Goal: Task Accomplishment & Management: Manage account settings

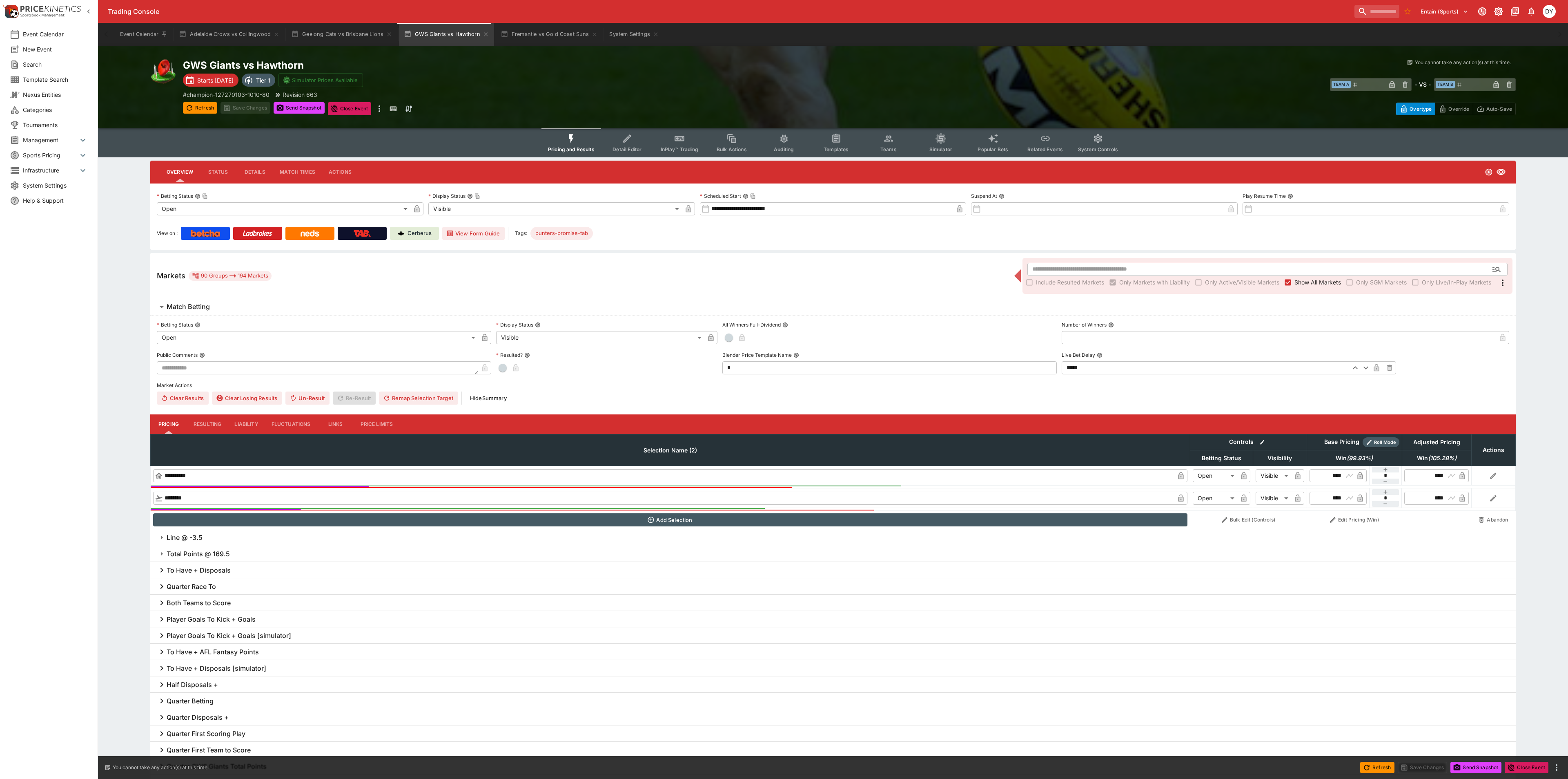
type input "**********"
type input "*******"
type input "**********"
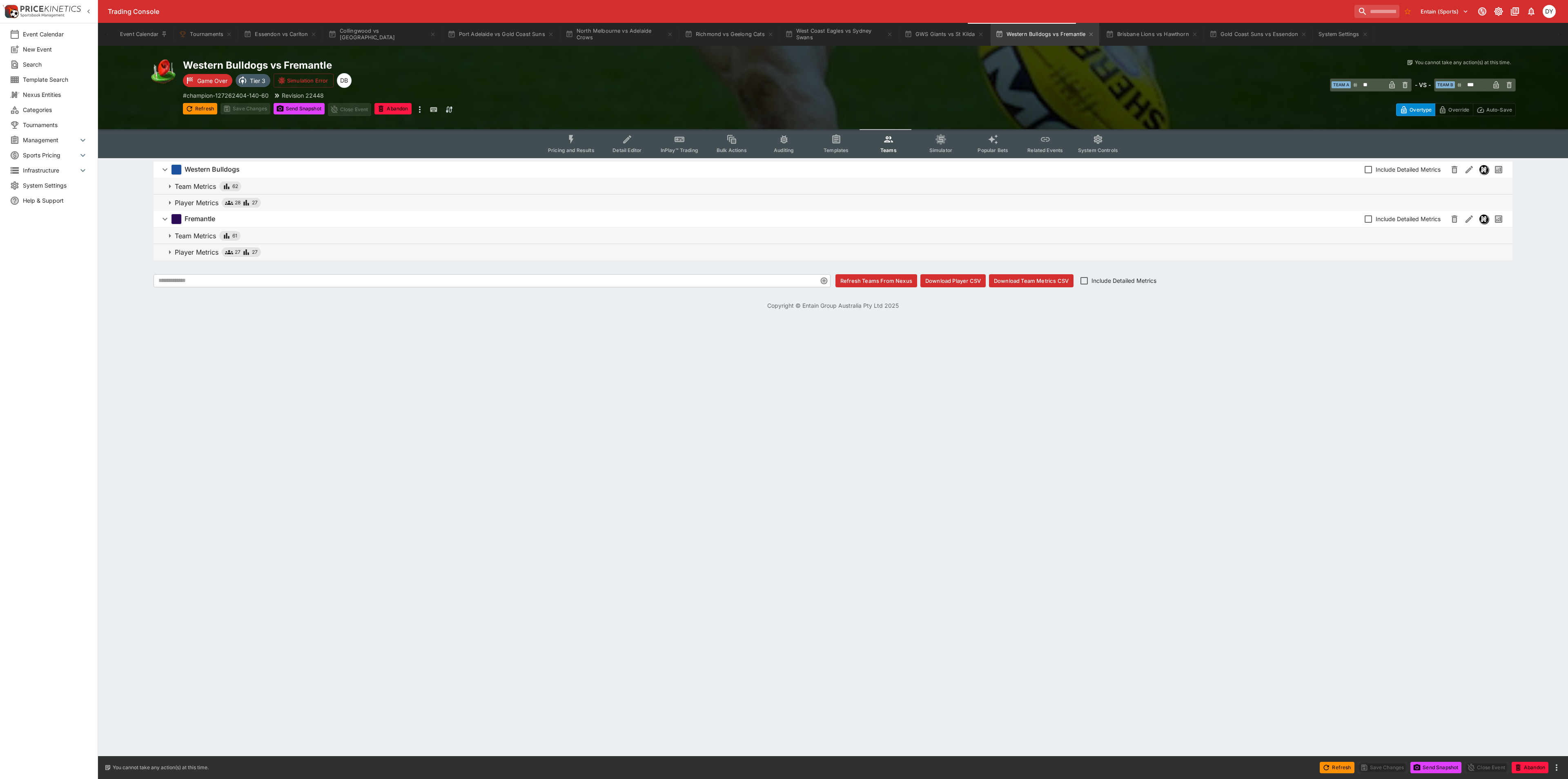
click at [581, 133] on button "Pricing and Results" at bounding box center [572, 144] width 60 height 29
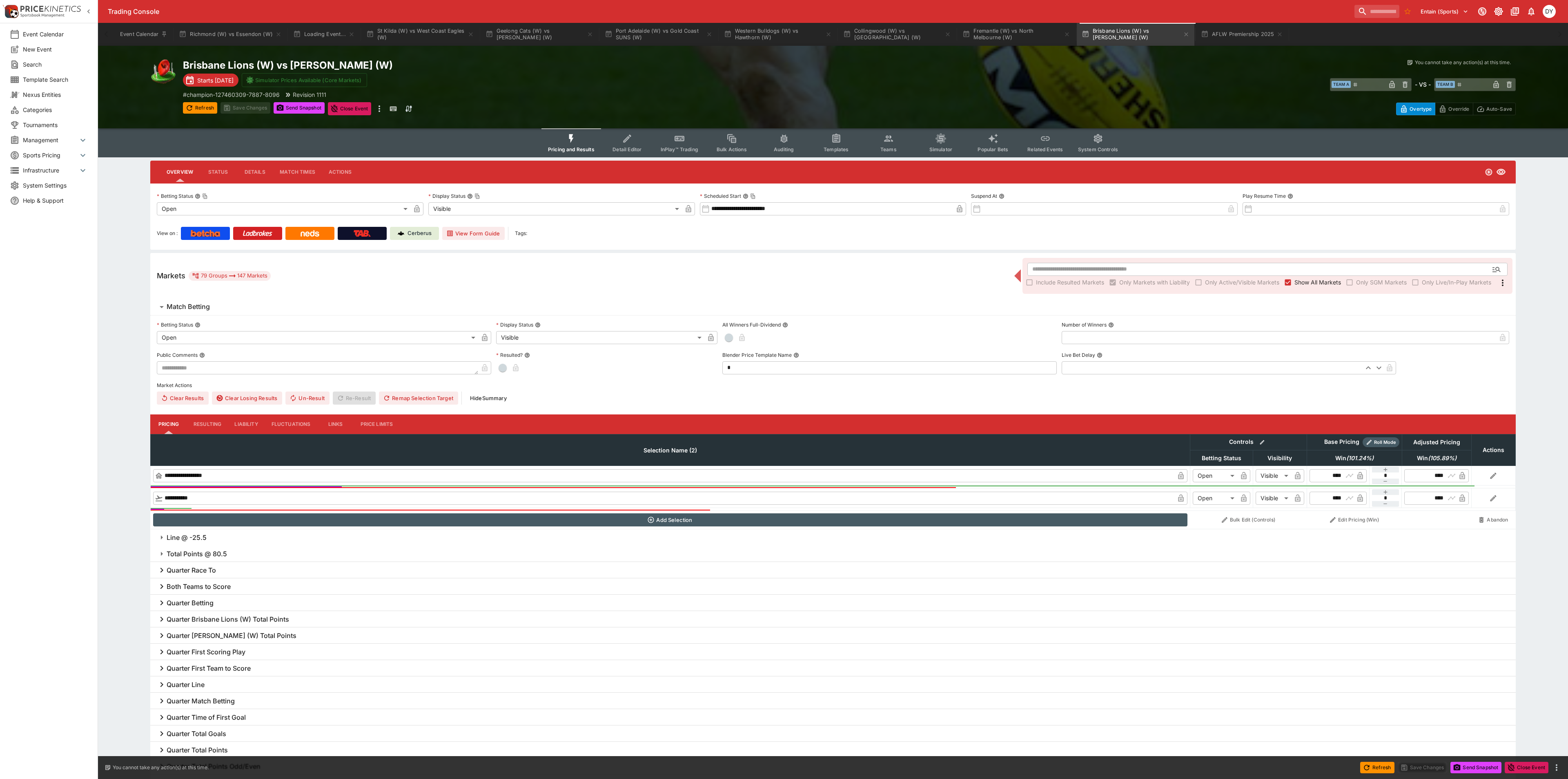
type input "**********"
type input "*******"
type input "**********"
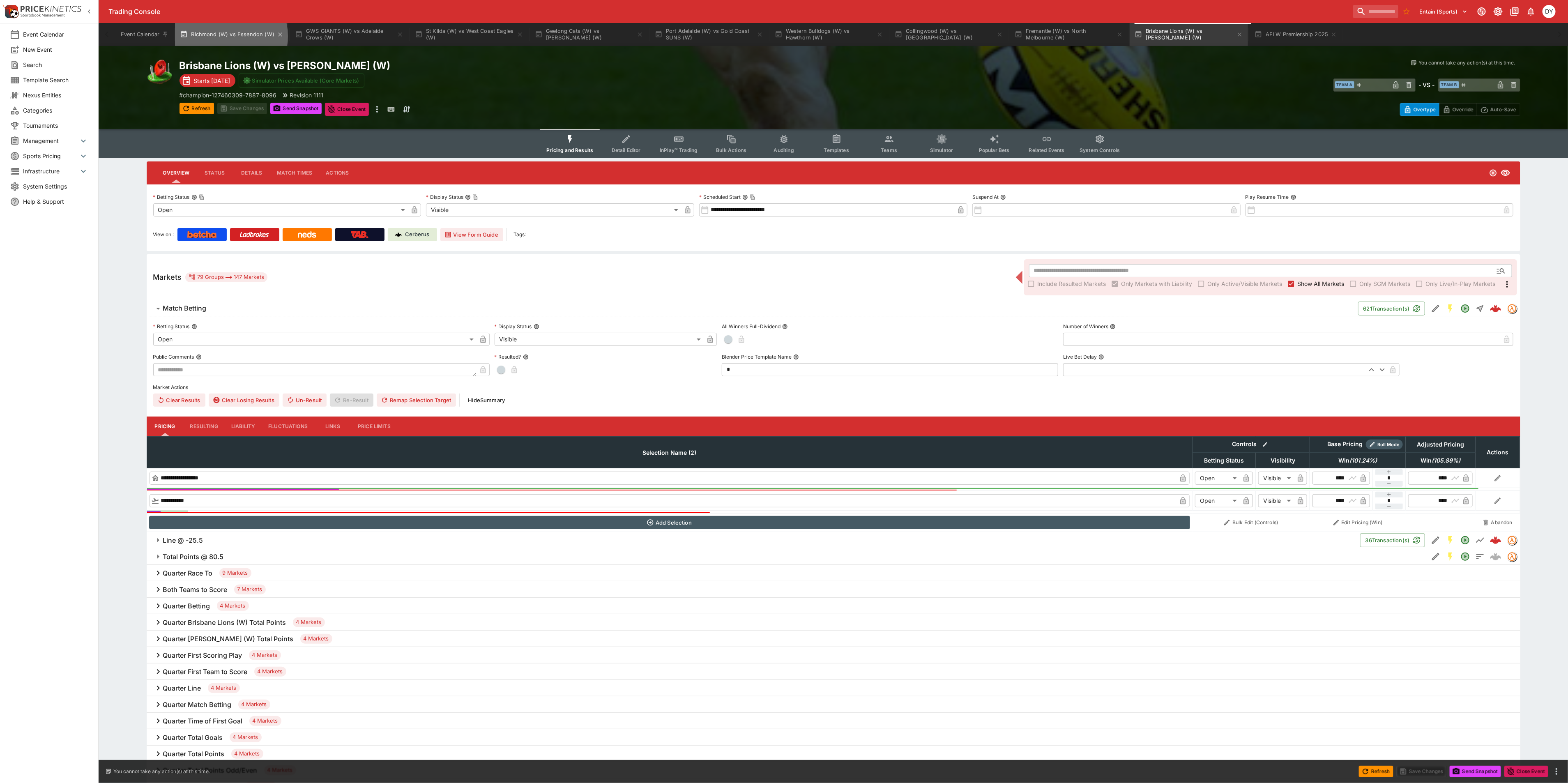
click at [227, 36] on button "Richmond (W) vs Essendon (W)" at bounding box center [232, 34] width 114 height 23
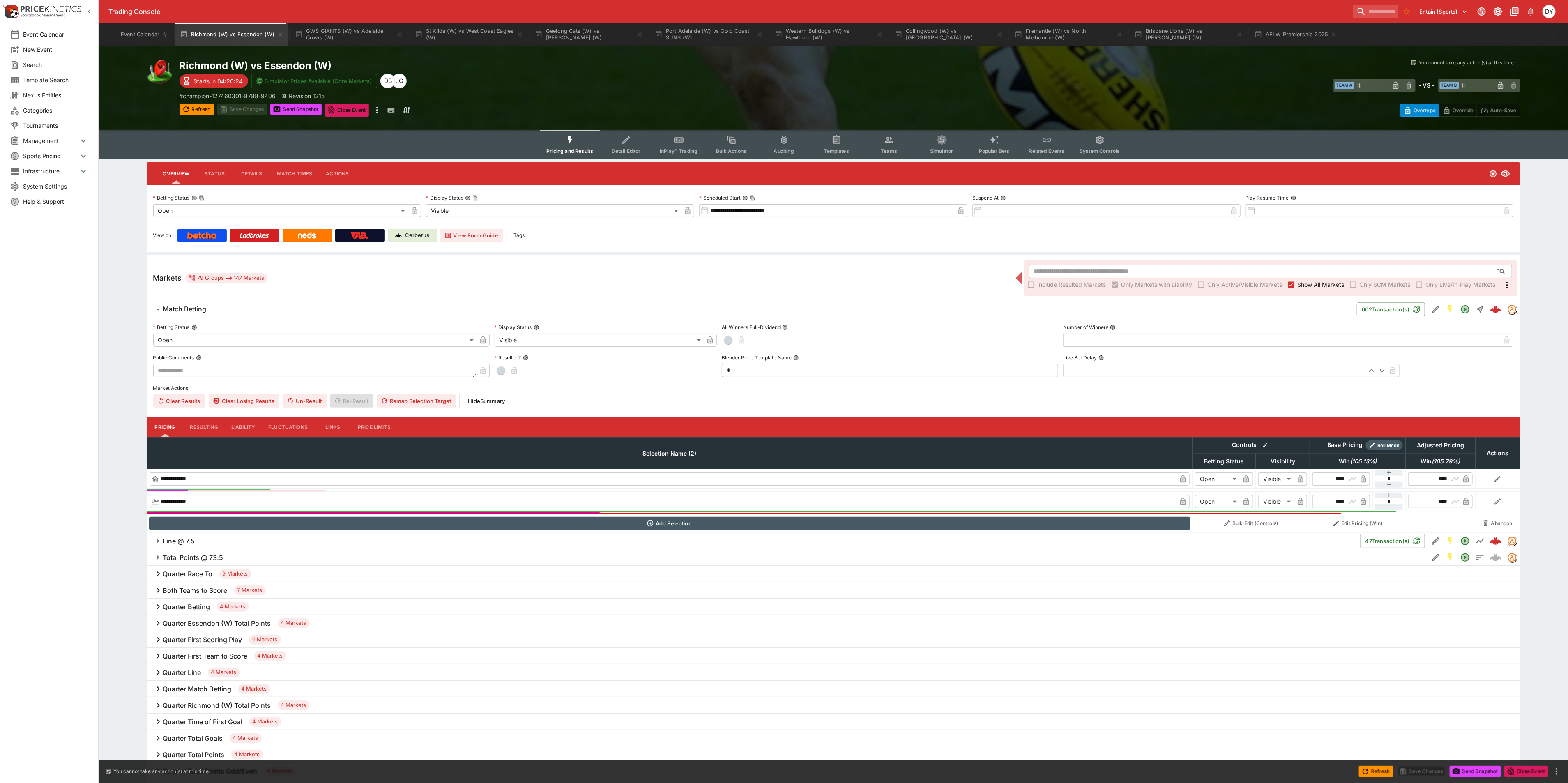
click at [691, 144] on button "InPlay™ Trading" at bounding box center [678, 144] width 53 height 29
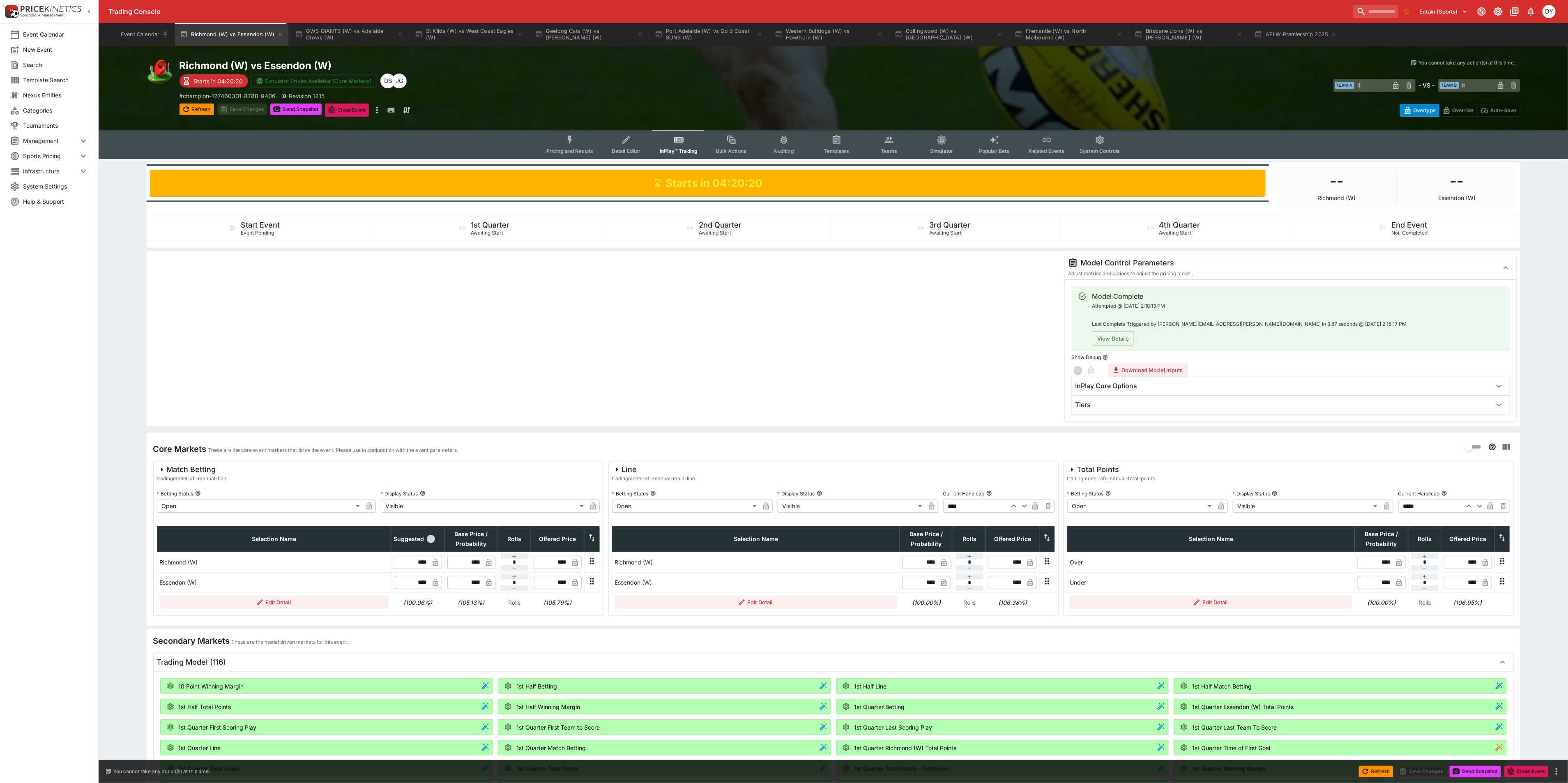
click at [569, 142] on icon "Event type filters" at bounding box center [570, 140] width 11 height 11
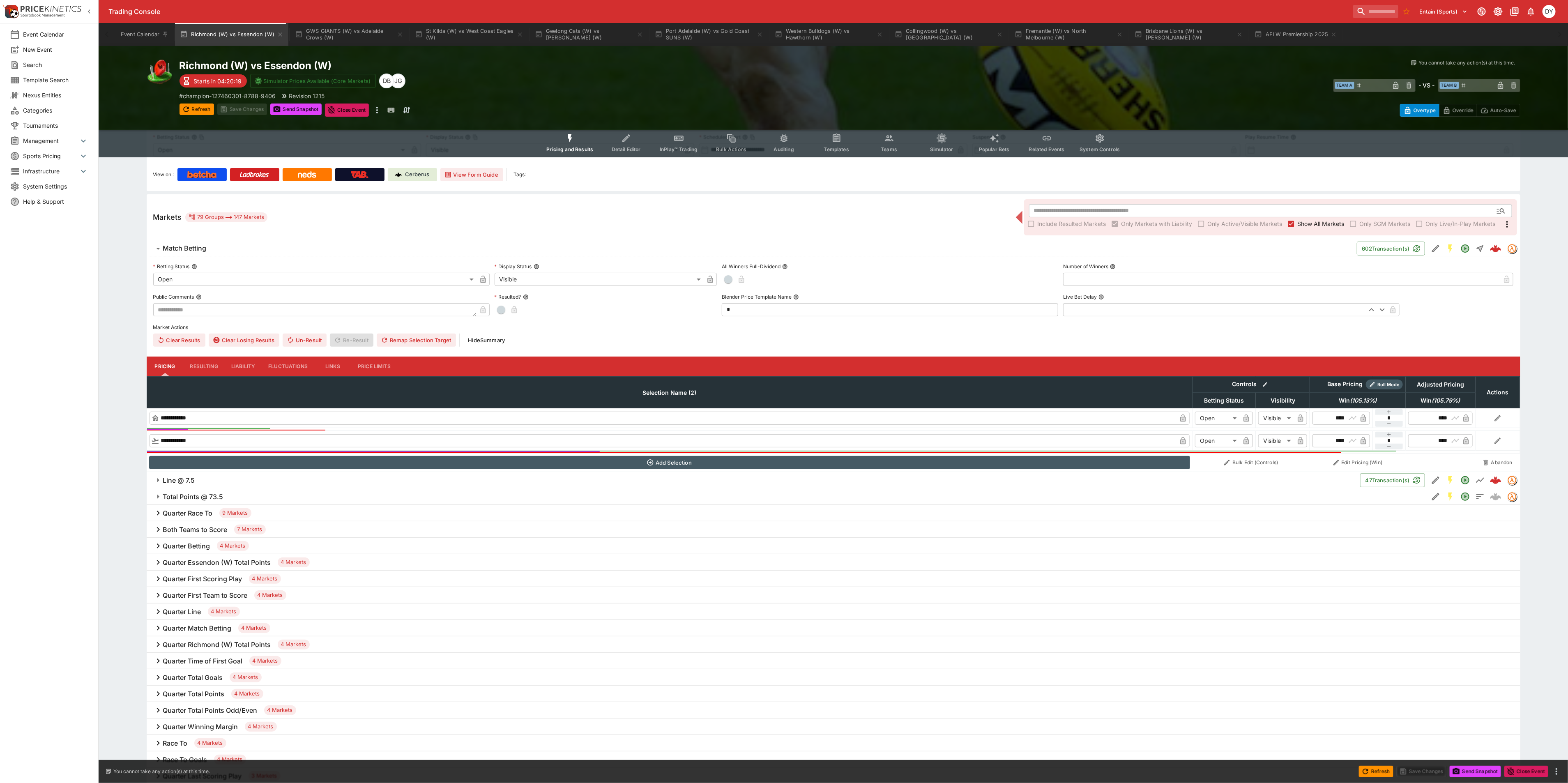
scroll to position [62, 0]
click at [210, 495] on h6 "Total Points @ 73.5" at bounding box center [193, 495] width 61 height 9
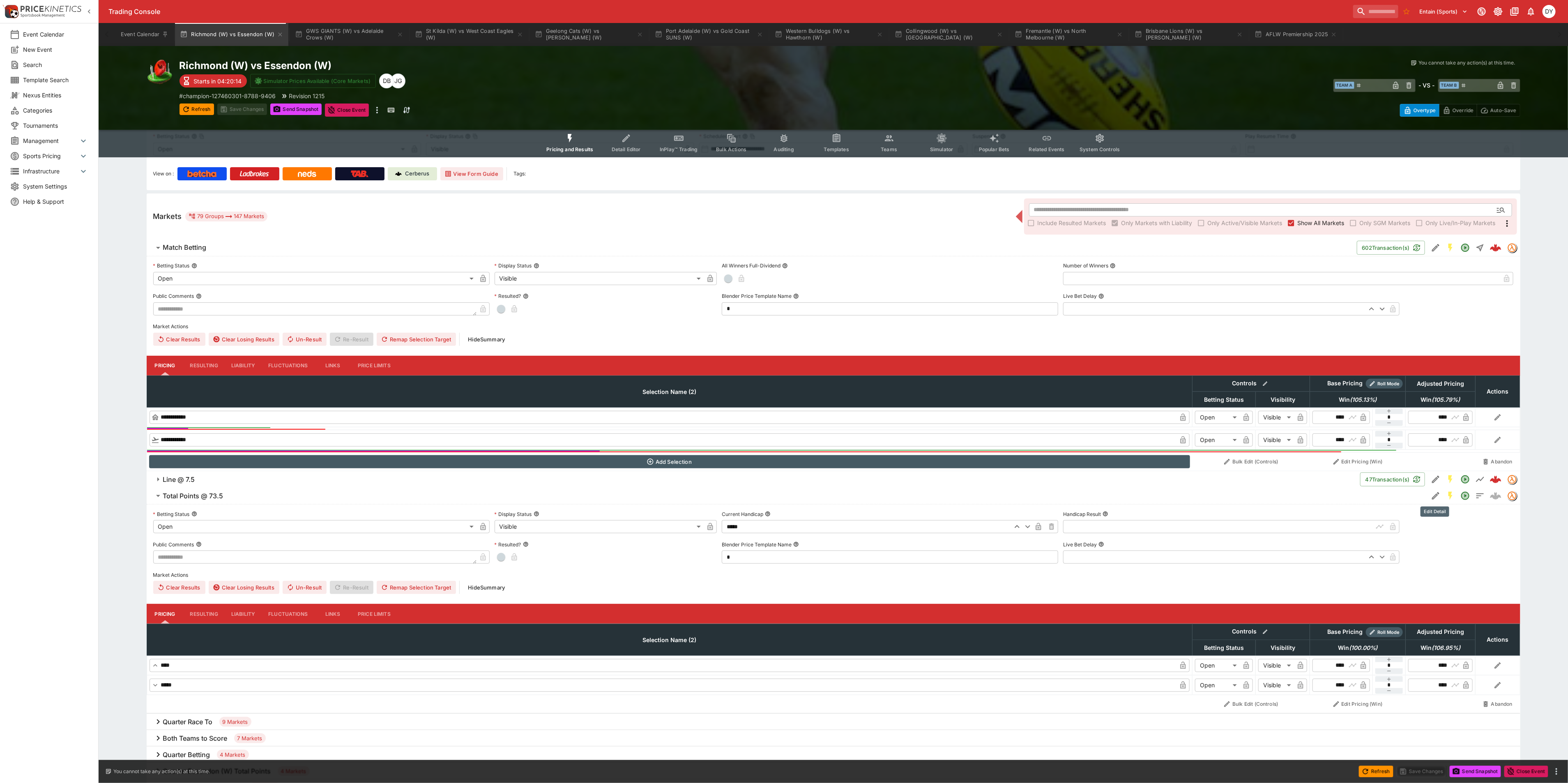
click at [1431, 495] on icon "Edit Detail" at bounding box center [1435, 495] width 10 height 10
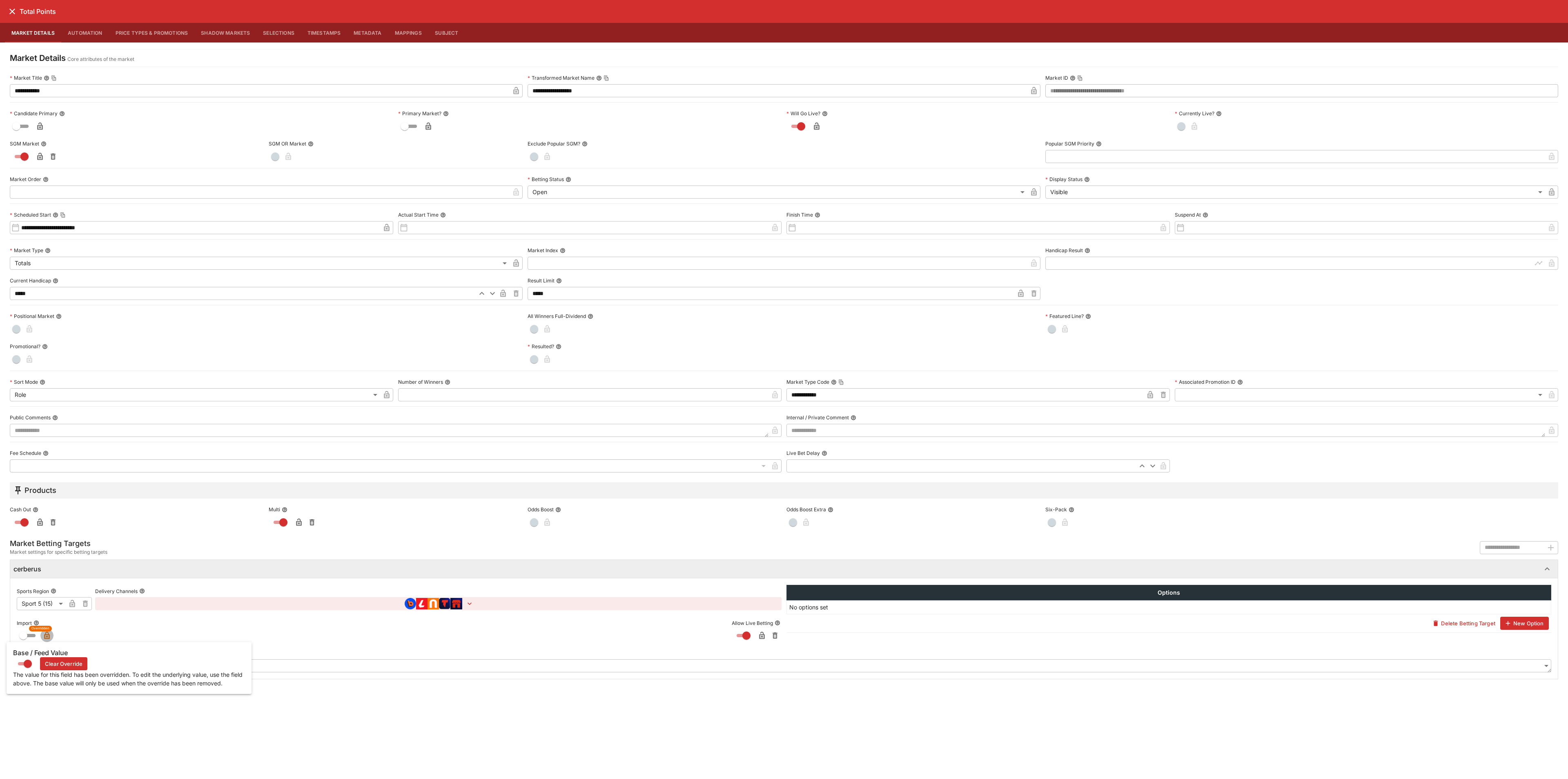
click at [45, 638] on icon "button" at bounding box center [46, 635] width 5 height 7
click at [12, 11] on icon "close" at bounding box center [12, 11] width 5 height 5
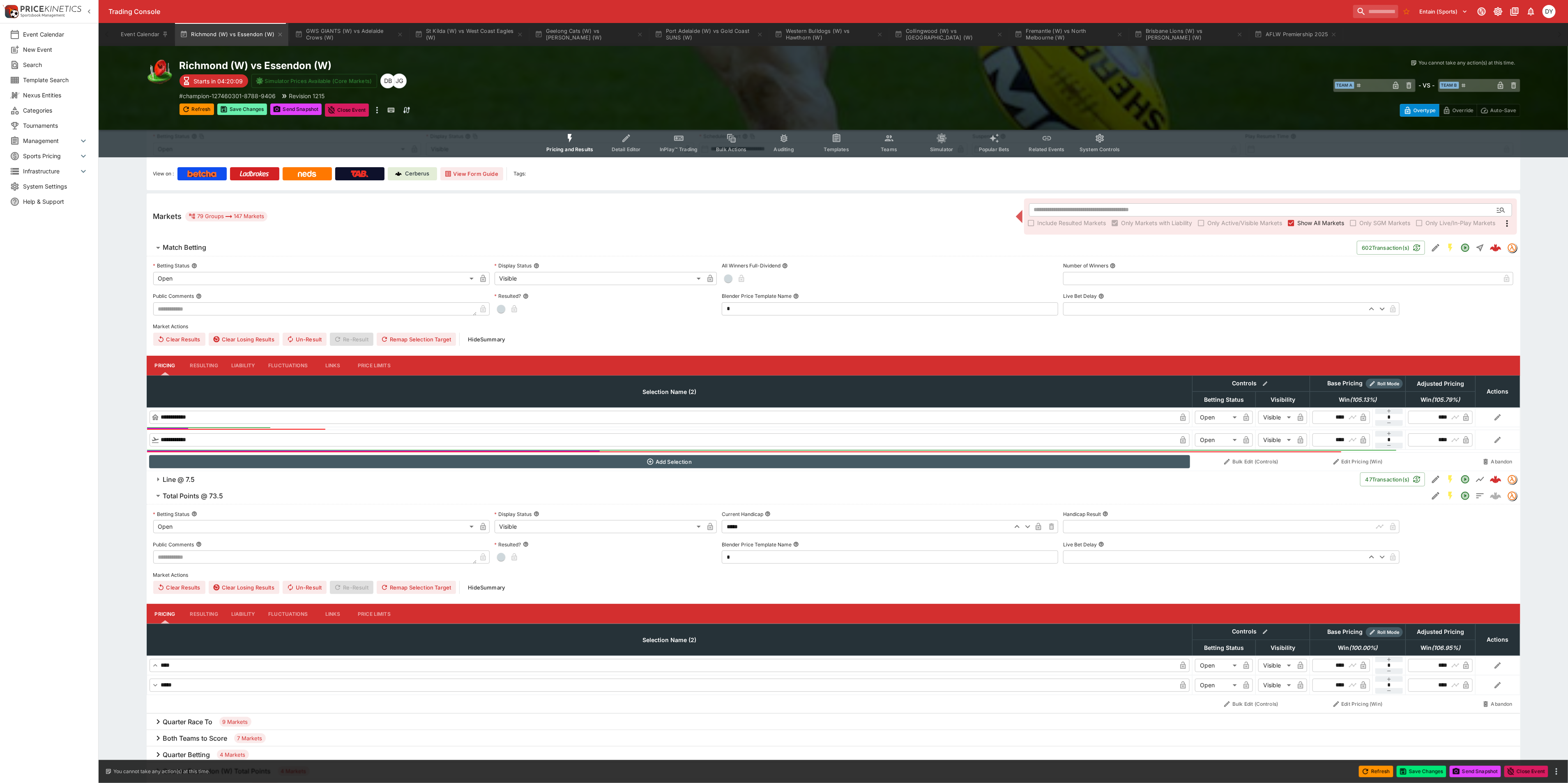
click at [254, 106] on button "Save Changes" at bounding box center [243, 109] width 50 height 12
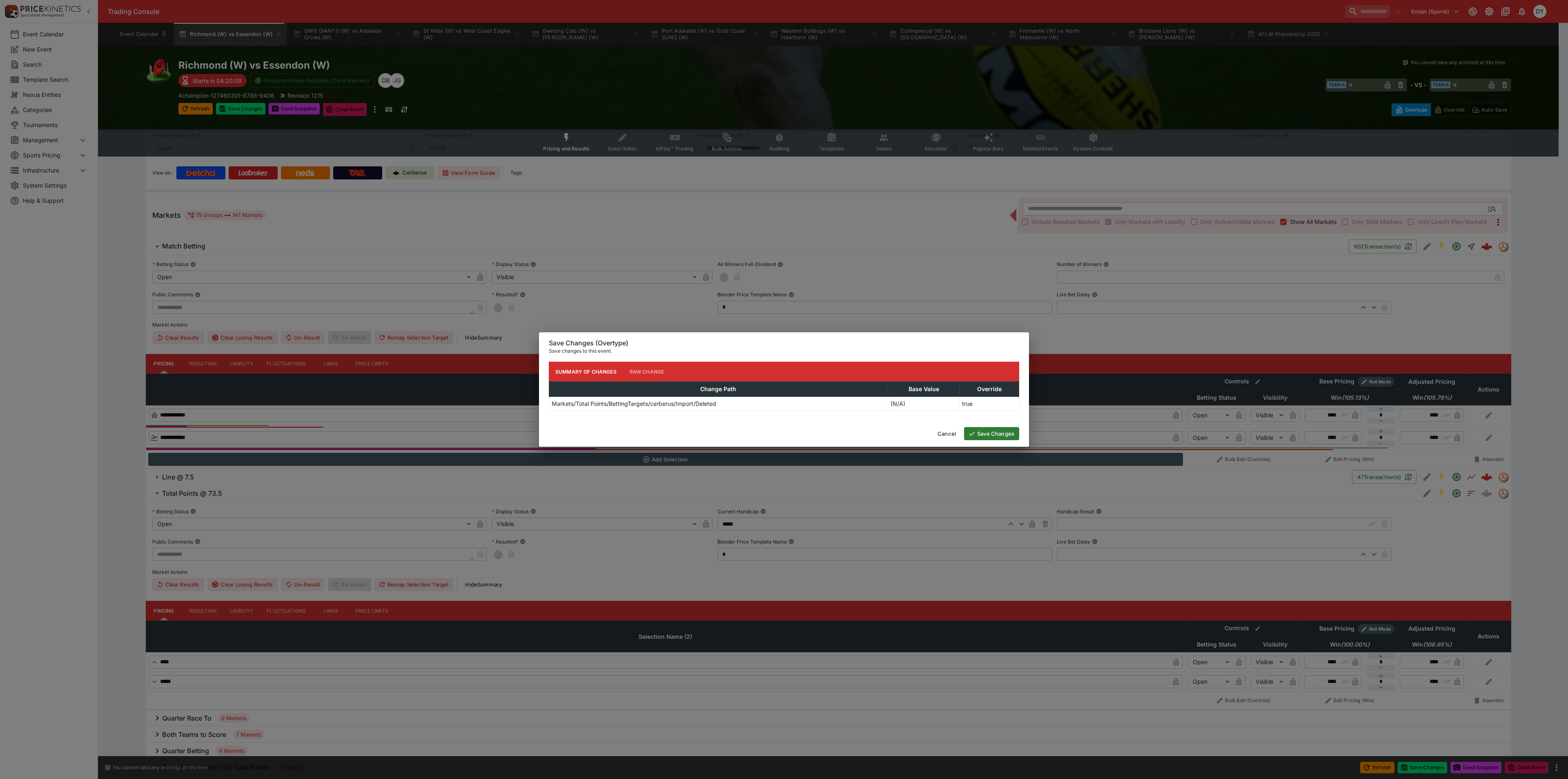
click at [1007, 432] on button "Save Changes" at bounding box center [992, 433] width 55 height 13
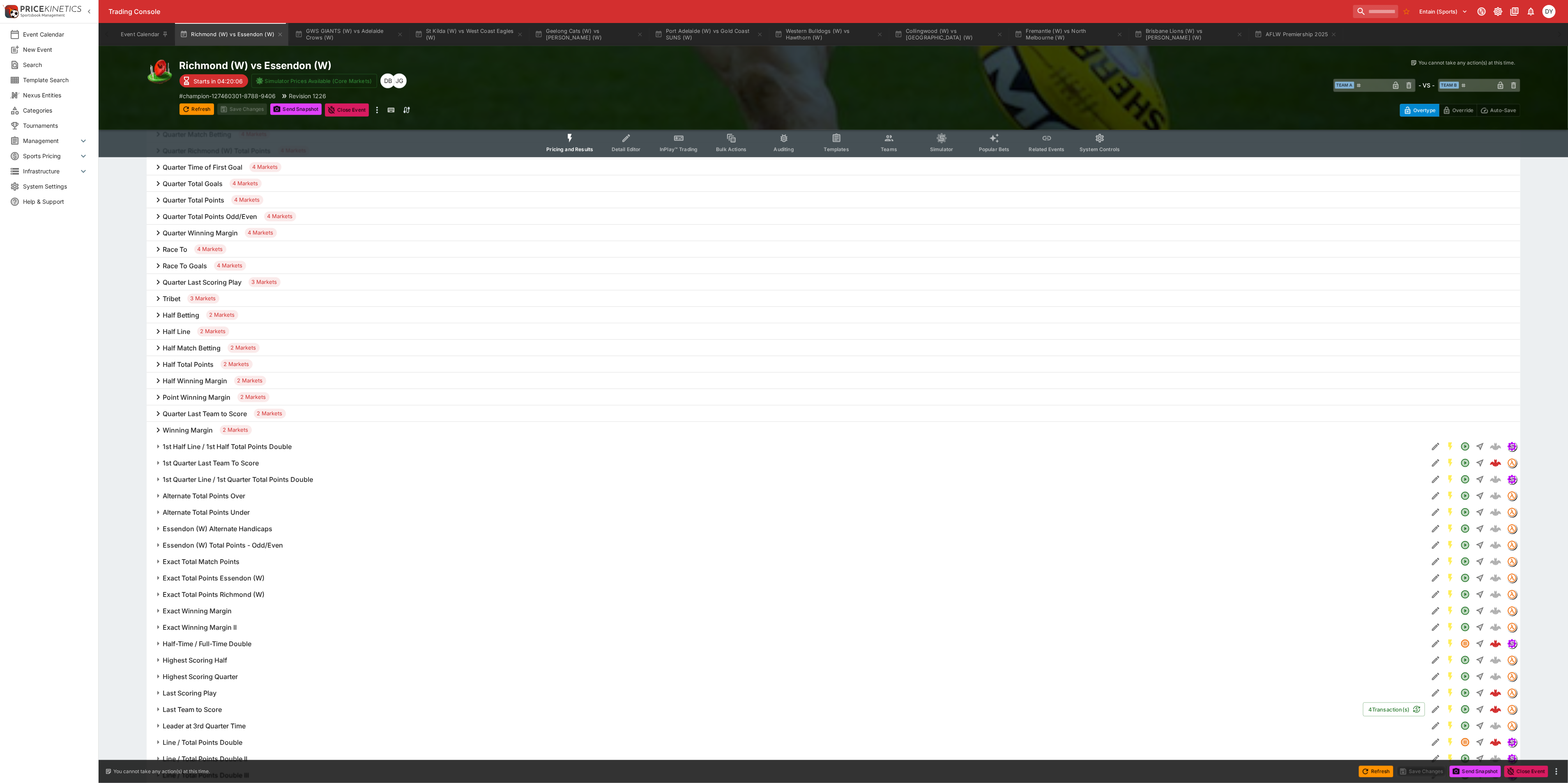
scroll to position [1060, 0]
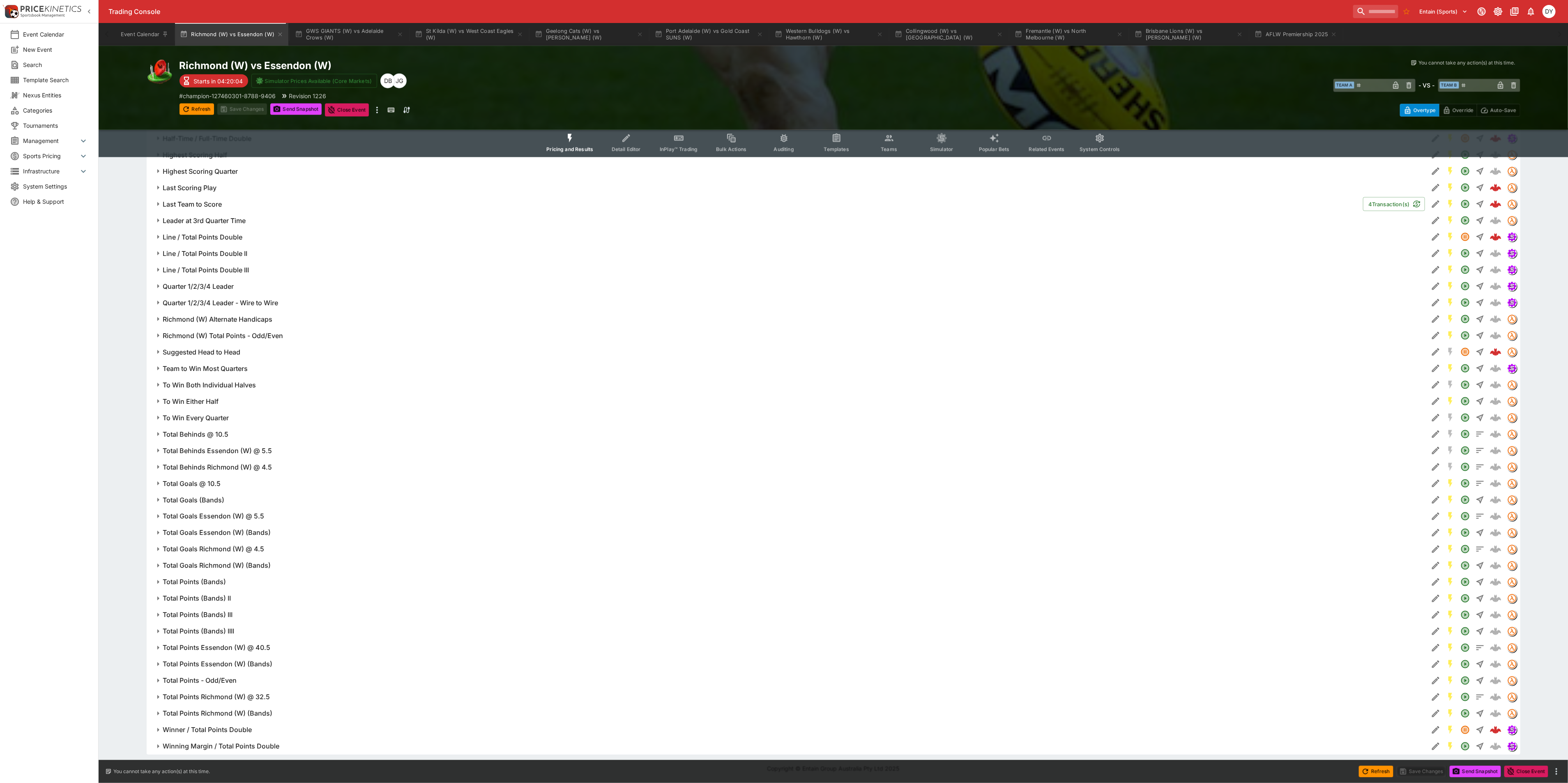
click at [225, 729] on h6 "Winner / Total Points Double" at bounding box center [207, 729] width 89 height 9
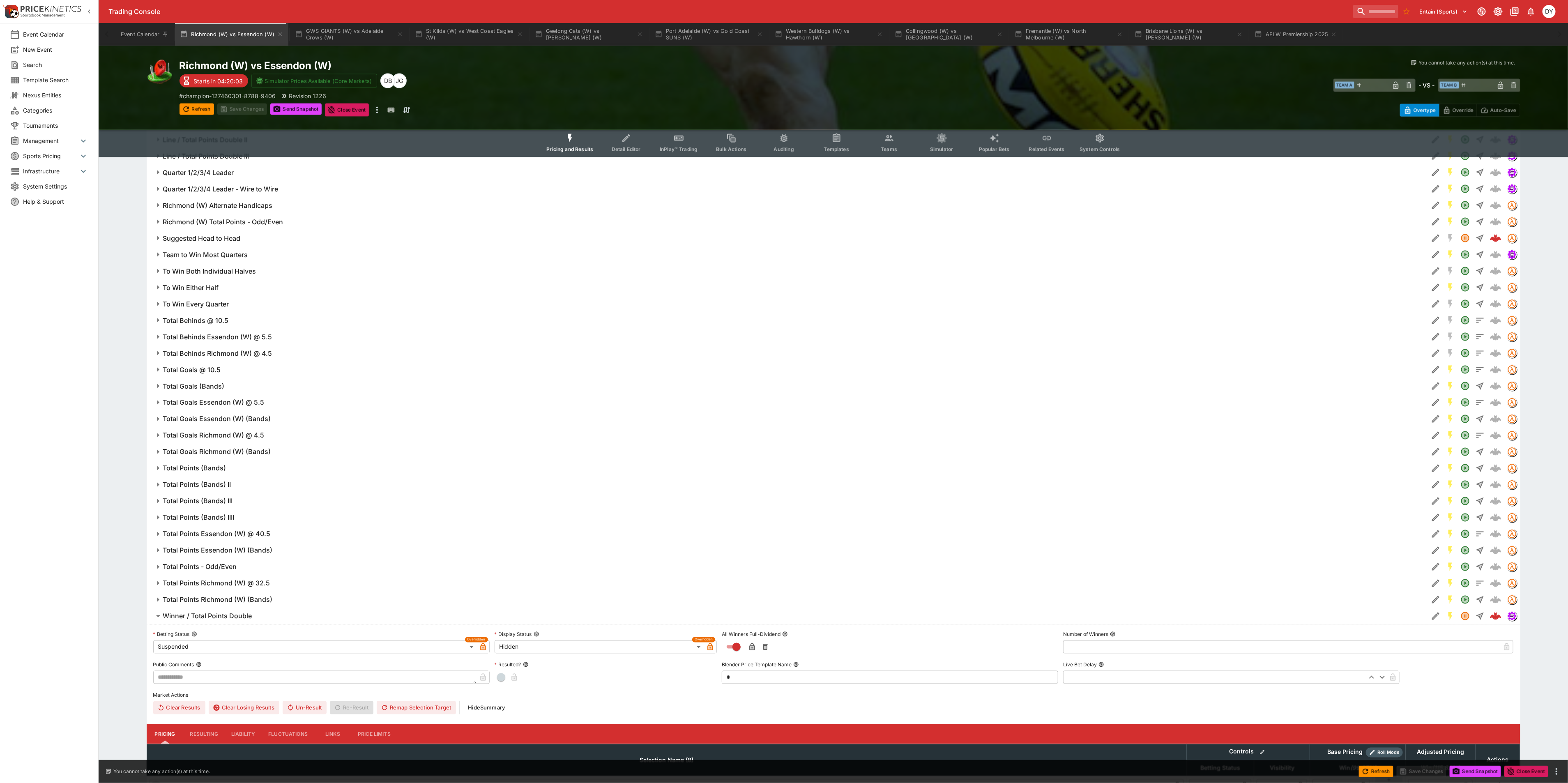
scroll to position [1306, 0]
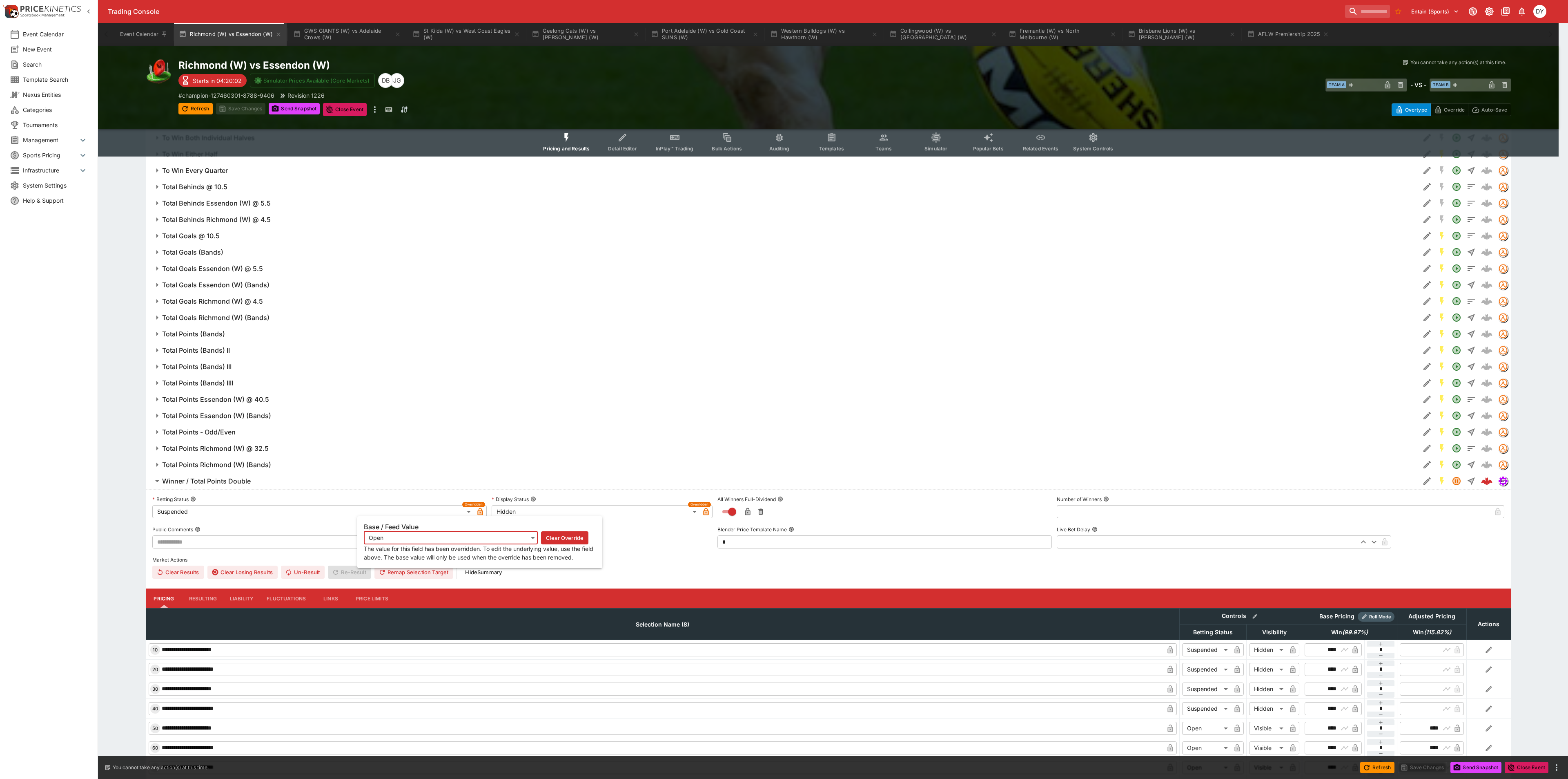
click at [481, 516] on div "**********" at bounding box center [480, 542] width 245 height 52
drag, startPoint x: 480, startPoint y: 512, endPoint x: 506, endPoint y: 511, distance: 26.0
click at [480, 514] on icon "button" at bounding box center [480, 512] width 4 height 3
type input "**********"
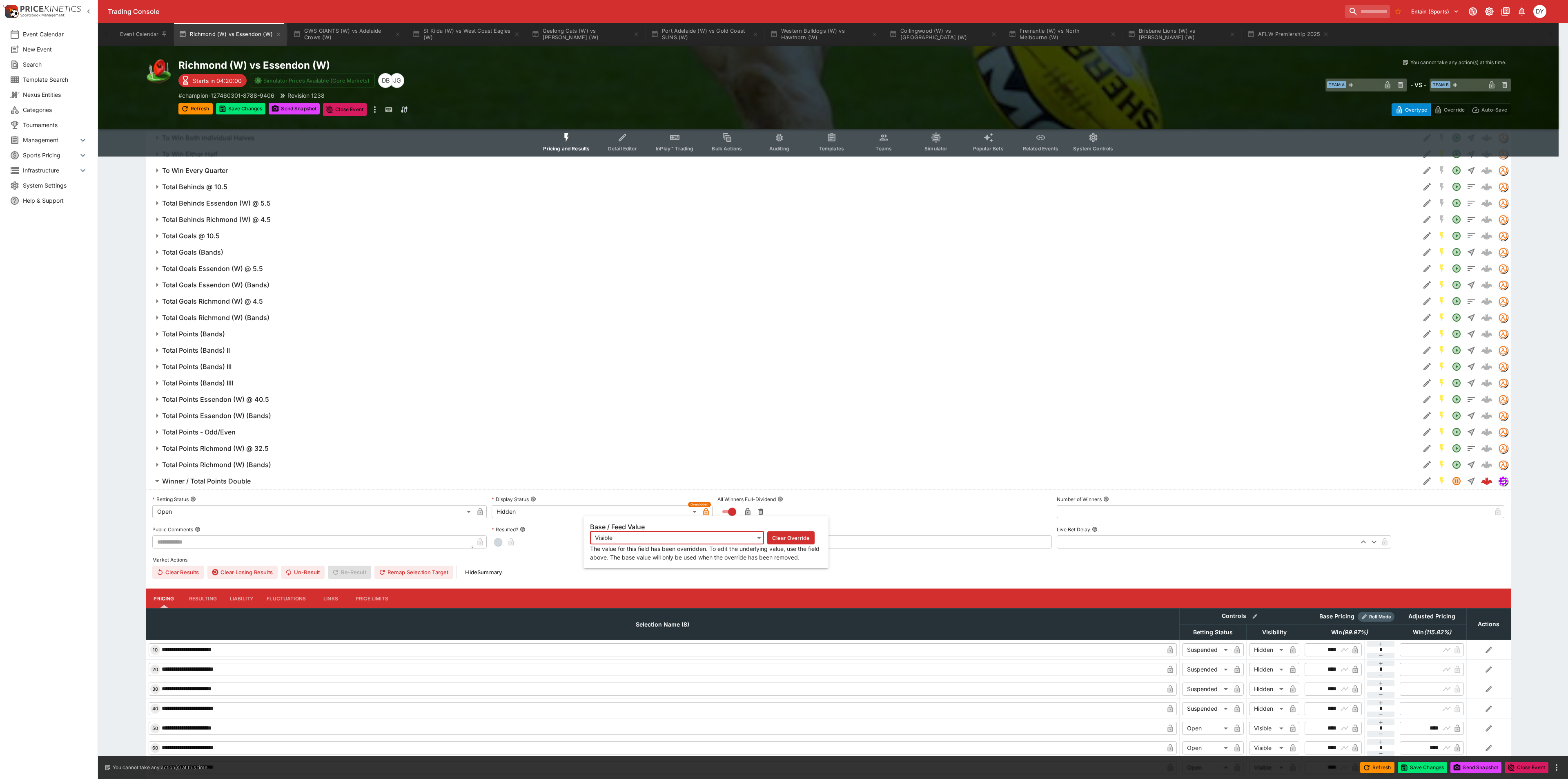
click at [708, 511] on icon "button" at bounding box center [706, 512] width 4 height 3
type input "*******"
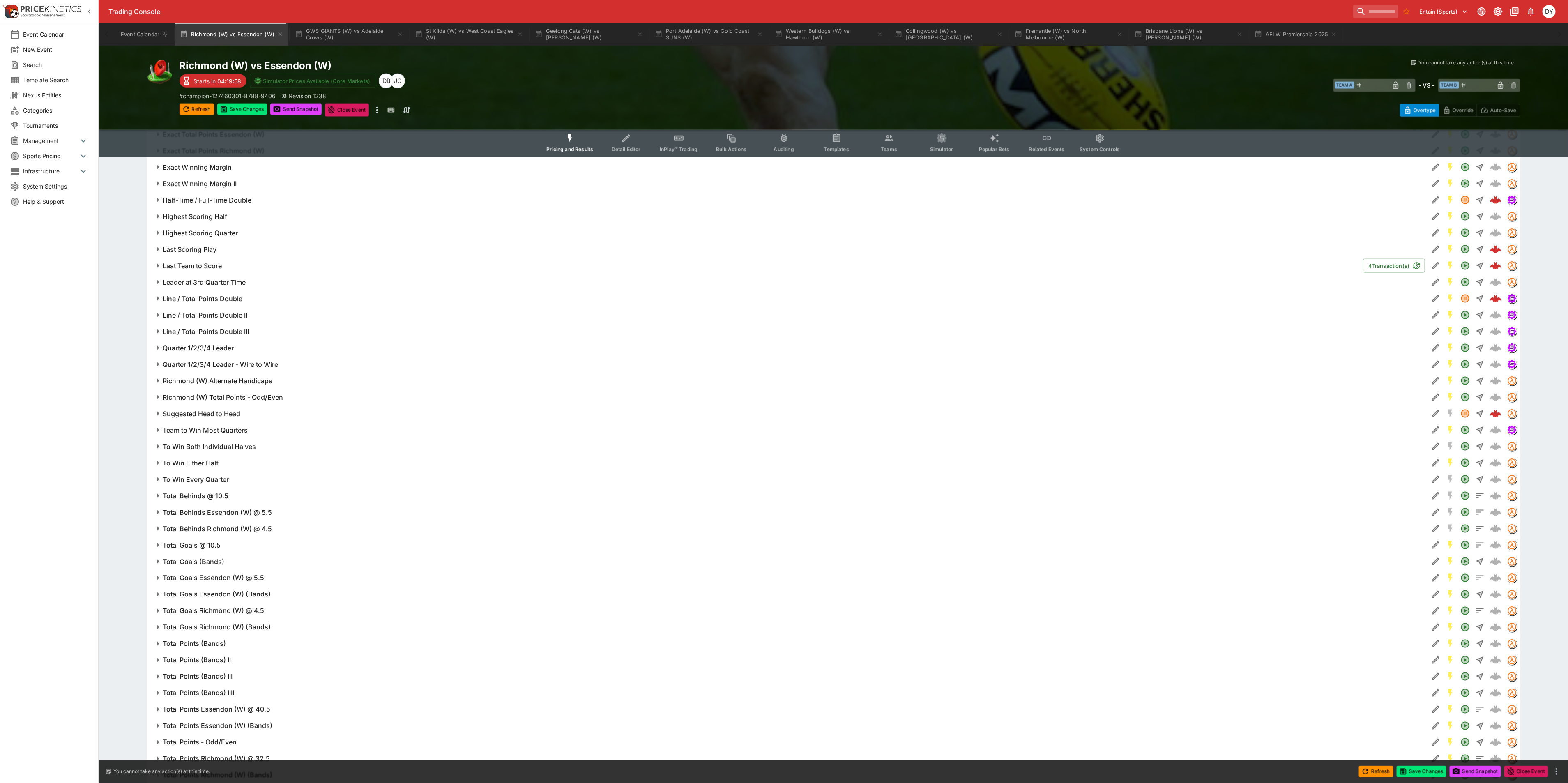
scroll to position [937, 0]
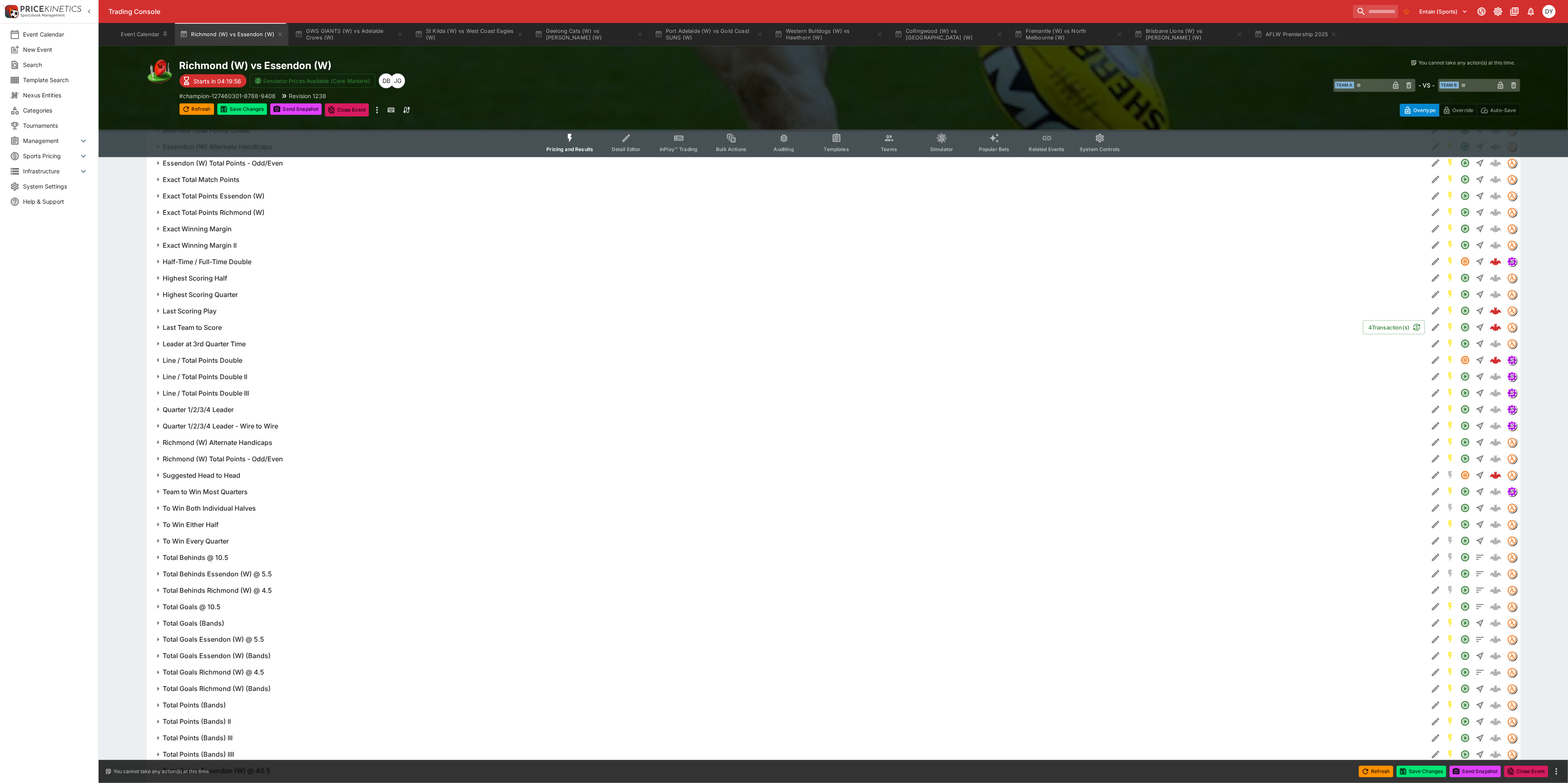
click at [226, 364] on h6 "Line / Total Points Double" at bounding box center [203, 360] width 80 height 9
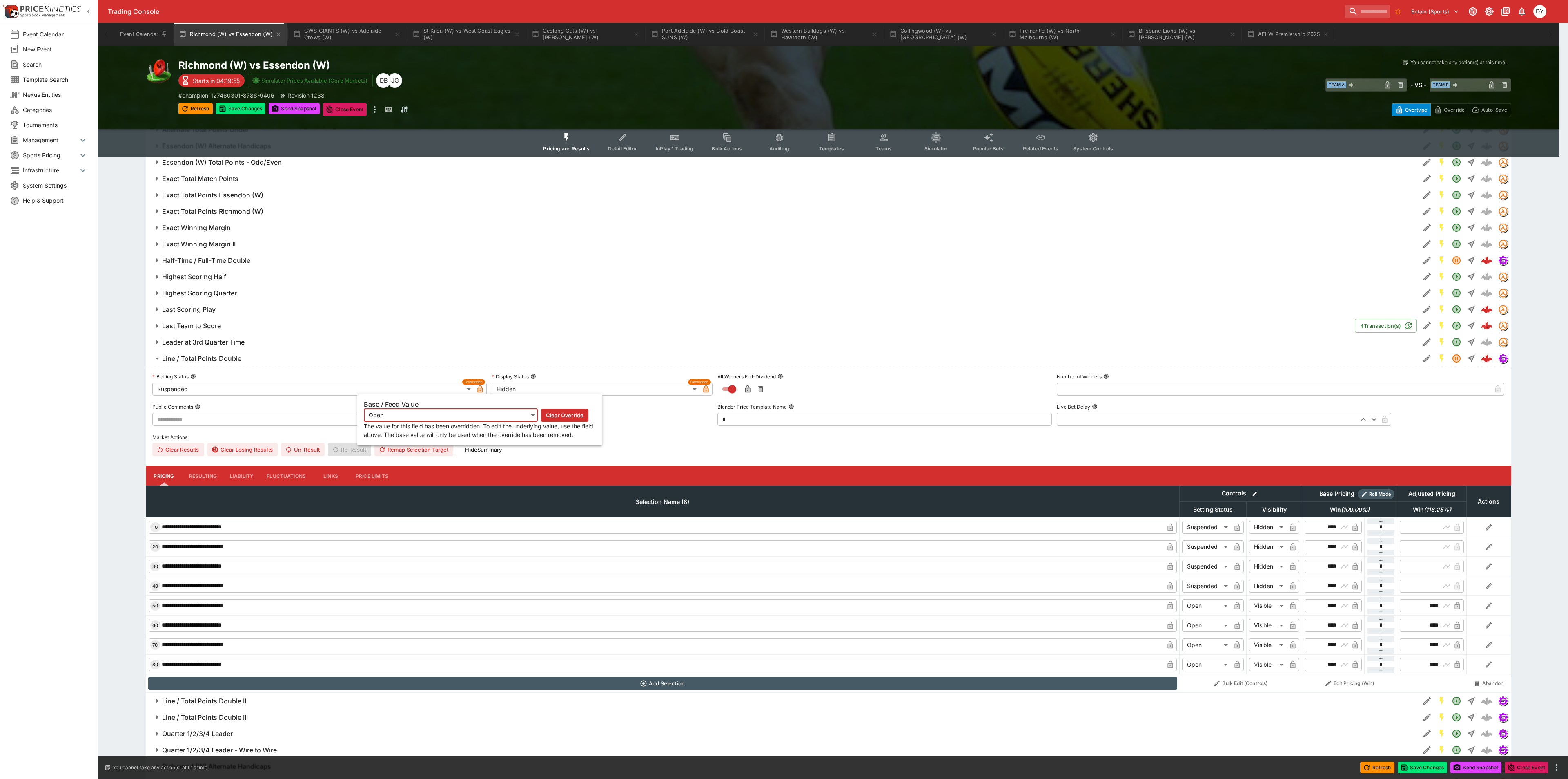
click at [481, 388] on icon "button" at bounding box center [480, 389] width 8 height 8
type input "**********"
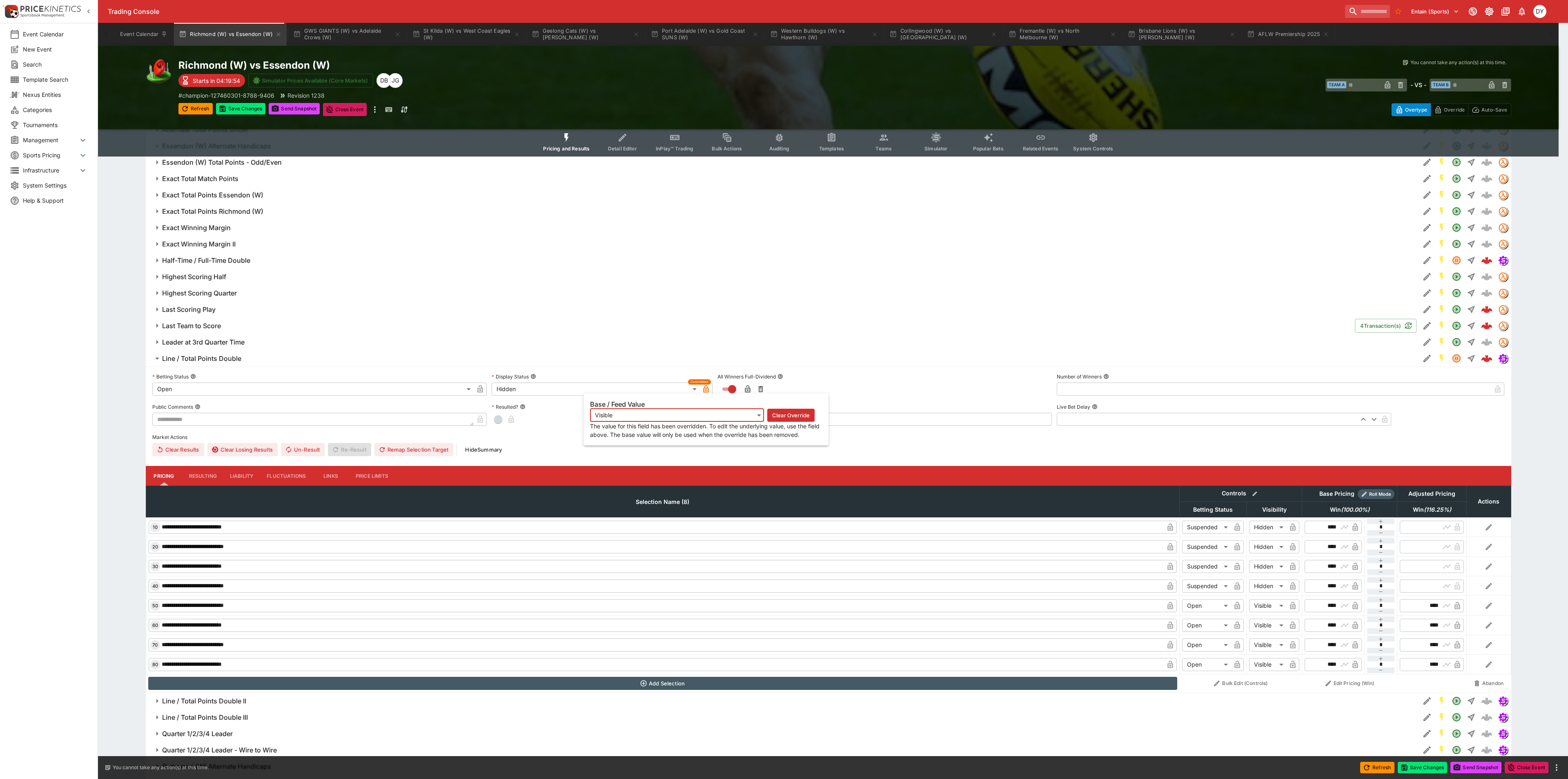
click at [710, 388] on icon "button" at bounding box center [706, 389] width 8 height 8
type input "*******"
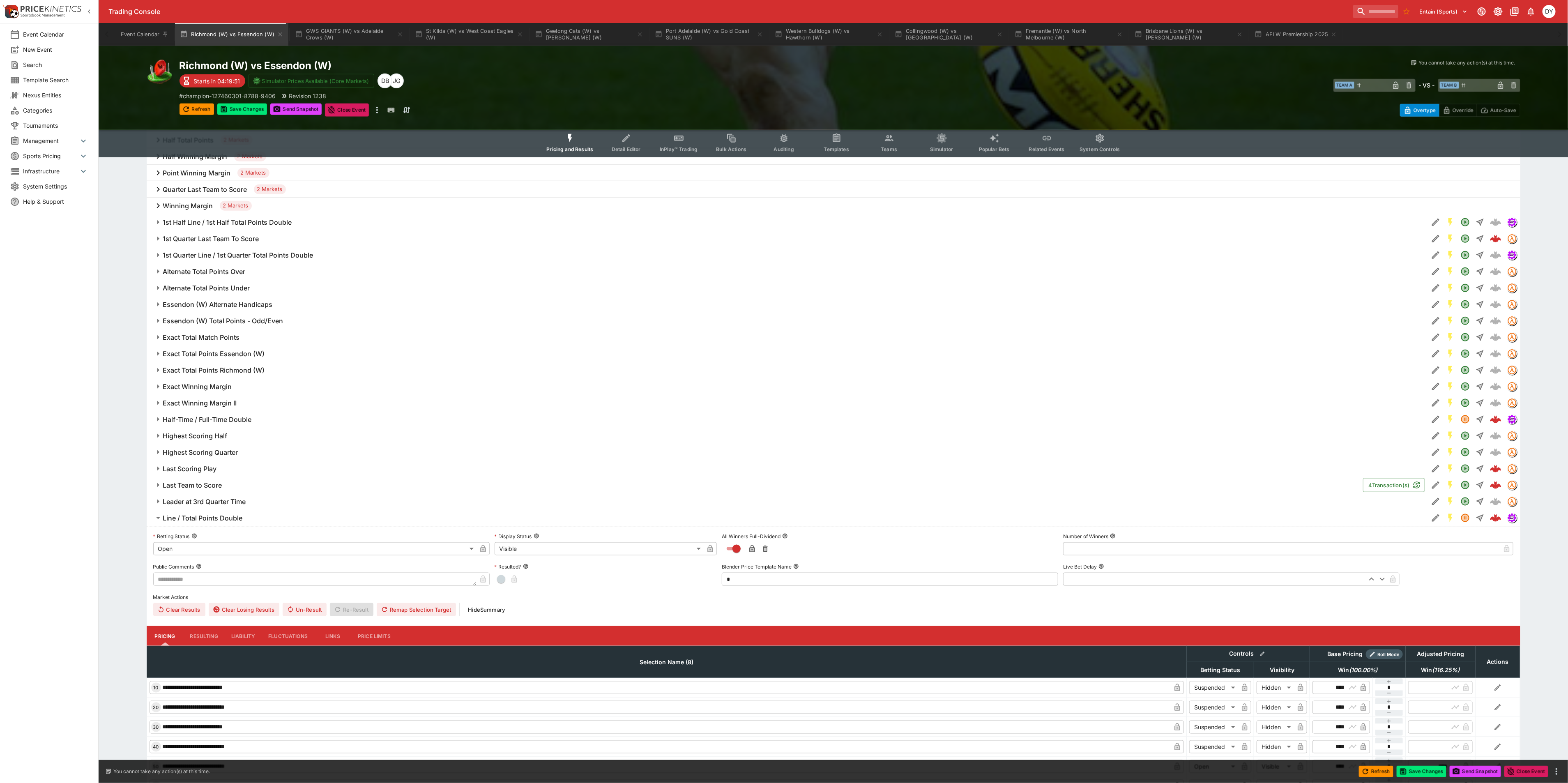
scroll to position [751, 0]
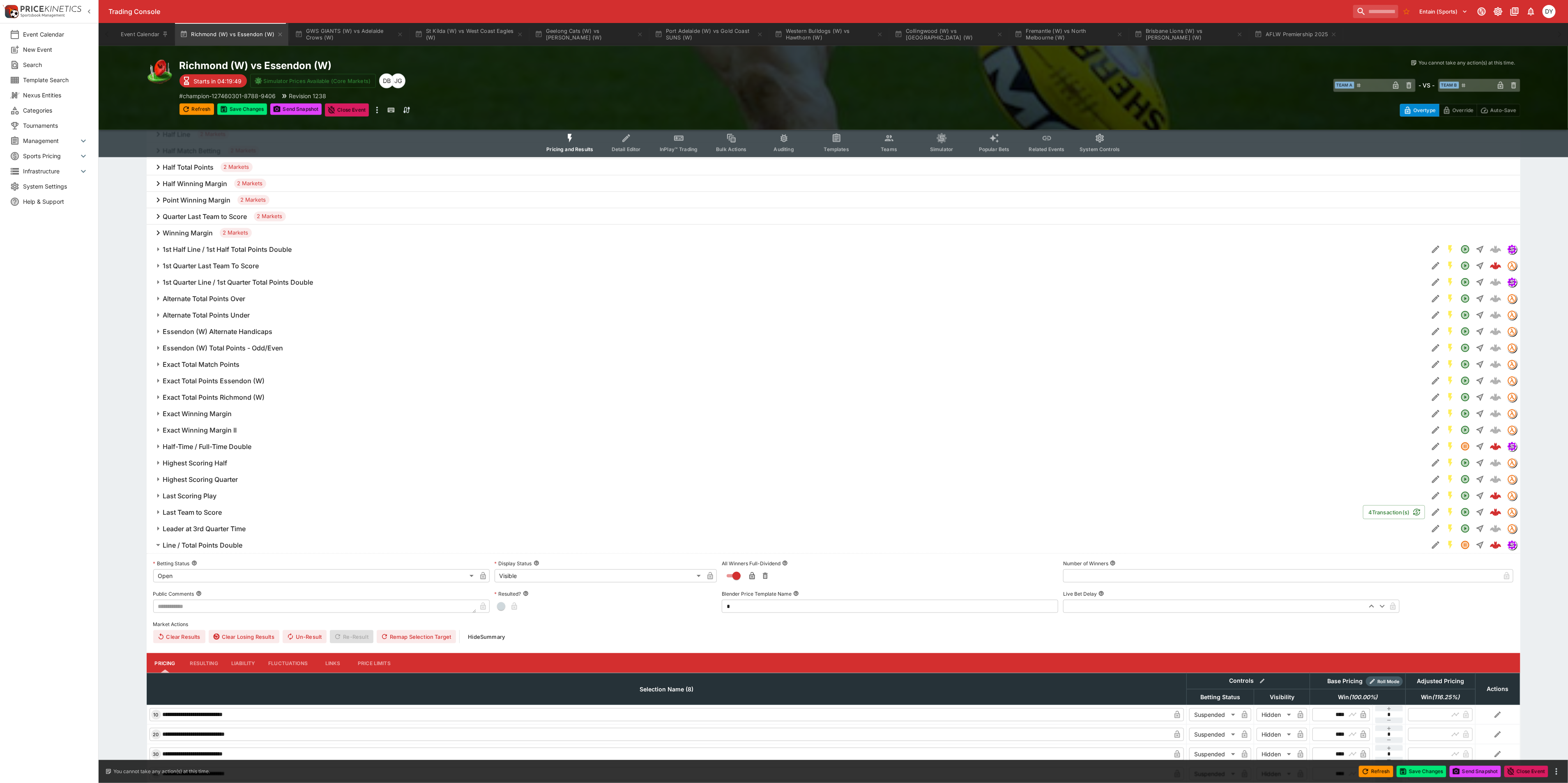
click at [218, 442] on button "Half-Time / Full-Time Double" at bounding box center [787, 446] width 1282 height 17
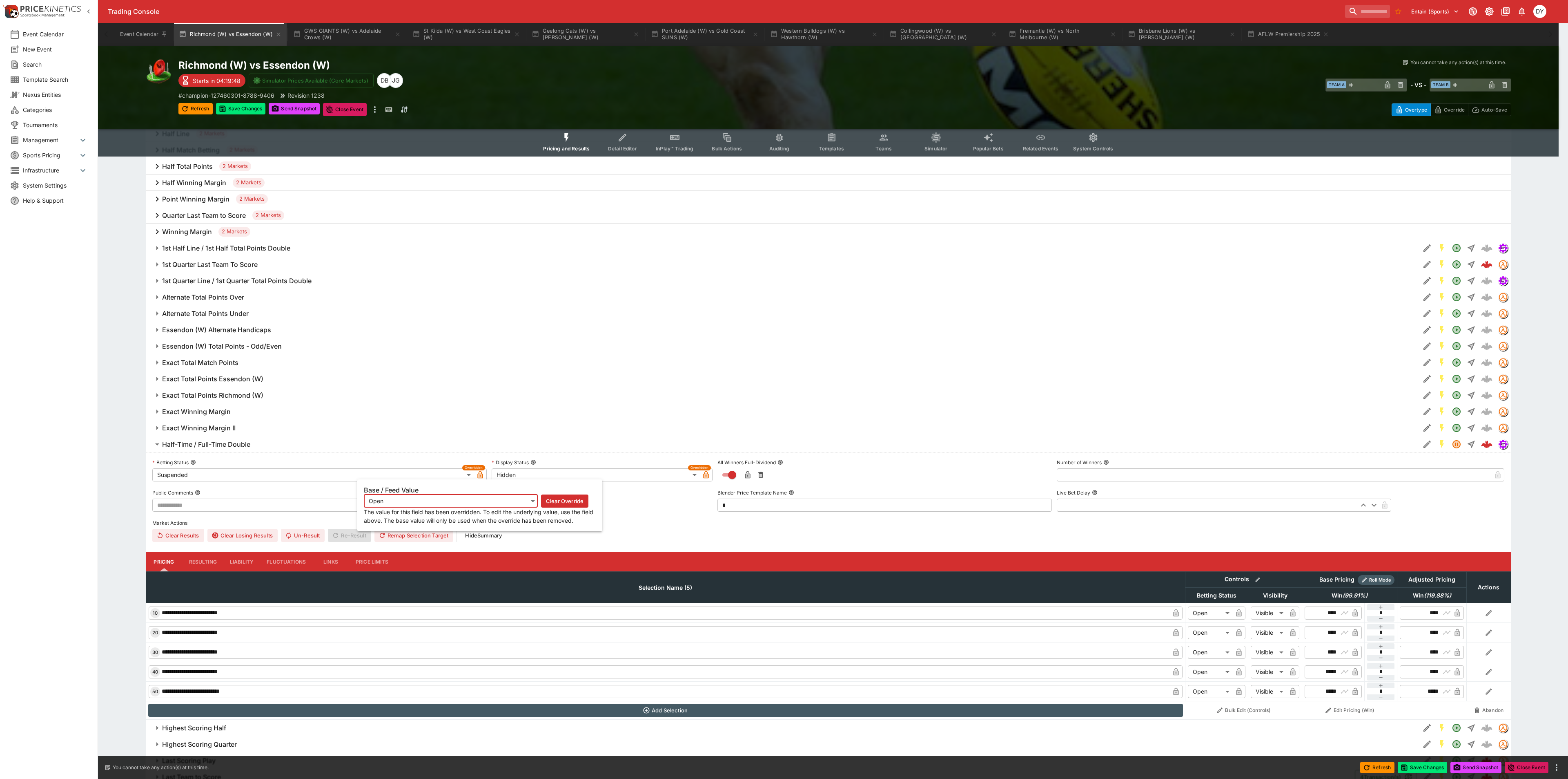
click at [481, 477] on icon "button" at bounding box center [480, 475] width 4 height 3
type input "**********"
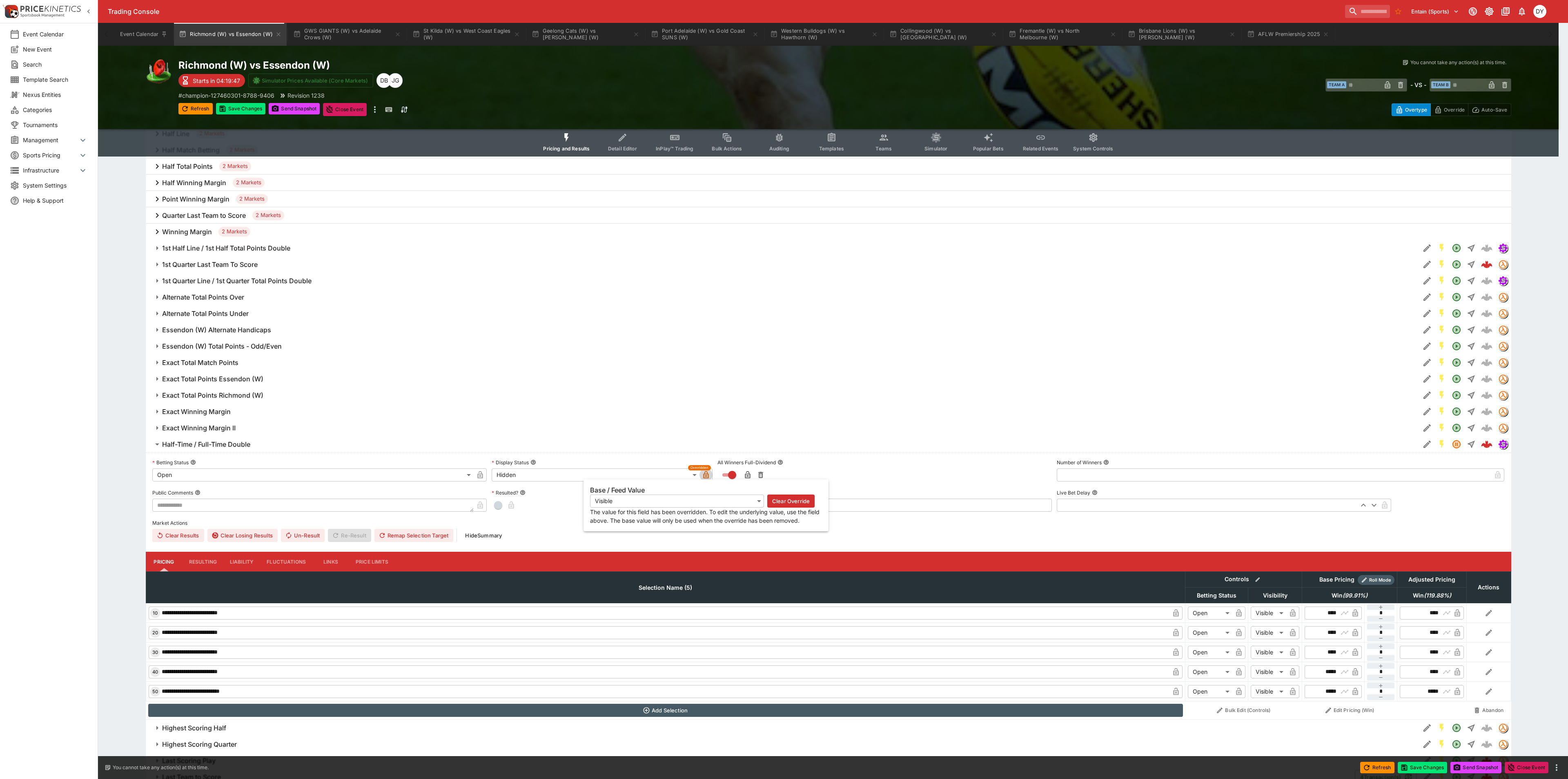
click at [707, 473] on icon "button" at bounding box center [706, 475] width 8 height 8
type input "*******"
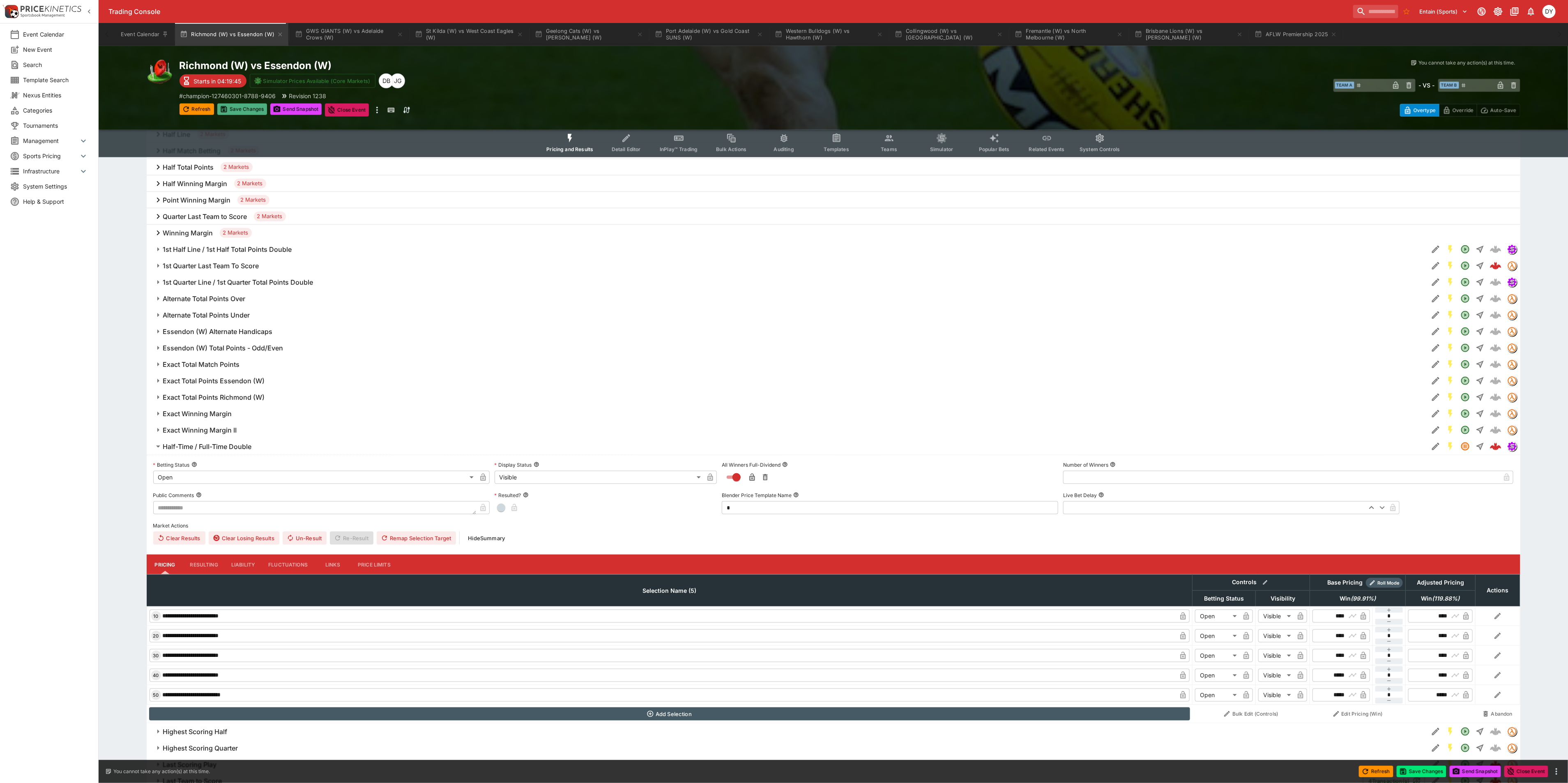
click at [248, 110] on button "Save Changes" at bounding box center [243, 109] width 50 height 12
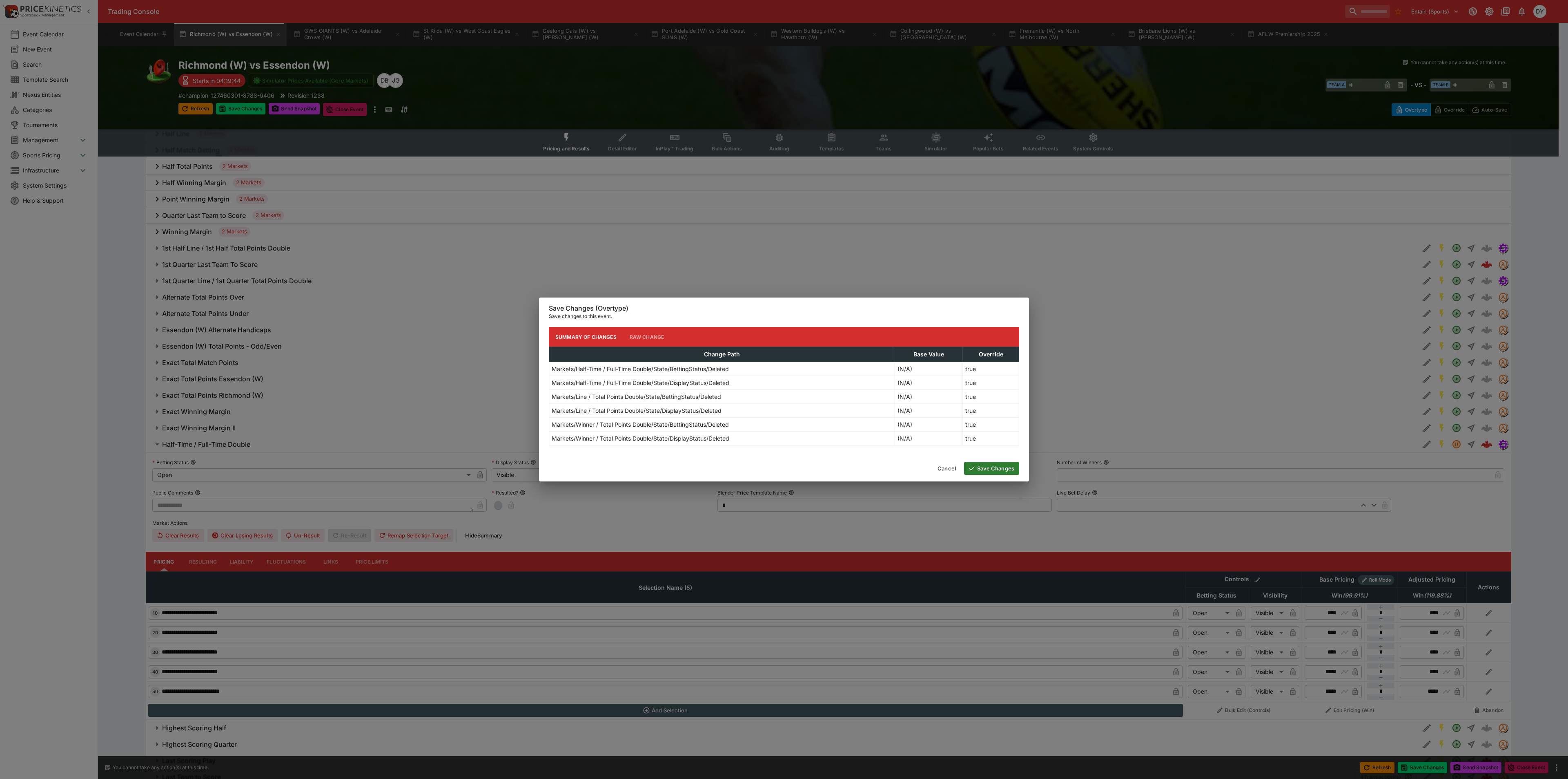
click at [989, 465] on button "Save Changes" at bounding box center [992, 468] width 55 height 13
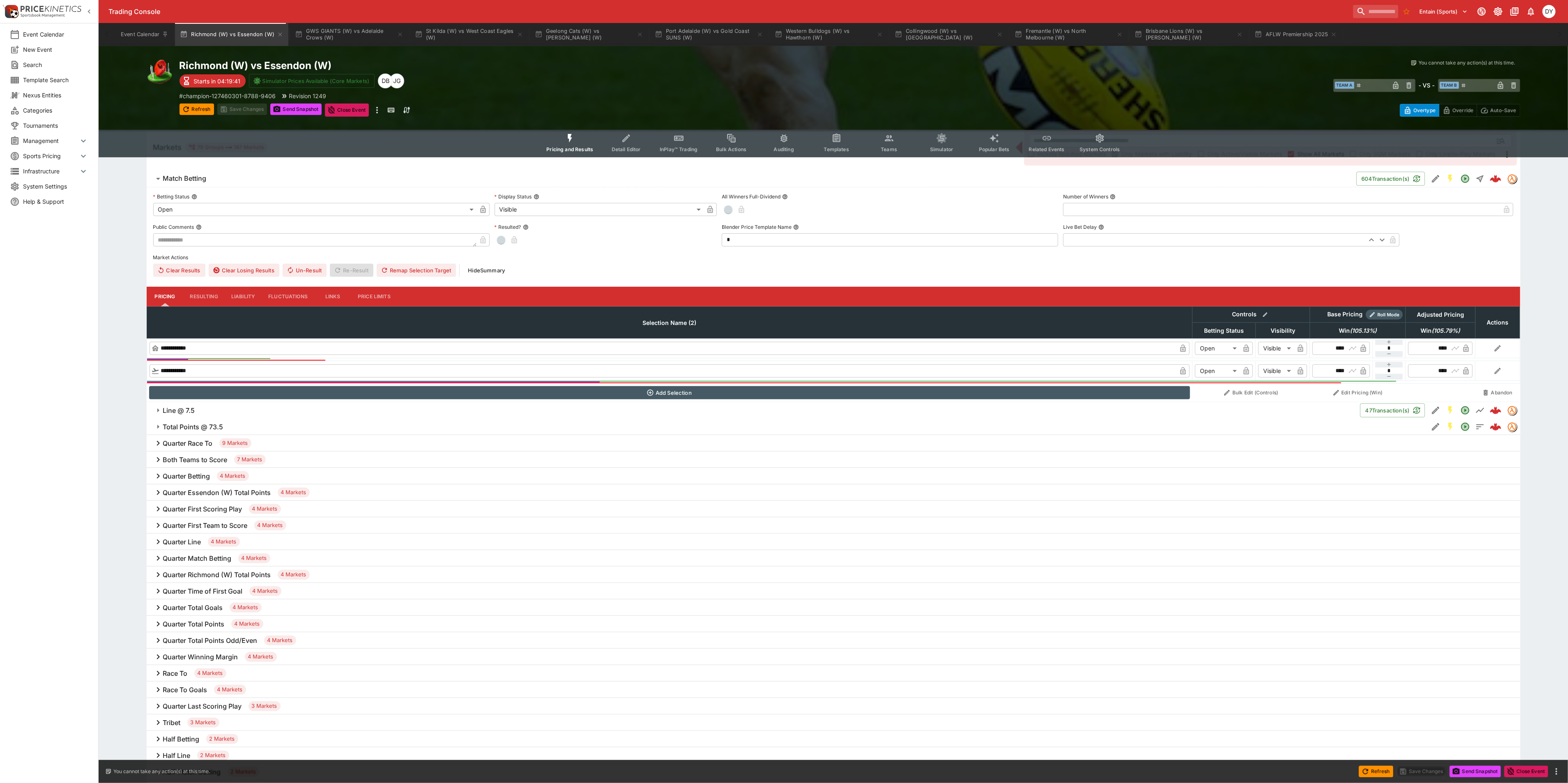
scroll to position [0, 0]
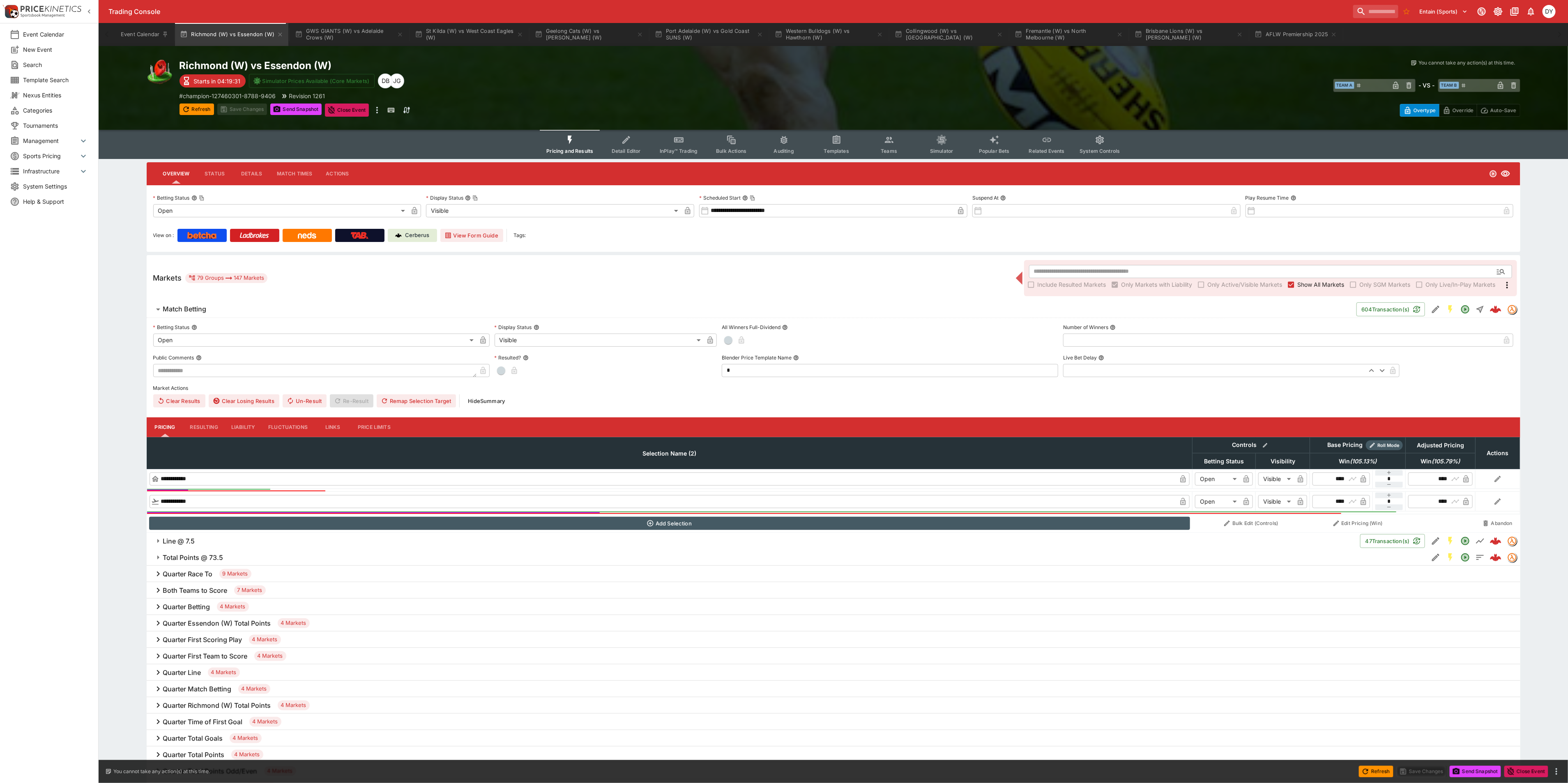
click at [885, 133] on button "Teams" at bounding box center [889, 144] width 53 height 29
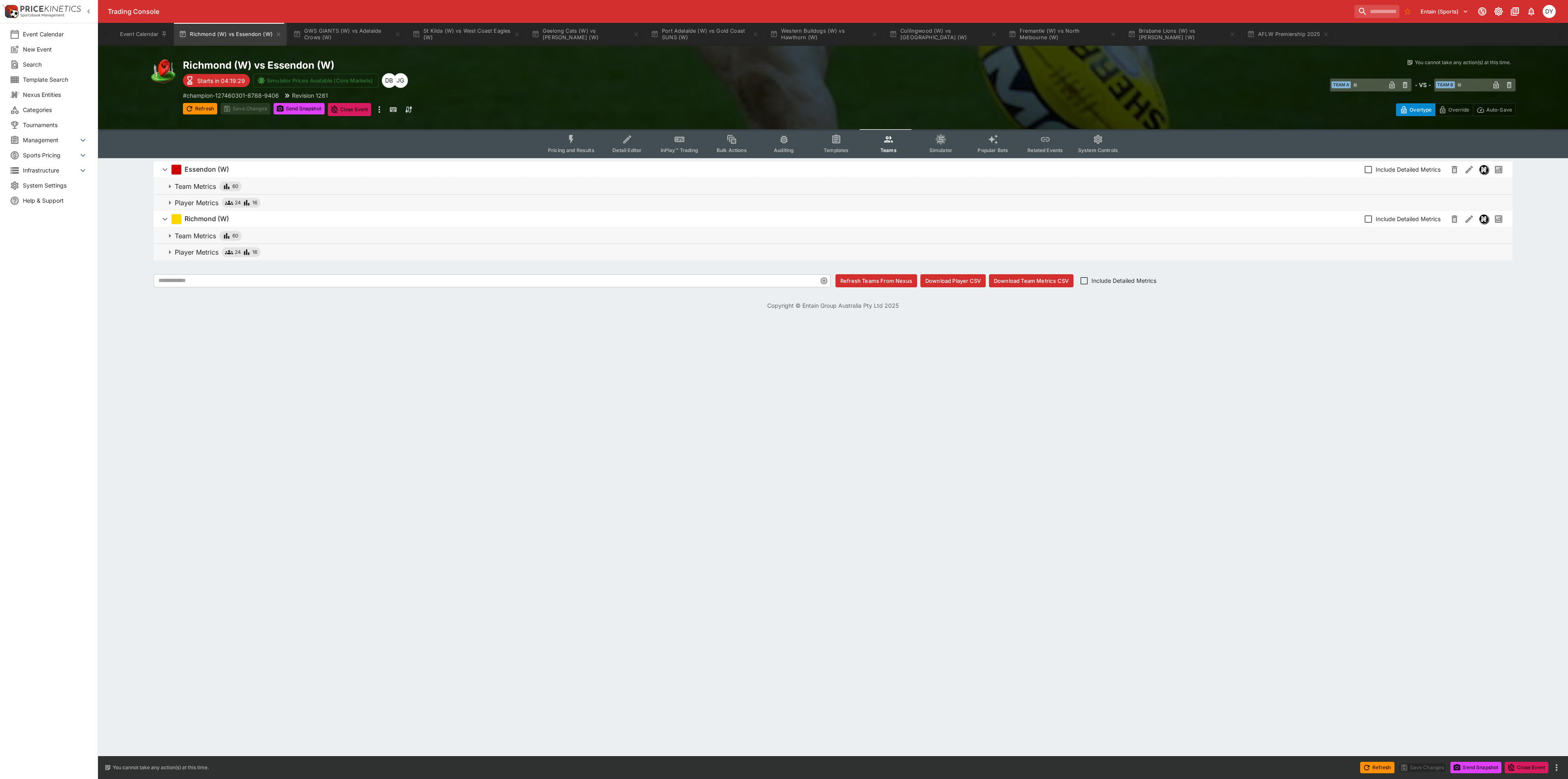
click at [201, 204] on p "Player Metrics" at bounding box center [197, 202] width 44 height 10
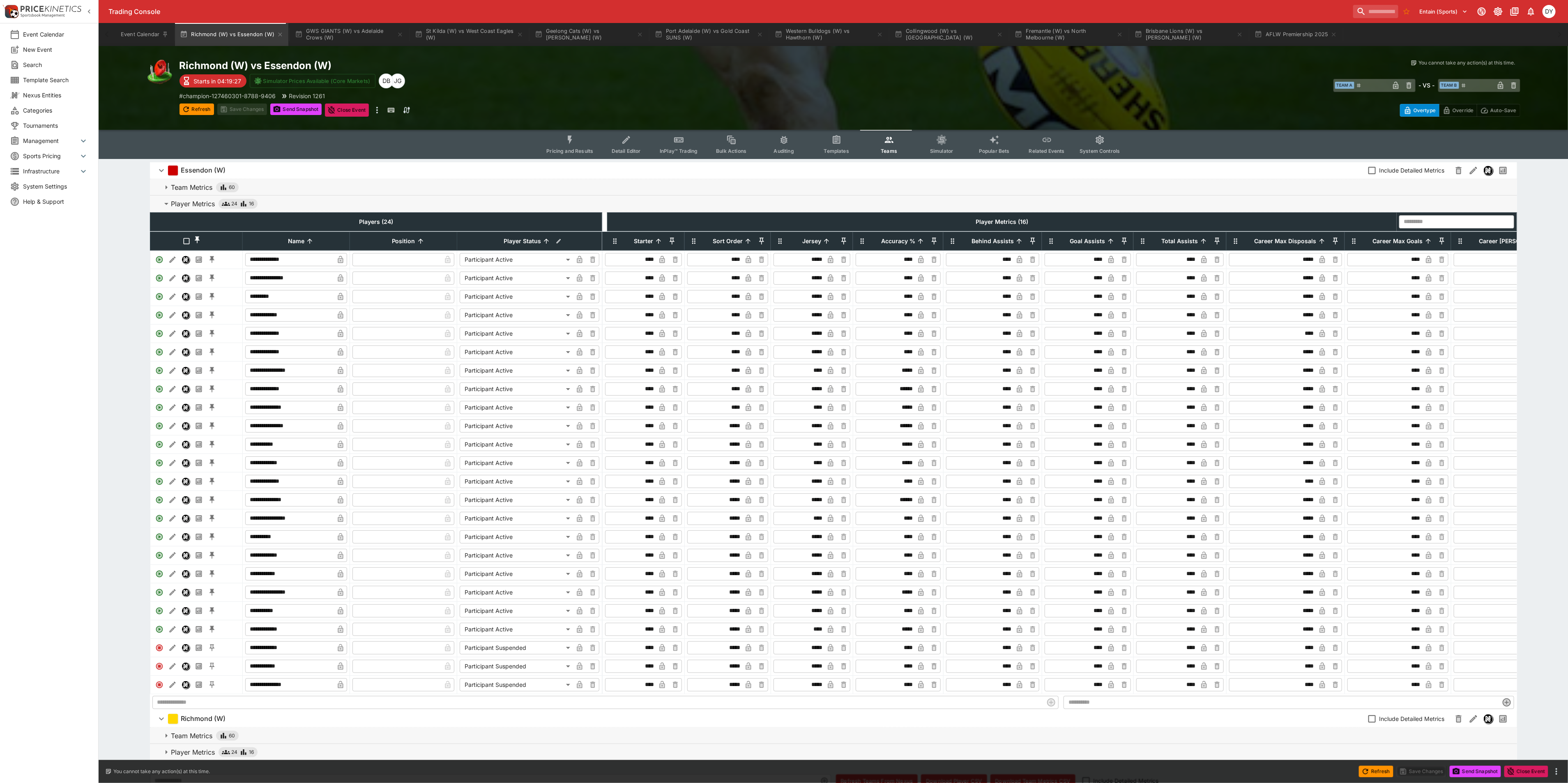
click at [576, 135] on icon "Event type filters" at bounding box center [570, 140] width 11 height 11
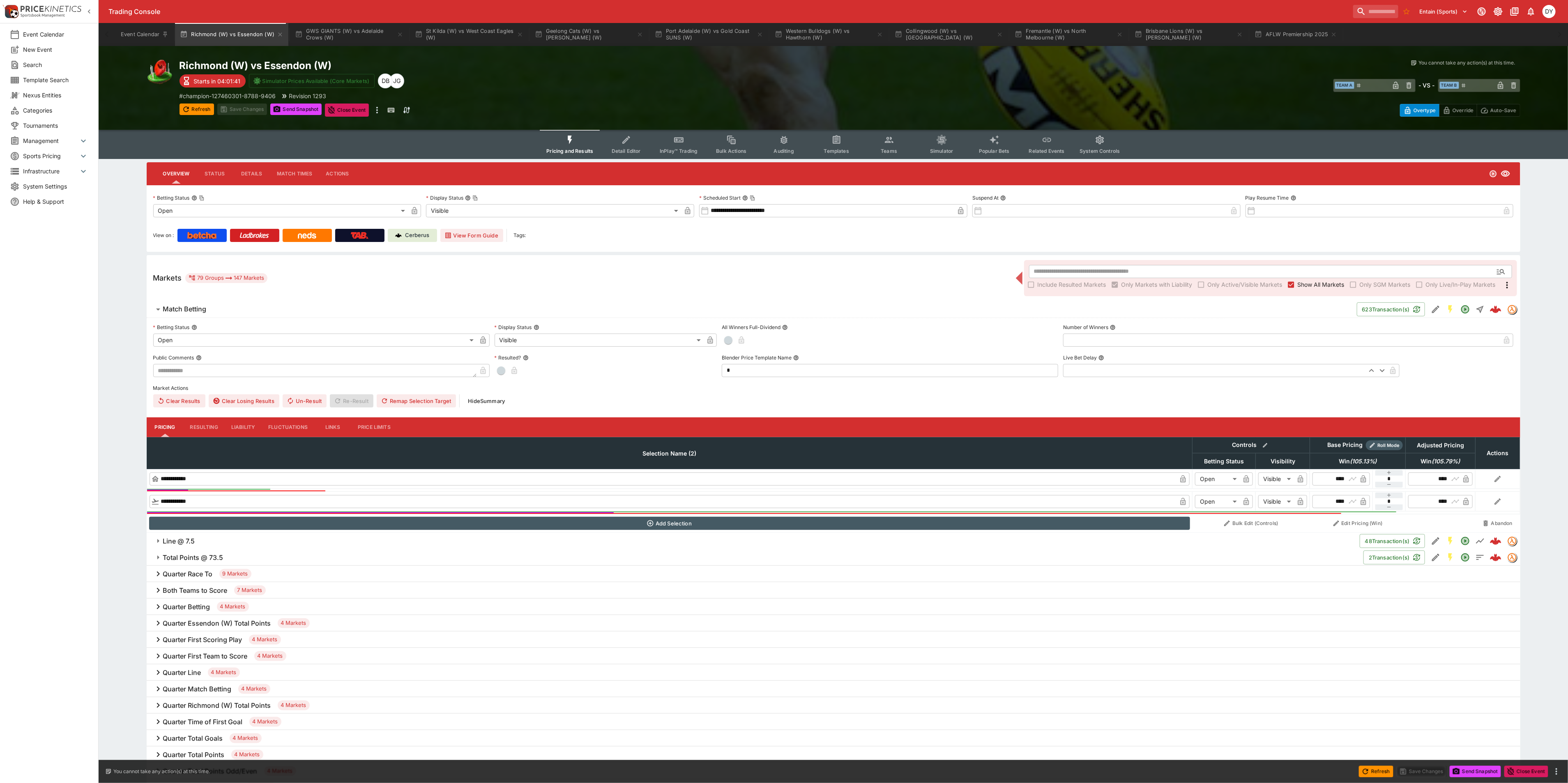
type input "****"
drag, startPoint x: 894, startPoint y: 136, endPoint x: 898, endPoint y: 145, distance: 9.8
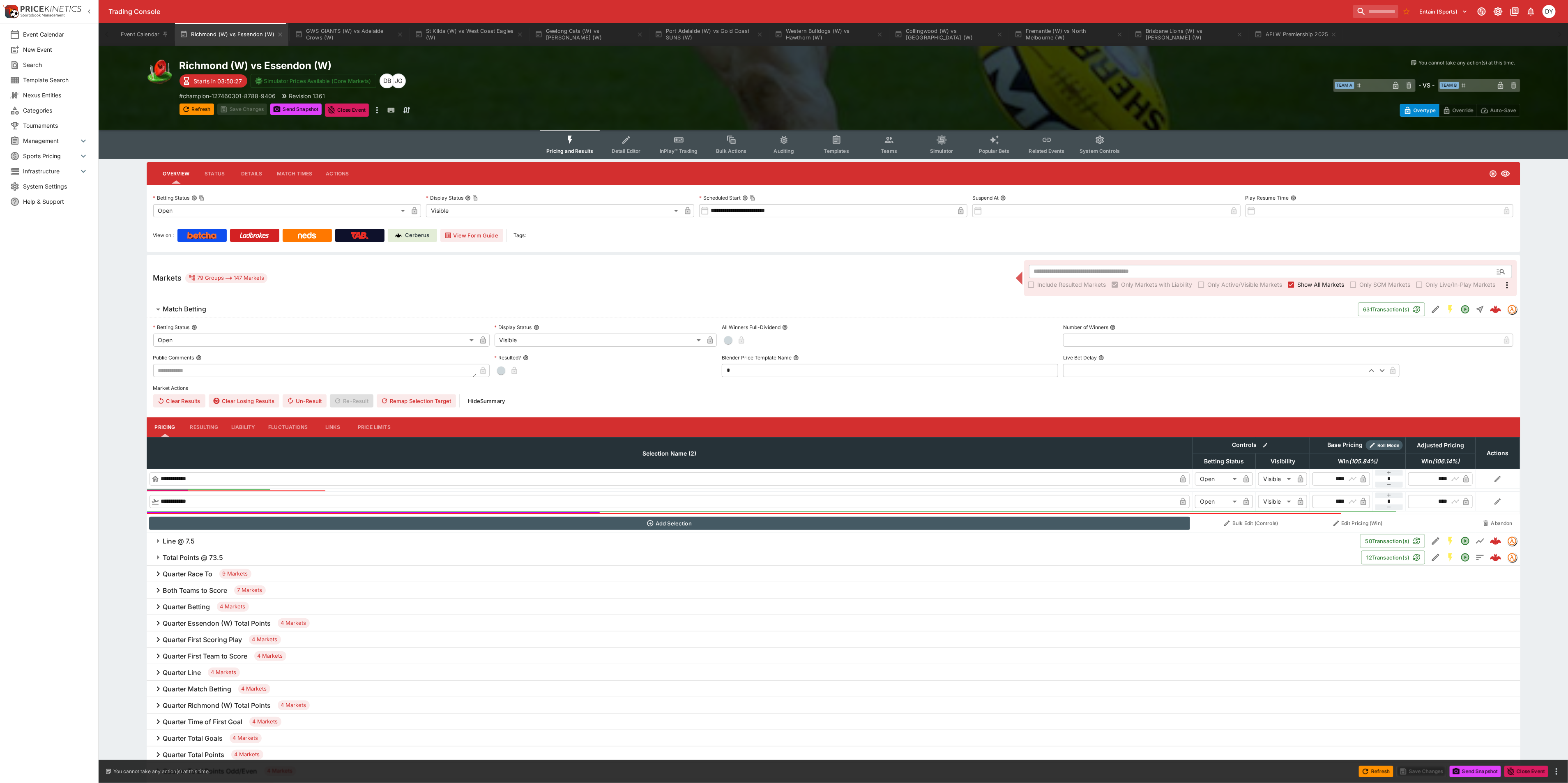
click at [897, 141] on button "Teams" at bounding box center [889, 144] width 53 height 29
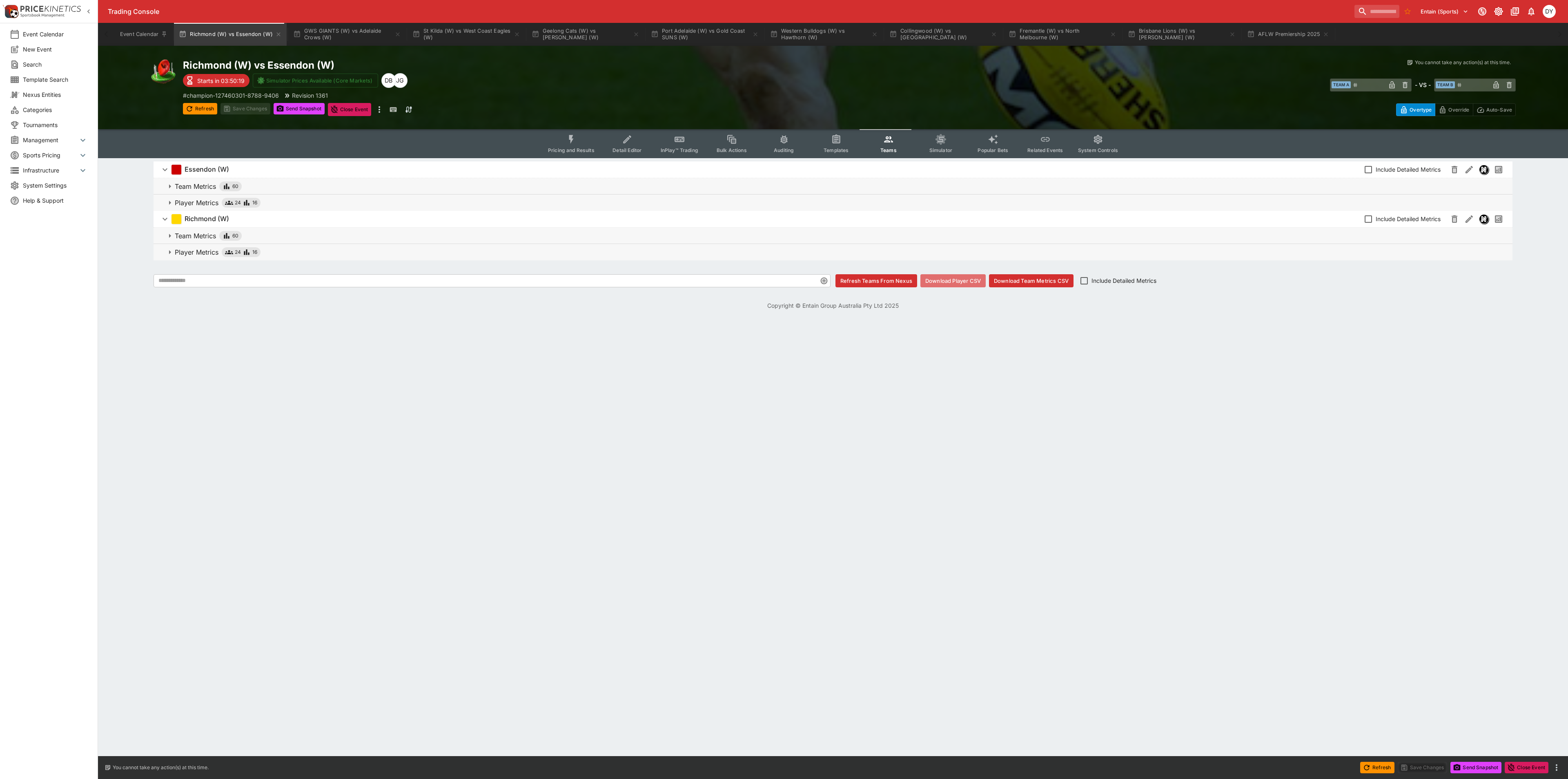
click at [960, 279] on button "Download Player CSV" at bounding box center [953, 281] width 65 height 13
click at [687, 141] on button "InPlay™ Trading" at bounding box center [679, 144] width 53 height 29
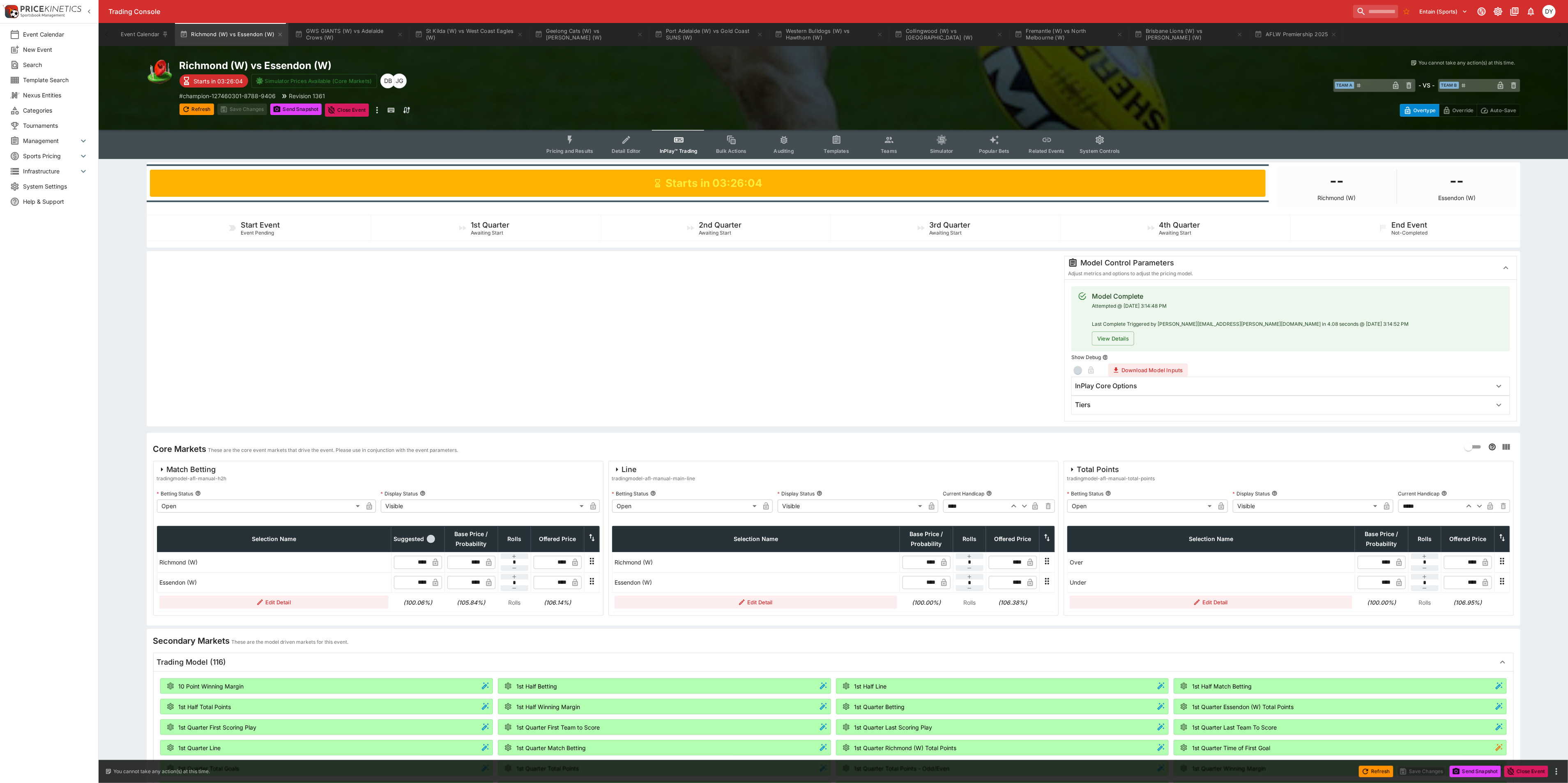
click at [42, 183] on span "System Settings" at bounding box center [55, 186] width 65 height 9
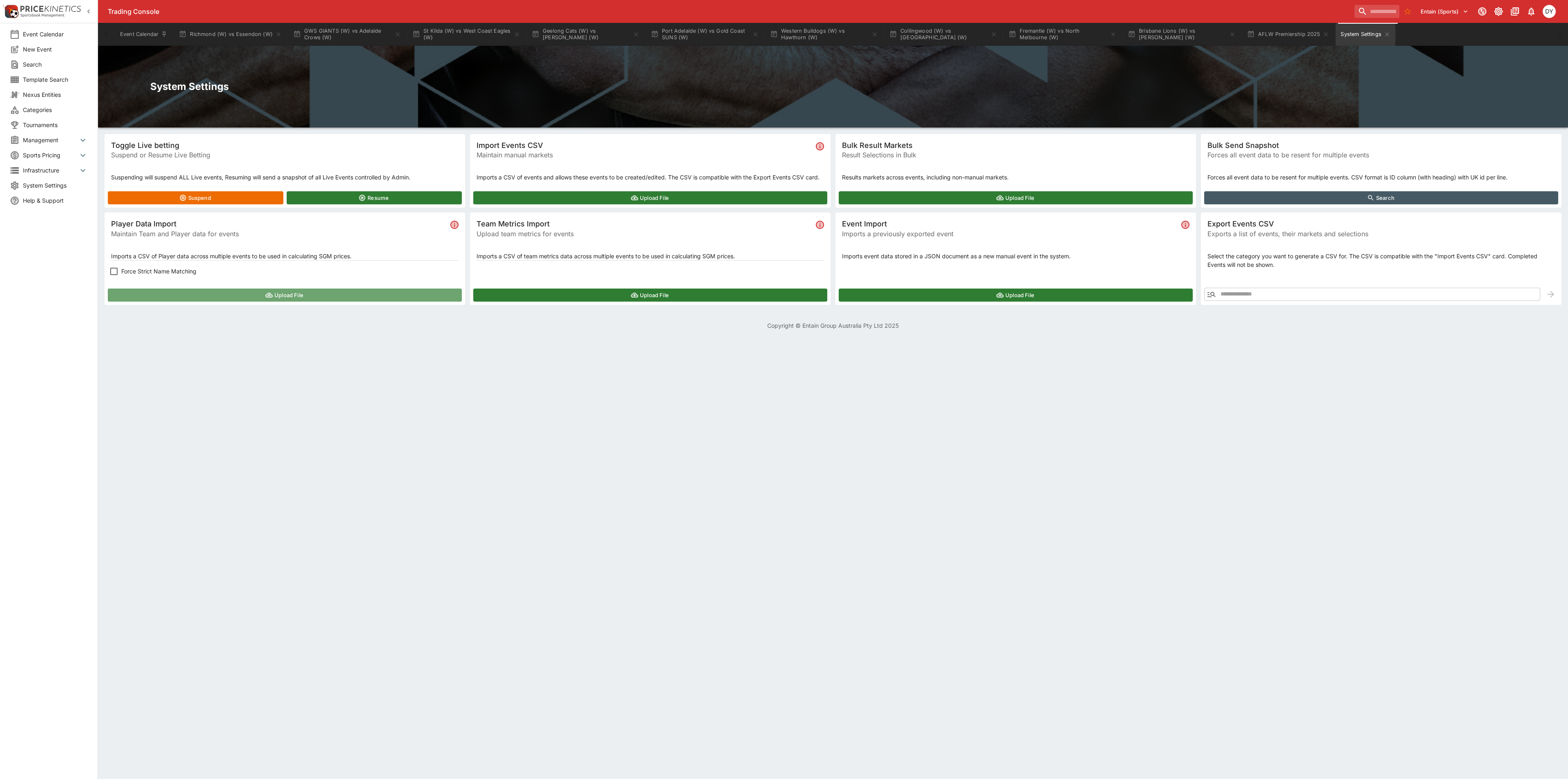
click at [283, 297] on button "Upload File" at bounding box center [285, 295] width 354 height 13
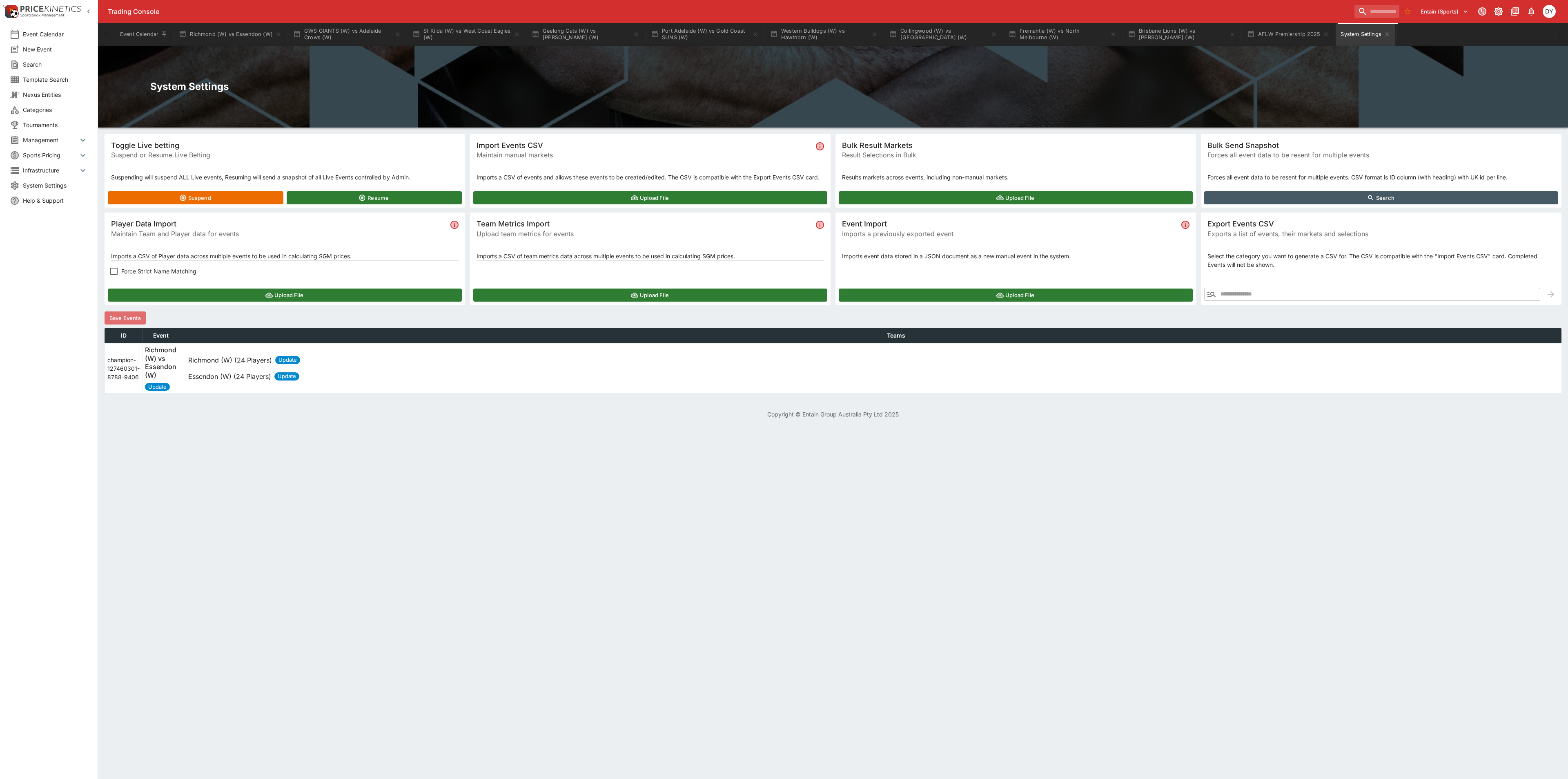
click at [132, 315] on button "Save Events" at bounding box center [125, 318] width 42 height 13
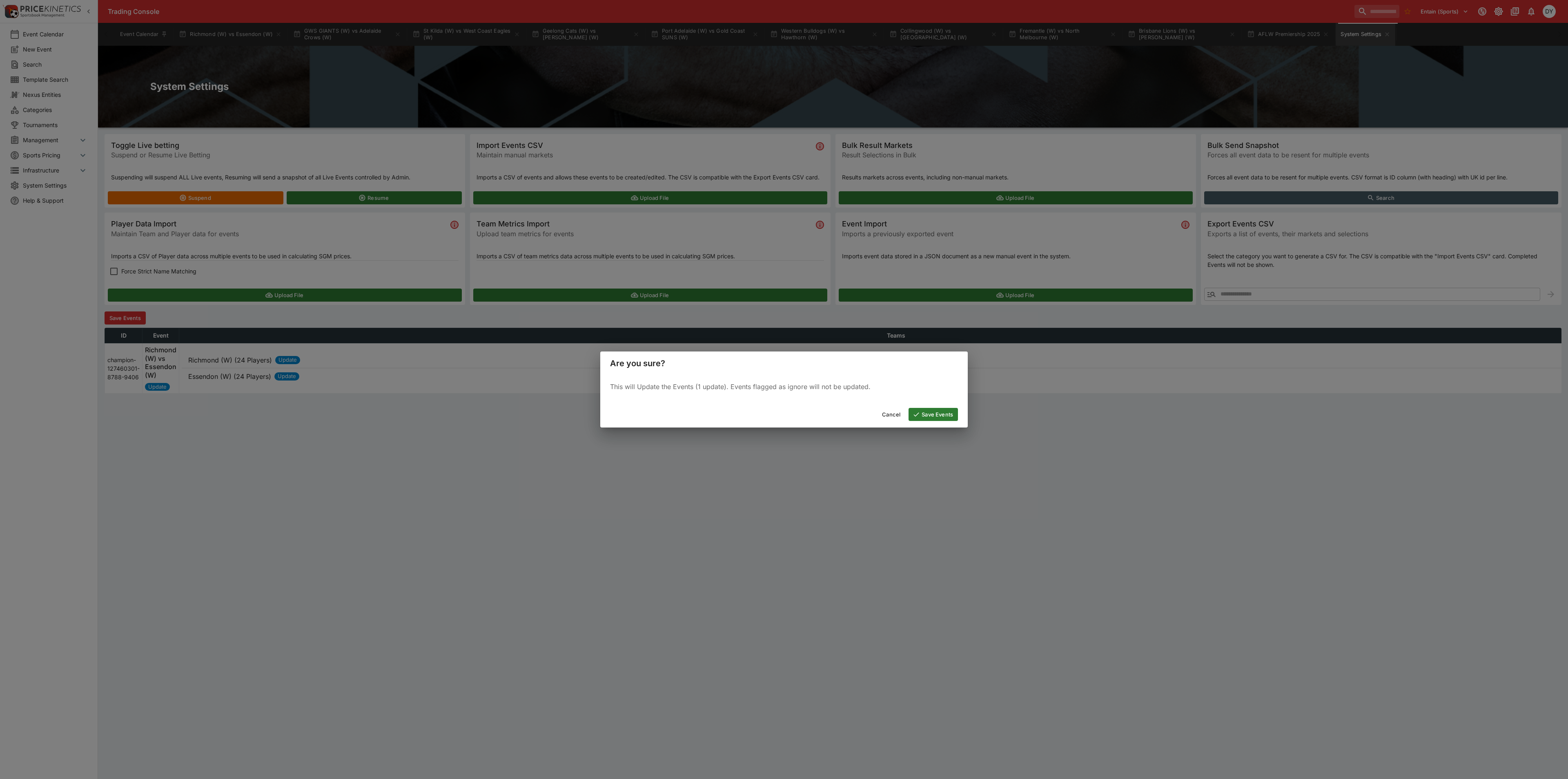
click at [936, 410] on button "Save Events" at bounding box center [933, 414] width 49 height 13
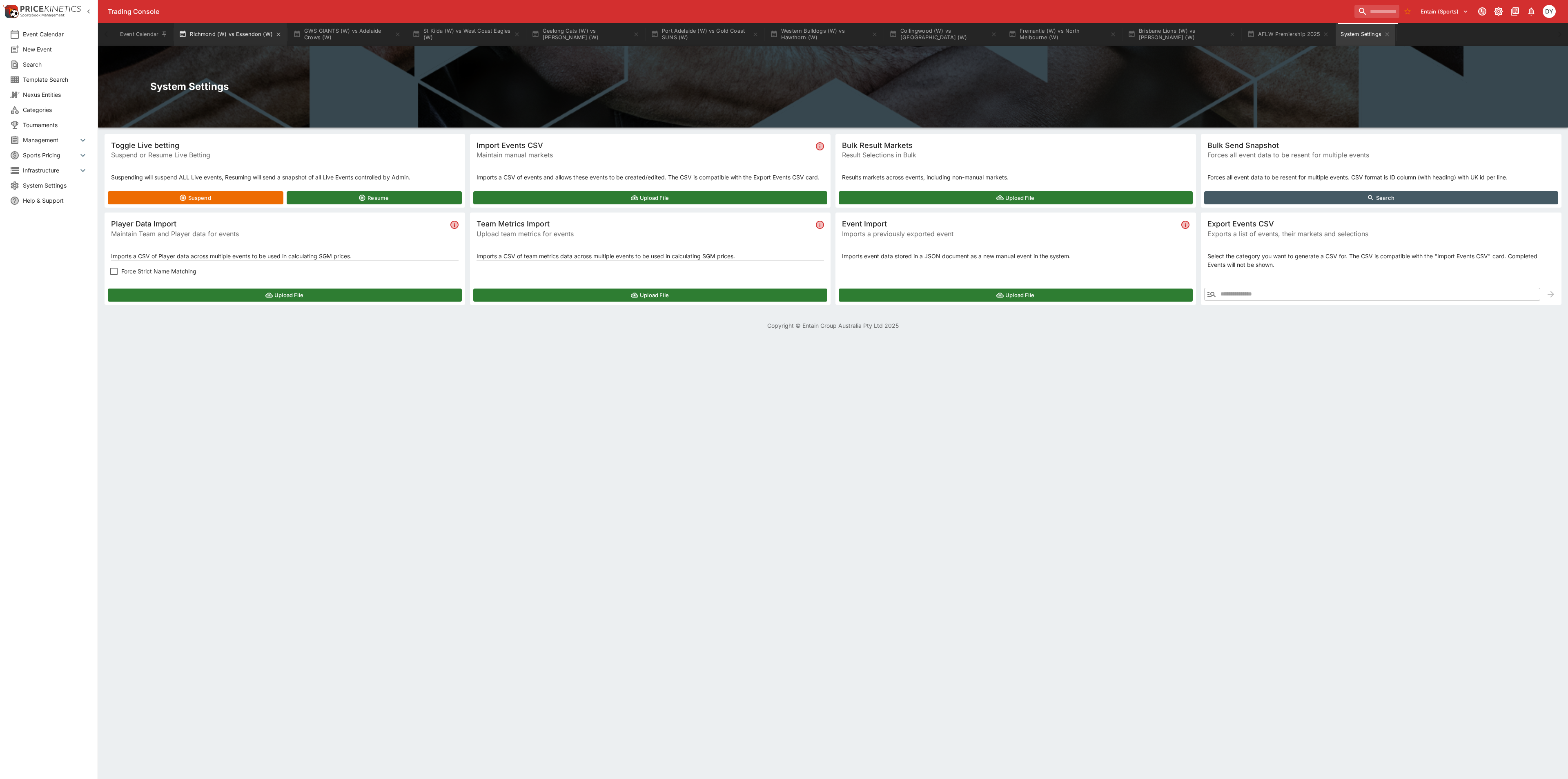
click at [236, 35] on button "Richmond (W) vs Essendon (W)" at bounding box center [230, 34] width 113 height 23
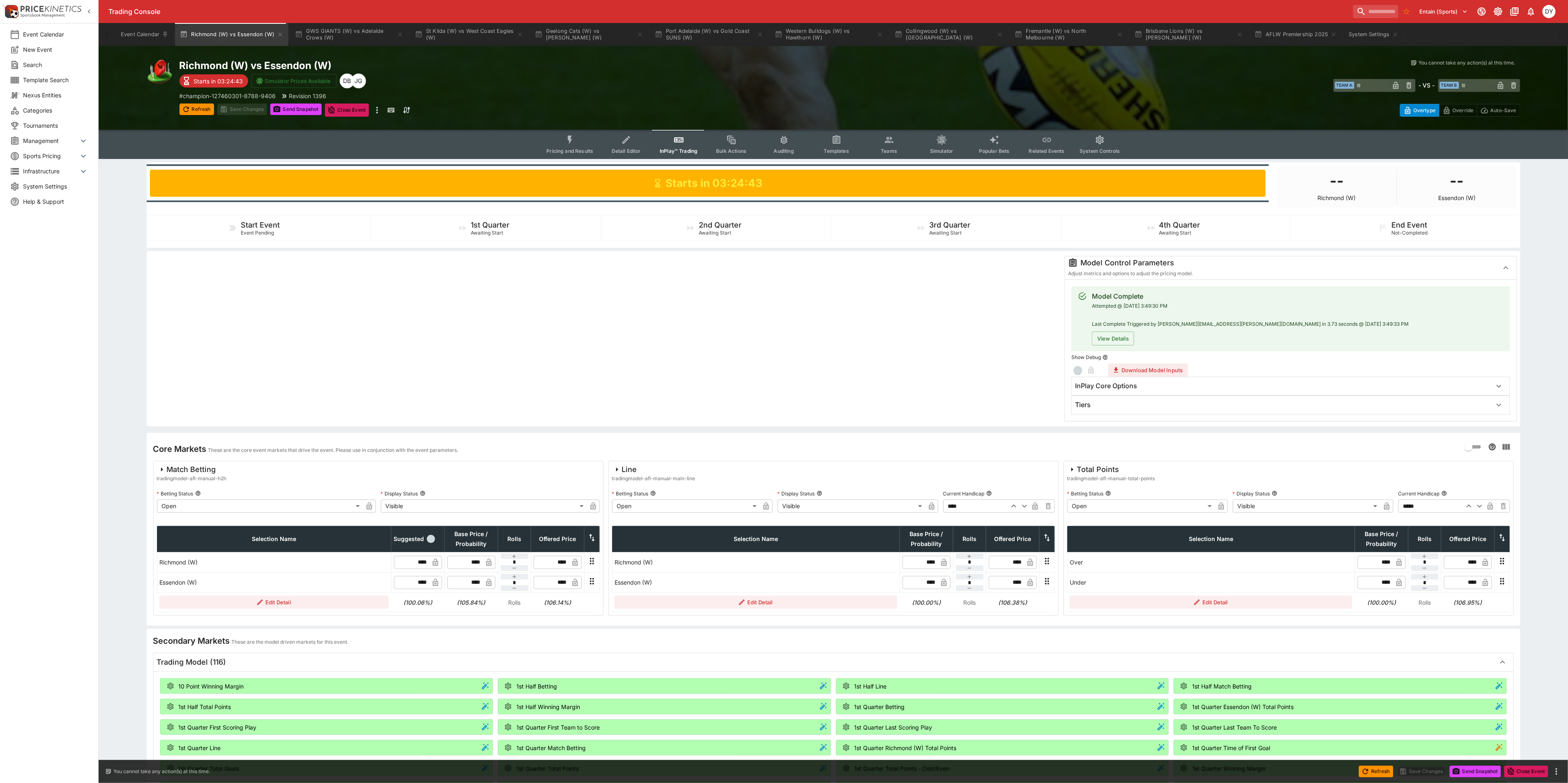
click at [894, 148] on span "Teams" at bounding box center [889, 151] width 17 height 6
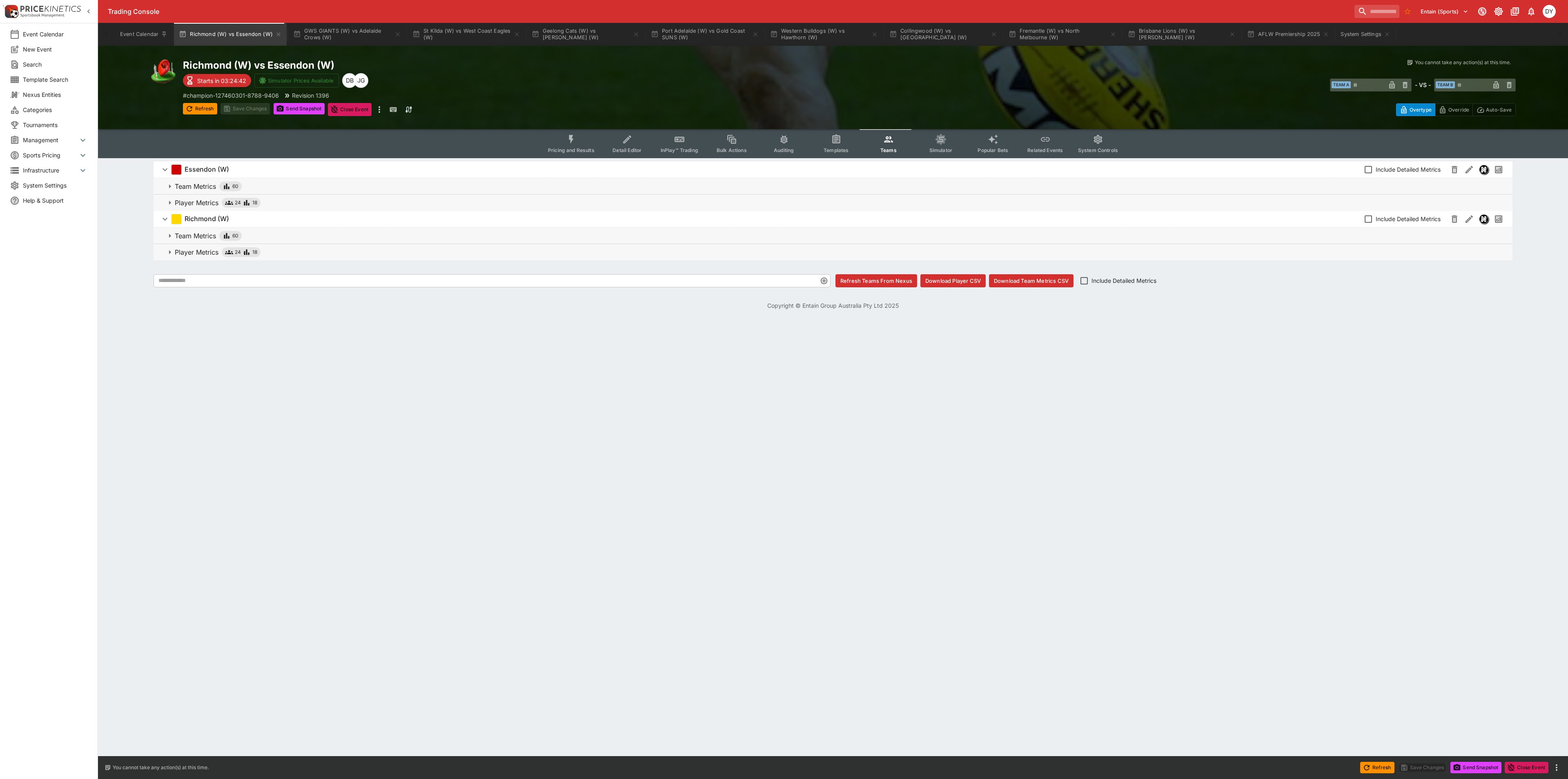
click at [191, 202] on p "Player Metrics" at bounding box center [197, 202] width 44 height 10
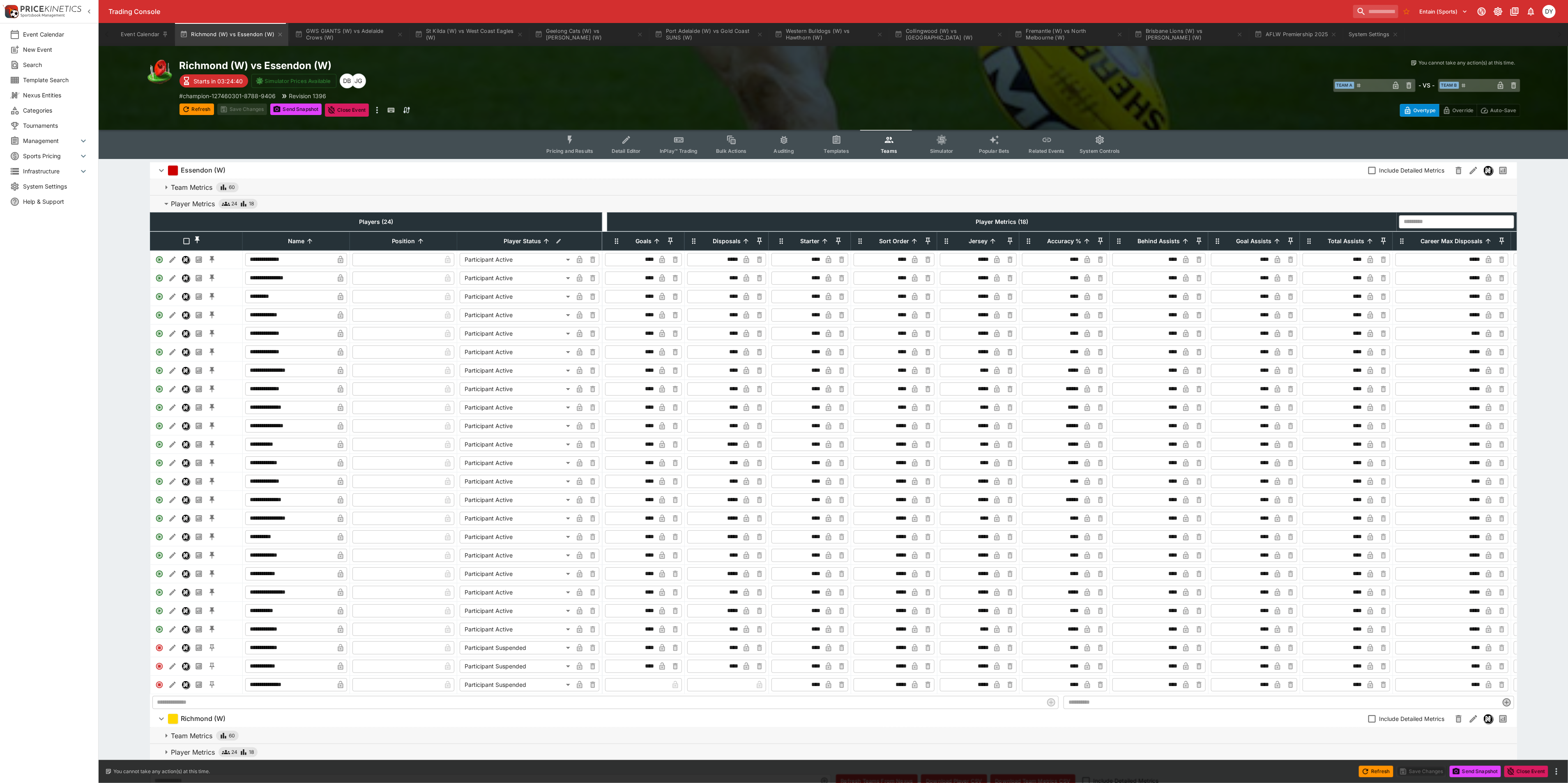
click at [677, 133] on button "InPlay™ Trading" at bounding box center [678, 144] width 53 height 29
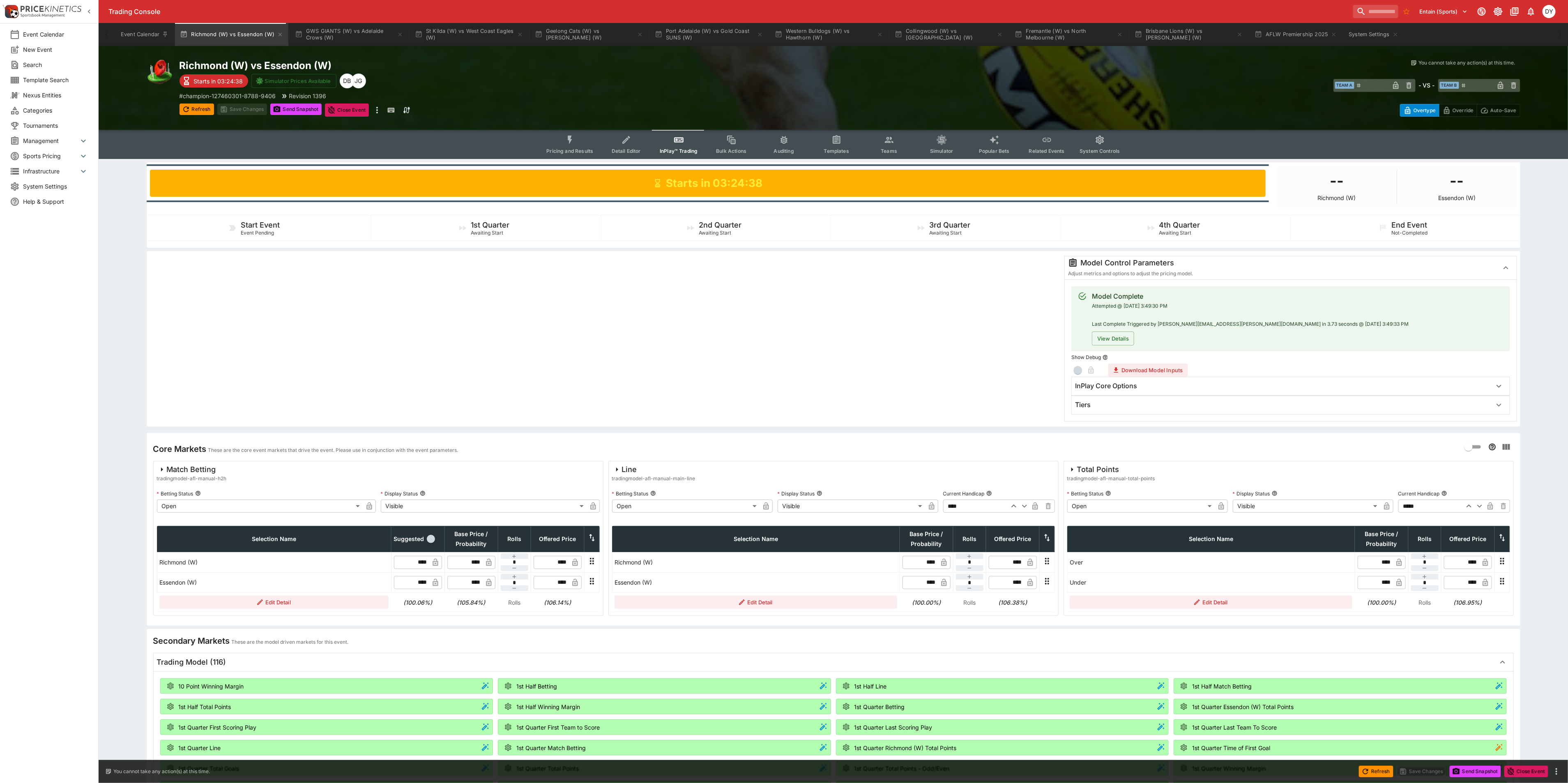
click at [1100, 409] on div "Tiers" at bounding box center [1290, 405] width 438 height 18
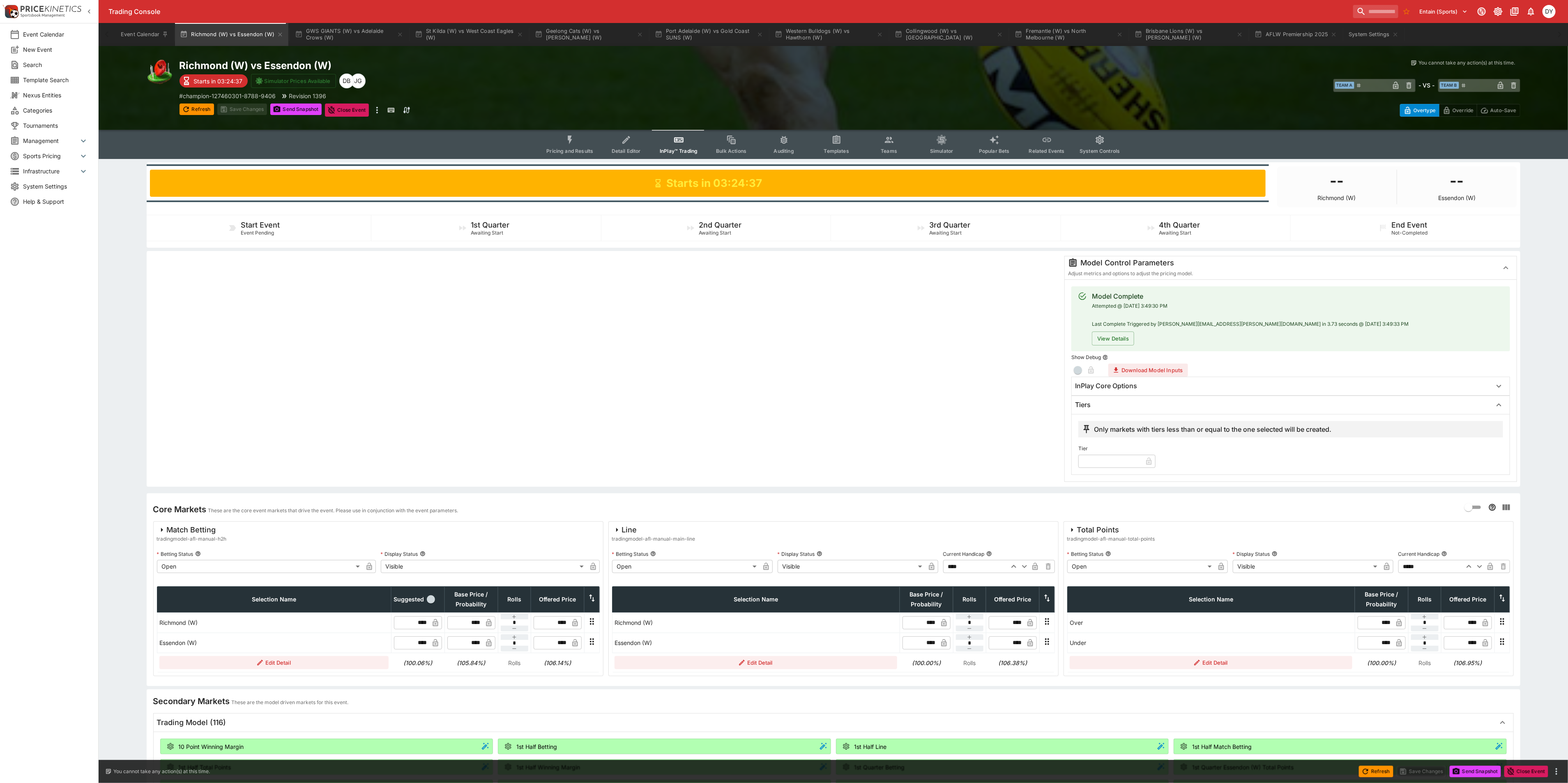
click at [1113, 464] on input "text" at bounding box center [1110, 460] width 64 height 13
type input "*"
click at [247, 105] on button "Save Changes" at bounding box center [243, 109] width 50 height 12
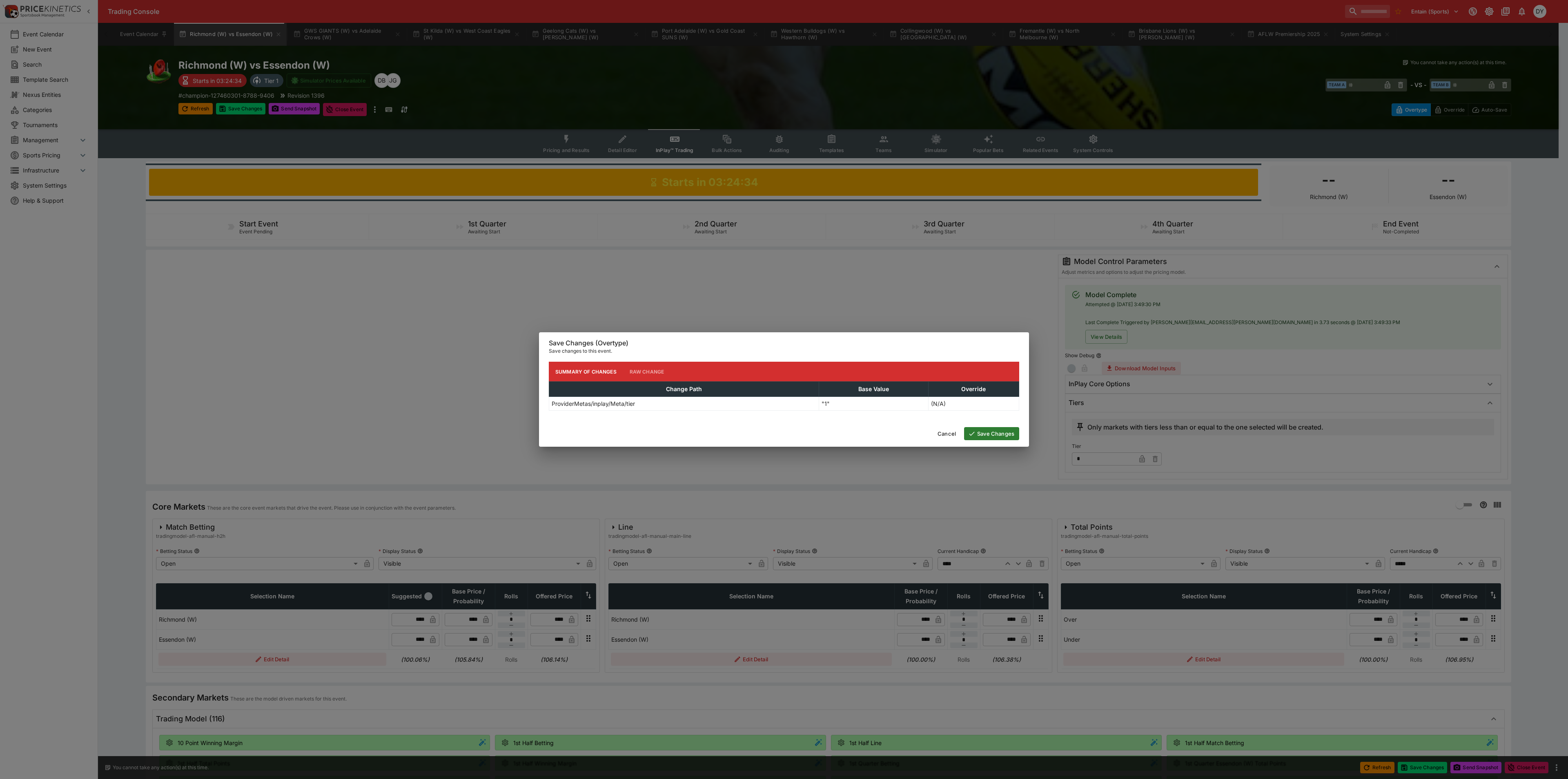
click at [1004, 436] on button "Save Changes" at bounding box center [992, 433] width 55 height 13
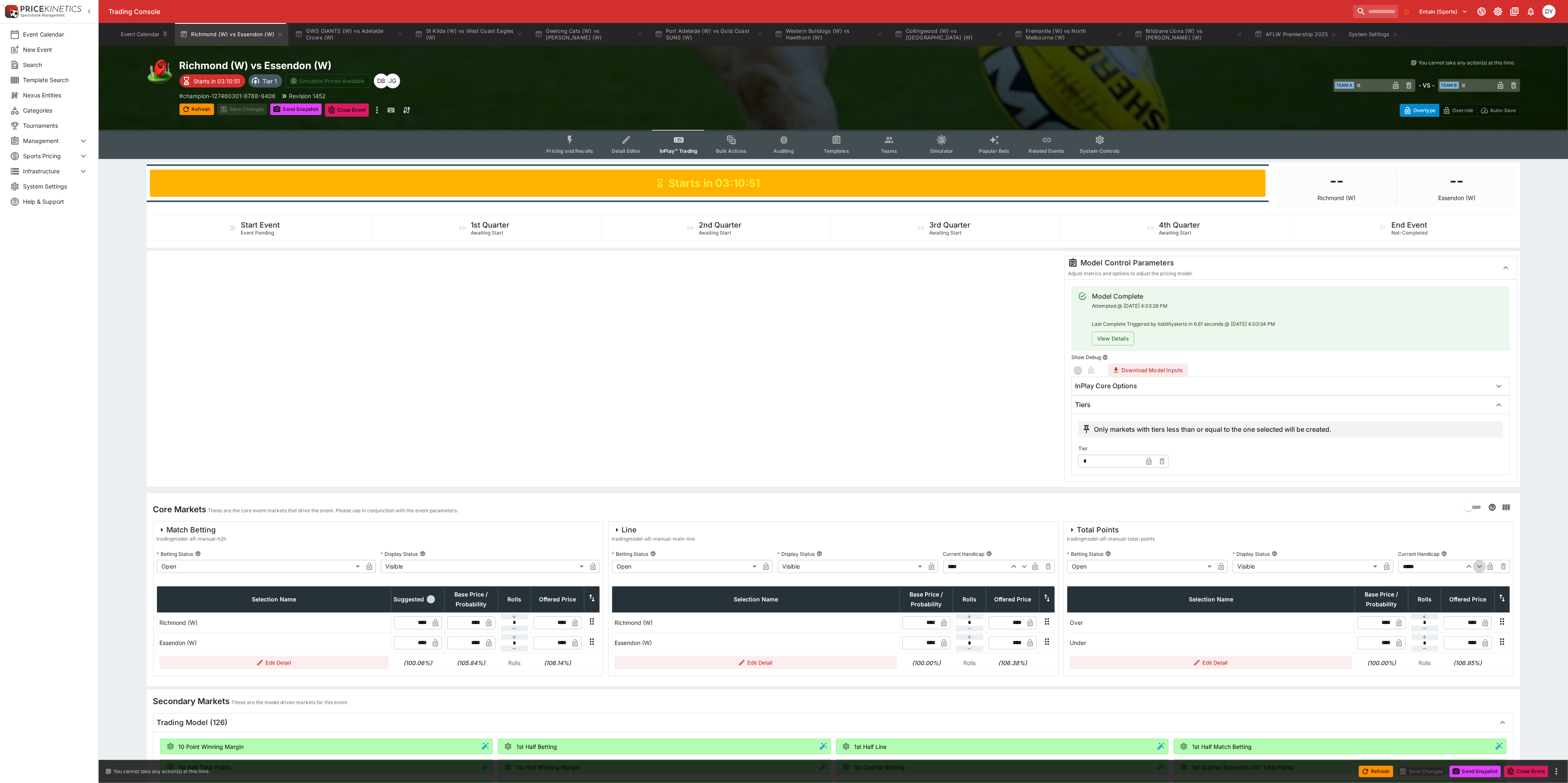
click at [1480, 568] on icon "button" at bounding box center [1480, 567] width 5 height 3
type input "*****"
click at [256, 106] on button "Save Changes" at bounding box center [243, 109] width 50 height 12
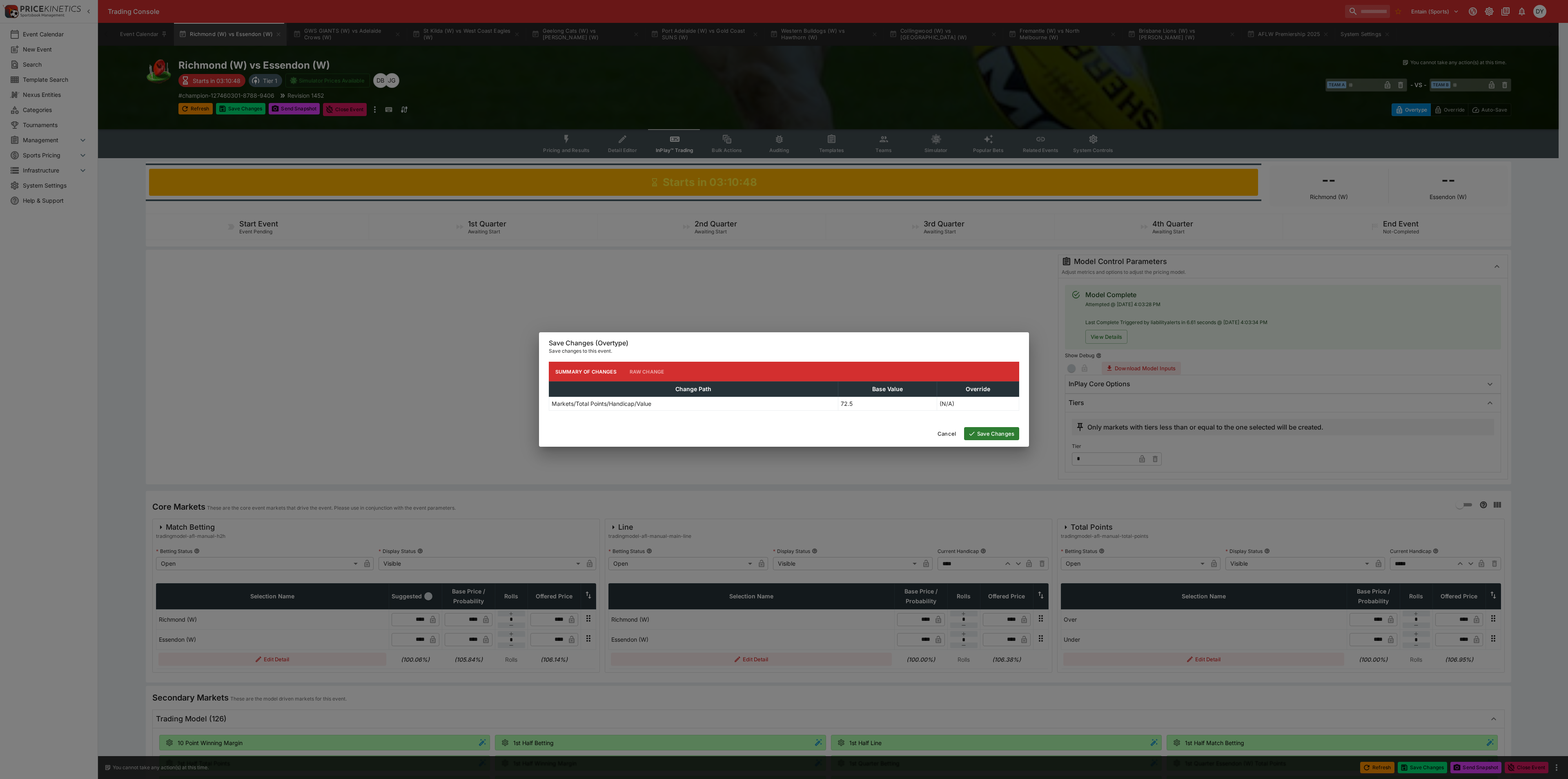
click at [1007, 433] on button "Save Changes" at bounding box center [992, 433] width 55 height 13
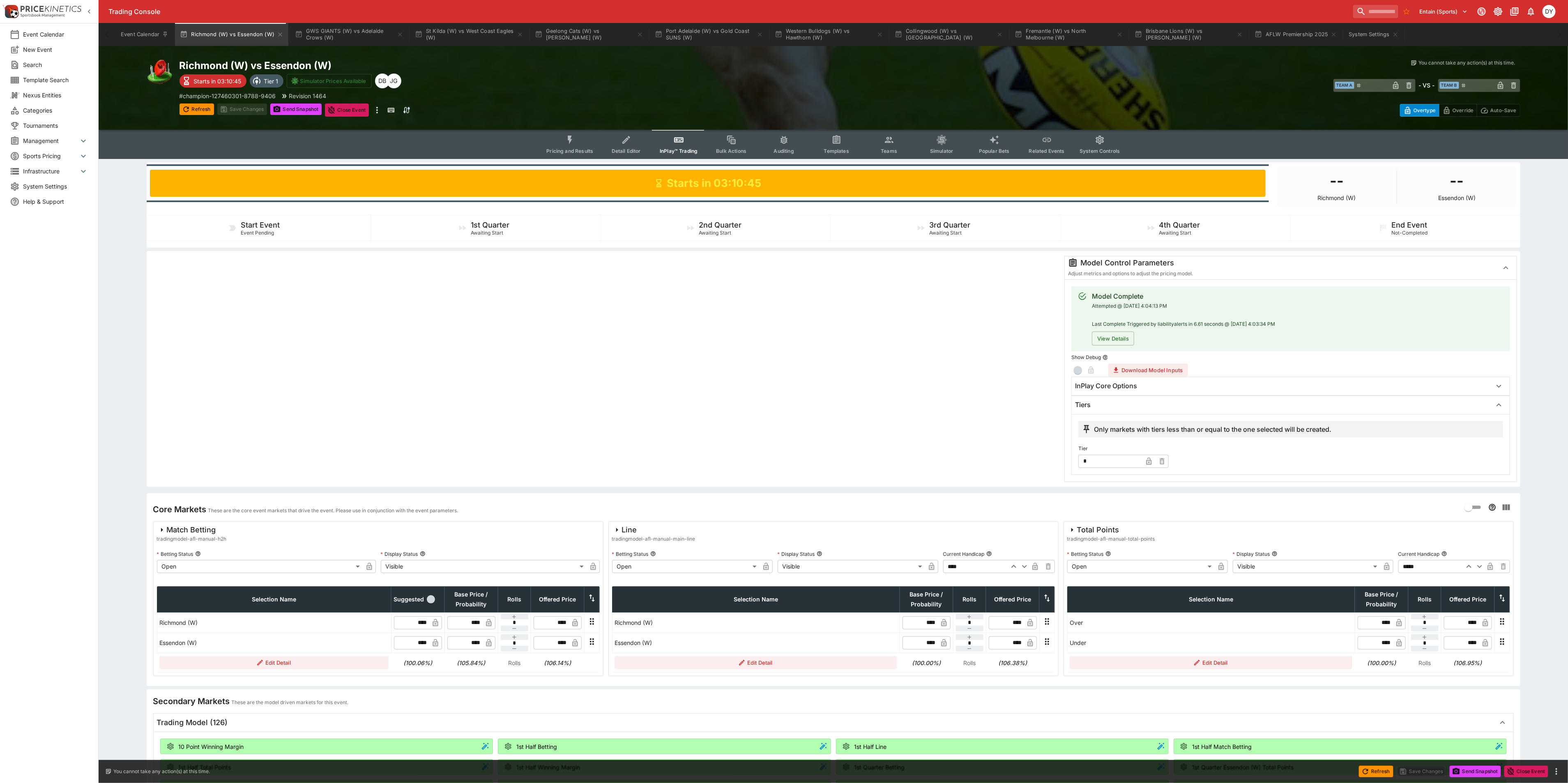
click at [567, 140] on icon "Event type filters" at bounding box center [570, 140] width 11 height 11
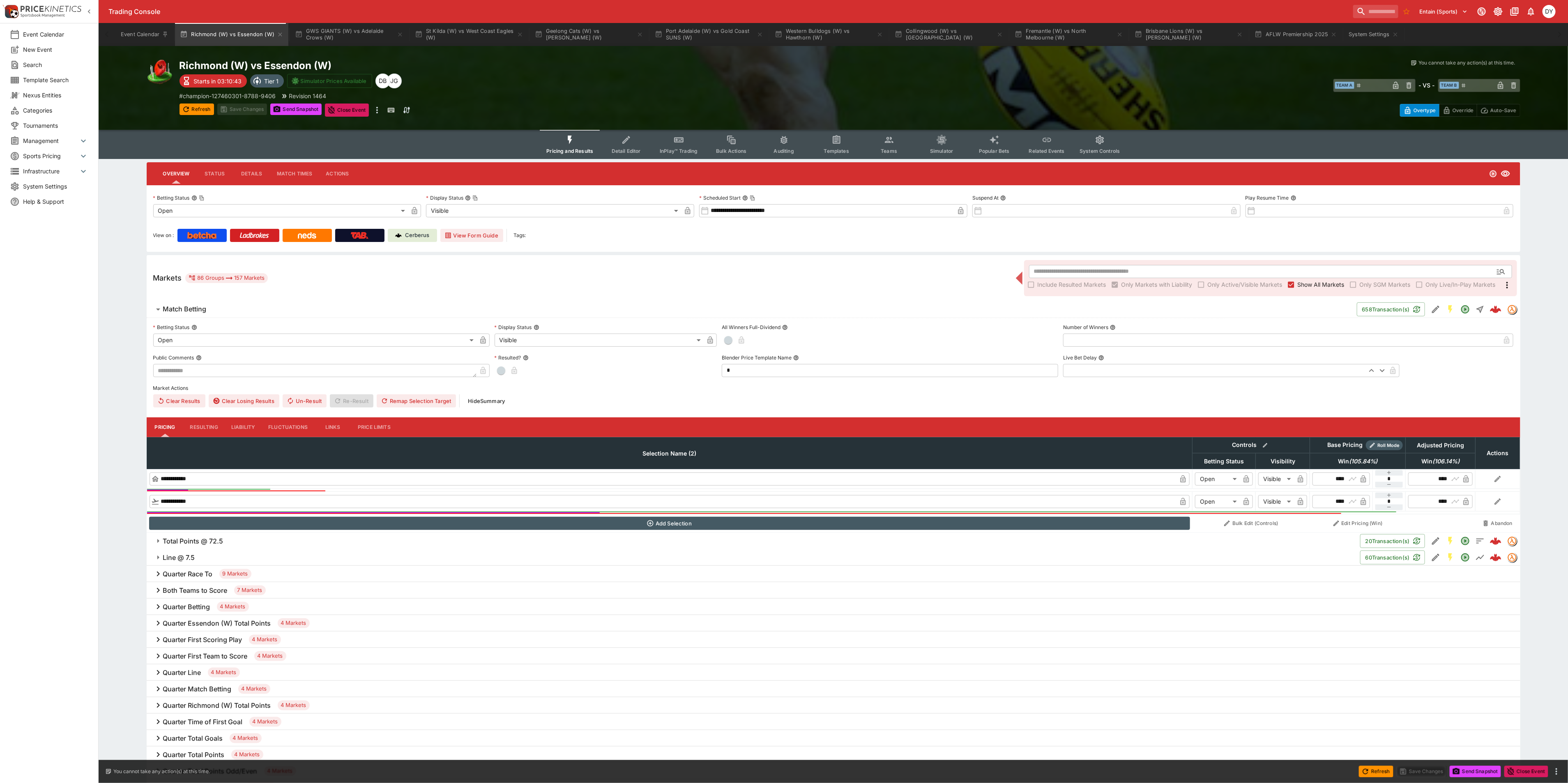
drag, startPoint x: 210, startPoint y: 537, endPoint x: 252, endPoint y: 538, distance: 42.0
click at [211, 537] on h6 "Total Points @ 72.5" at bounding box center [193, 541] width 61 height 9
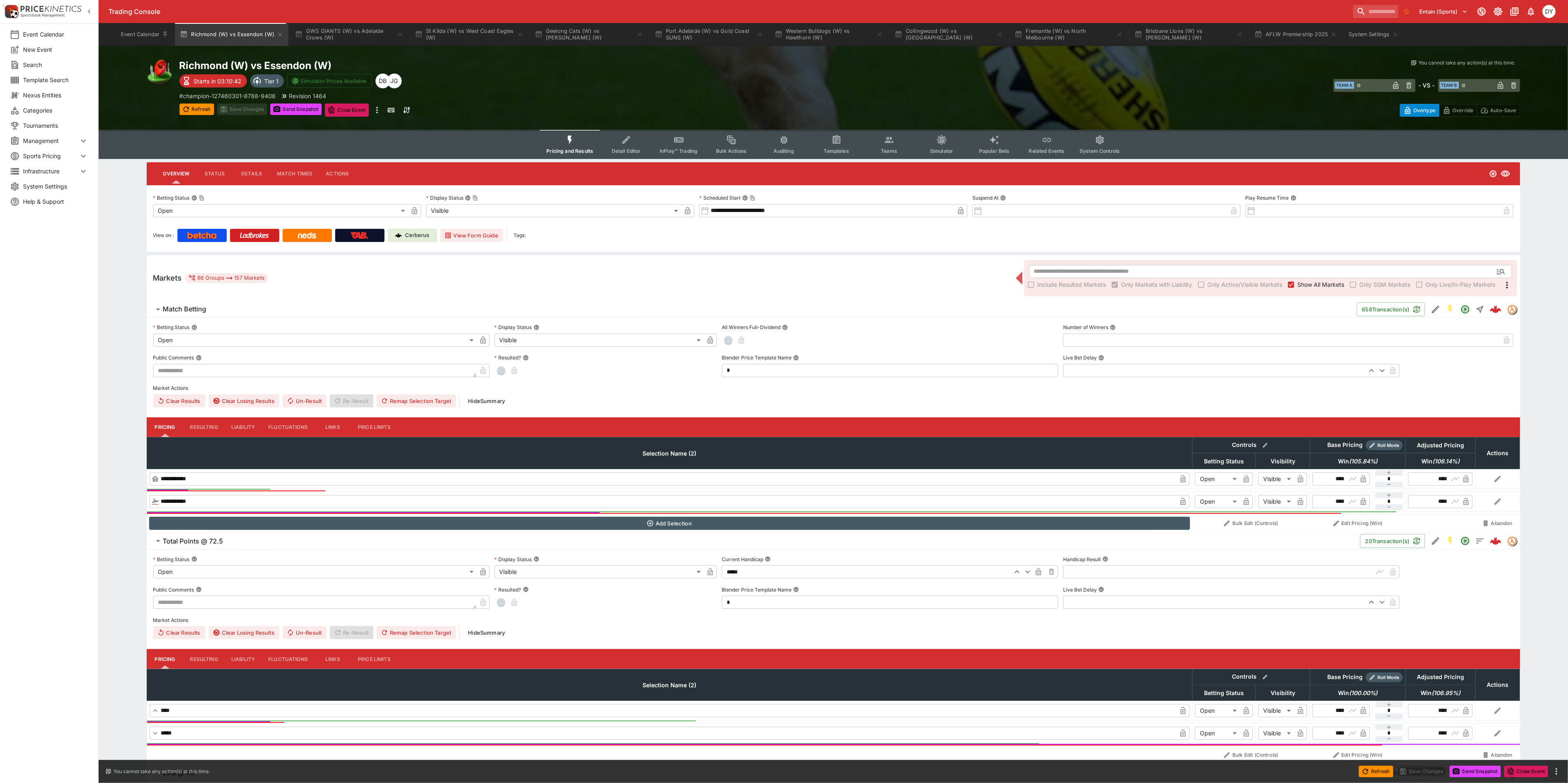
scroll to position [123, 0]
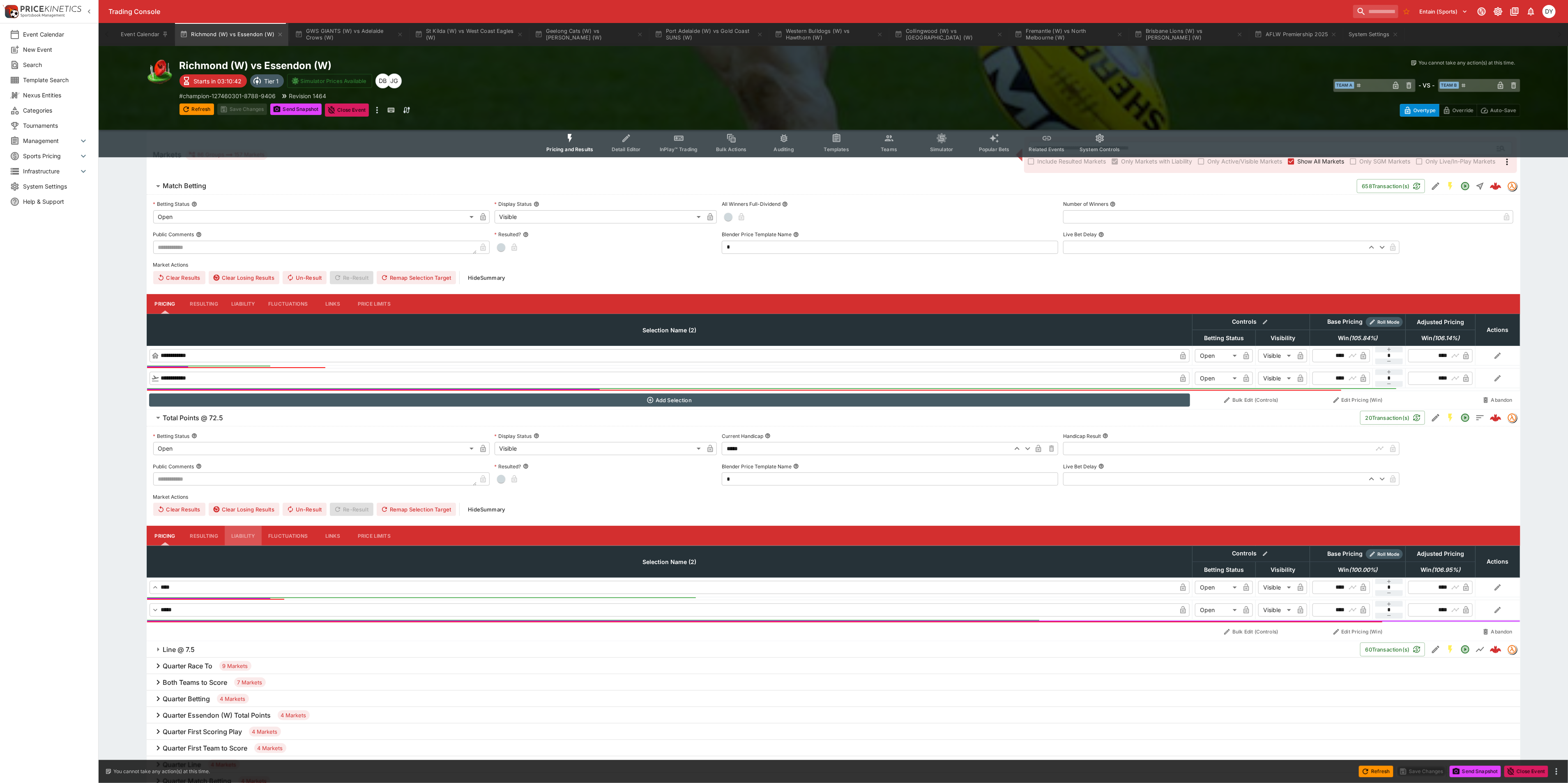
click at [238, 535] on button "Liability" at bounding box center [243, 535] width 37 height 20
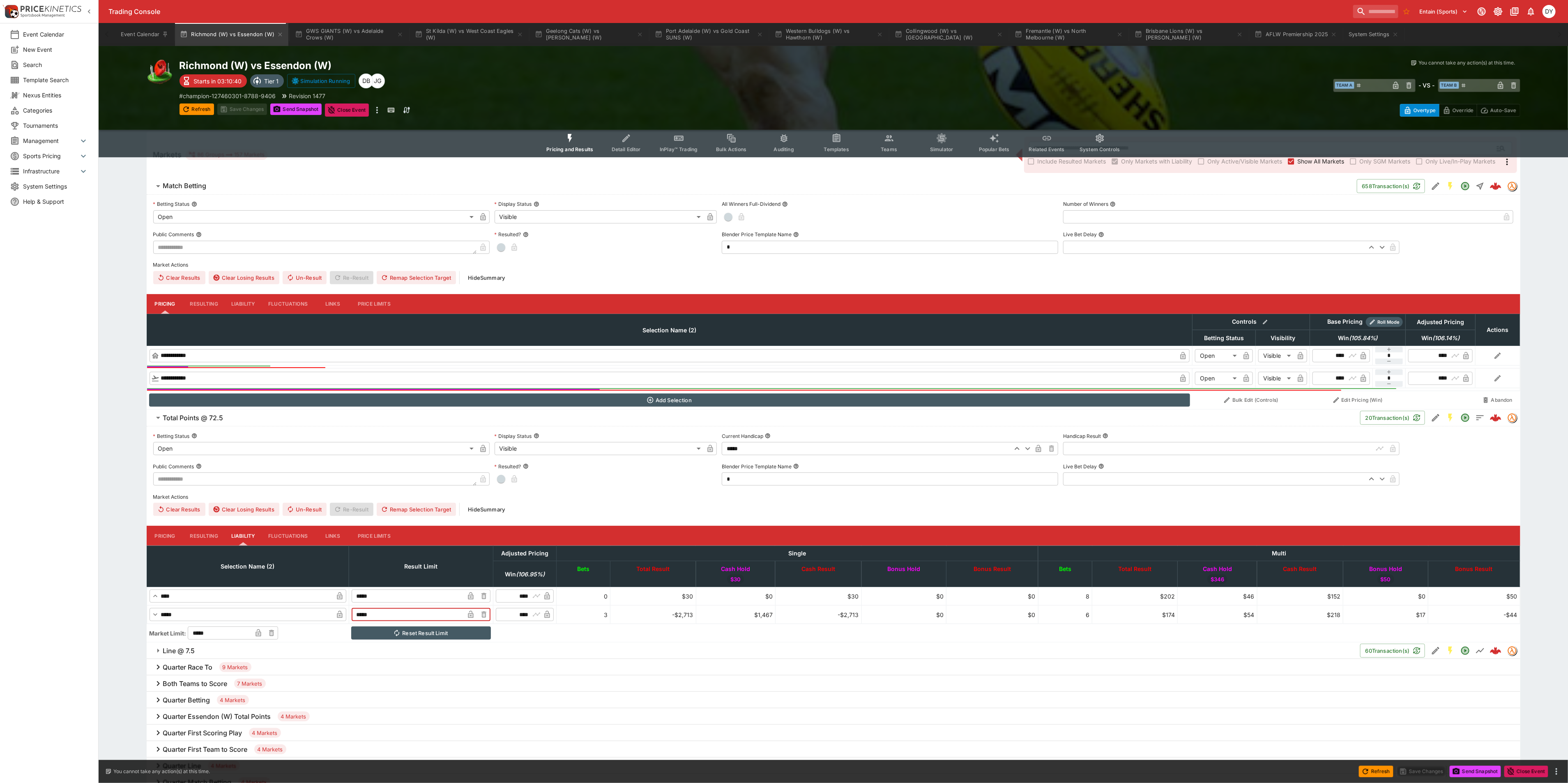
drag, startPoint x: 410, startPoint y: 616, endPoint x: 359, endPoint y: 613, distance: 51.1
click at [359, 613] on tr "​ ***** ​ ***** ​ ​ **** ​ 3 -$2,713 $1,467 -$2,713 $0 $0 6 $174 $54 $218 $17 -…" at bounding box center [833, 614] width 1373 height 18
type input "*****"
click at [242, 110] on button "Save Changes" at bounding box center [243, 109] width 50 height 12
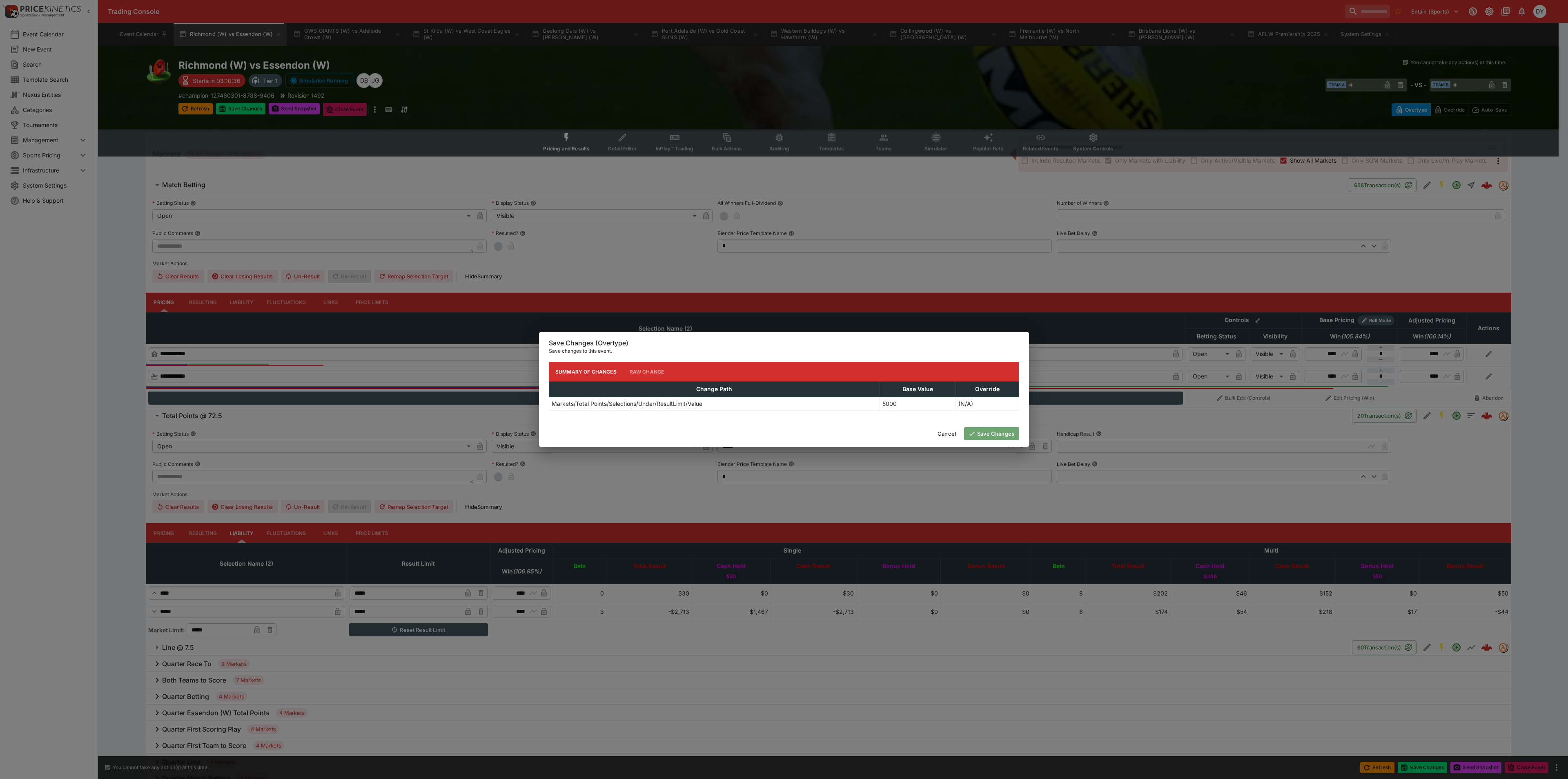
click at [1002, 431] on button "Save Changes" at bounding box center [992, 433] width 55 height 13
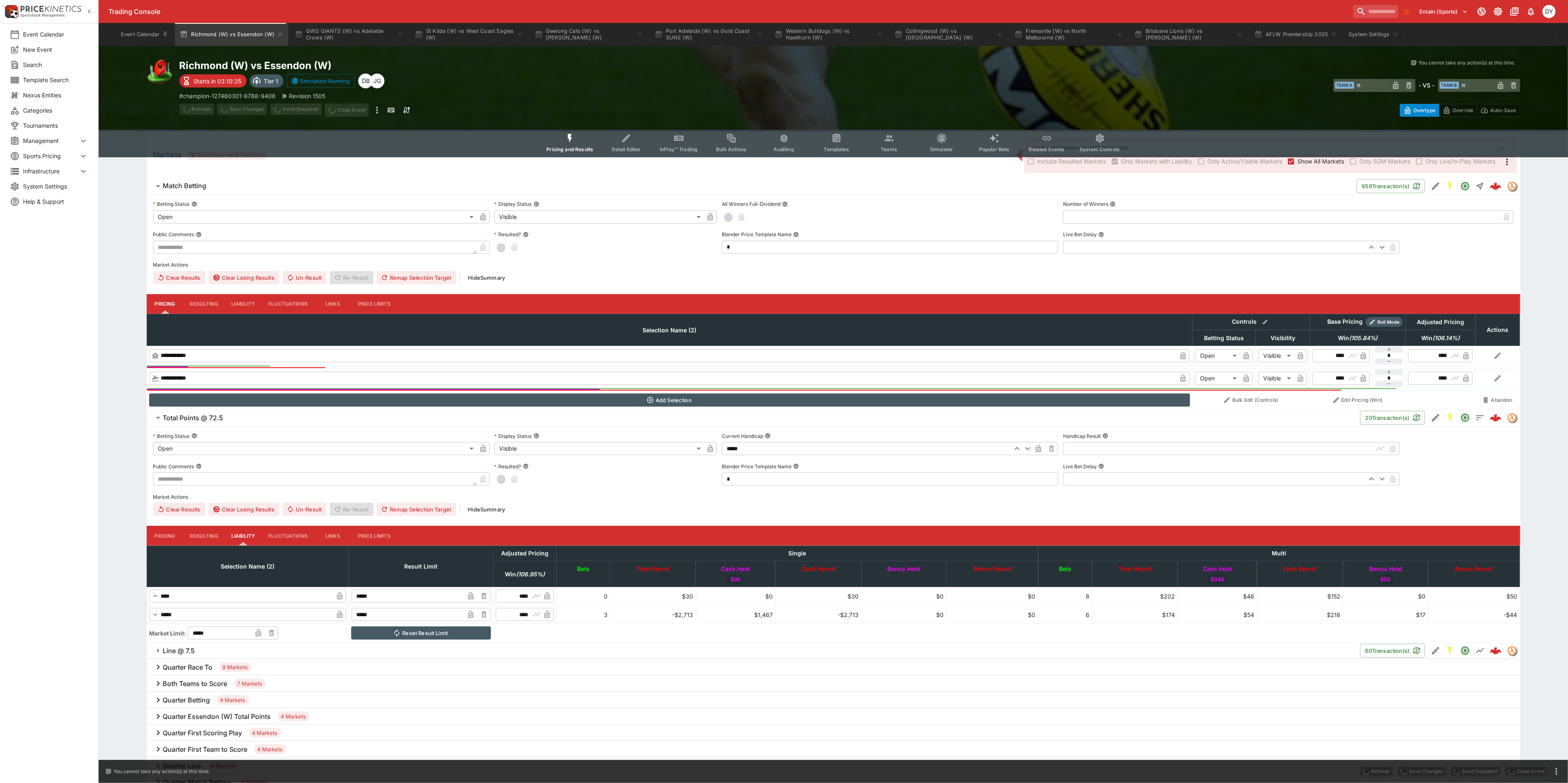
click at [578, 137] on button "Pricing and Results" at bounding box center [569, 143] width 60 height 29
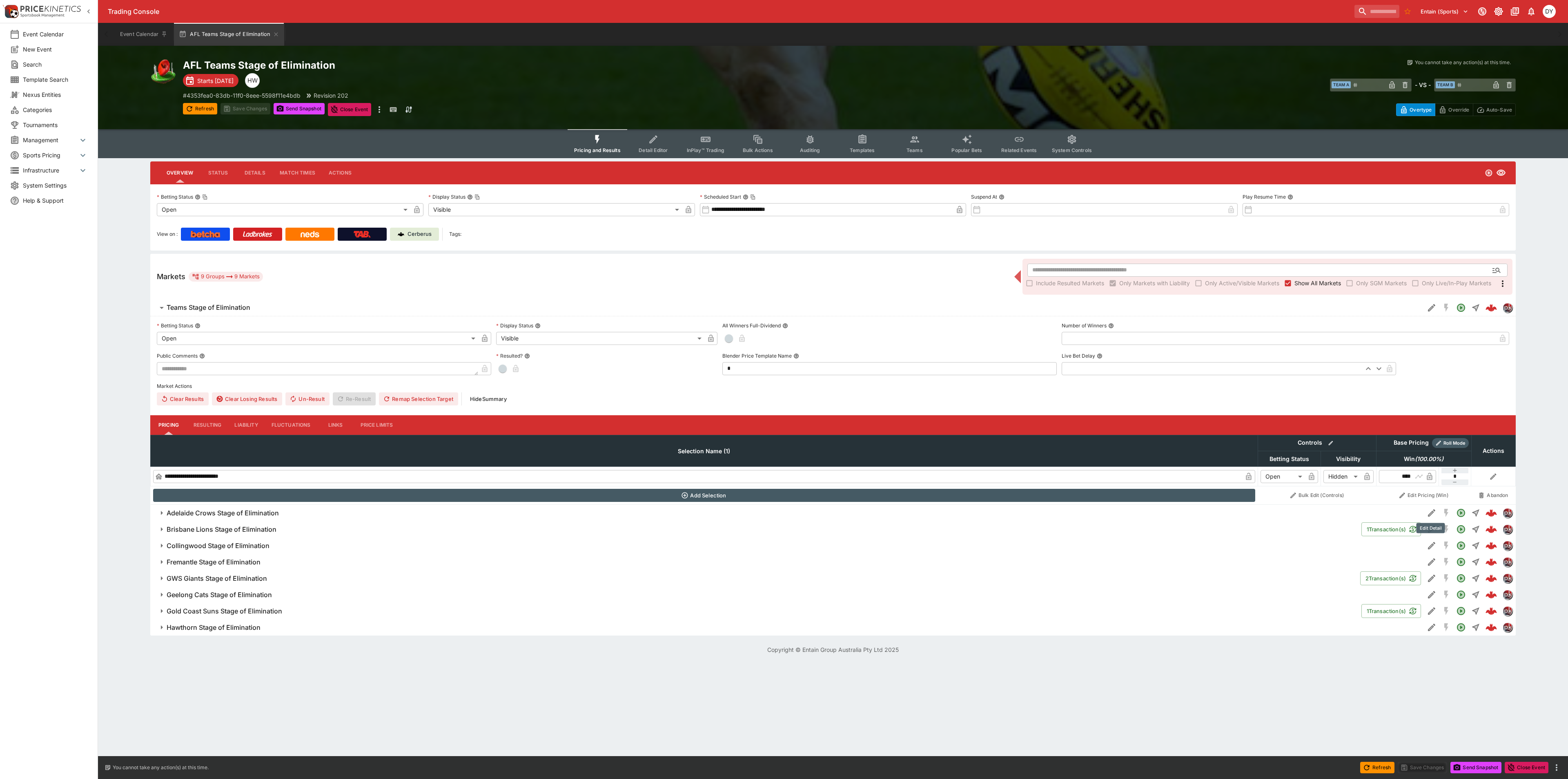
click at [1429, 511] on icon "Edit Detail" at bounding box center [1432, 512] width 10 height 10
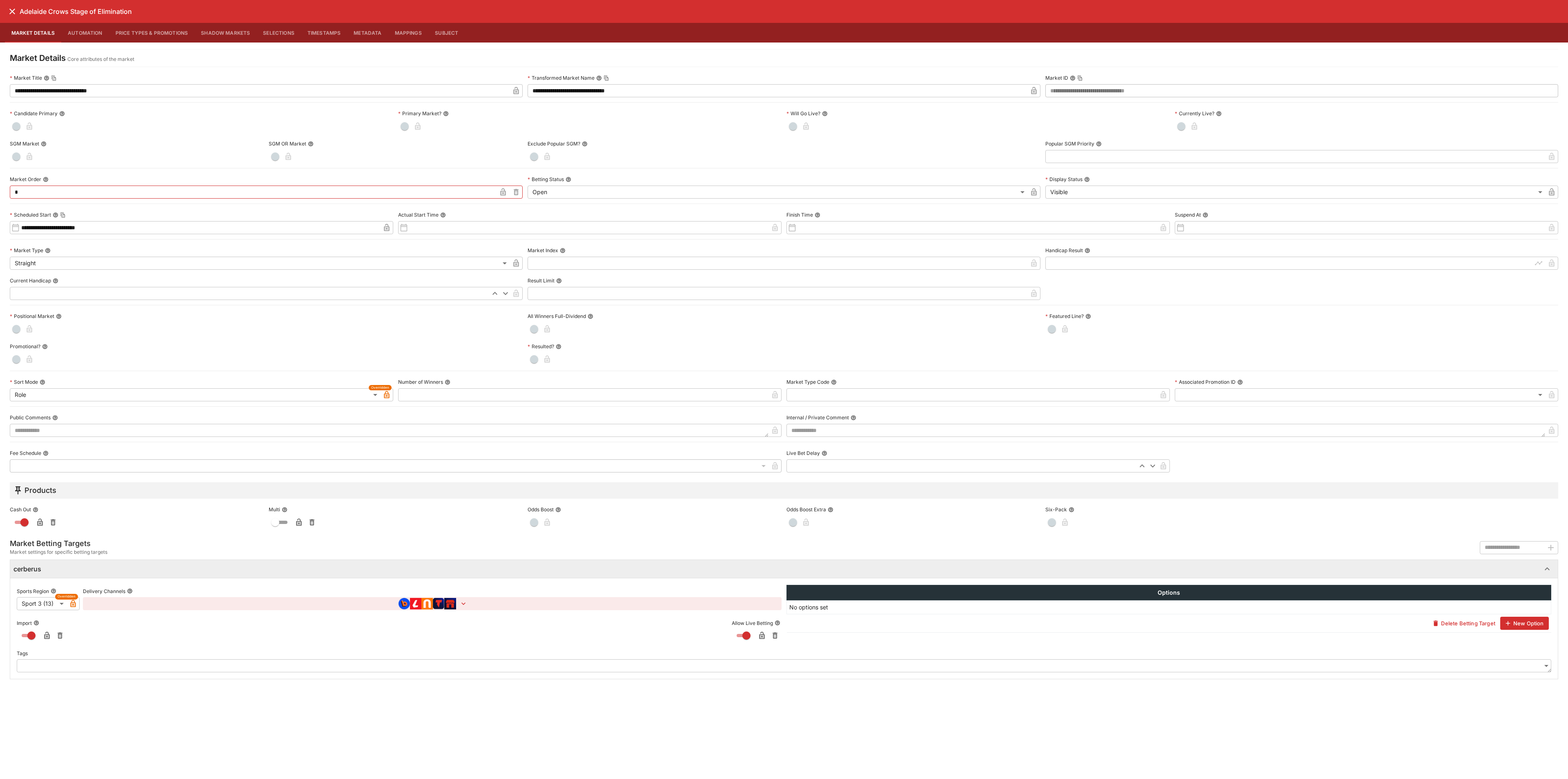
click at [13, 9] on icon "close" at bounding box center [12, 11] width 10 height 10
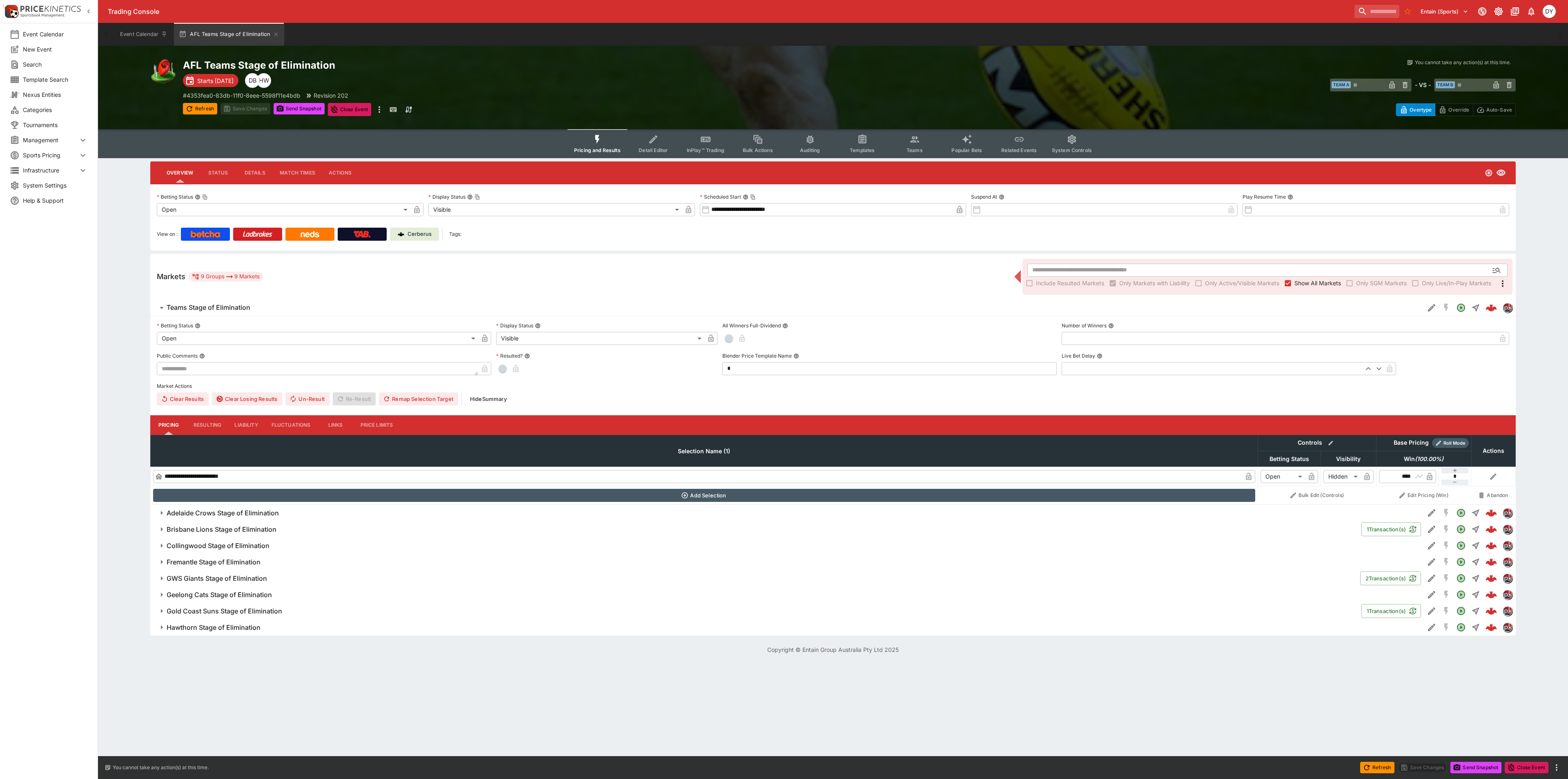
click at [263, 511] on h6 "Adelaide Crows Stage of Elimination" at bounding box center [223, 512] width 112 height 9
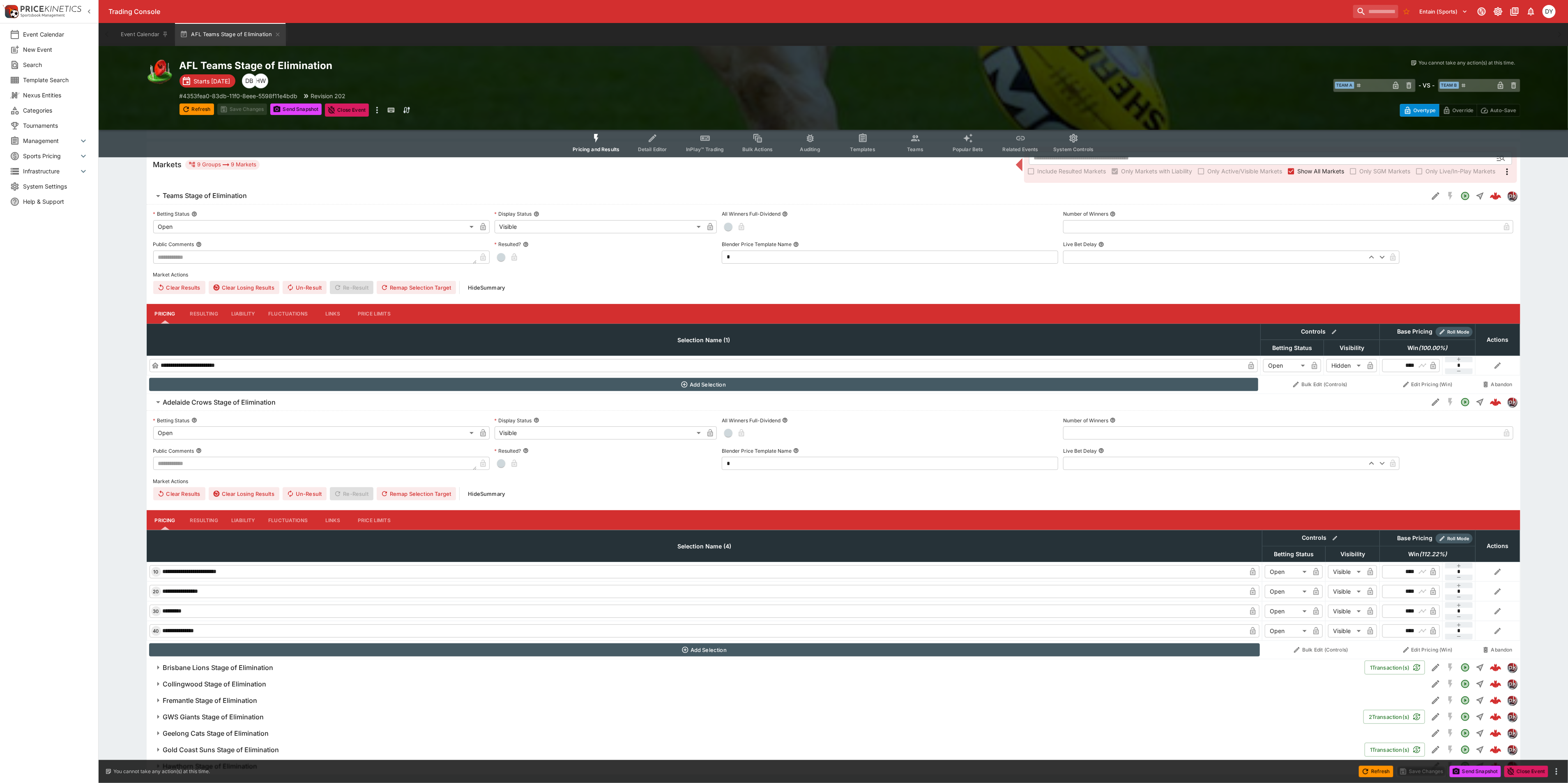
scroll to position [123, 0]
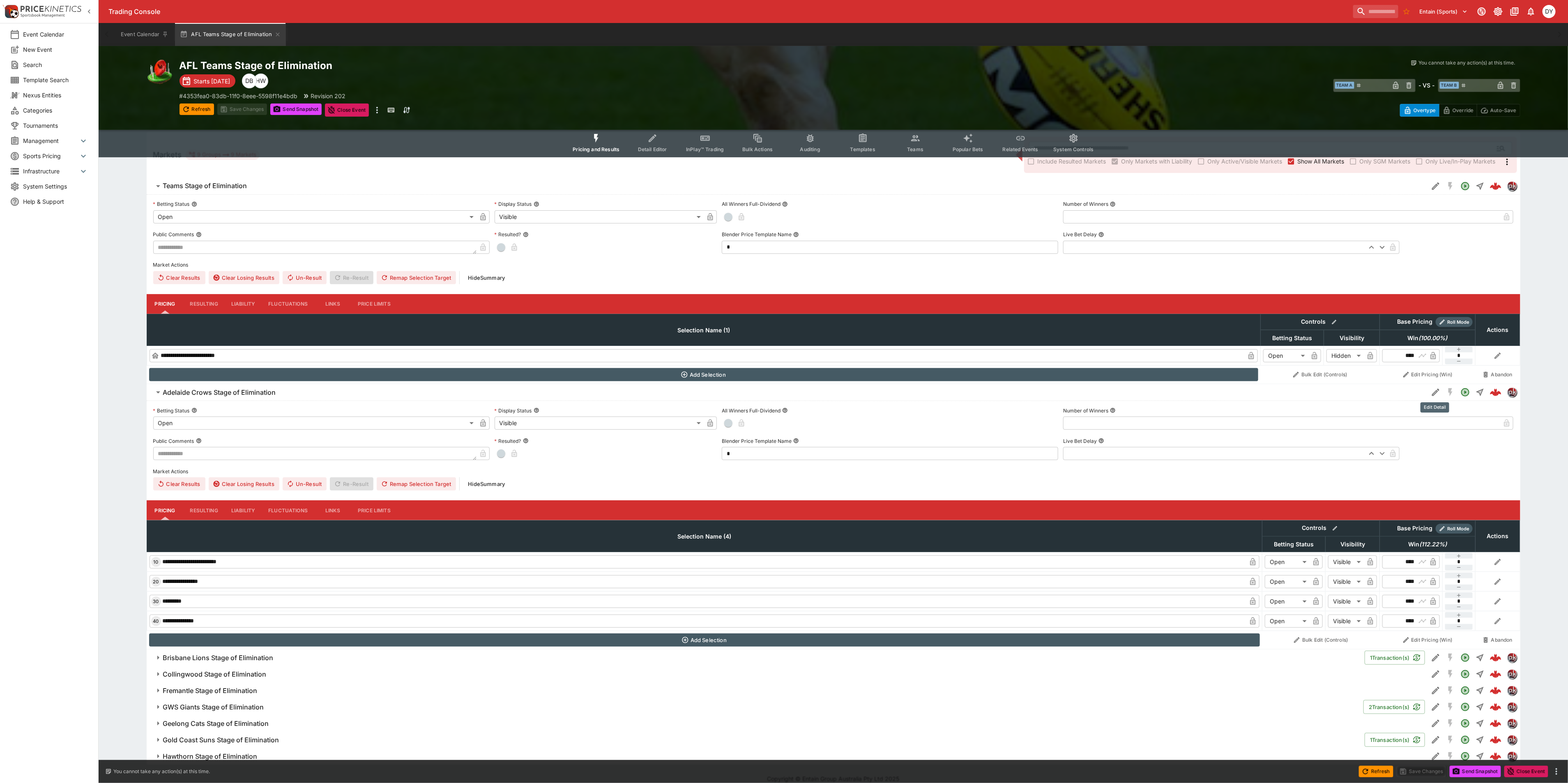
click at [1436, 392] on icon "Edit Detail" at bounding box center [1435, 392] width 10 height 10
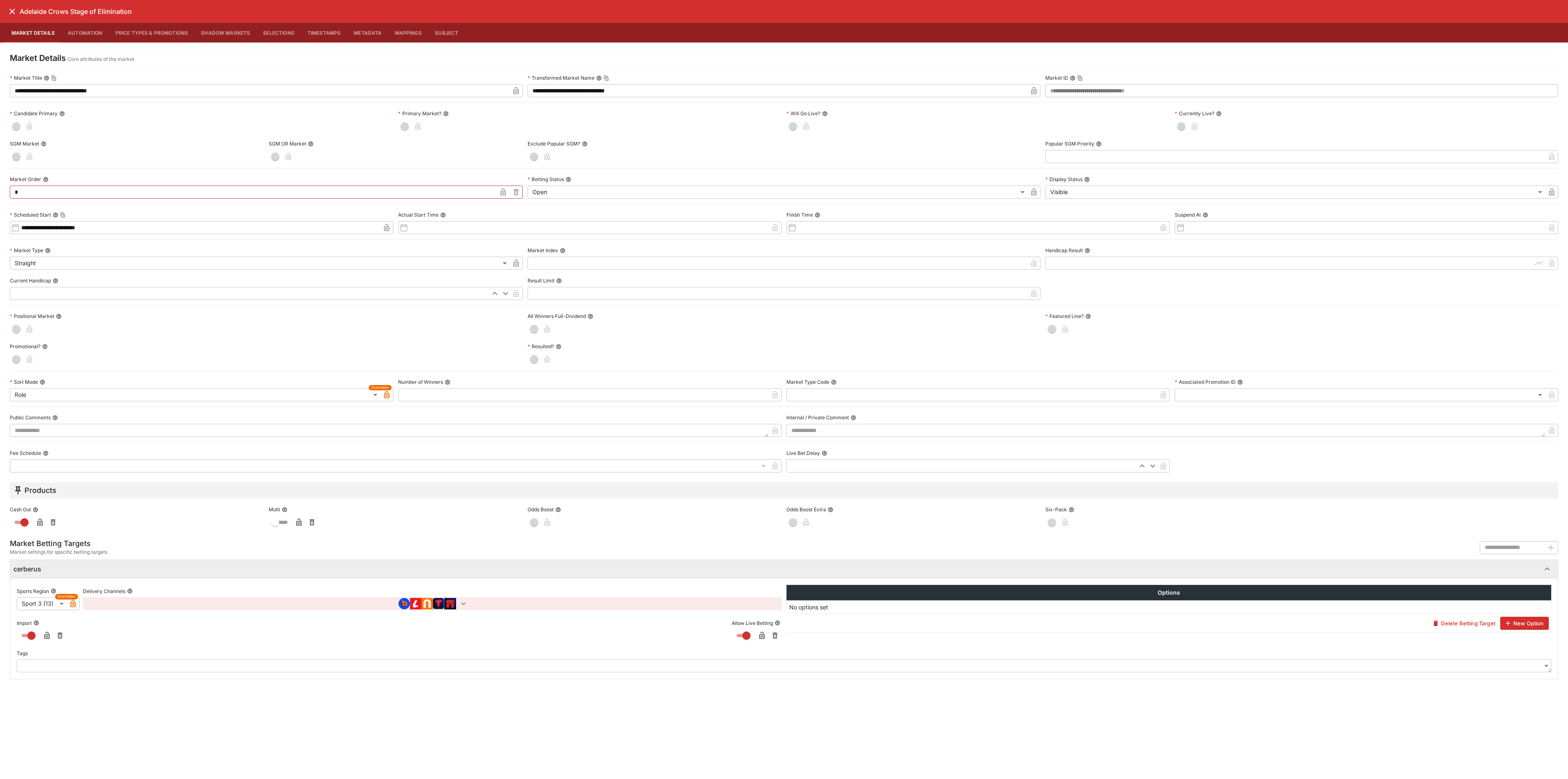
click at [13, 10] on icon "close" at bounding box center [12, 11] width 5 height 5
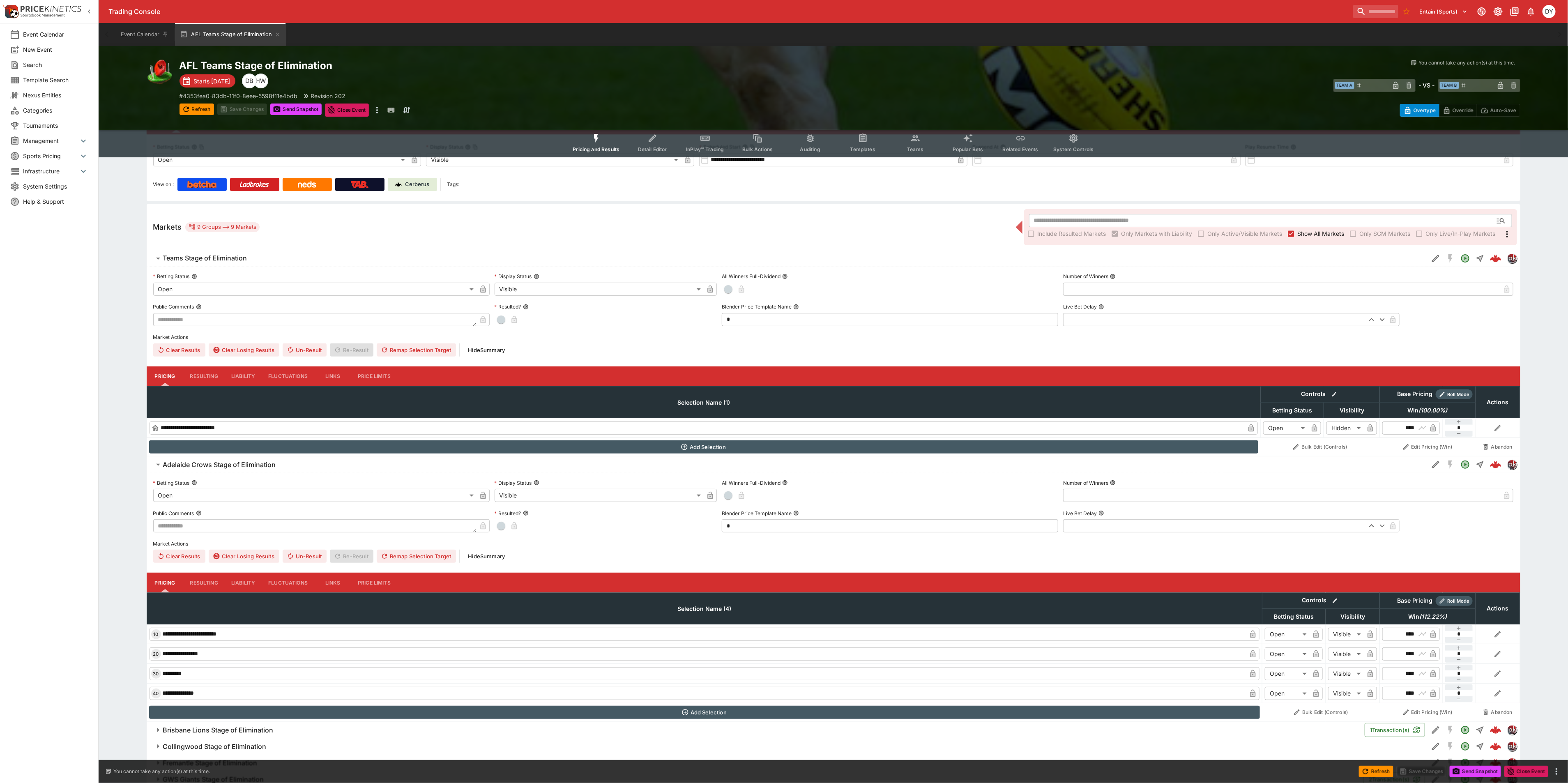
scroll to position [0, 0]
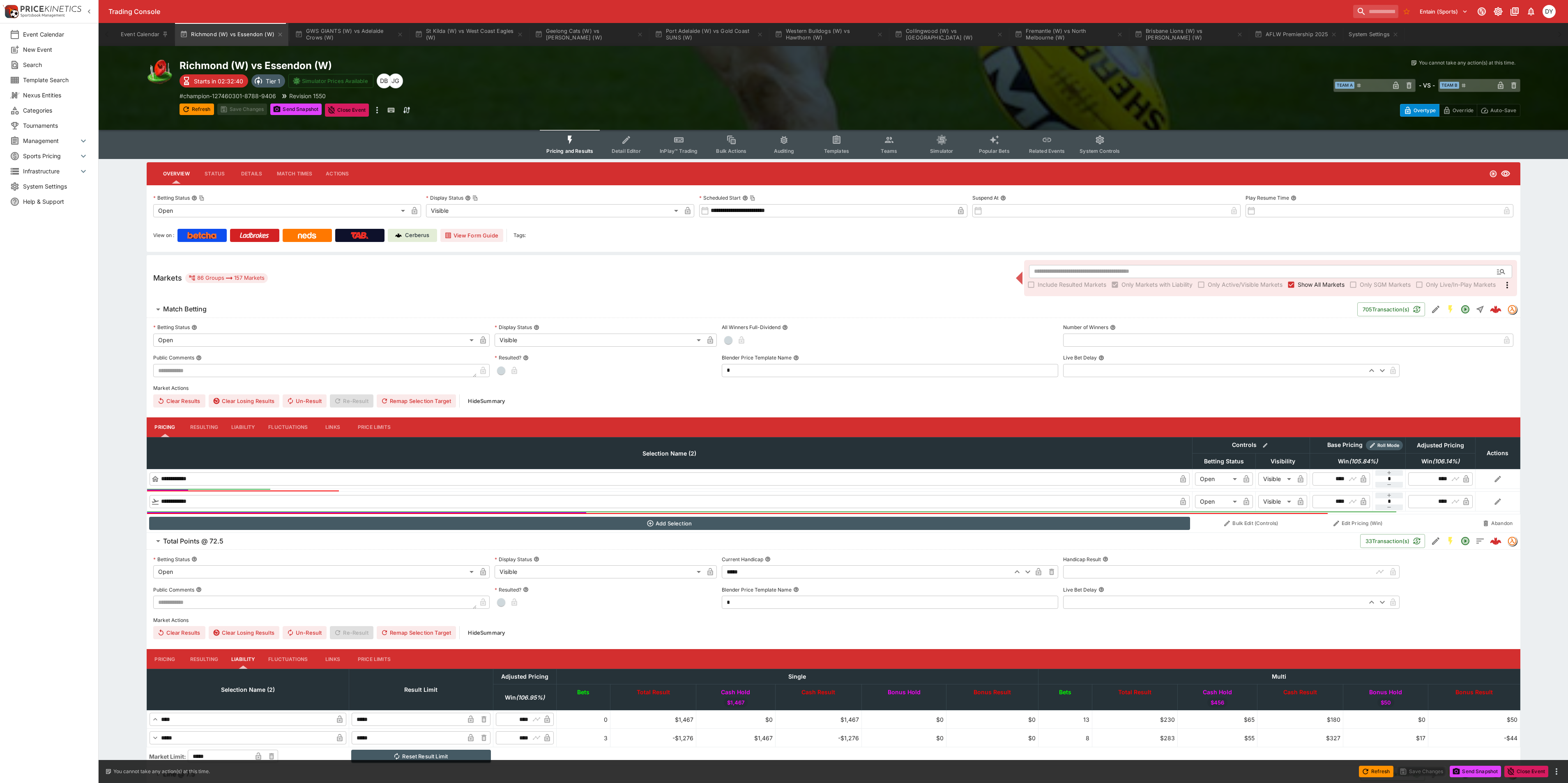
scroll to position [123, 0]
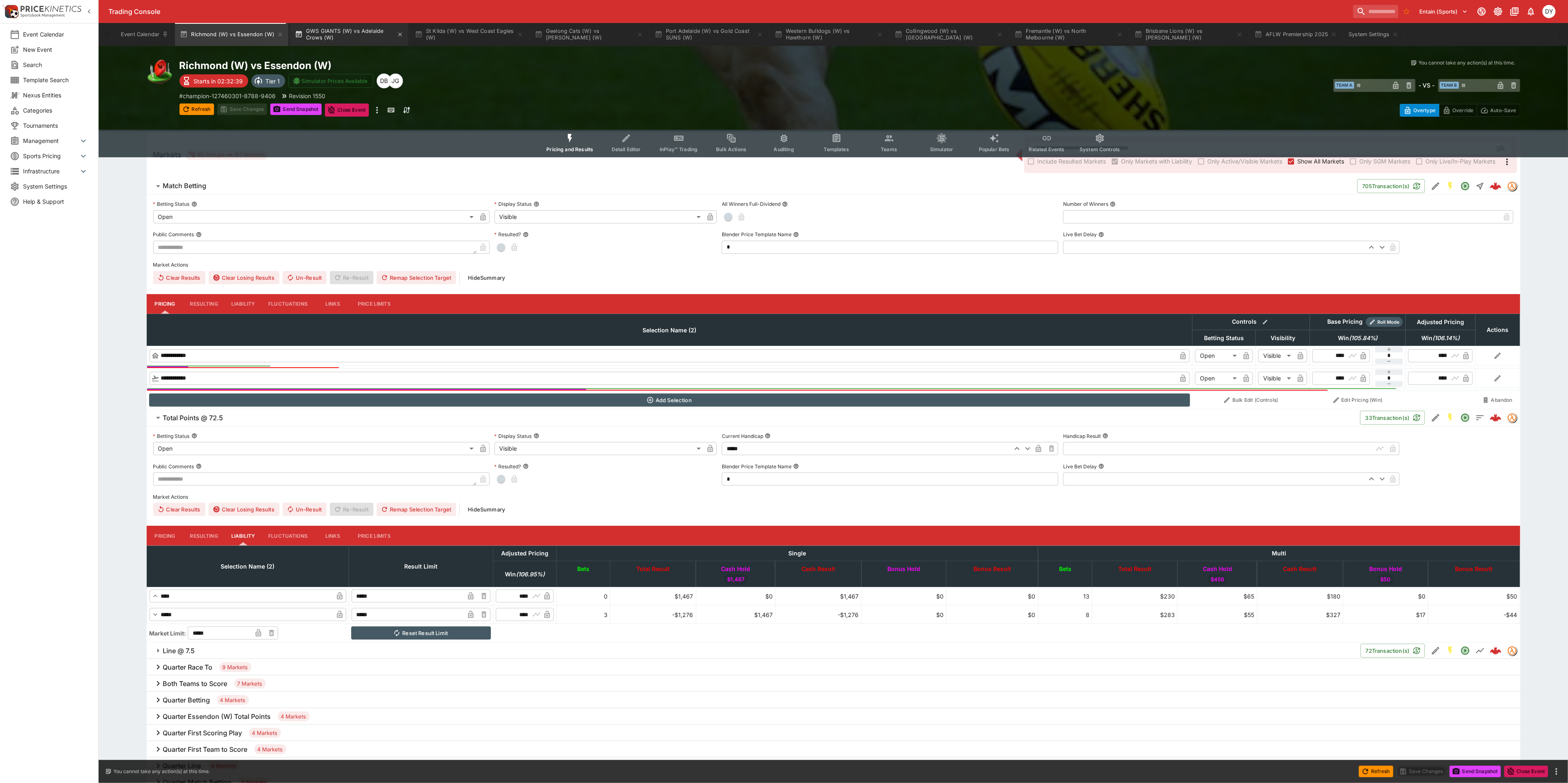
click at [348, 28] on button "GWS GIANTS (W) vs Adelaide Crows (W)" at bounding box center [349, 34] width 118 height 23
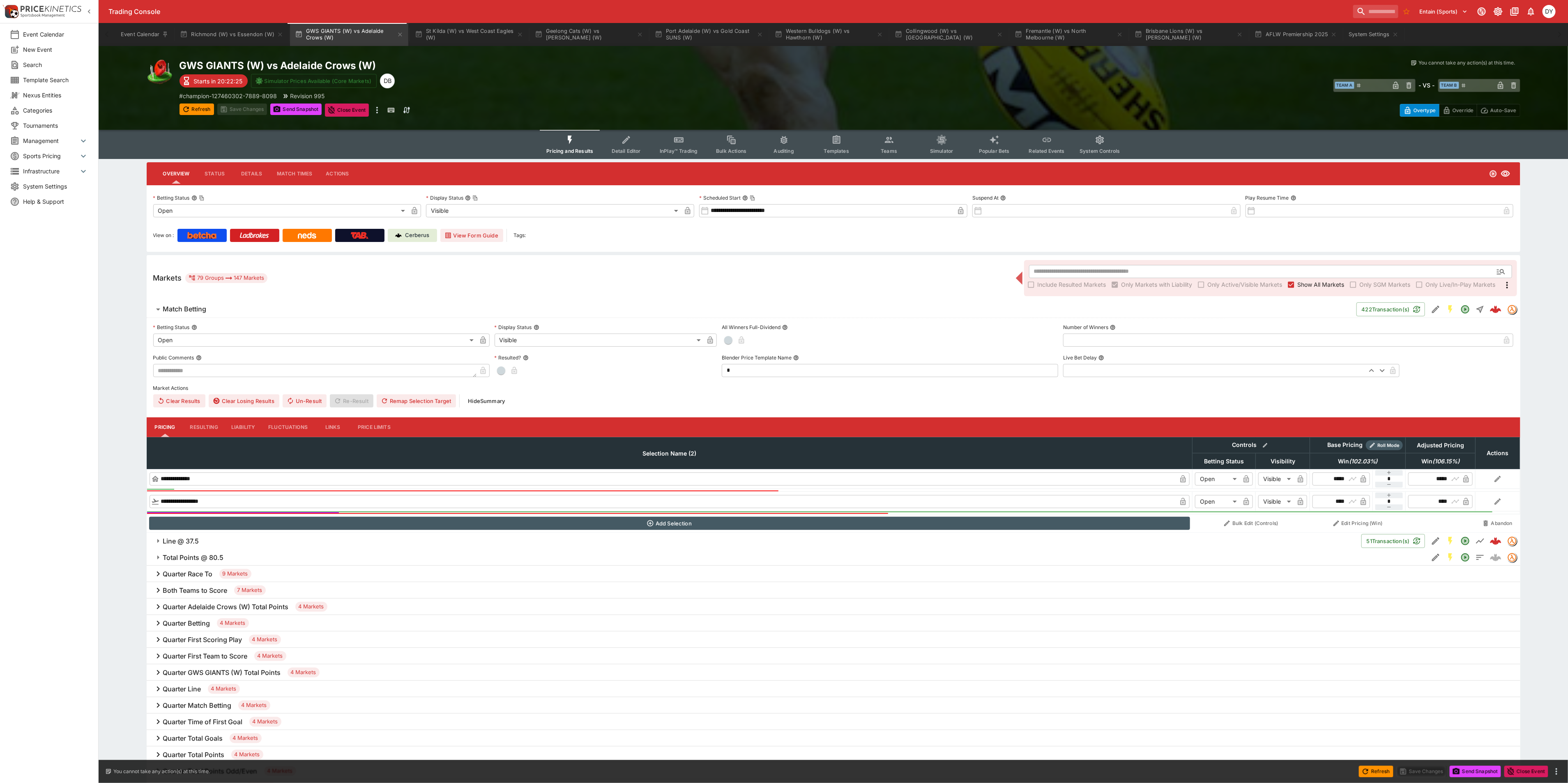
click at [889, 143] on icon "Event type filters" at bounding box center [890, 140] width 11 height 11
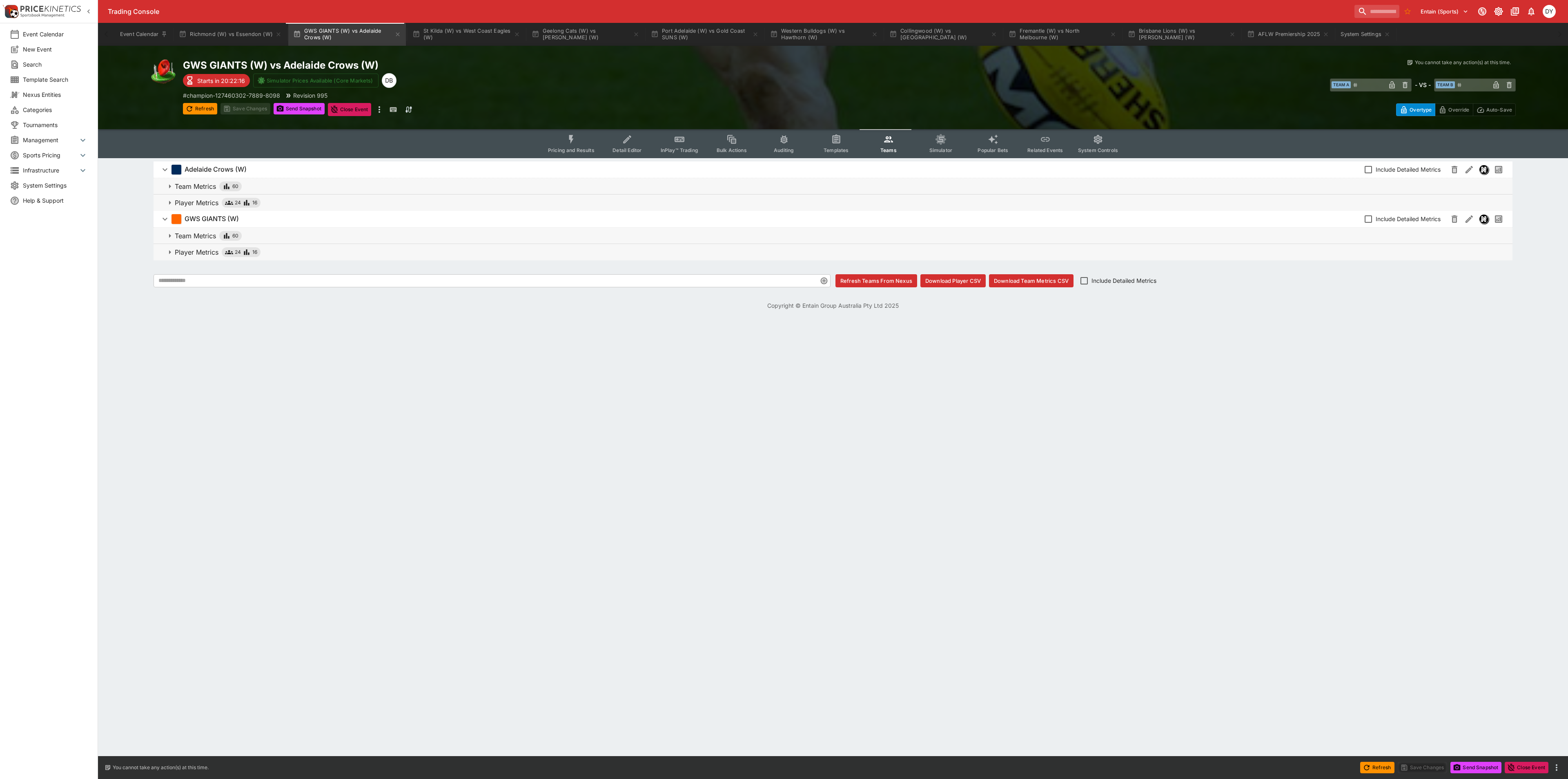
click at [960, 280] on button "Download Player CSV" at bounding box center [953, 281] width 65 height 13
click at [693, 147] on span "InPlay™ Trading" at bounding box center [680, 151] width 38 height 6
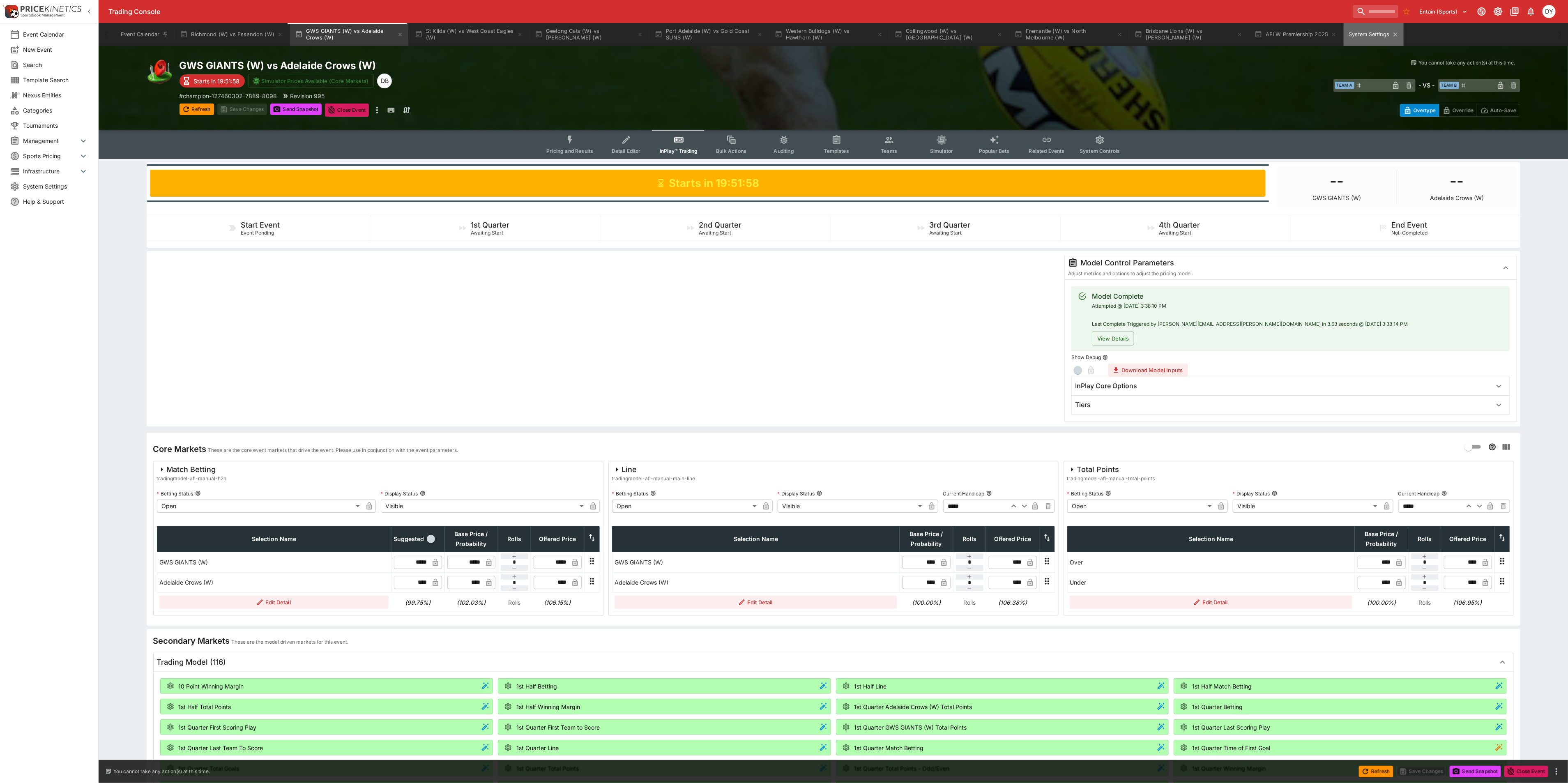
click at [1371, 32] on button "System Settings" at bounding box center [1374, 34] width 60 height 23
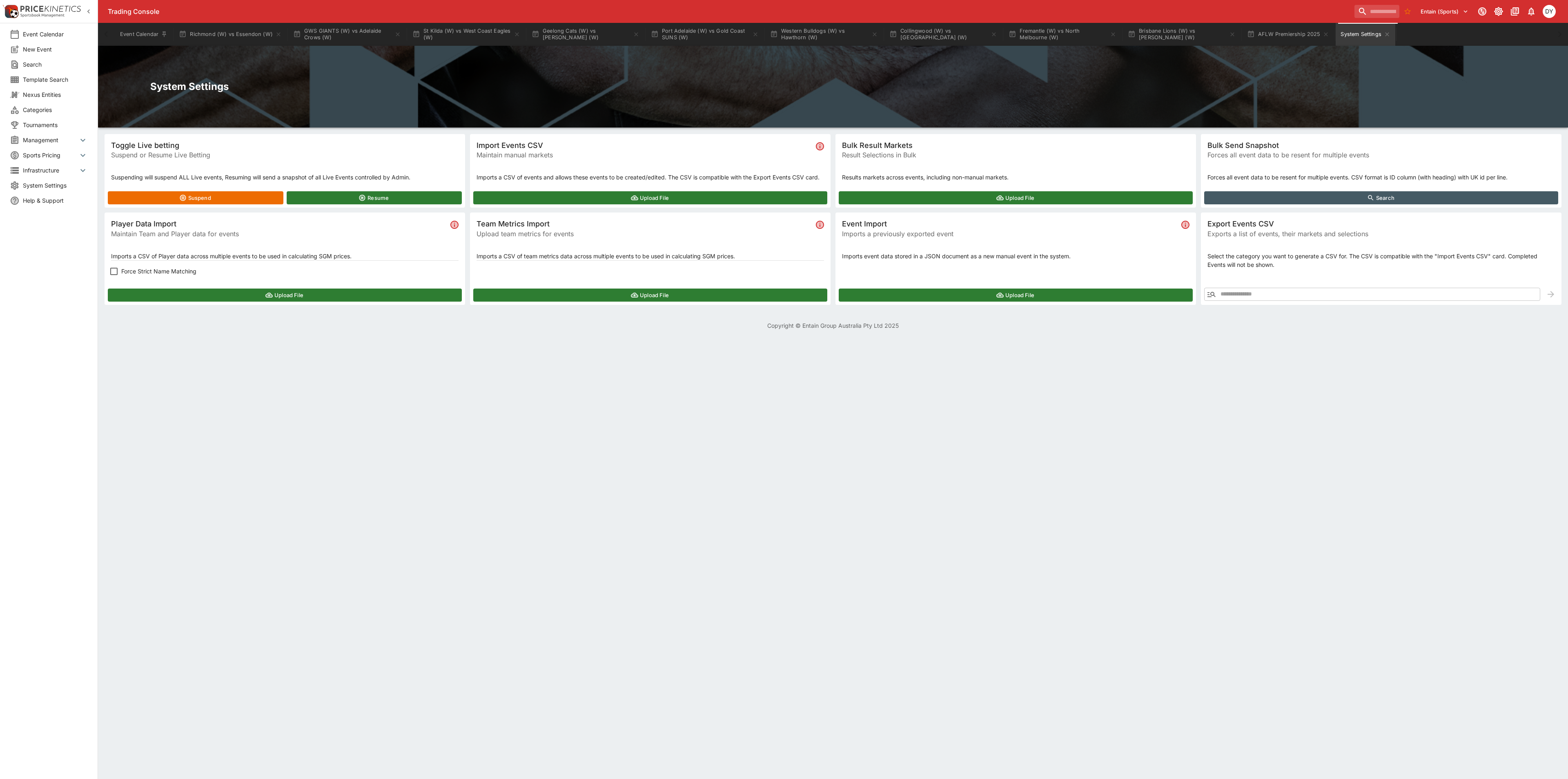
click at [249, 296] on button "Upload File" at bounding box center [285, 295] width 354 height 13
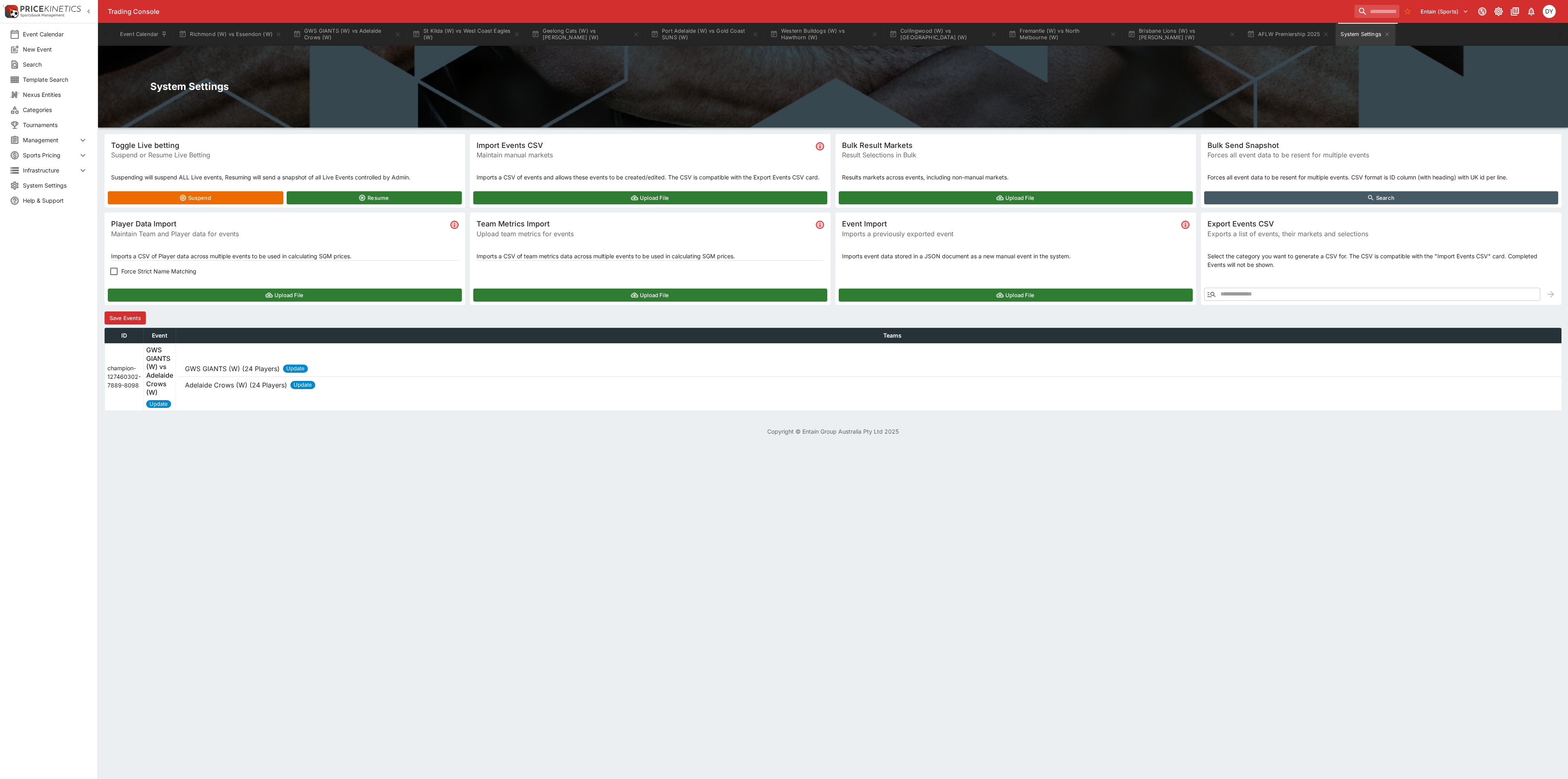
click at [132, 320] on button "Save Events" at bounding box center [125, 318] width 42 height 13
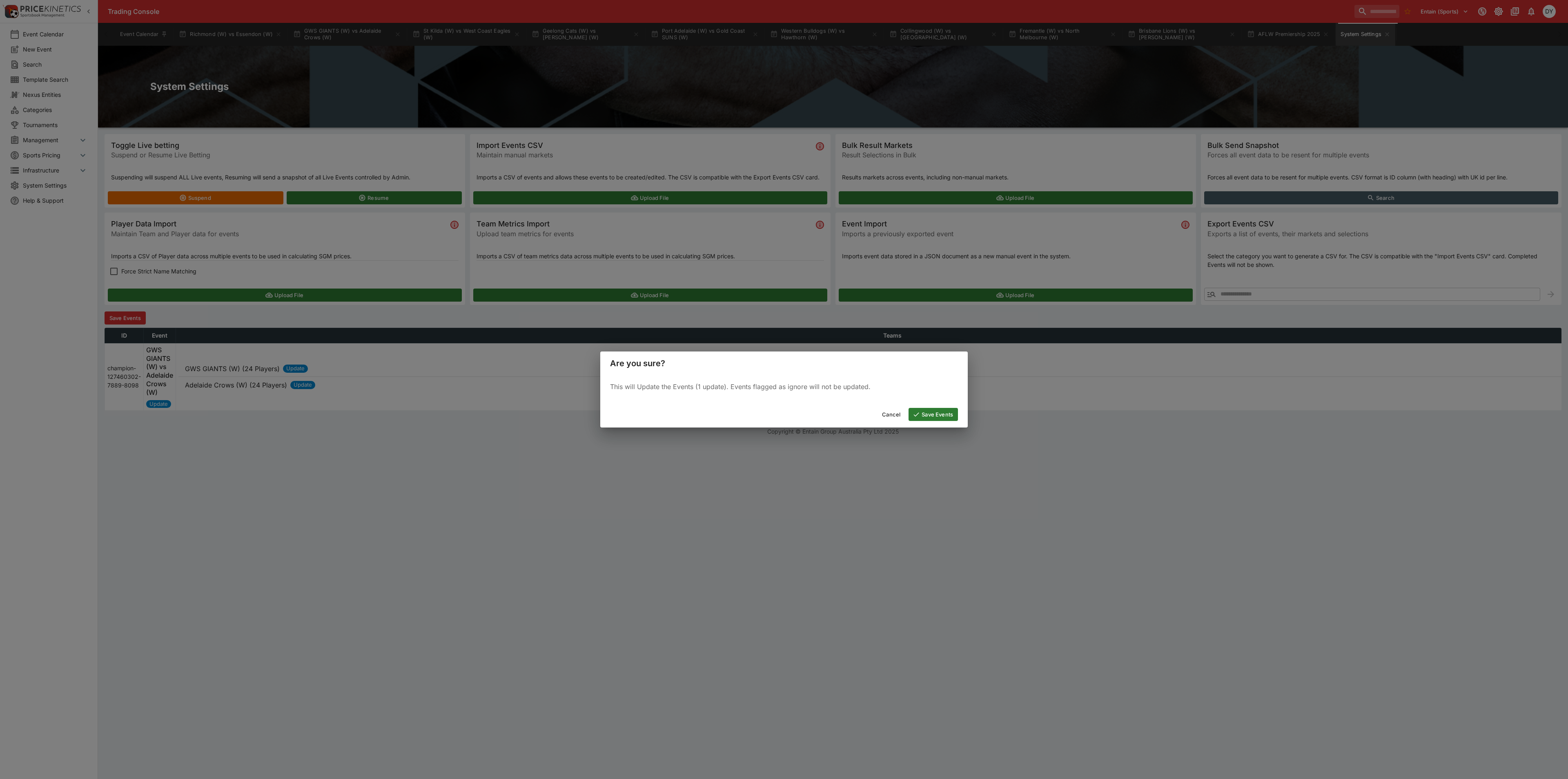
click at [927, 408] on button "Save Events" at bounding box center [933, 414] width 49 height 13
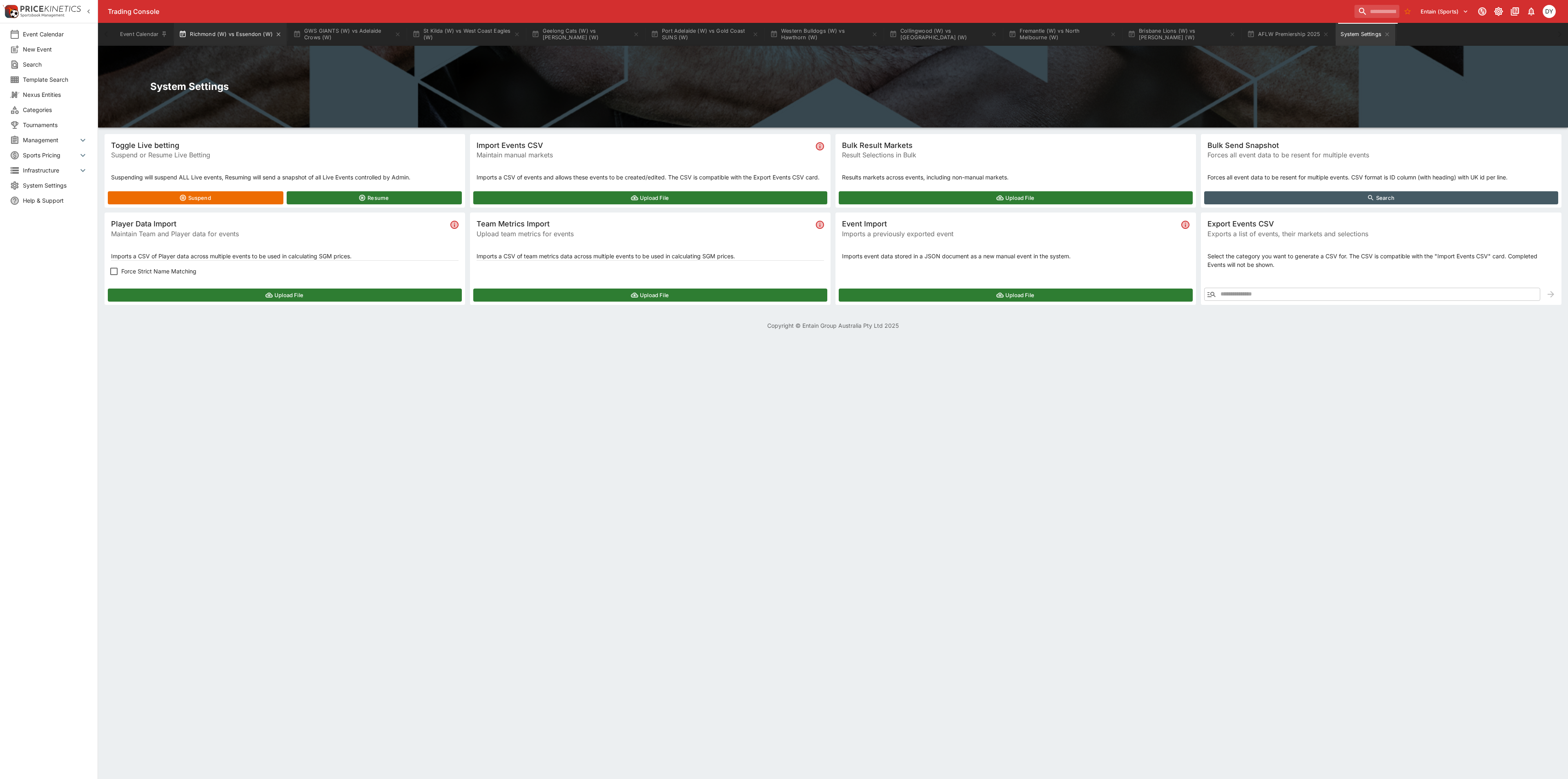
click at [217, 37] on button "Richmond (W) vs Essendon (W)" at bounding box center [230, 34] width 113 height 23
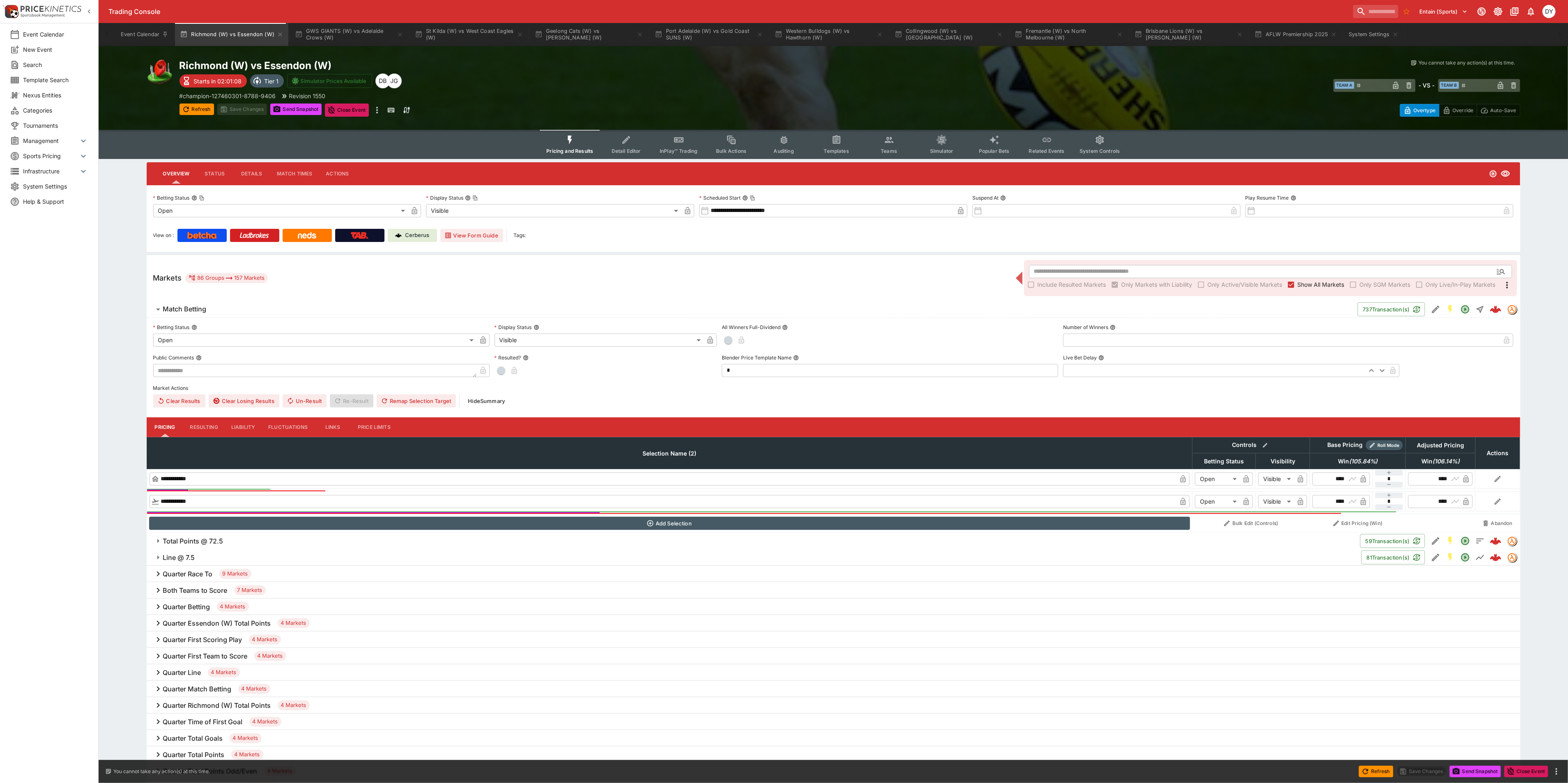
click at [636, 137] on button "Detail Editor" at bounding box center [625, 144] width 53 height 29
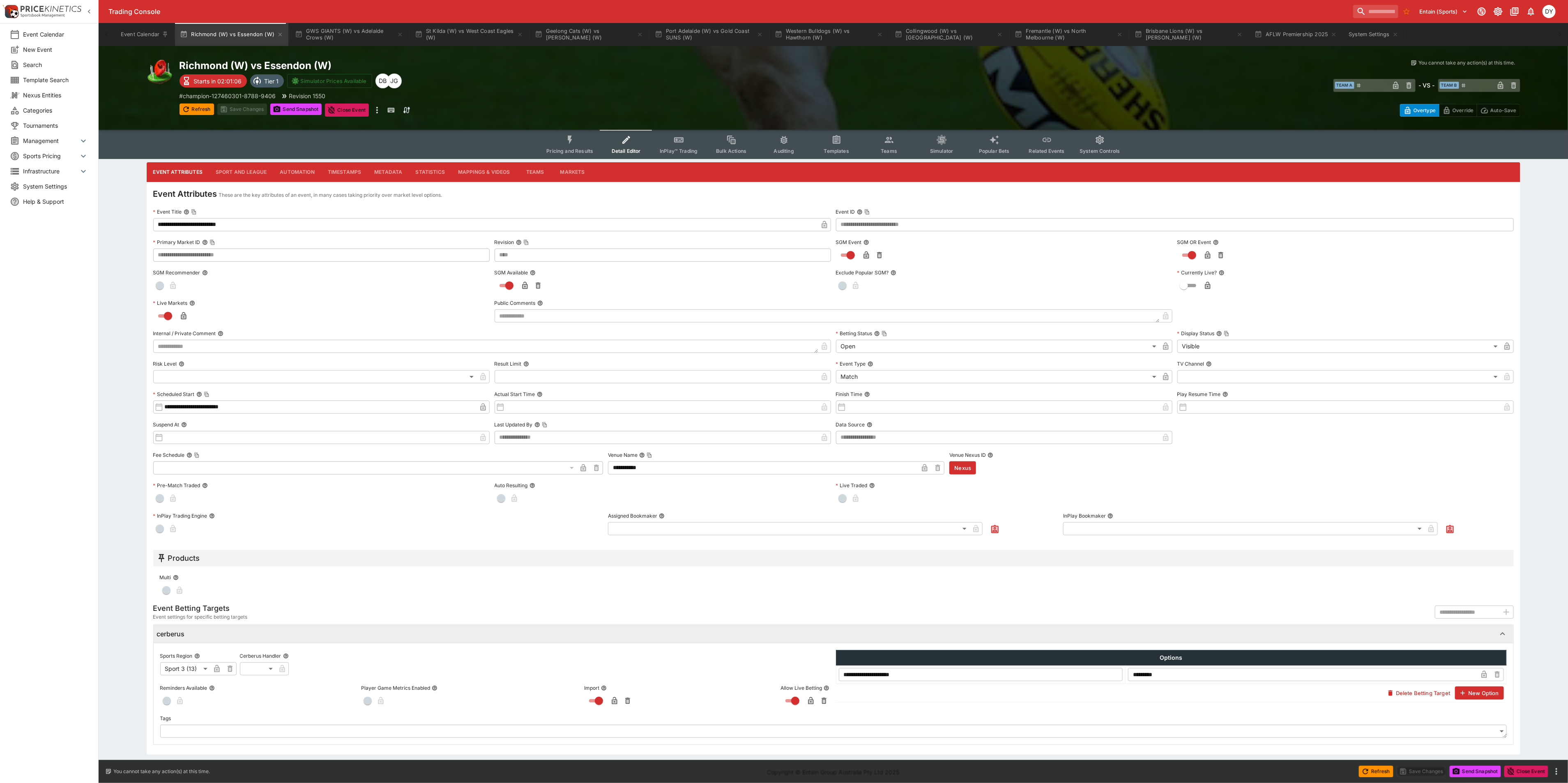
click at [240, 170] on button "Sport and League" at bounding box center [241, 172] width 64 height 20
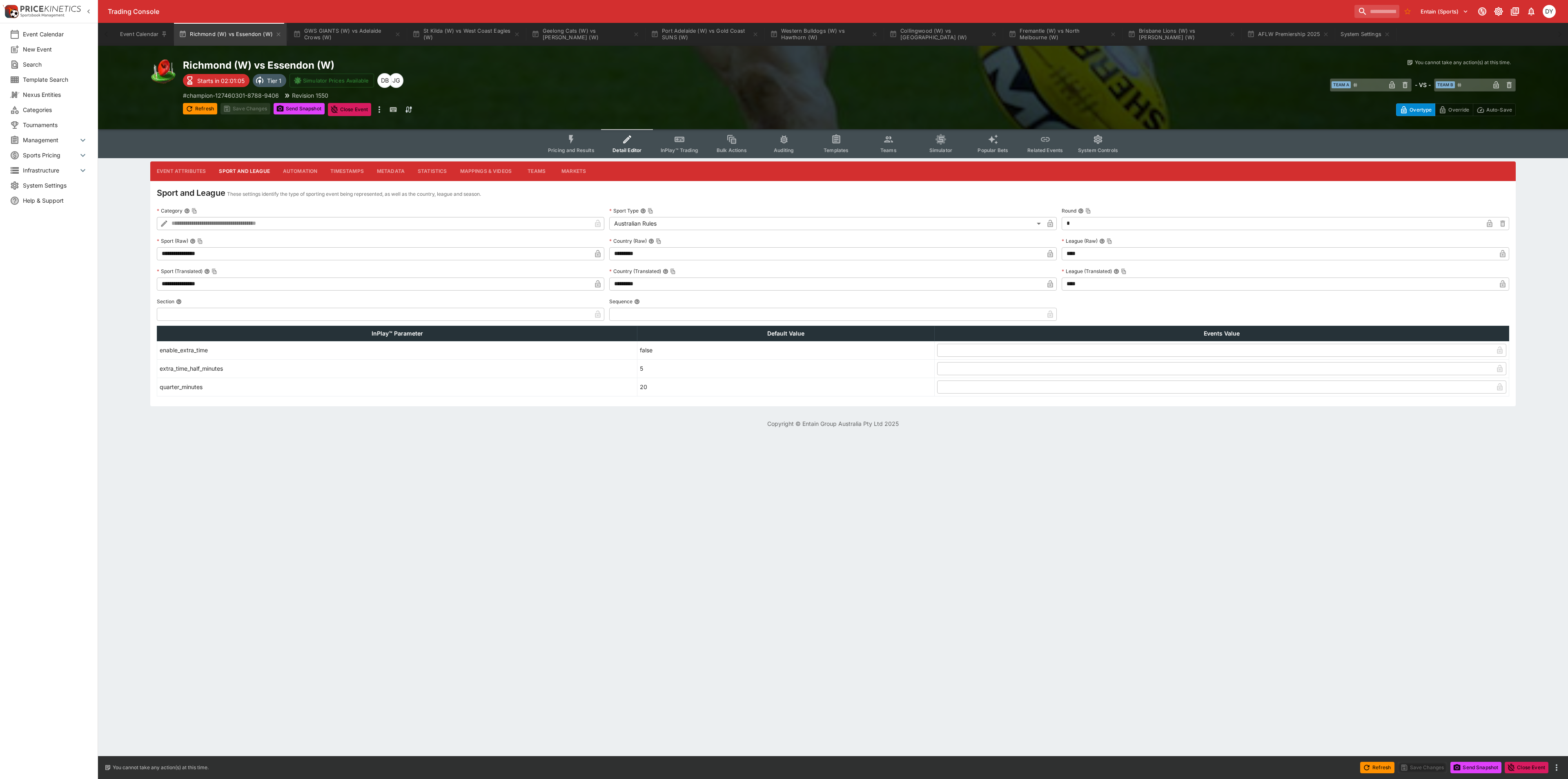
click at [1502, 255] on icon "button" at bounding box center [1502, 254] width 4 height 3
click at [1501, 285] on icon "button" at bounding box center [1502, 283] width 5 height 7
click at [244, 107] on button "Save Changes" at bounding box center [245, 108] width 50 height 12
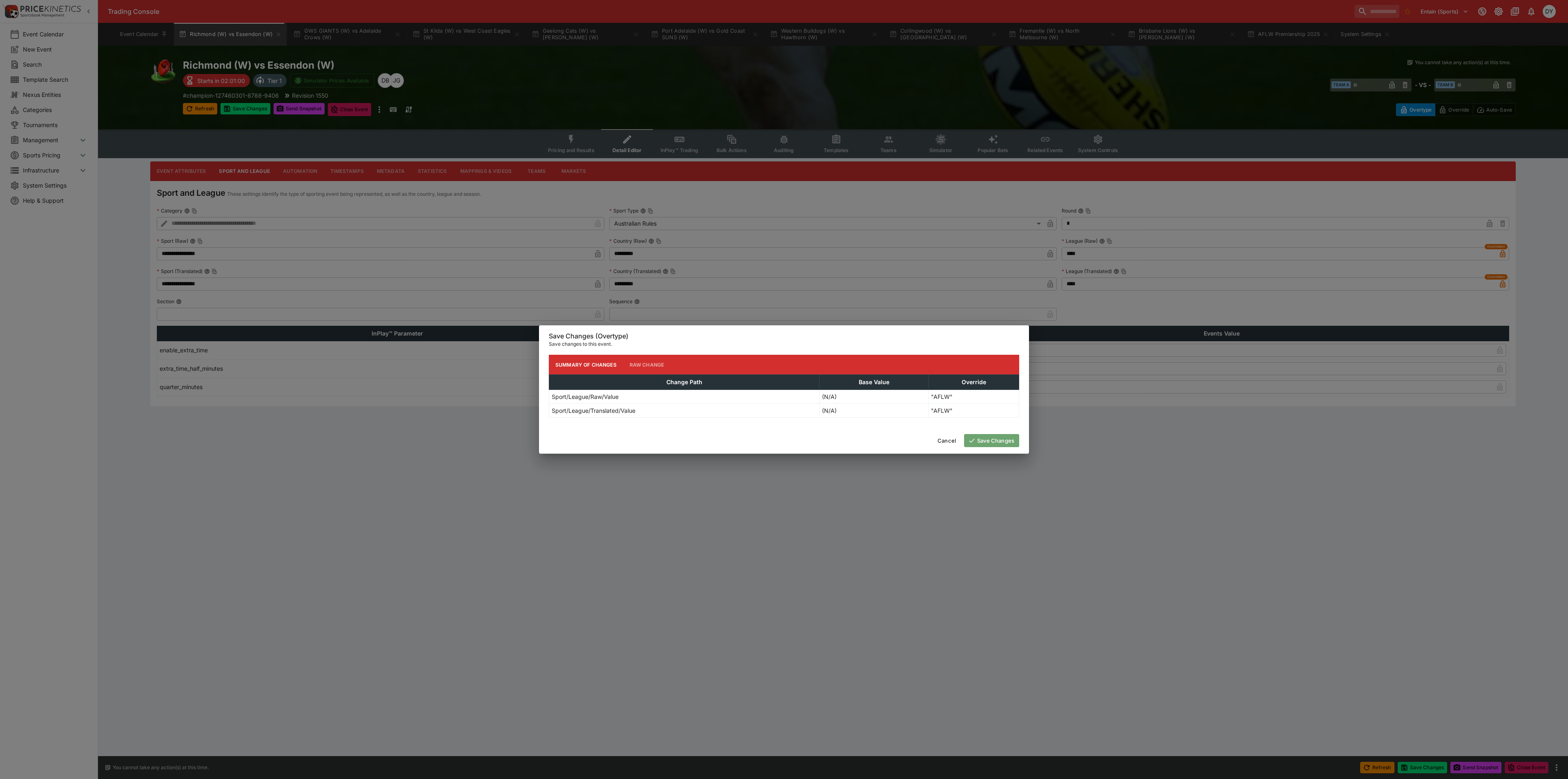
click at [999, 438] on button "Save Changes" at bounding box center [992, 440] width 55 height 13
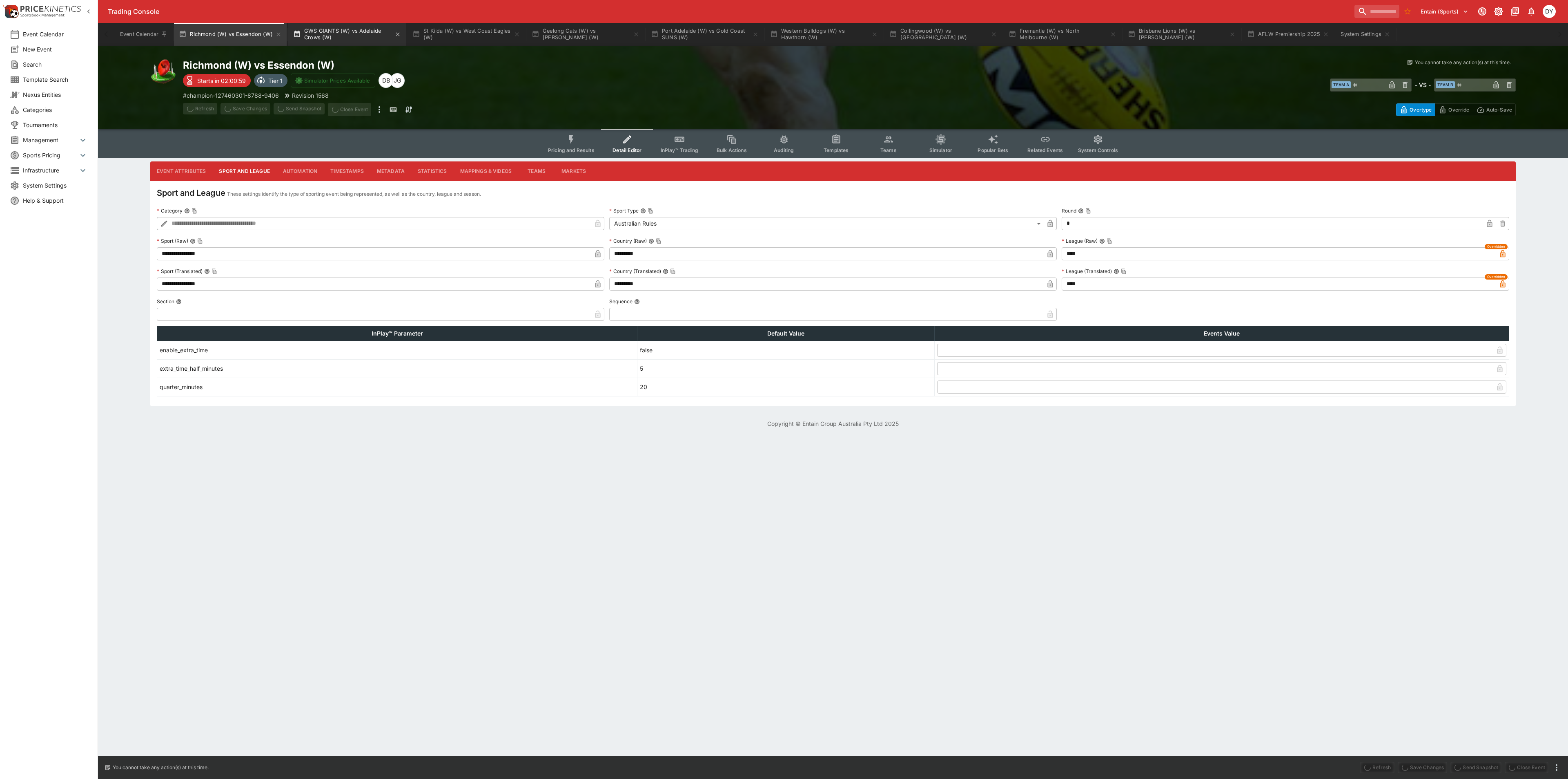
click at [350, 34] on button "GWS GIANTS (W) vs Adelaide Crows (W)" at bounding box center [347, 34] width 118 height 23
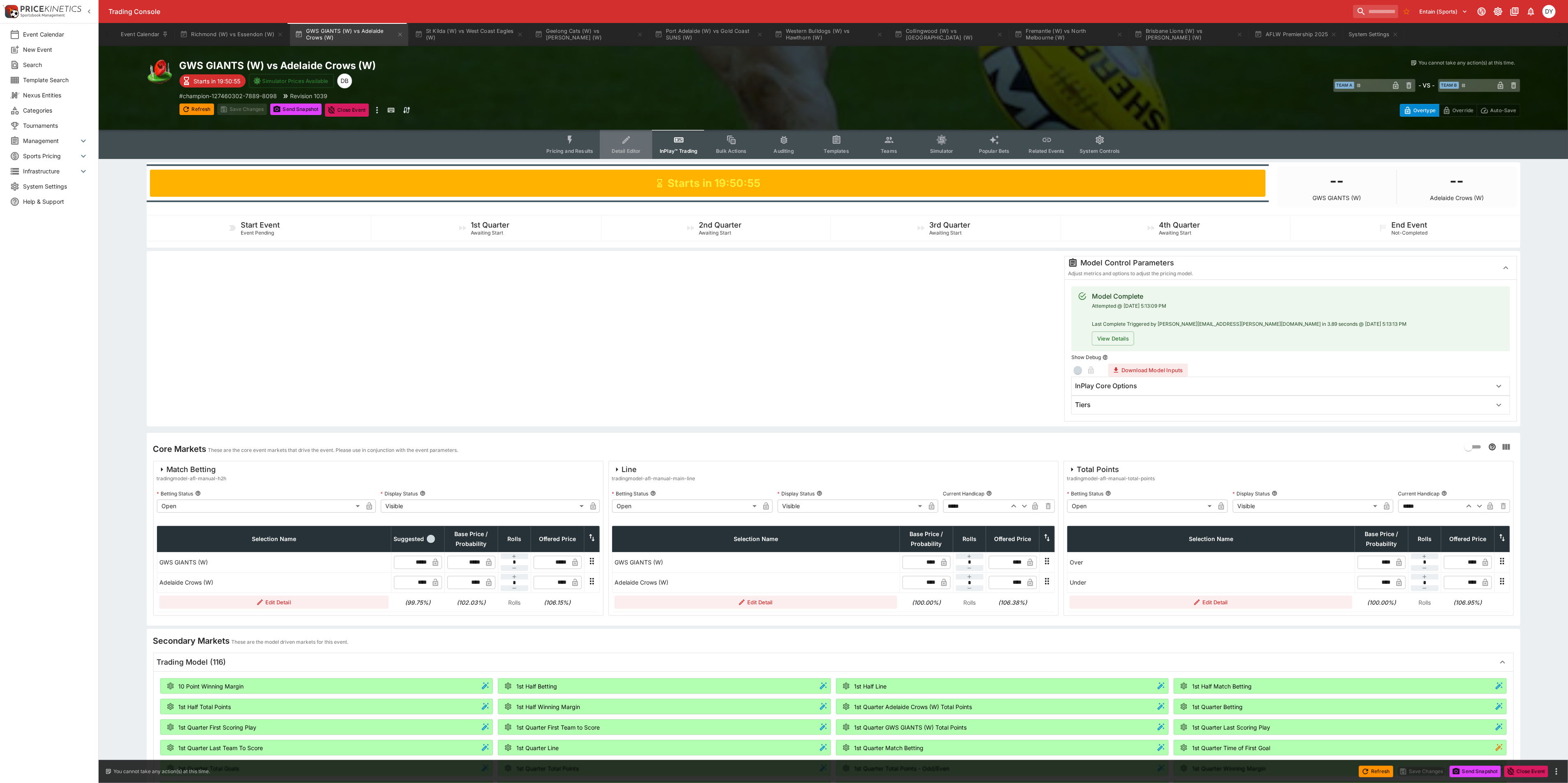
click at [632, 140] on icon "Event type filters" at bounding box center [627, 140] width 11 height 11
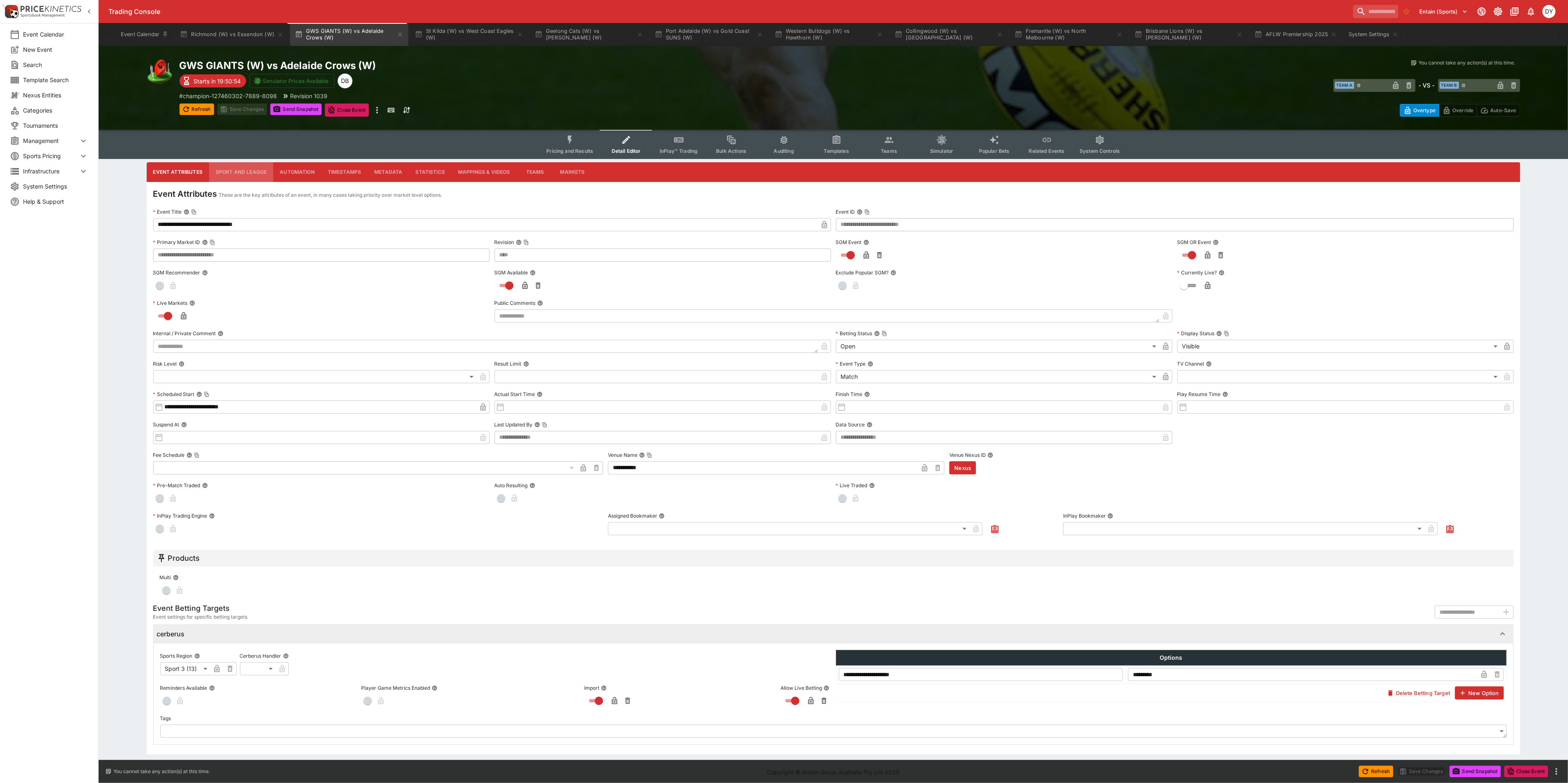
click at [226, 170] on button "Sport and League" at bounding box center [241, 172] width 64 height 20
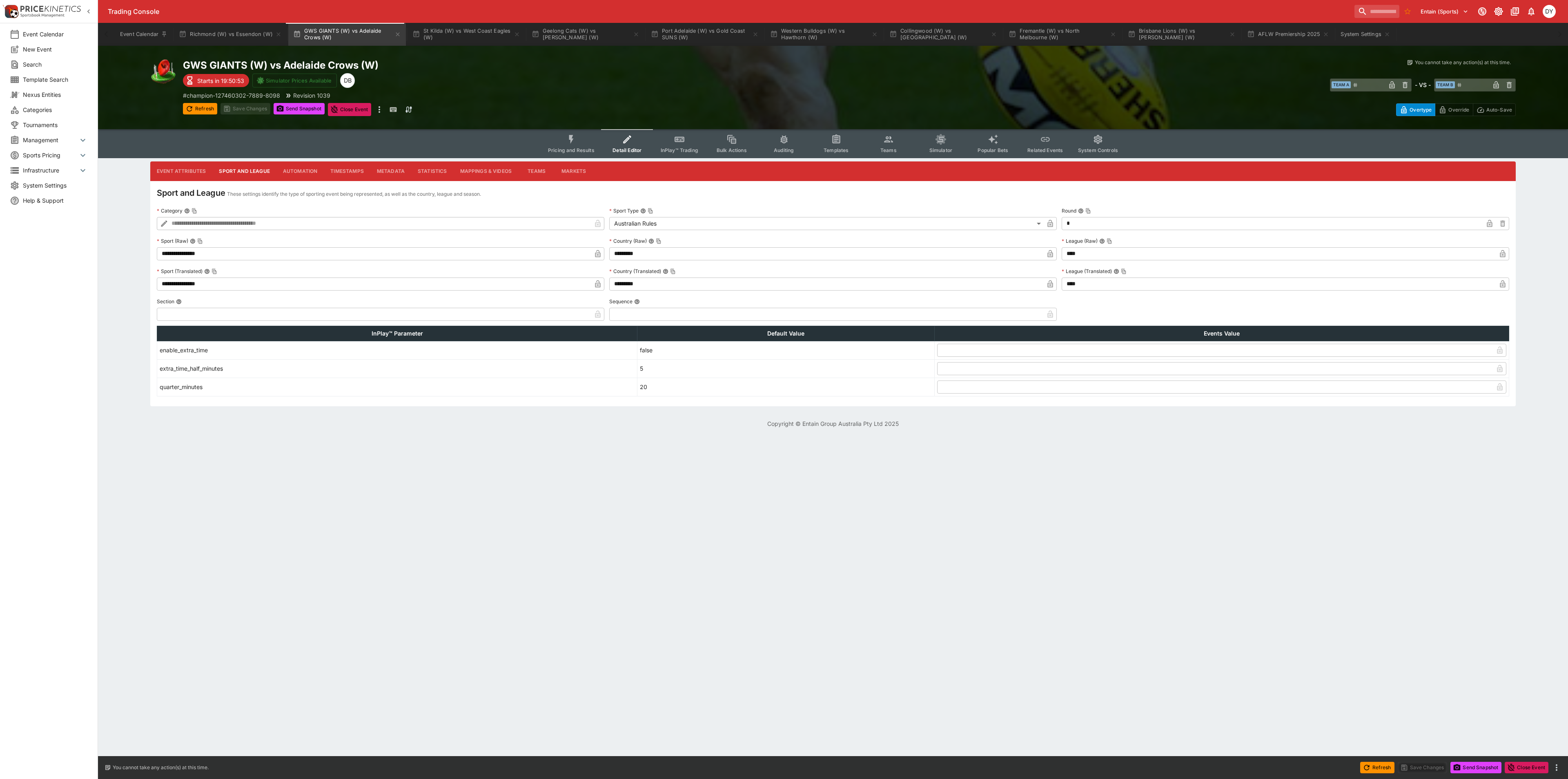
click at [1502, 254] on icon "button" at bounding box center [1502, 254] width 4 height 3
click at [1502, 285] on icon "button" at bounding box center [1502, 283] width 5 height 7
click at [260, 108] on button "Save Changes" at bounding box center [245, 108] width 50 height 12
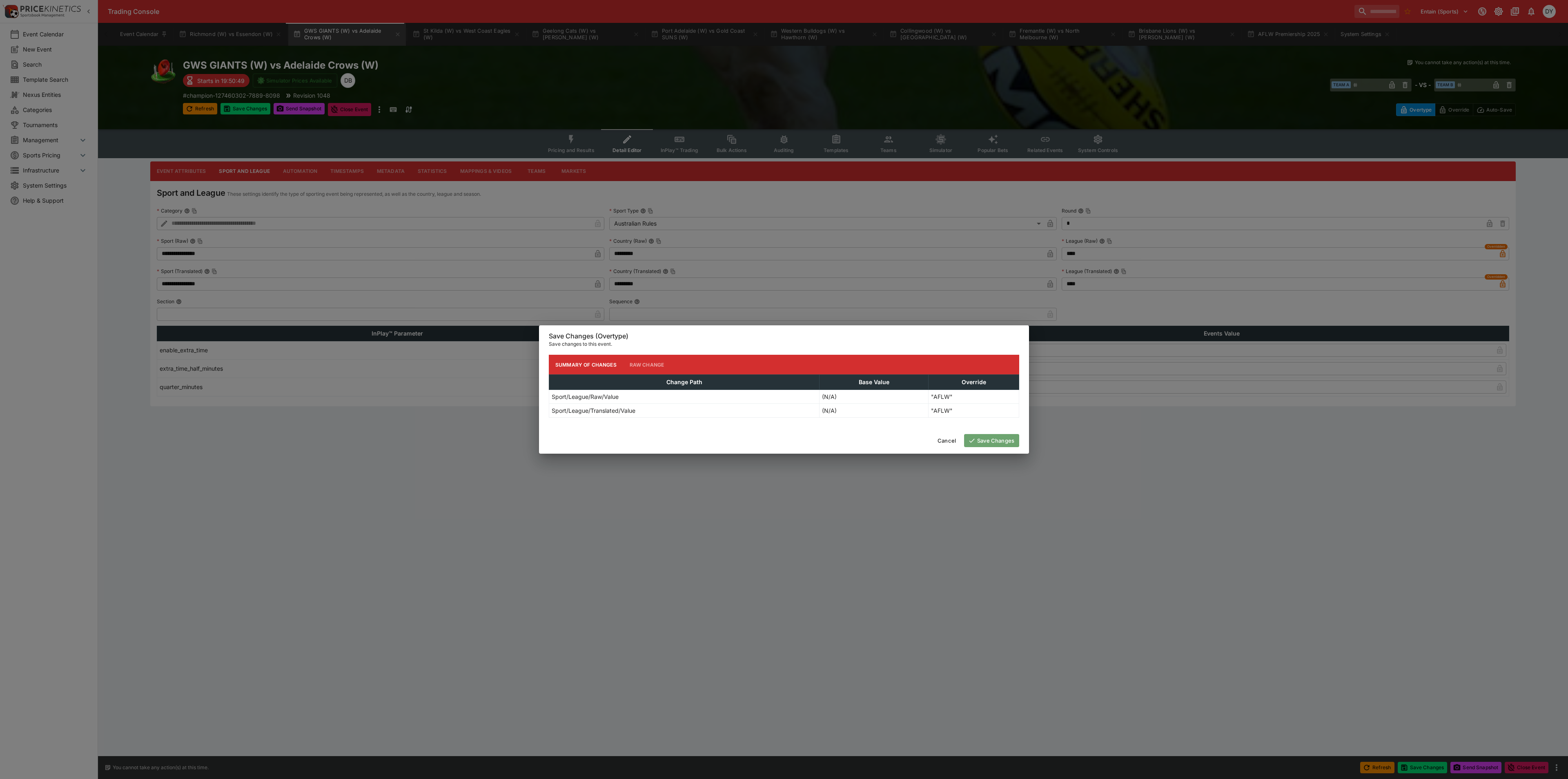
click at [990, 436] on button "Save Changes" at bounding box center [992, 440] width 55 height 13
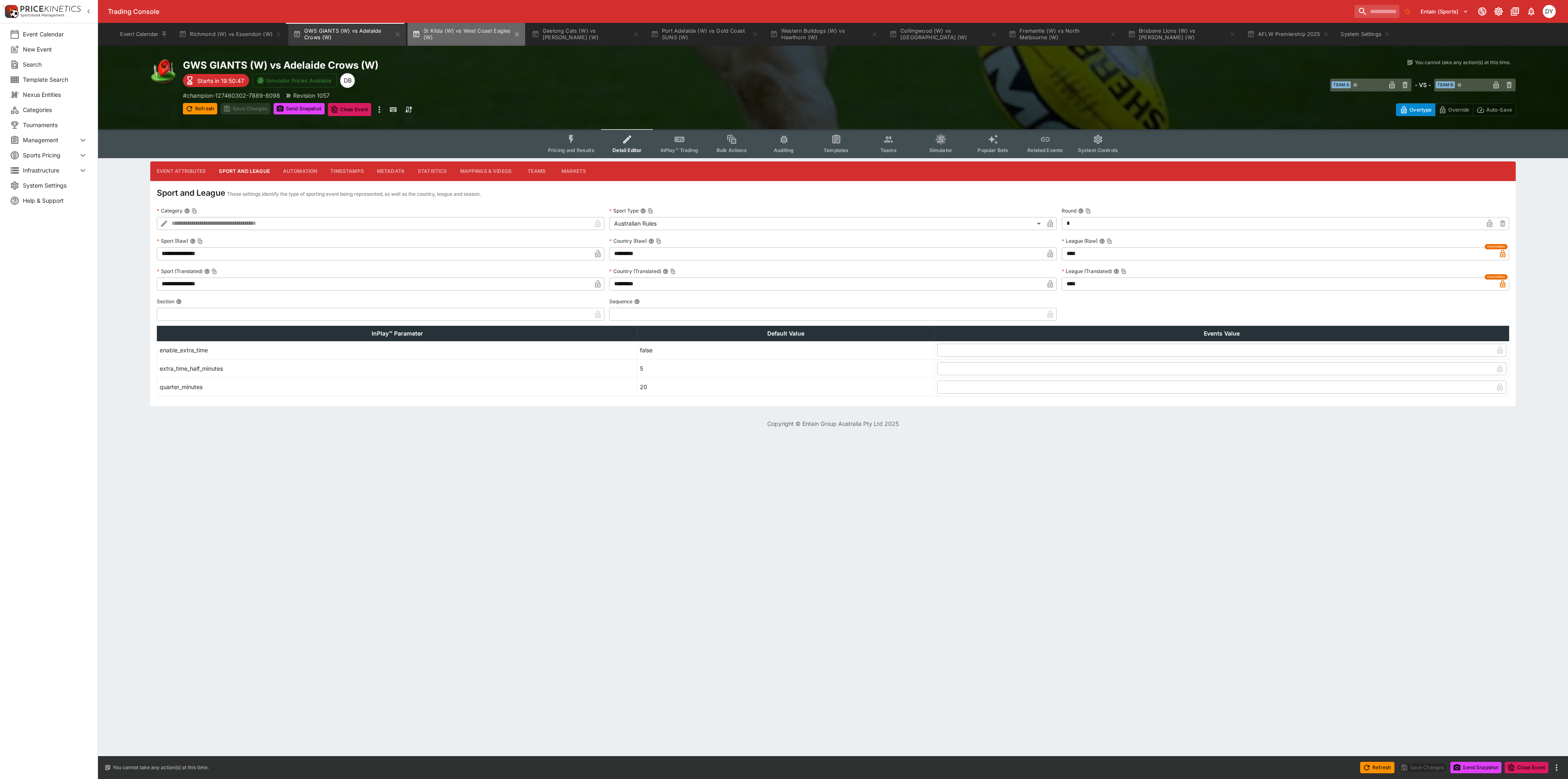
click at [470, 33] on button "St Kilda (W) vs West Coast Eagles (W)" at bounding box center [466, 34] width 118 height 23
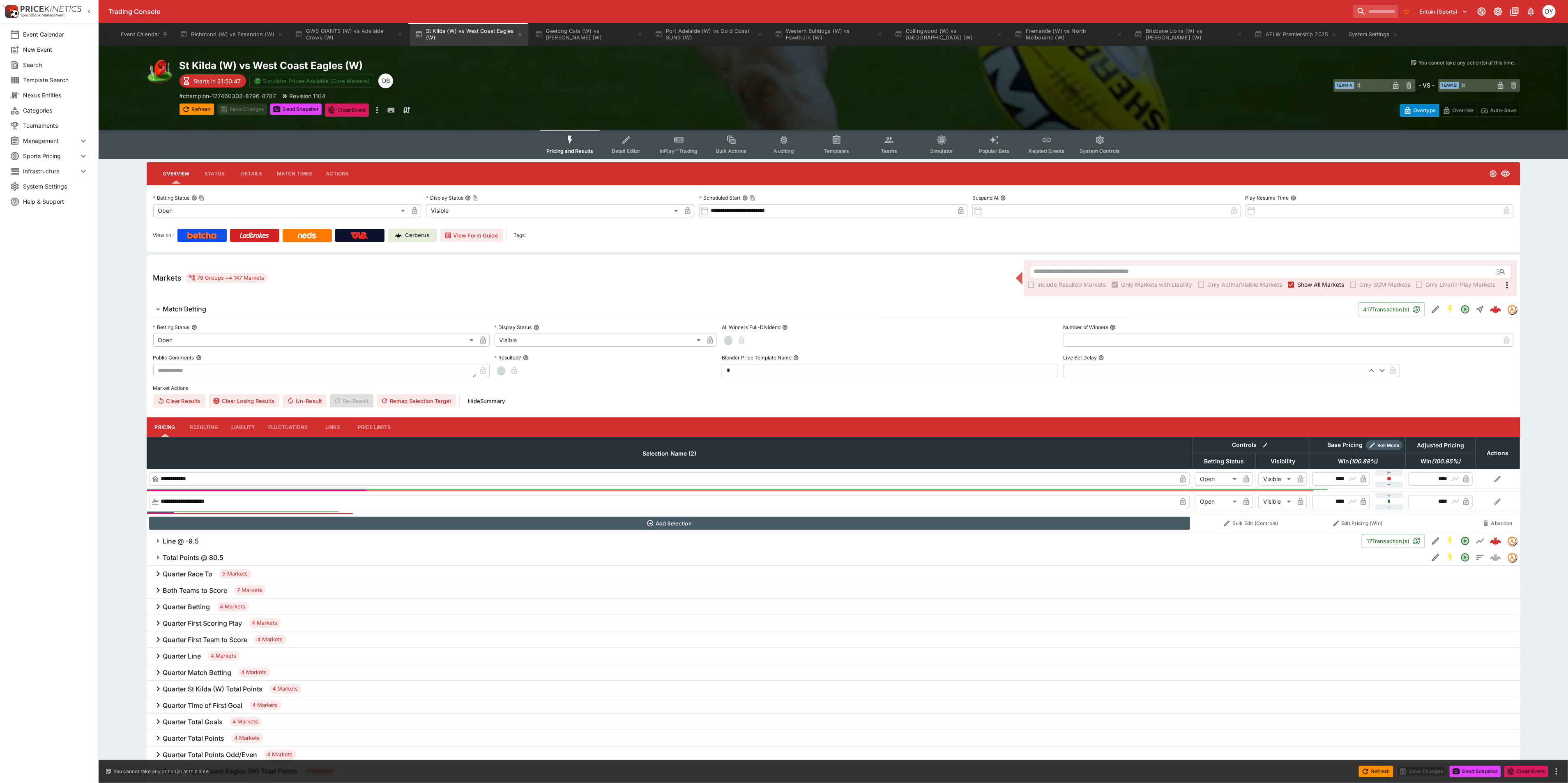
click at [628, 140] on icon "Event type filters" at bounding box center [626, 140] width 8 height 8
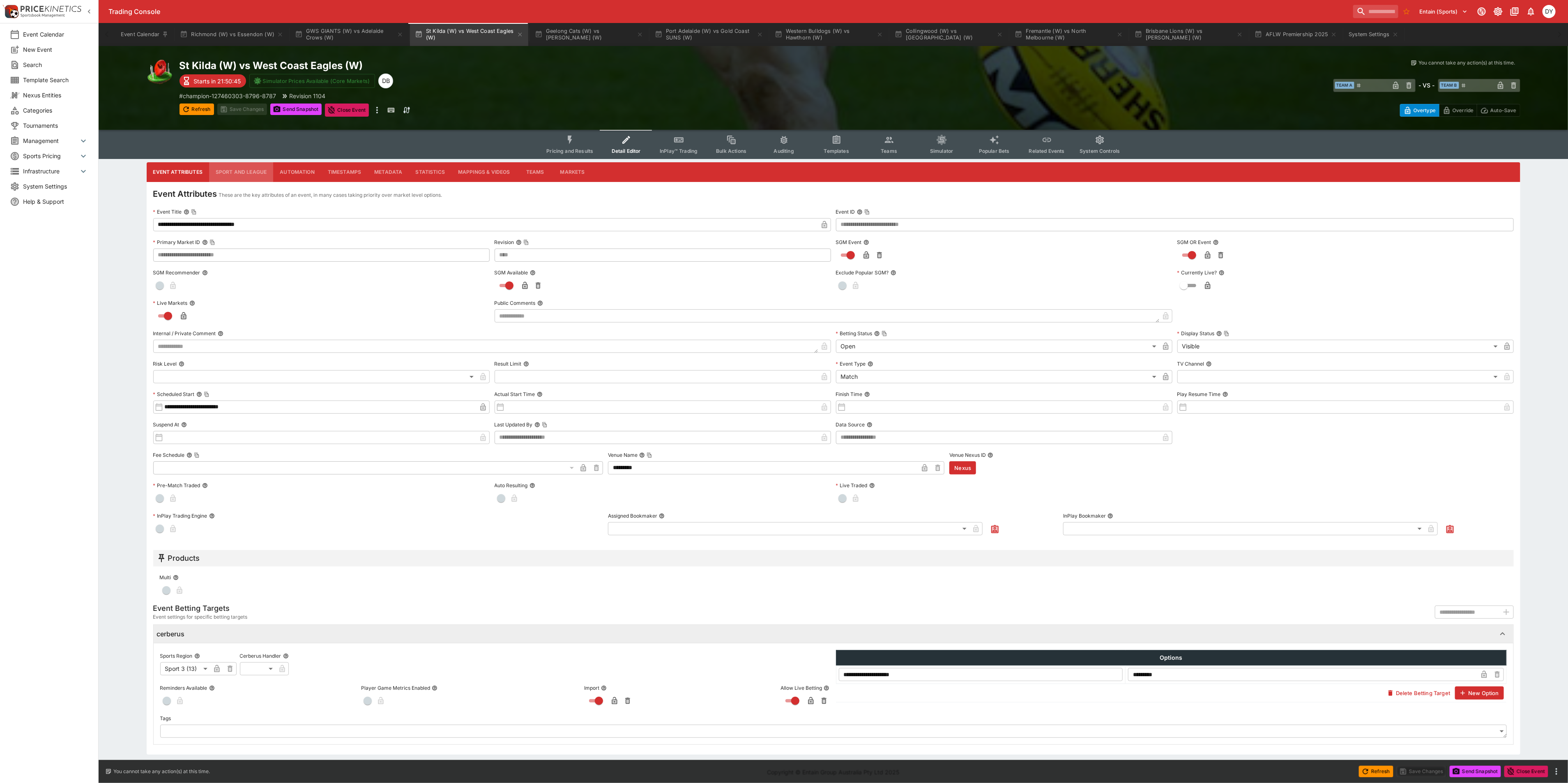
click at [232, 170] on button "Sport and League" at bounding box center [241, 172] width 64 height 20
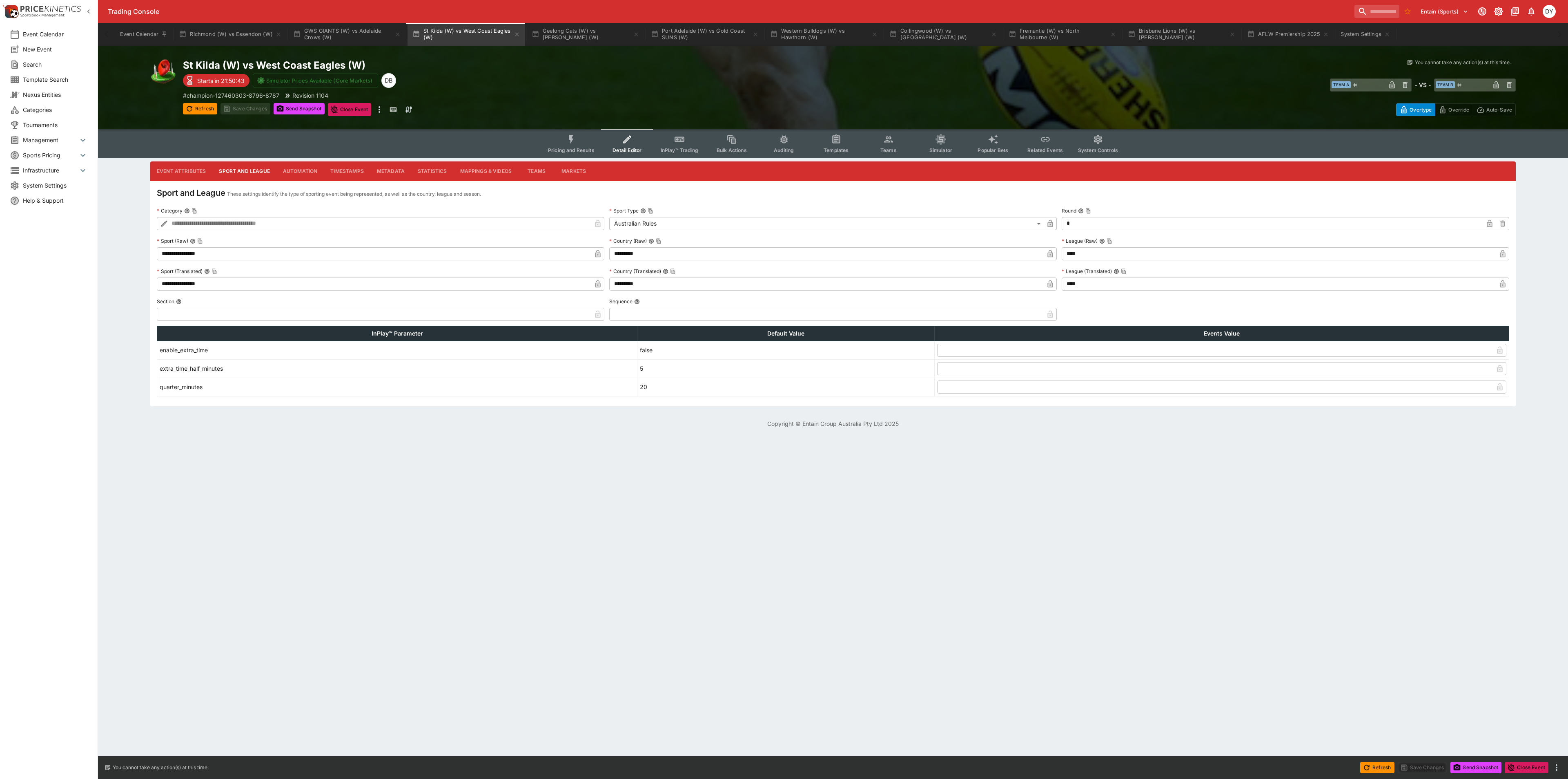
click at [1504, 253] on icon "button" at bounding box center [1502, 254] width 4 height 3
click at [1501, 282] on icon "button" at bounding box center [1502, 283] width 5 height 7
click at [252, 111] on button "Save Changes" at bounding box center [245, 108] width 50 height 12
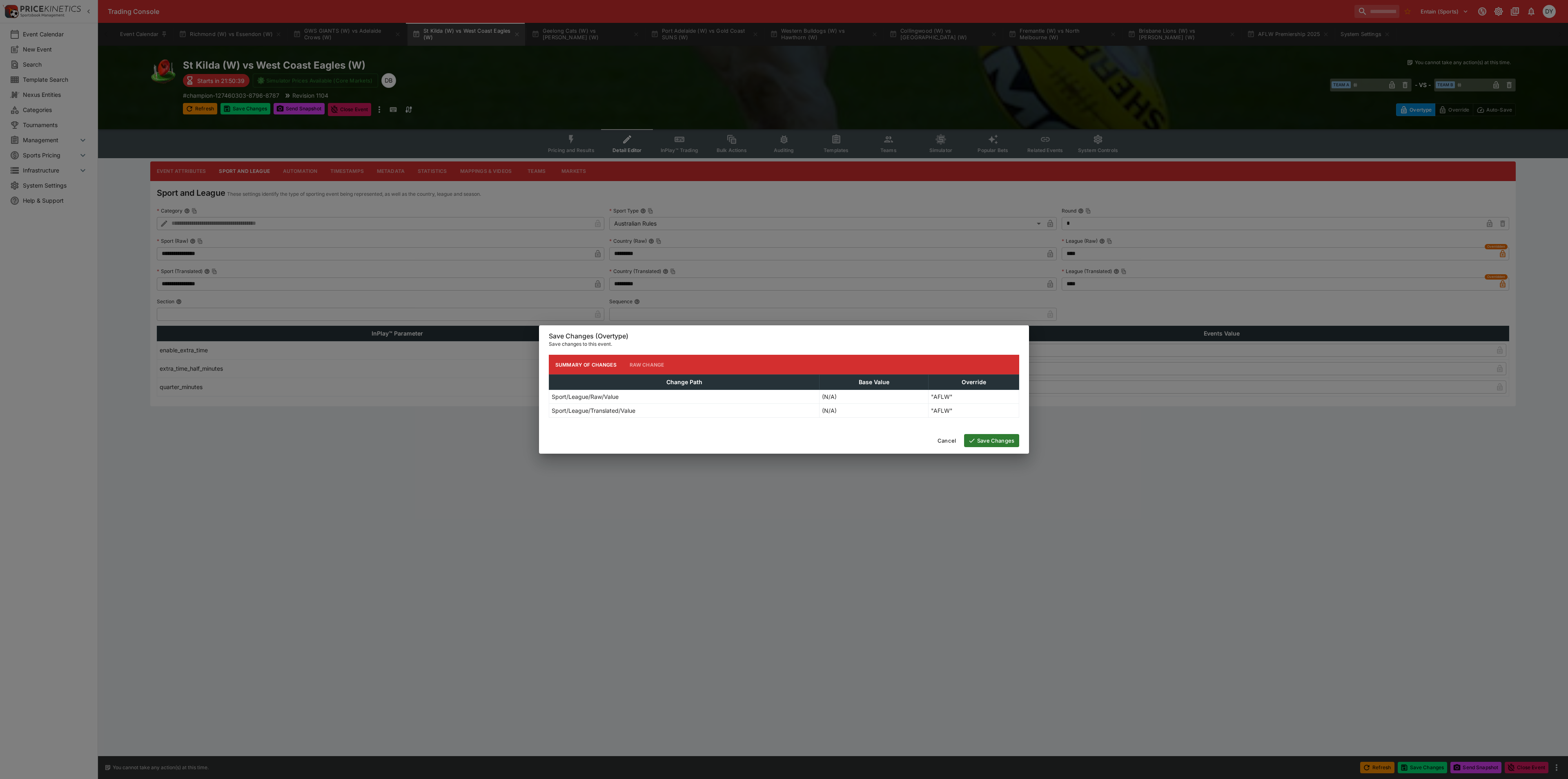
click at [999, 442] on button "Save Changes" at bounding box center [992, 440] width 55 height 13
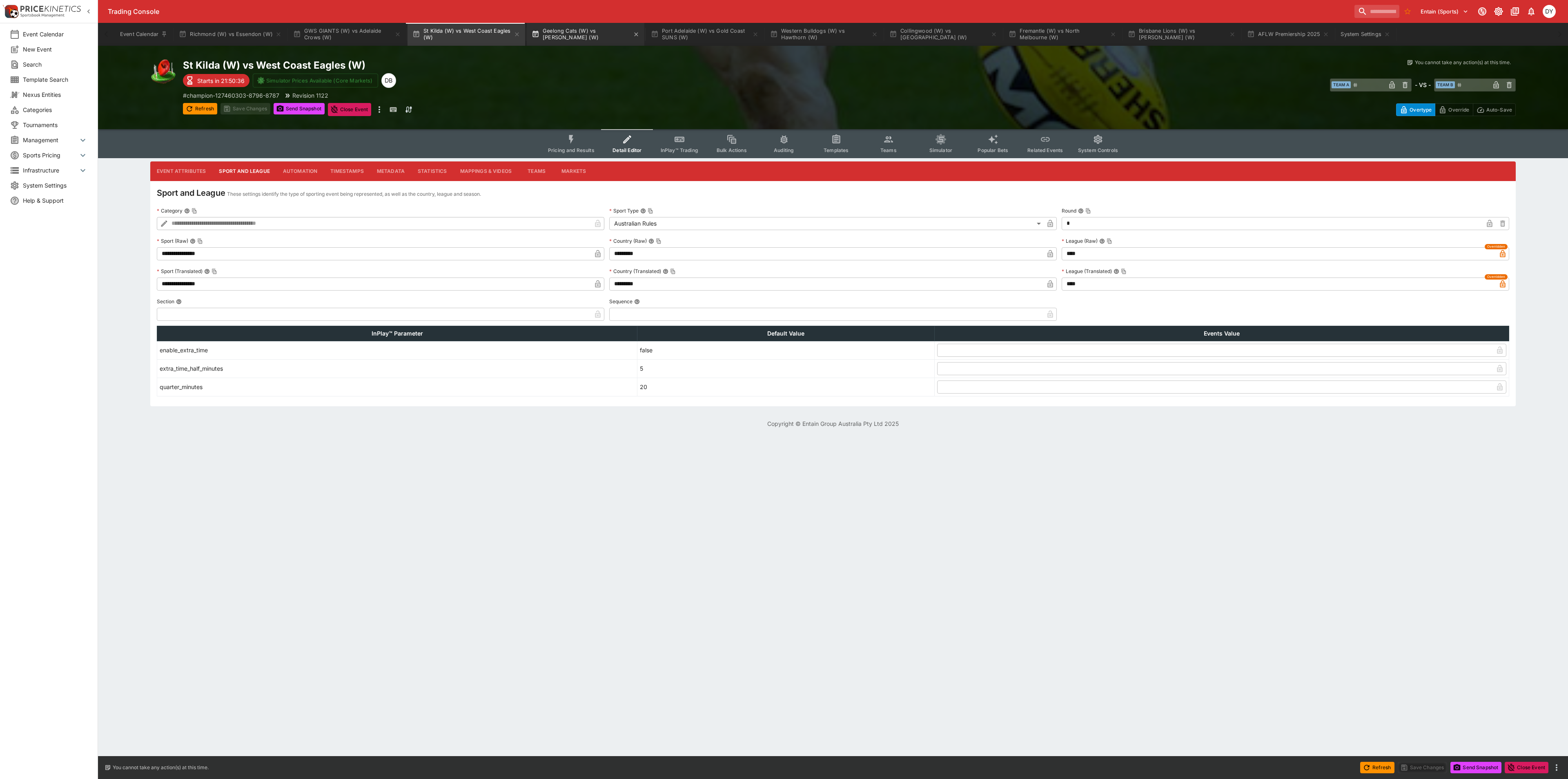
click at [568, 31] on button "Geelong Cats (W) vs Sydney Swans (W)" at bounding box center [586, 34] width 118 height 23
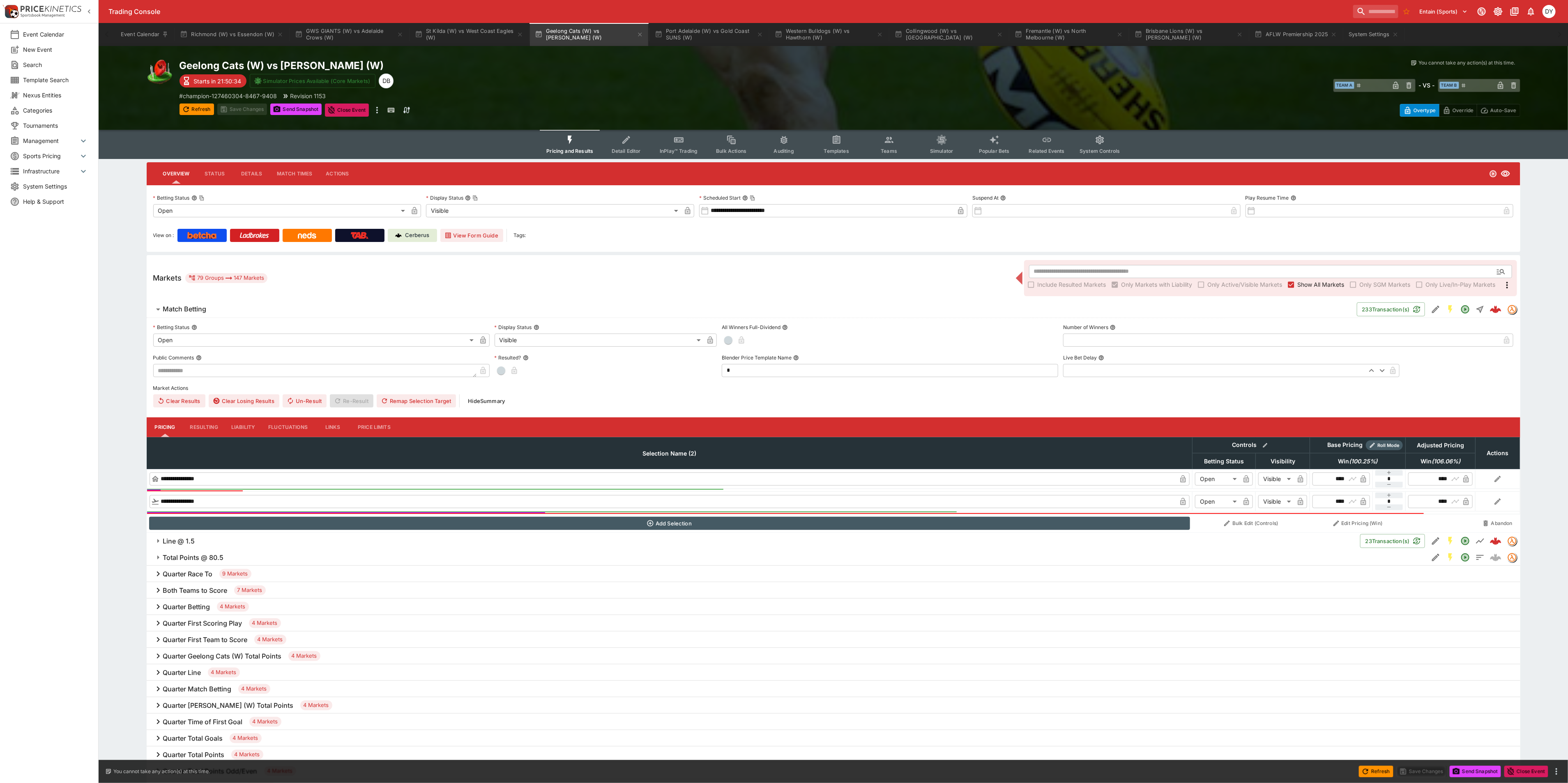
click at [617, 141] on button "Detail Editor" at bounding box center [625, 144] width 53 height 29
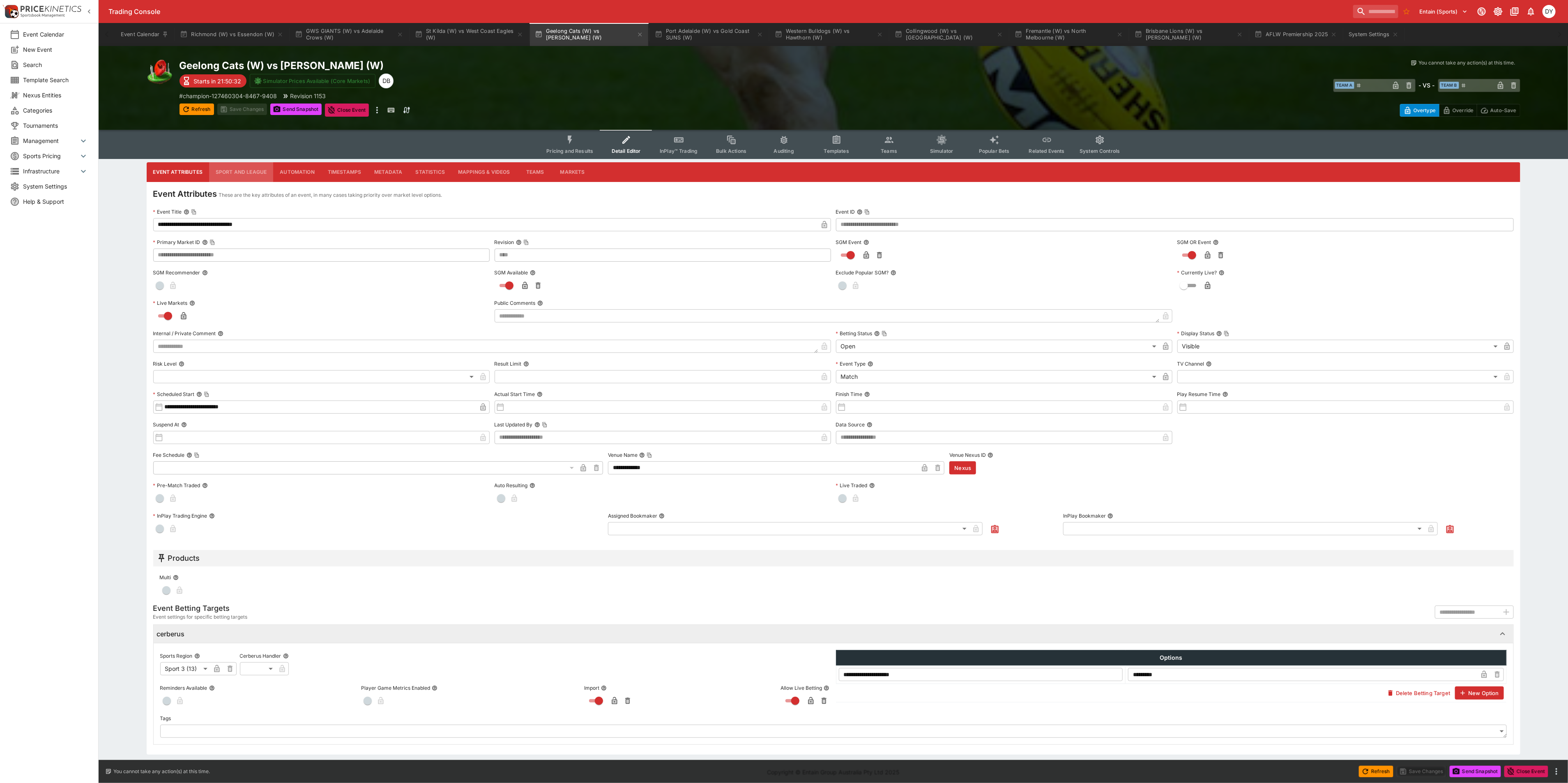
click at [251, 165] on button "Sport and League" at bounding box center [241, 172] width 64 height 20
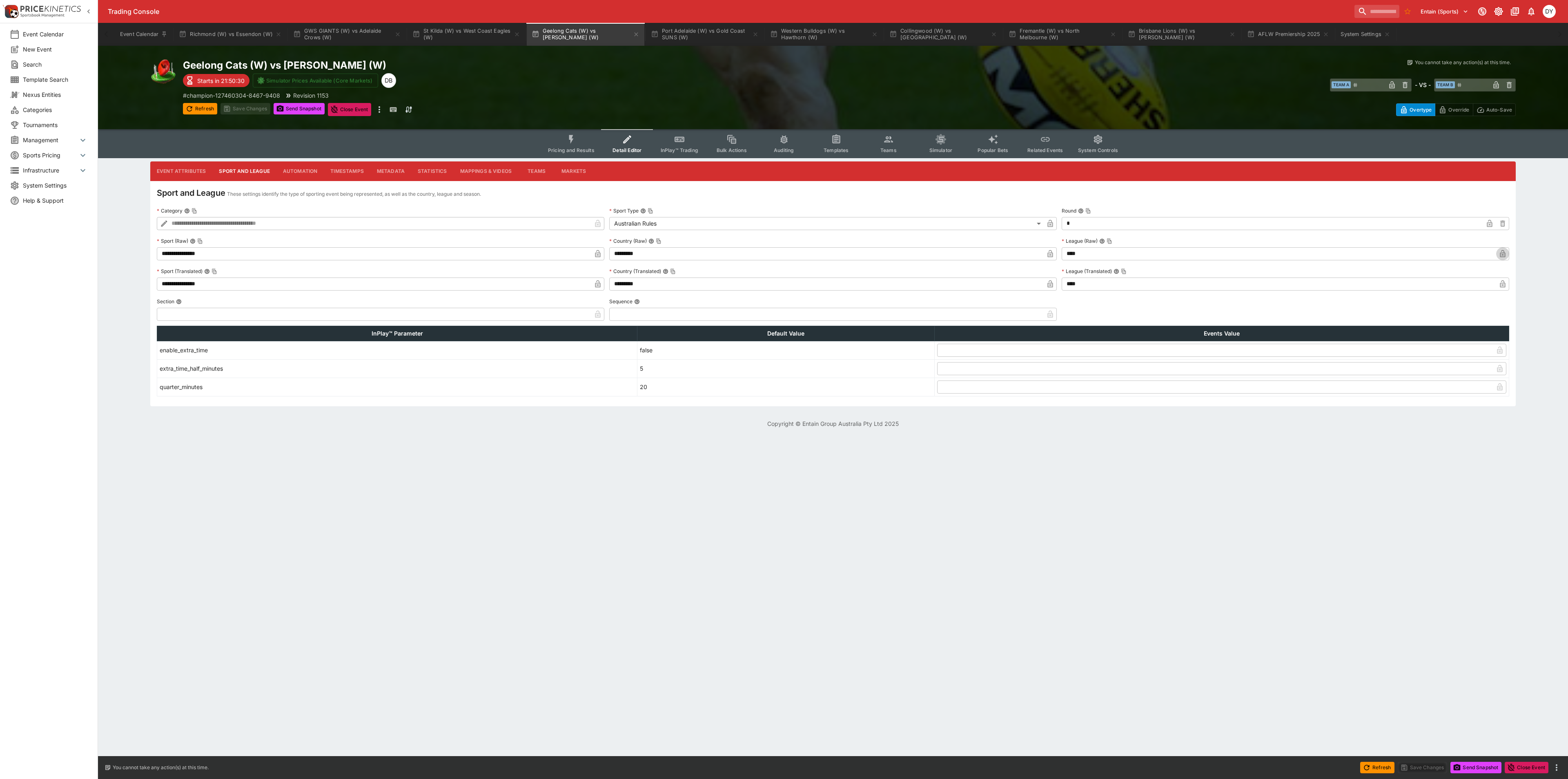
click at [1504, 253] on icon "button" at bounding box center [1502, 254] width 4 height 3
click at [1504, 282] on icon "button" at bounding box center [1502, 283] width 5 height 7
click at [244, 107] on button "Save Changes" at bounding box center [245, 108] width 50 height 12
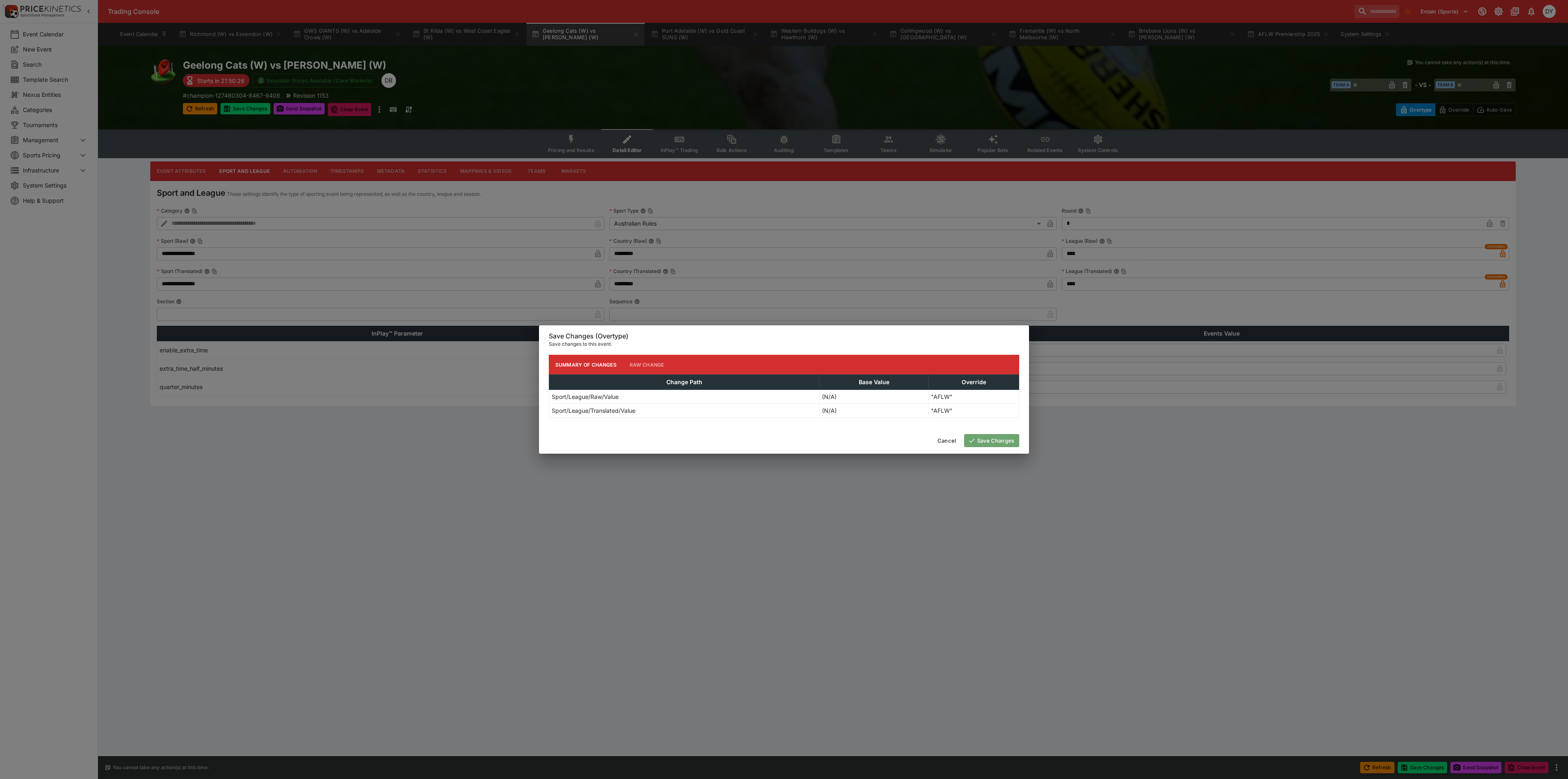
click at [994, 437] on button "Save Changes" at bounding box center [992, 440] width 55 height 13
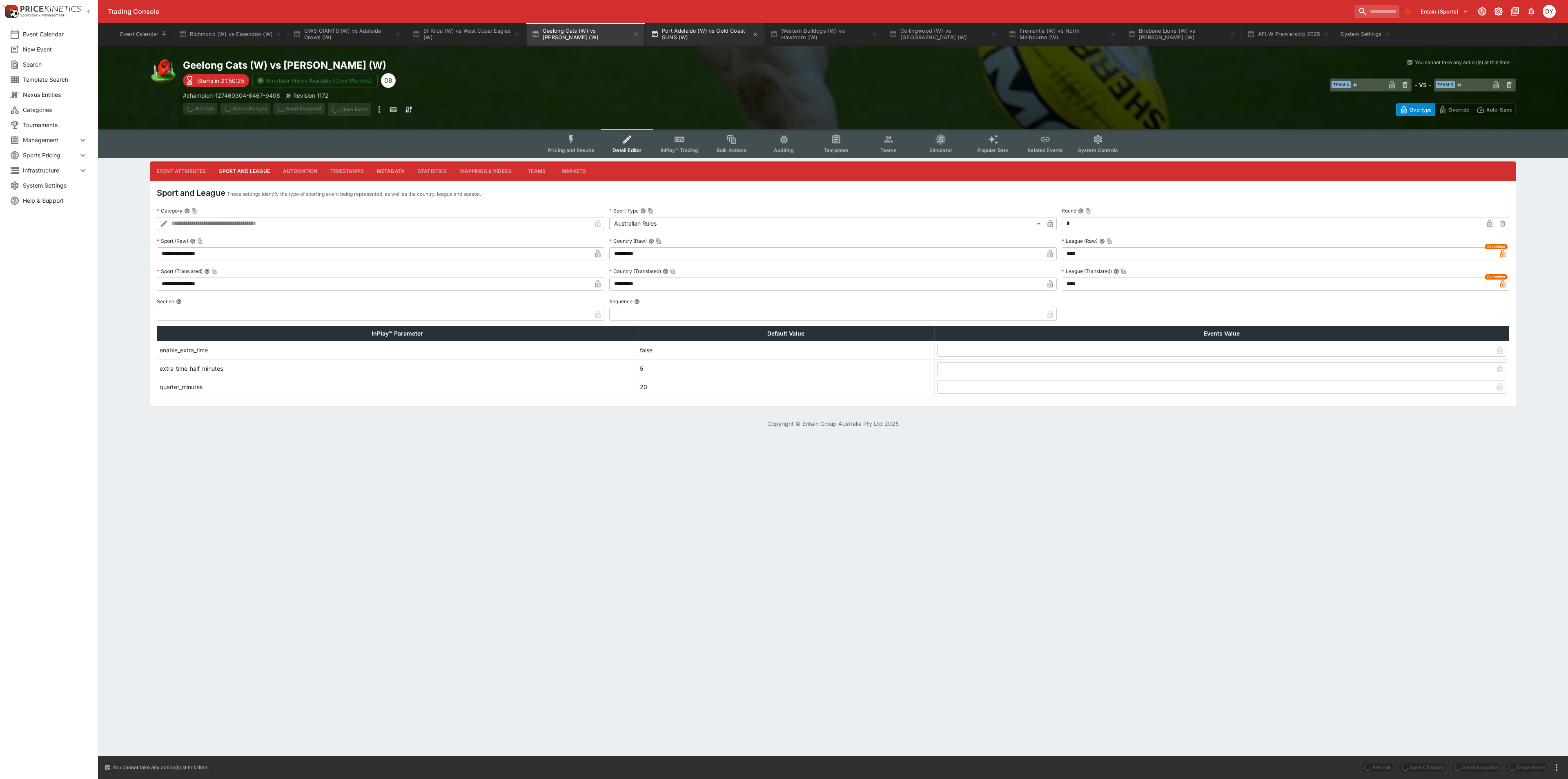
click at [707, 30] on button "Port Adelaide (W) vs Gold Coast SUNS (W)" at bounding box center [705, 34] width 118 height 23
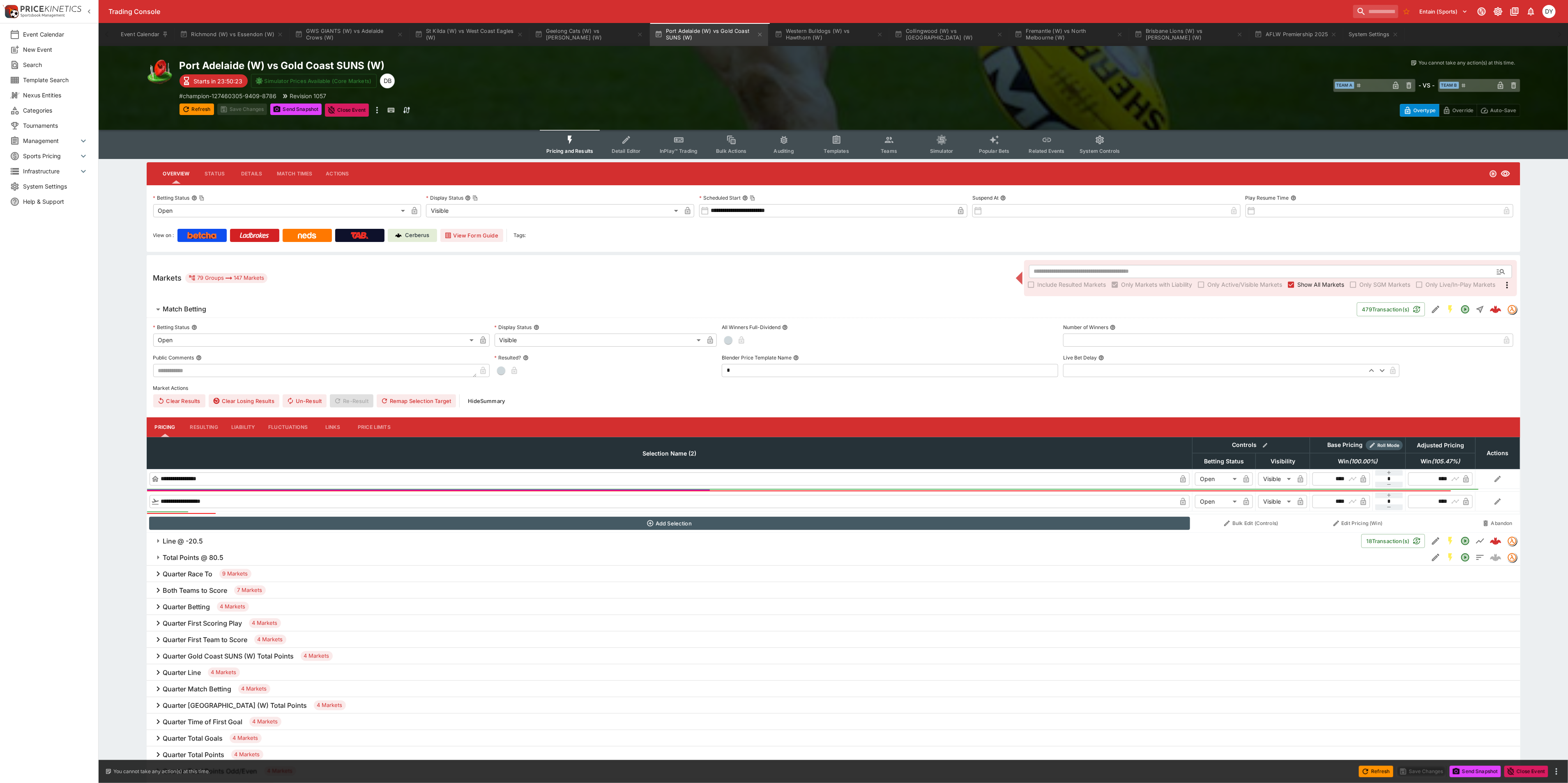
click at [636, 144] on button "Detail Editor" at bounding box center [625, 144] width 53 height 29
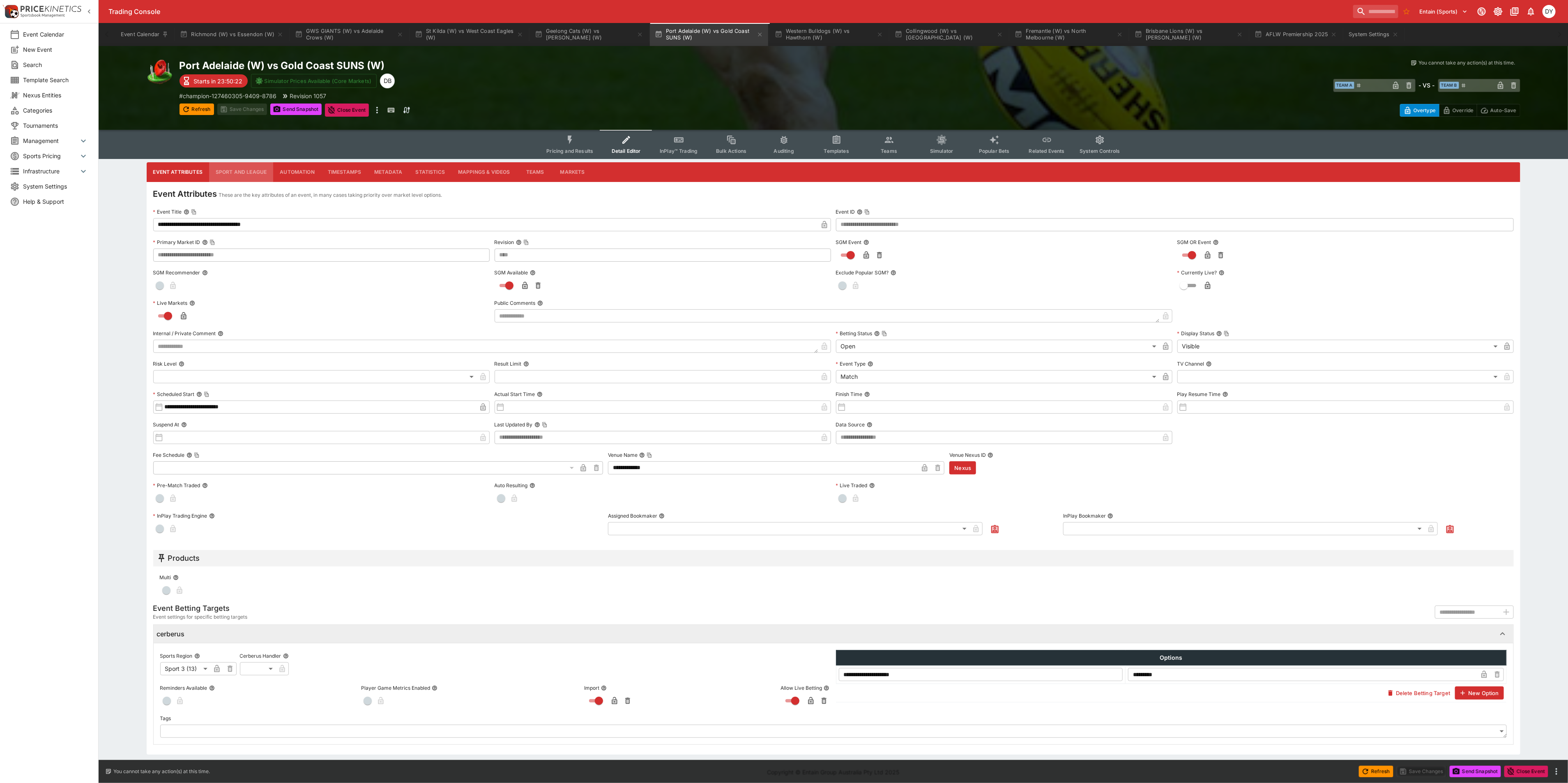
click at [236, 166] on button "Sport and League" at bounding box center [241, 172] width 64 height 20
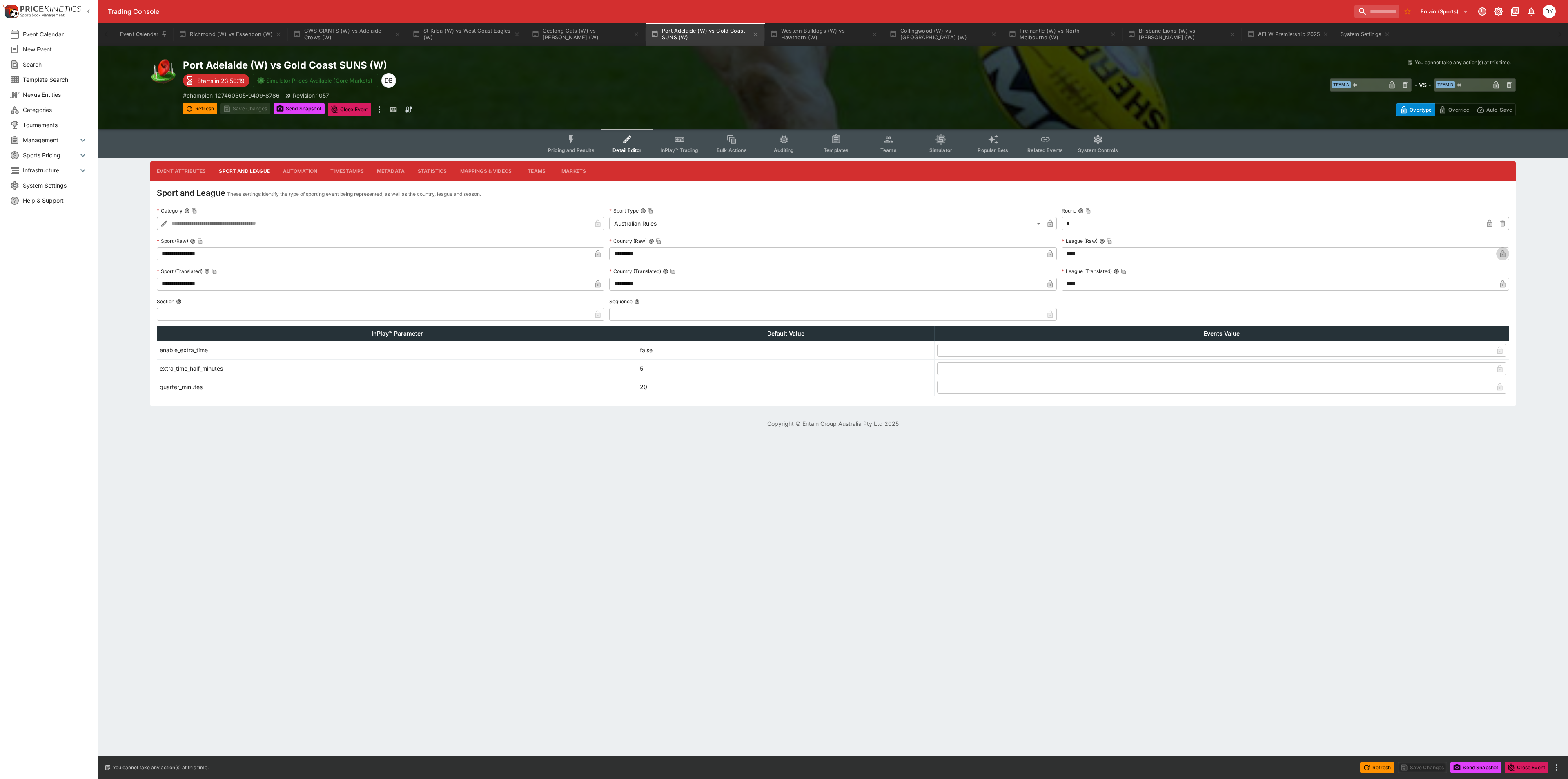
click at [1501, 253] on icon "button" at bounding box center [1502, 254] width 4 height 3
click at [1504, 285] on icon "button" at bounding box center [1502, 285] width 4 height 3
click at [247, 107] on button "Save Changes" at bounding box center [245, 108] width 50 height 12
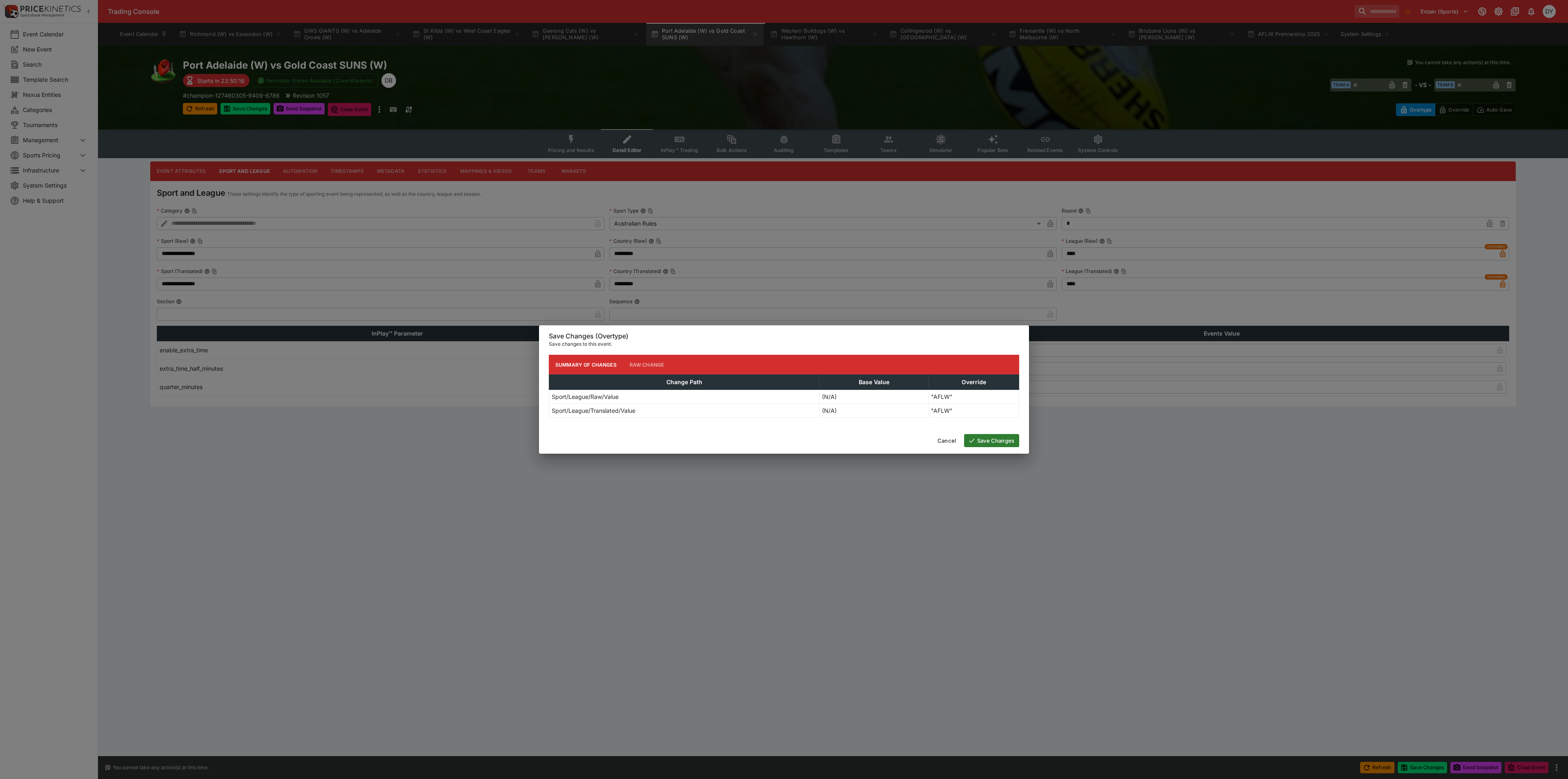
click at [999, 436] on button "Save Changes" at bounding box center [992, 440] width 55 height 13
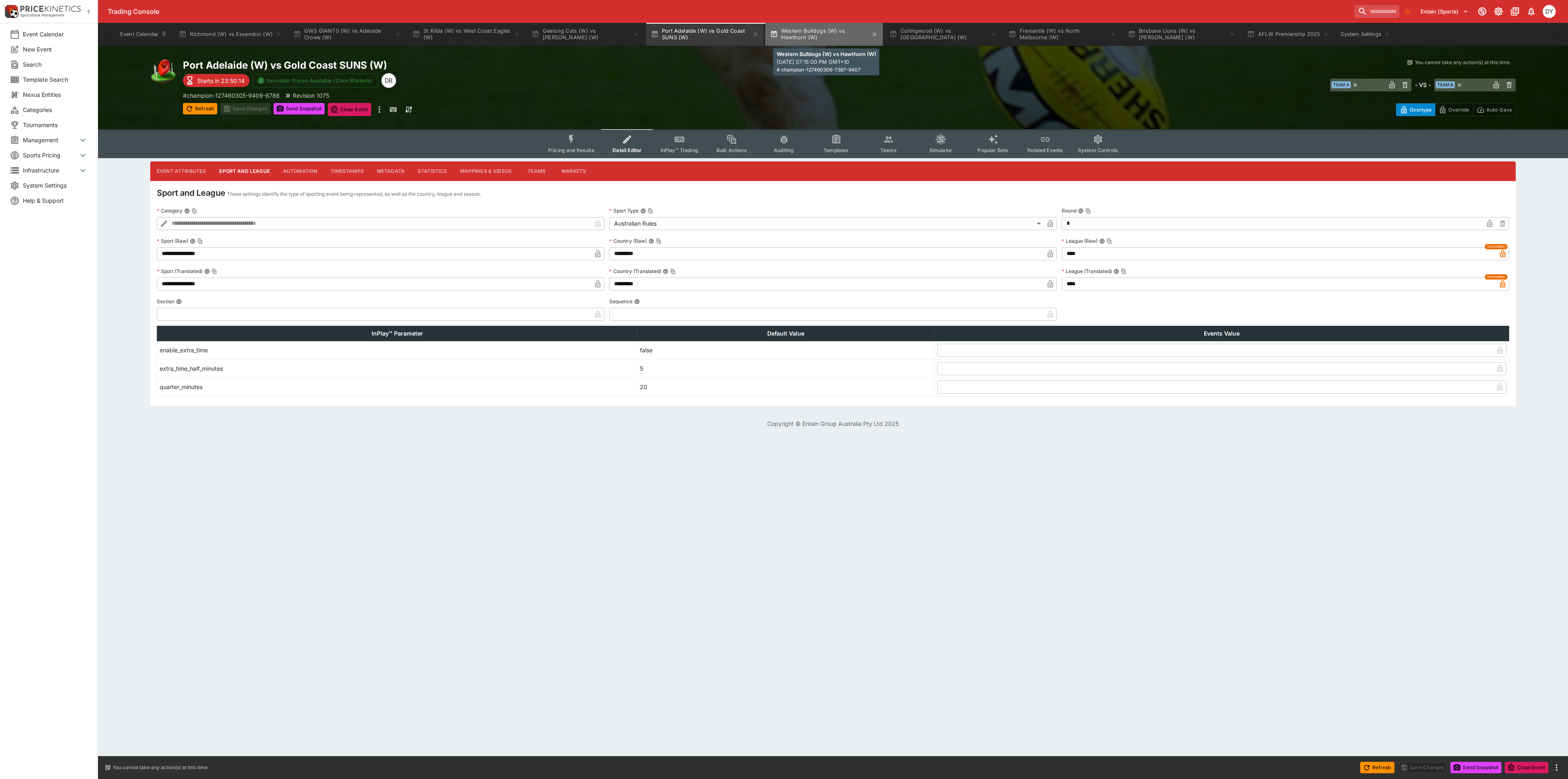
click at [816, 37] on button "Western Bulldogs (W) vs Hawthorn (W)" at bounding box center [824, 34] width 118 height 23
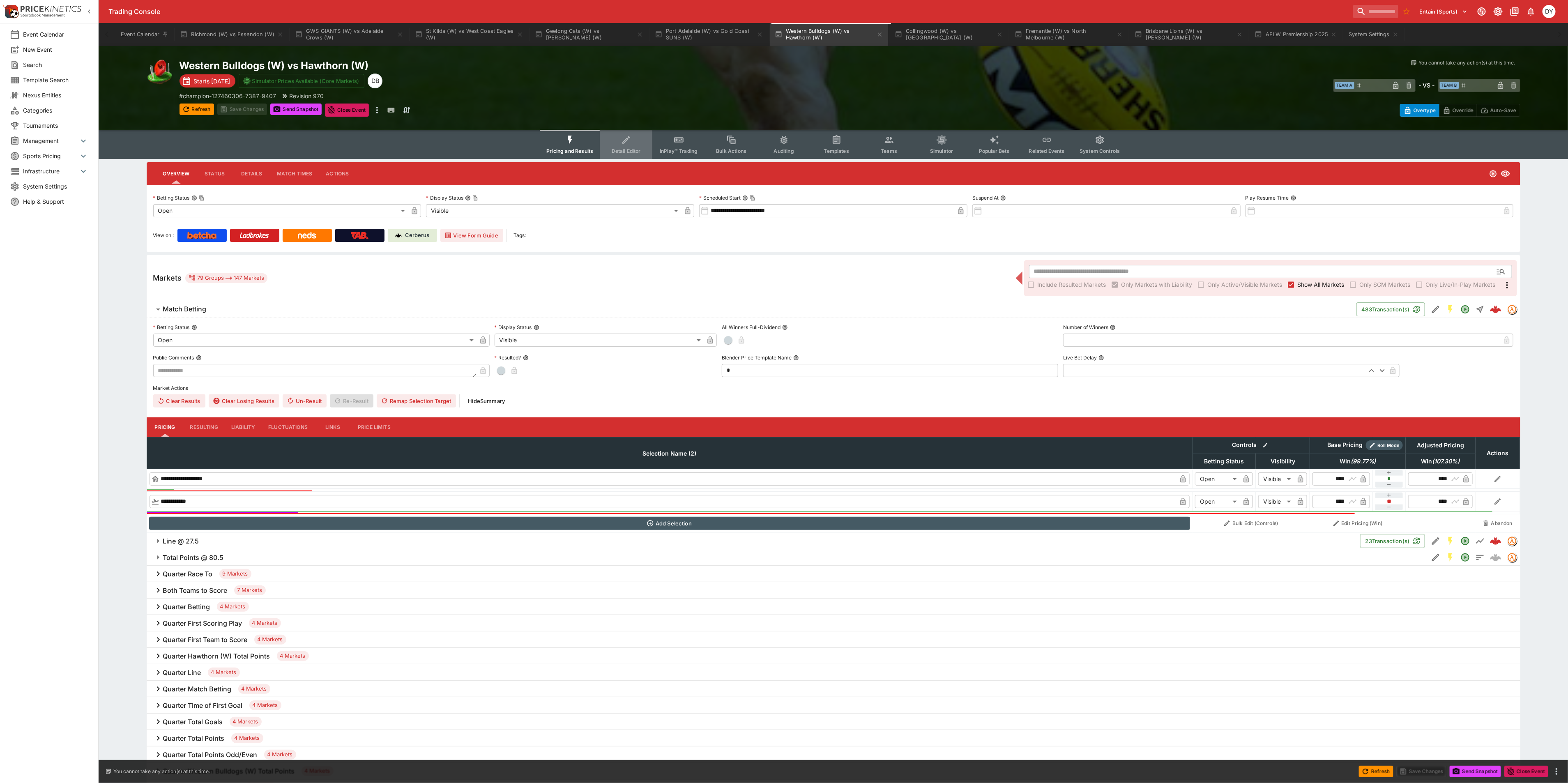
click at [632, 144] on icon "Event type filters" at bounding box center [627, 140] width 11 height 11
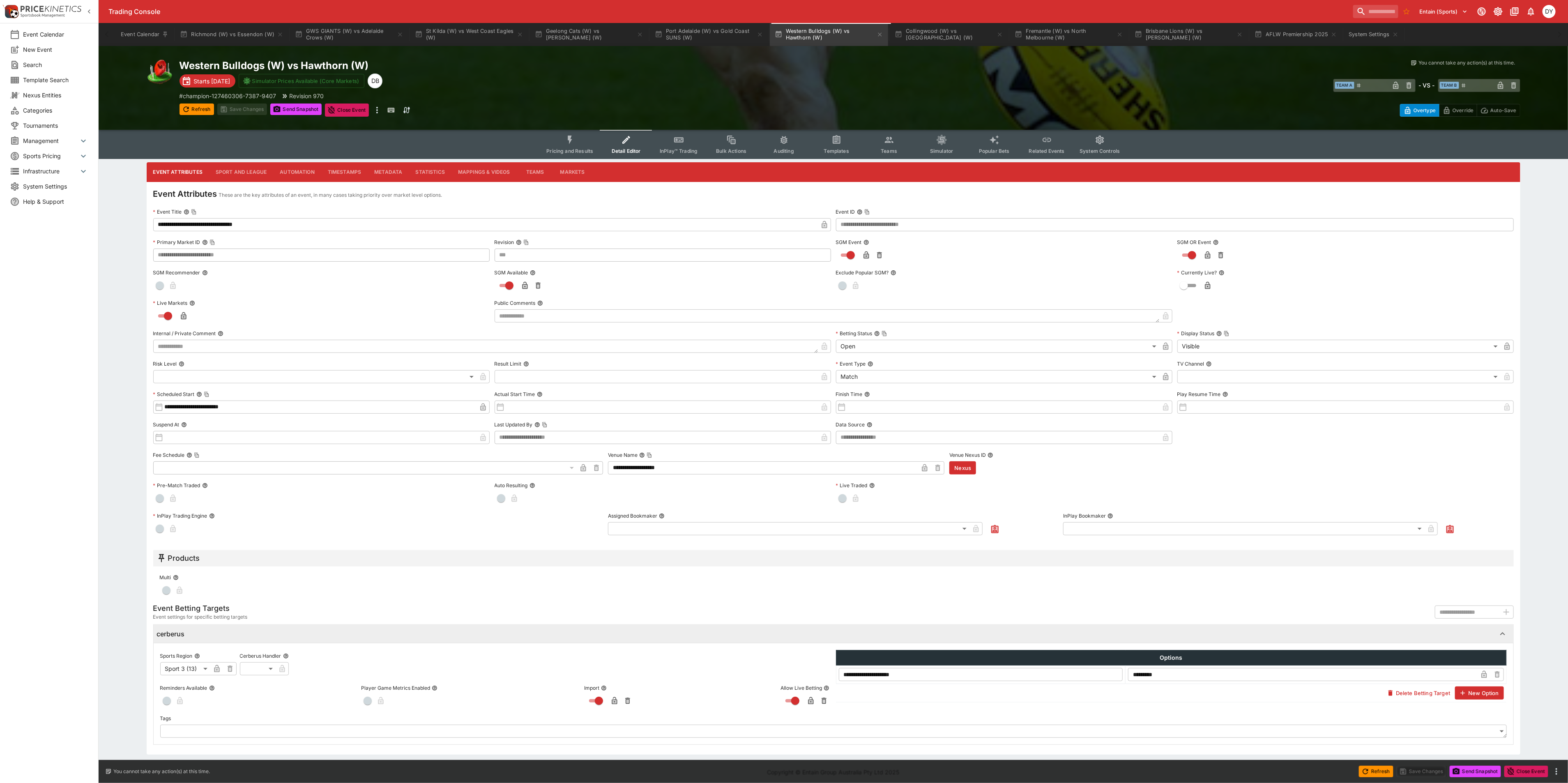
click at [239, 170] on button "Sport and League" at bounding box center [241, 172] width 64 height 20
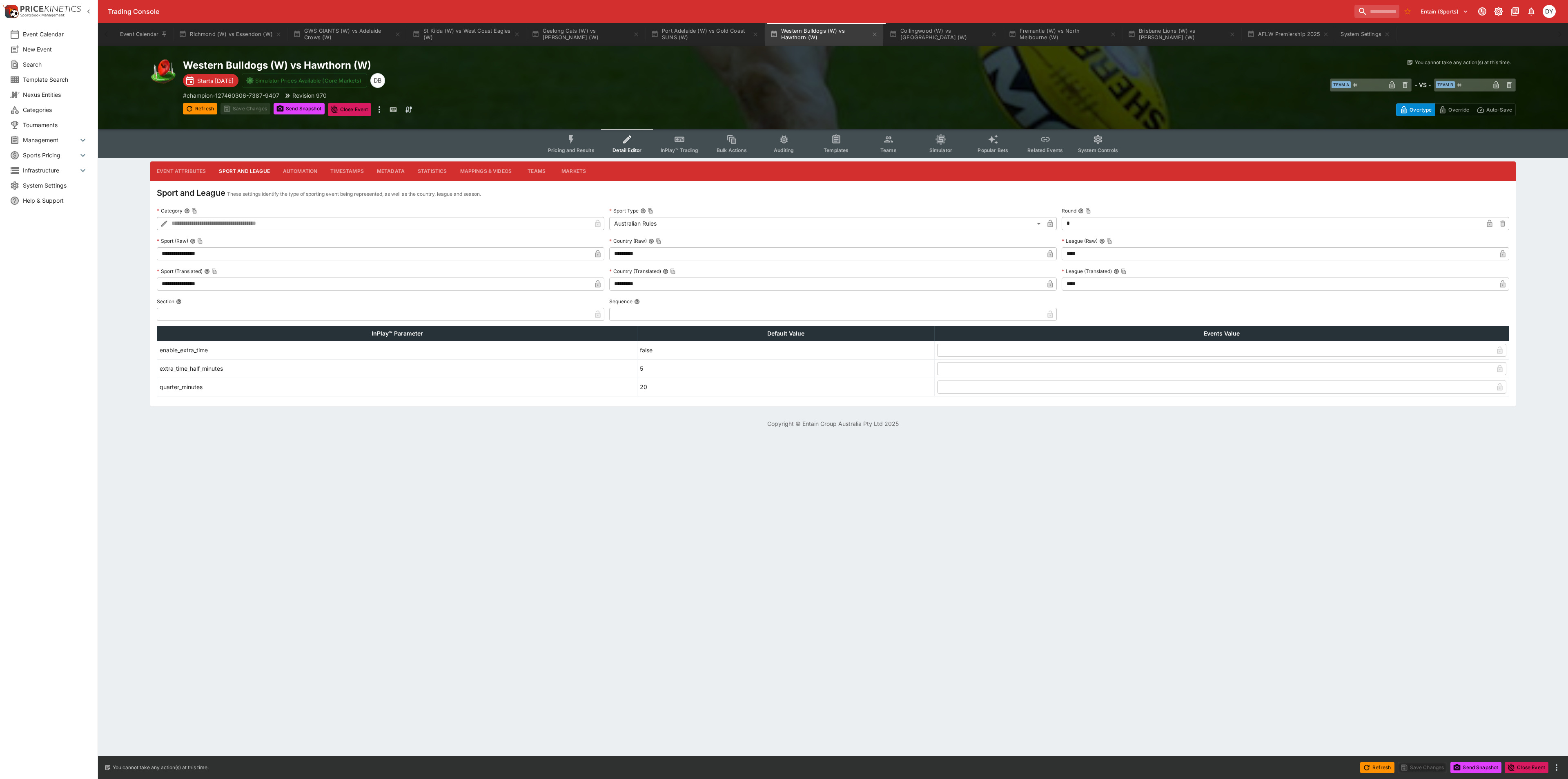
click at [1503, 251] on icon "button" at bounding box center [1503, 253] width 8 height 8
click at [1502, 285] on icon "button" at bounding box center [1502, 285] width 4 height 3
click at [256, 107] on button "Save Changes" at bounding box center [245, 108] width 50 height 12
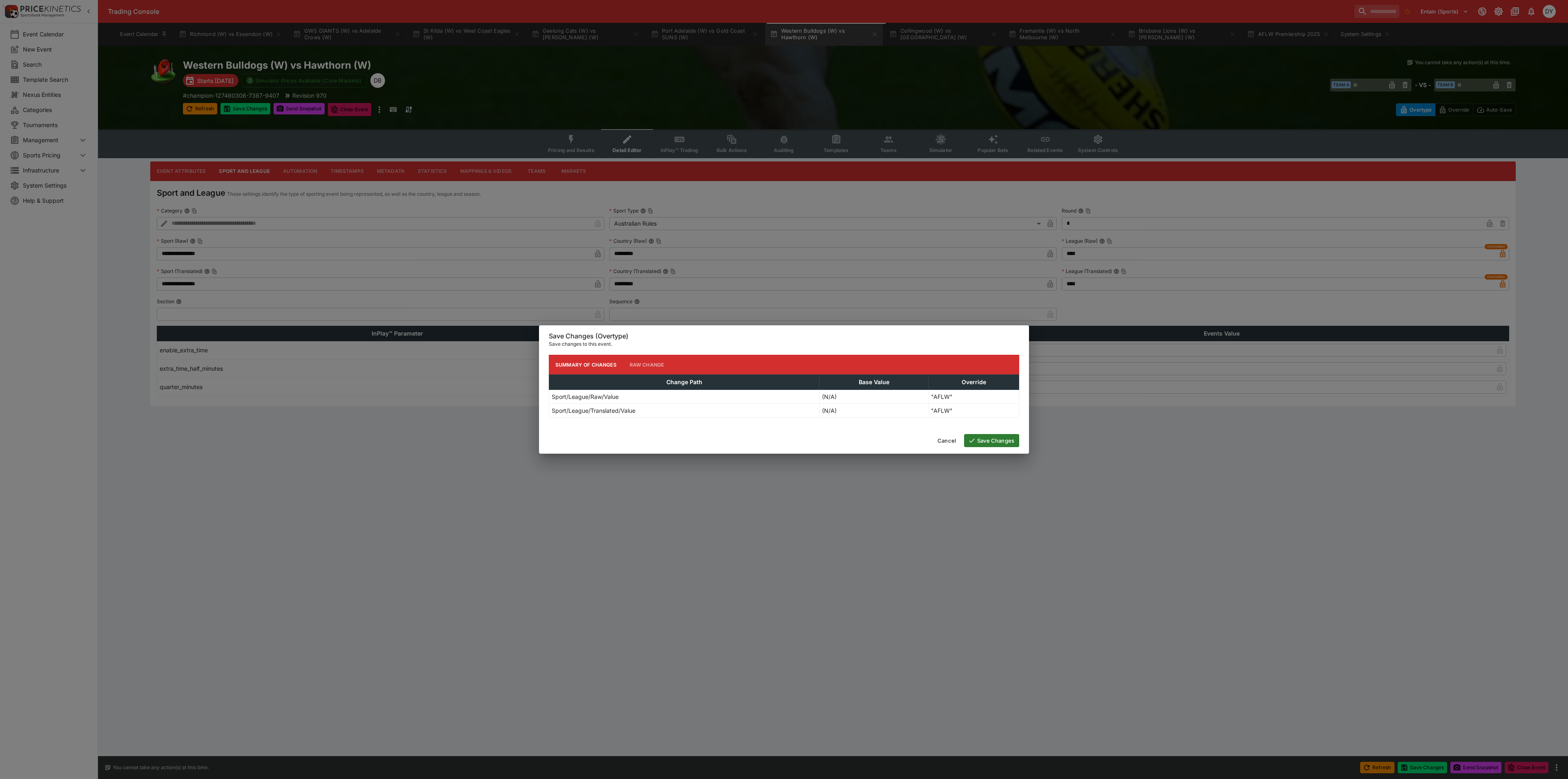
click at [1009, 438] on button "Save Changes" at bounding box center [992, 440] width 55 height 13
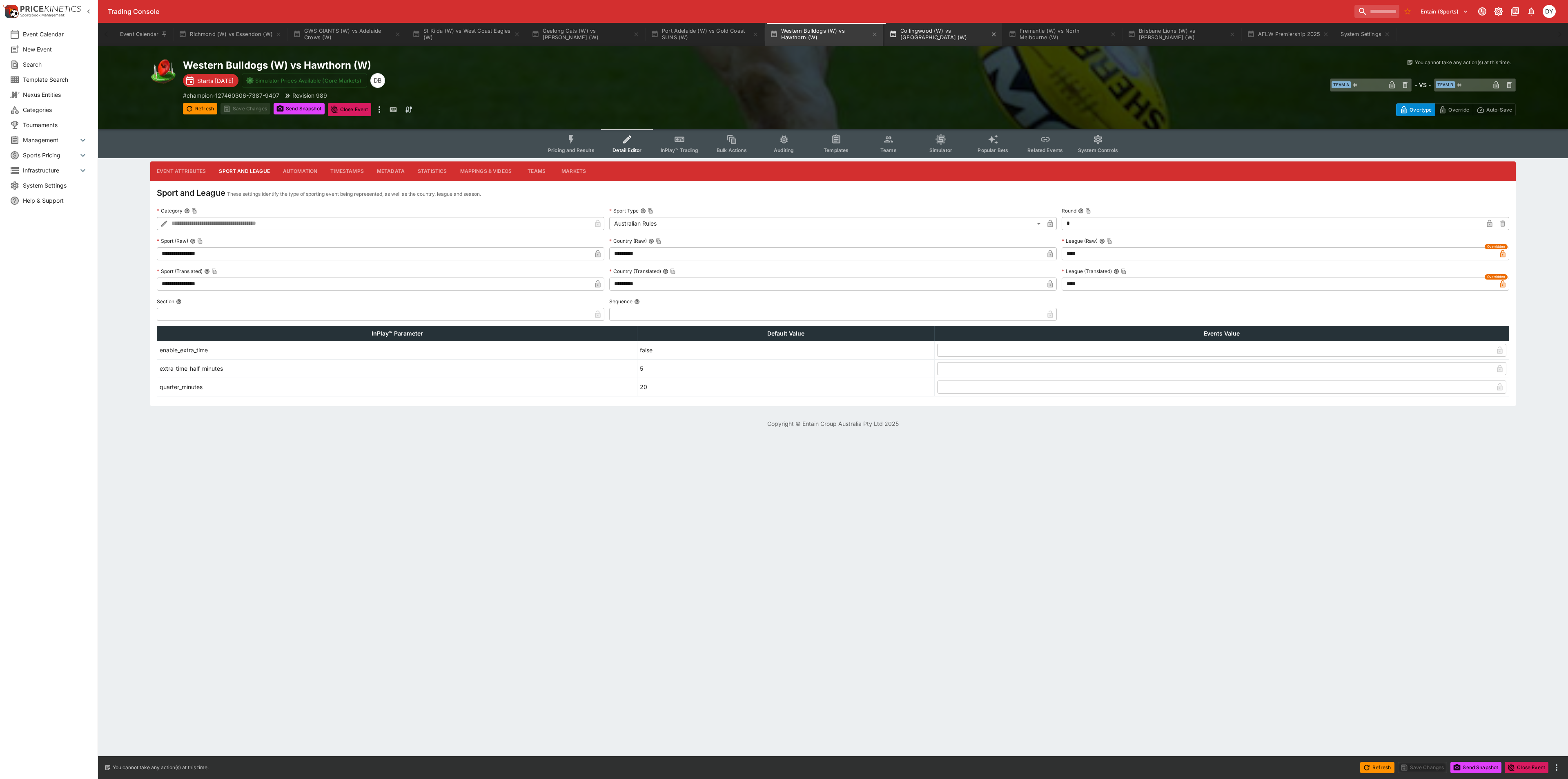
click at [943, 31] on button "Collingwood (W) vs Melbourne (W)" at bounding box center [943, 34] width 118 height 23
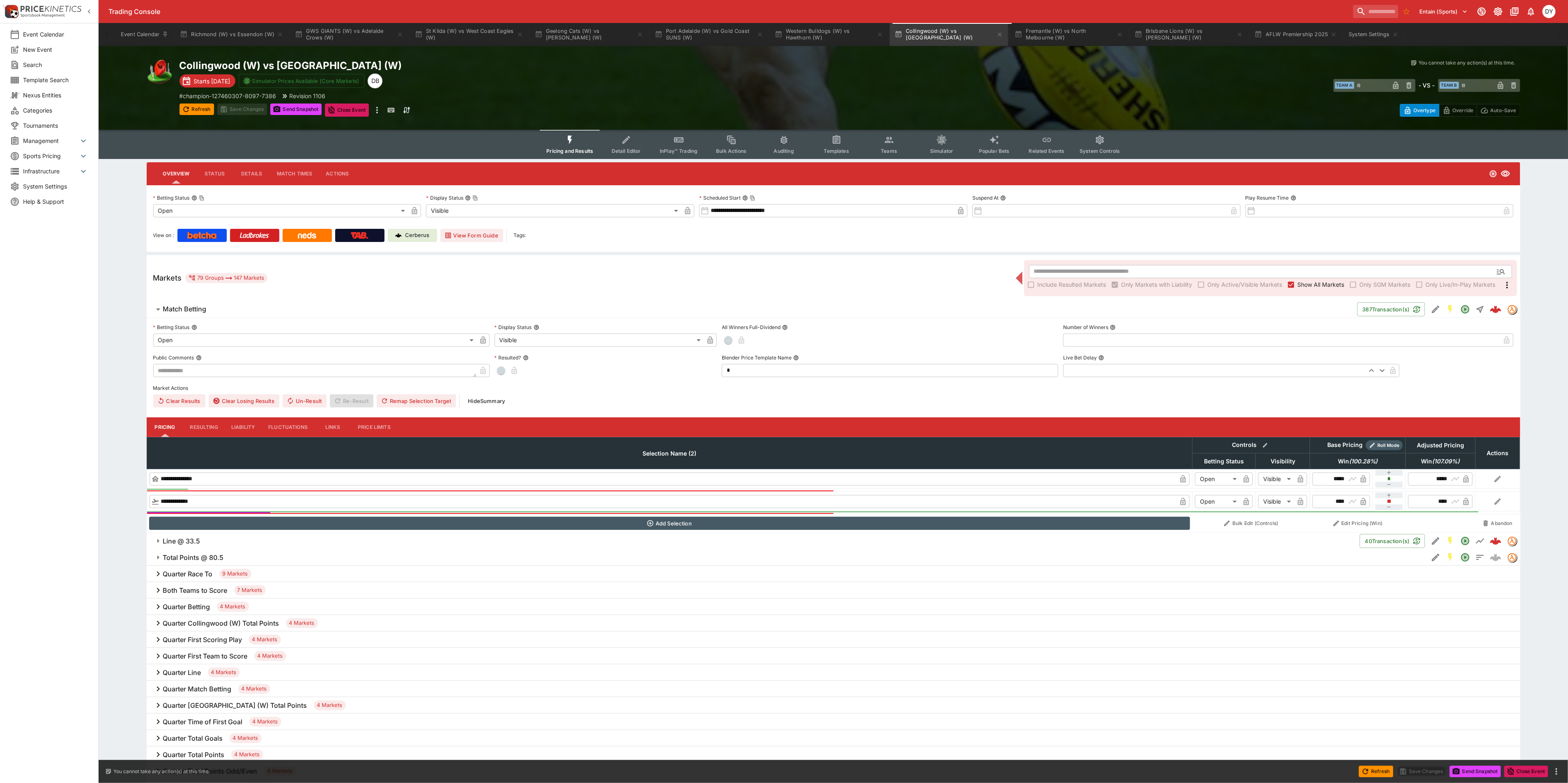
click at [620, 146] on button "Detail Editor" at bounding box center [625, 144] width 53 height 29
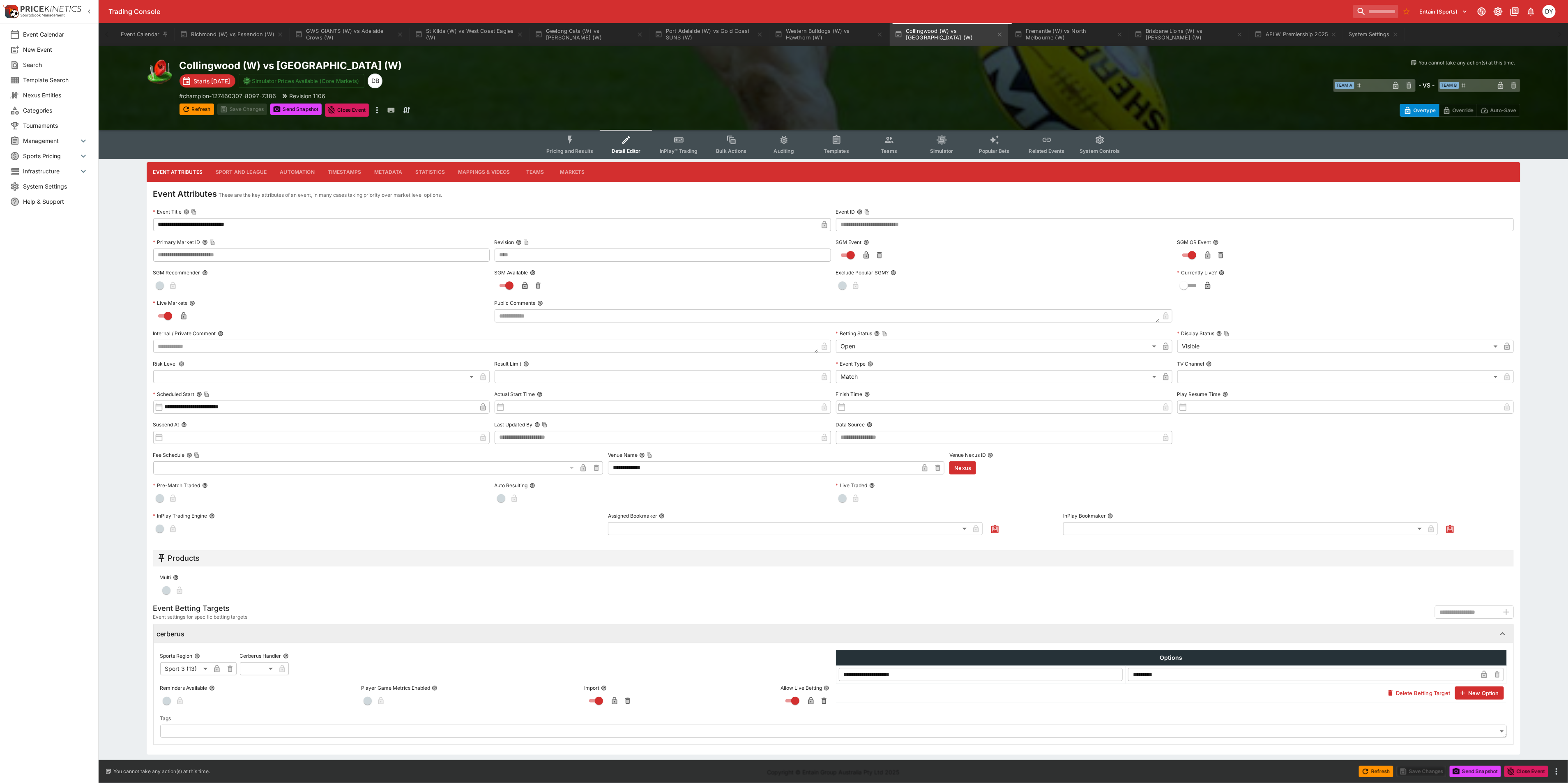
click at [235, 166] on button "Sport and League" at bounding box center [241, 172] width 64 height 20
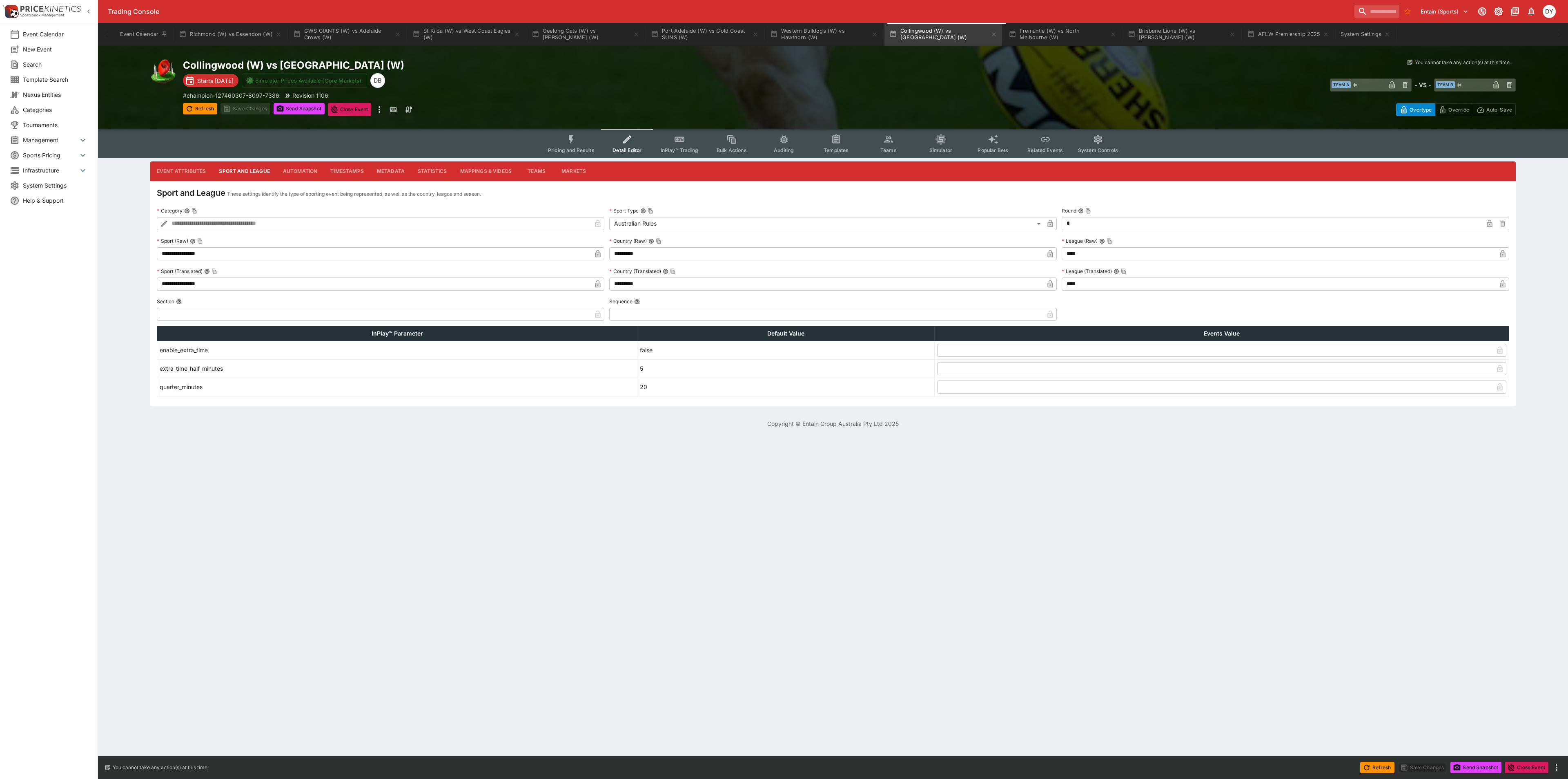
click at [1504, 250] on icon "button" at bounding box center [1502, 253] width 5 height 7
click at [1504, 282] on icon "button" at bounding box center [1502, 283] width 5 height 7
click at [246, 104] on button "Save Changes" at bounding box center [245, 108] width 50 height 12
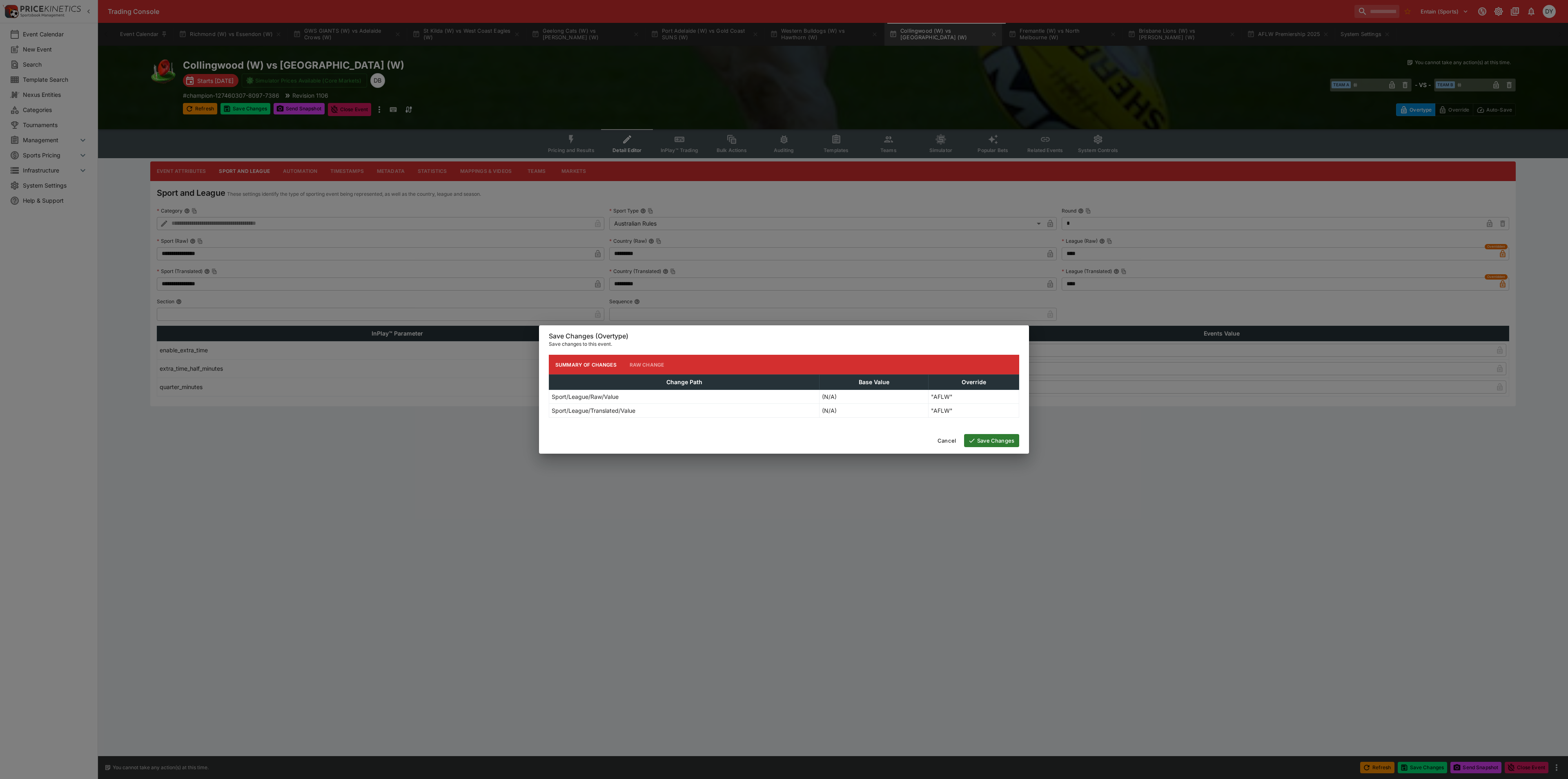
click at [1004, 442] on button "Save Changes" at bounding box center [992, 440] width 55 height 13
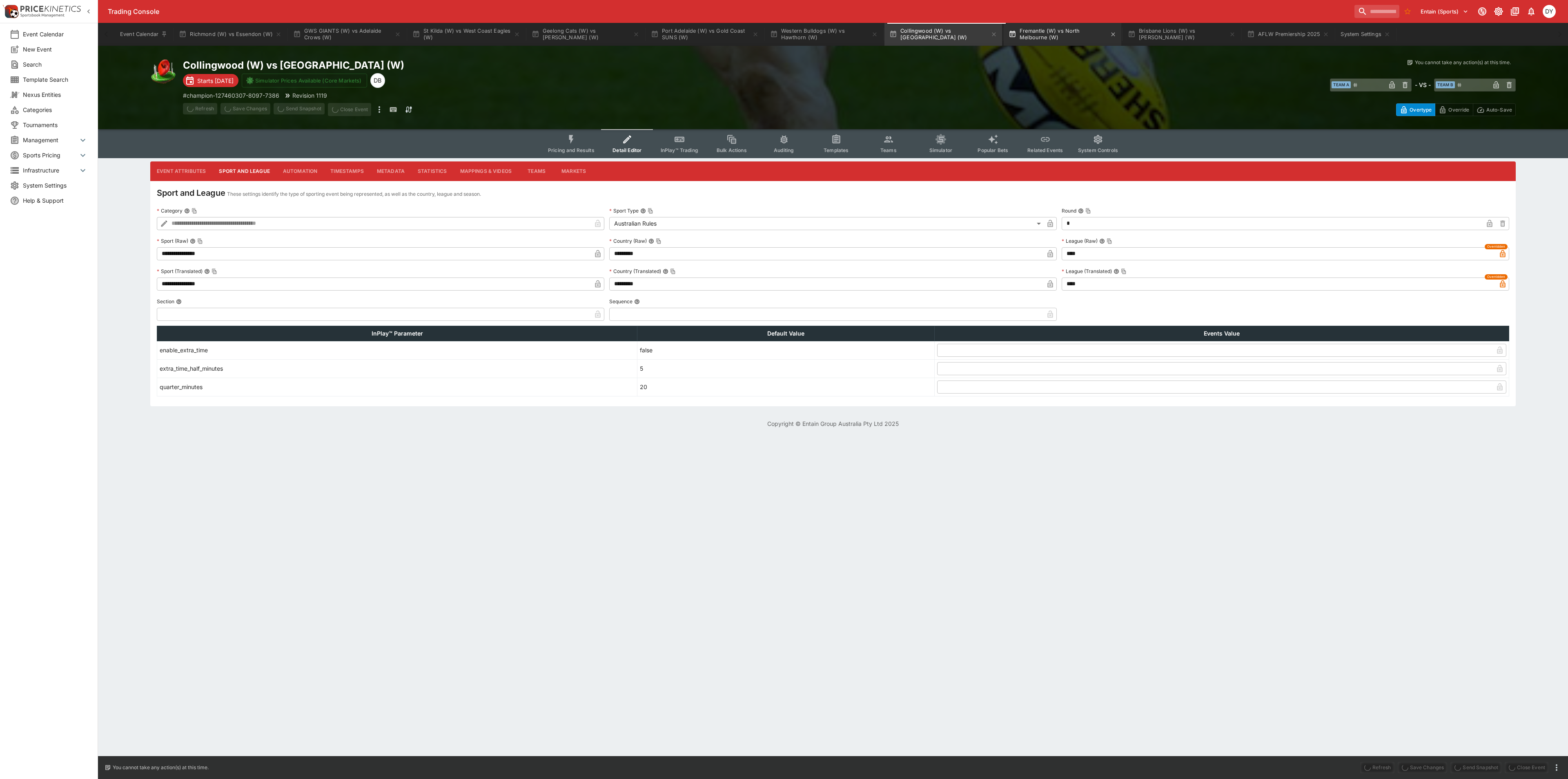
click at [1051, 35] on button "Fremantle (W) vs North Melbourne (W)" at bounding box center [1062, 34] width 118 height 23
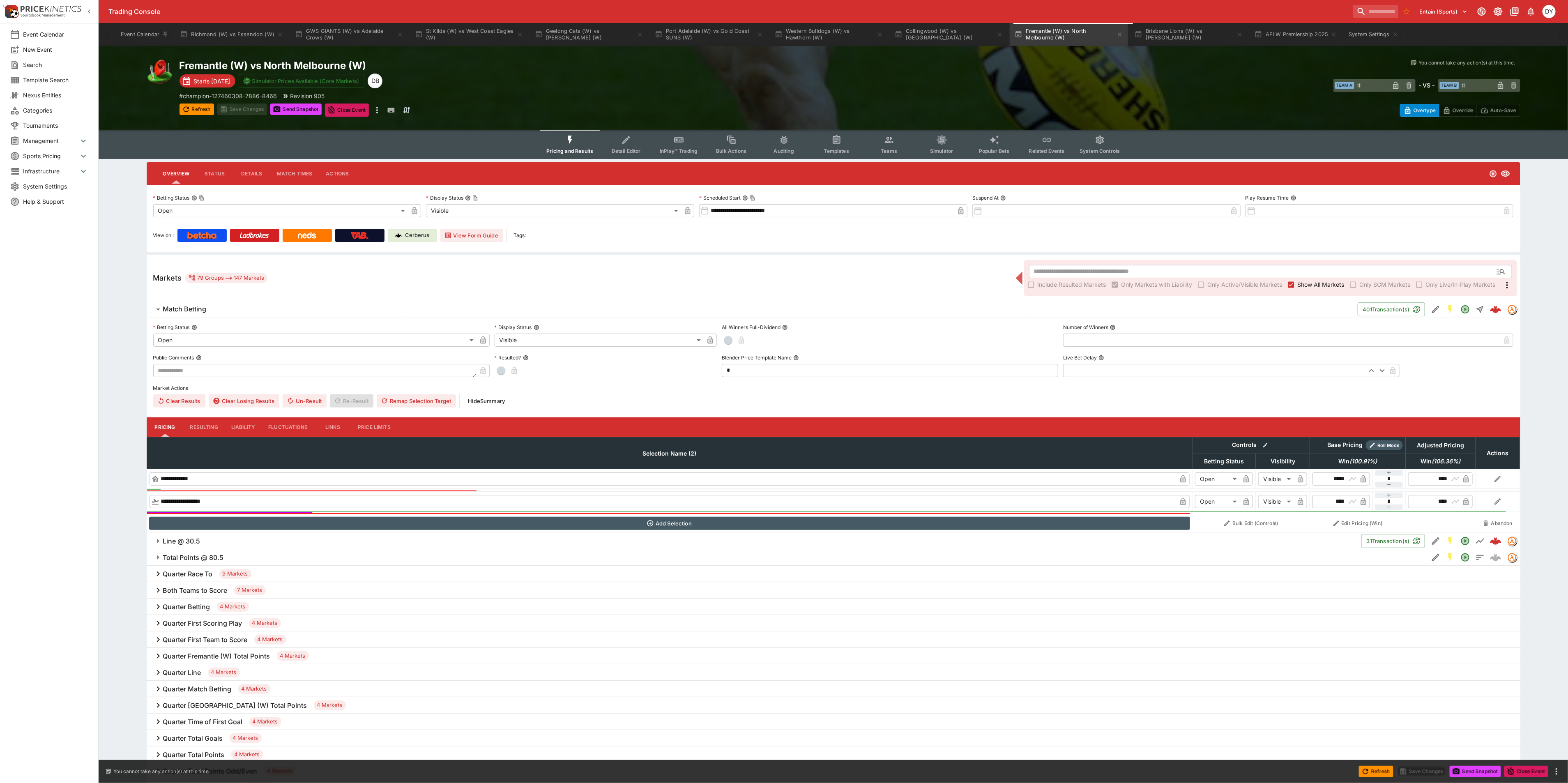
click at [623, 138] on icon "Event type filters" at bounding box center [627, 140] width 11 height 11
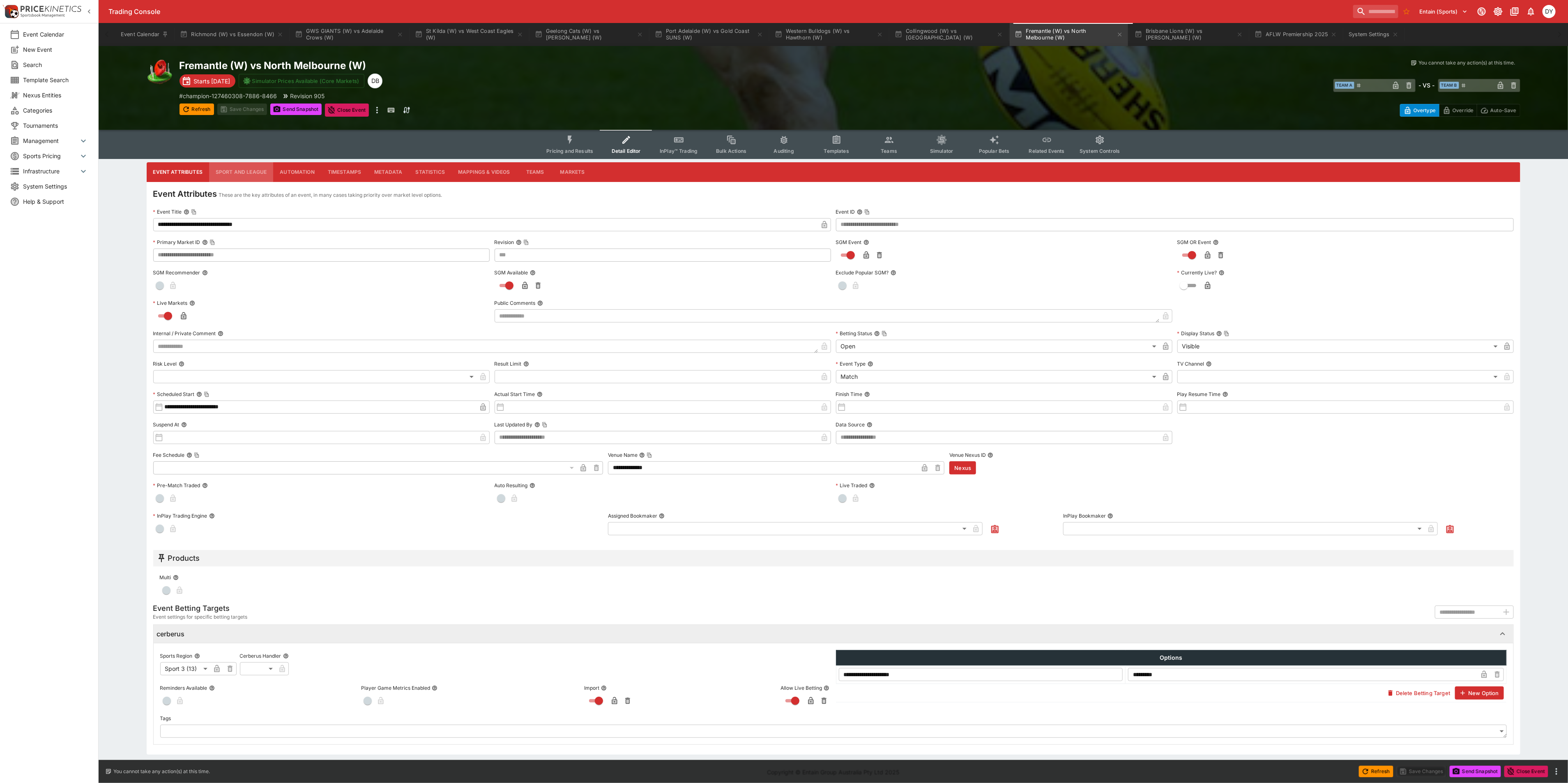
click at [238, 168] on button "Sport and League" at bounding box center [241, 172] width 64 height 20
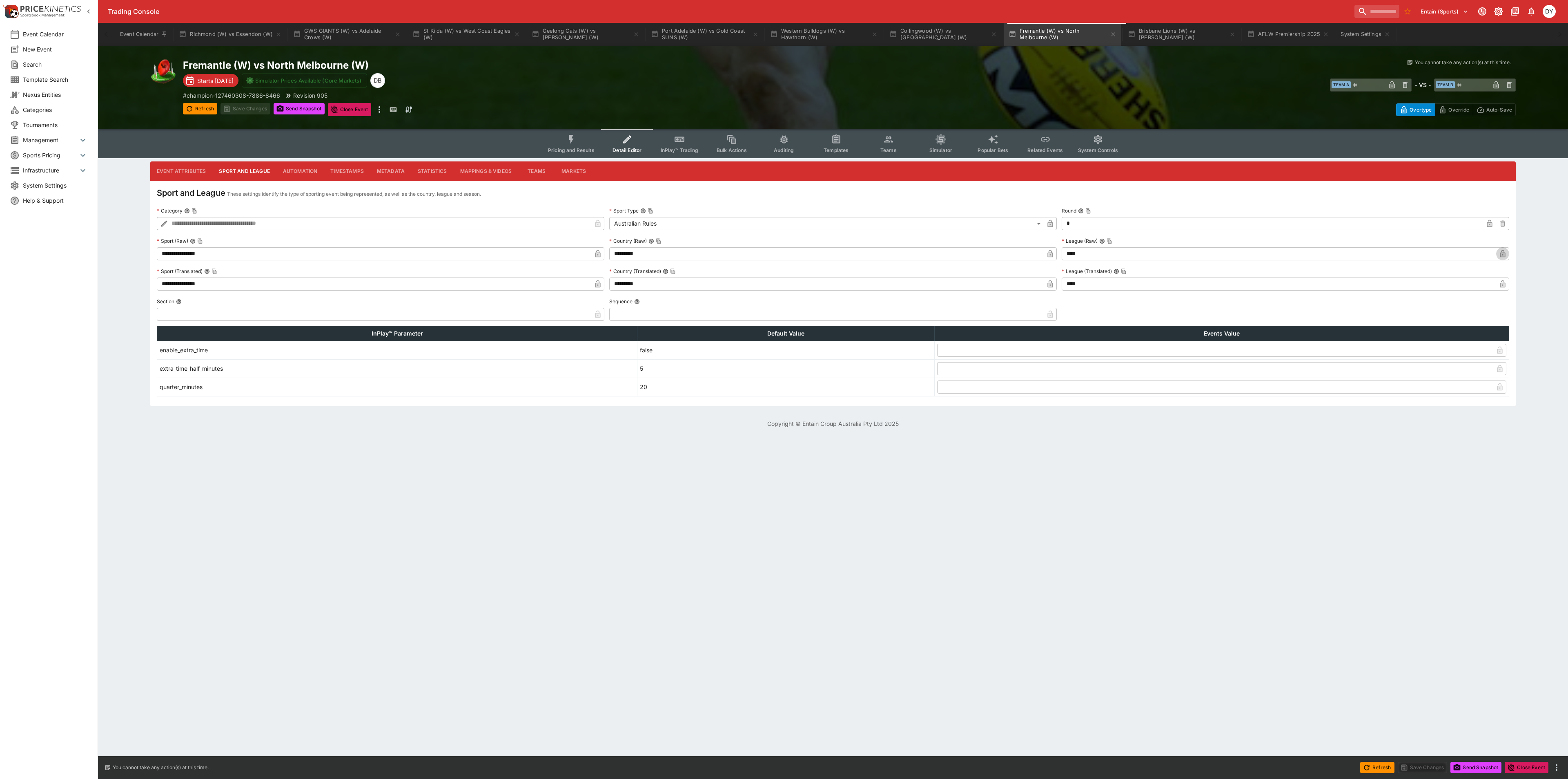
click at [1505, 253] on icon "button" at bounding box center [1503, 253] width 8 height 8
click at [1502, 282] on icon "button" at bounding box center [1503, 284] width 8 height 8
click at [245, 106] on button "Save Changes" at bounding box center [245, 108] width 50 height 12
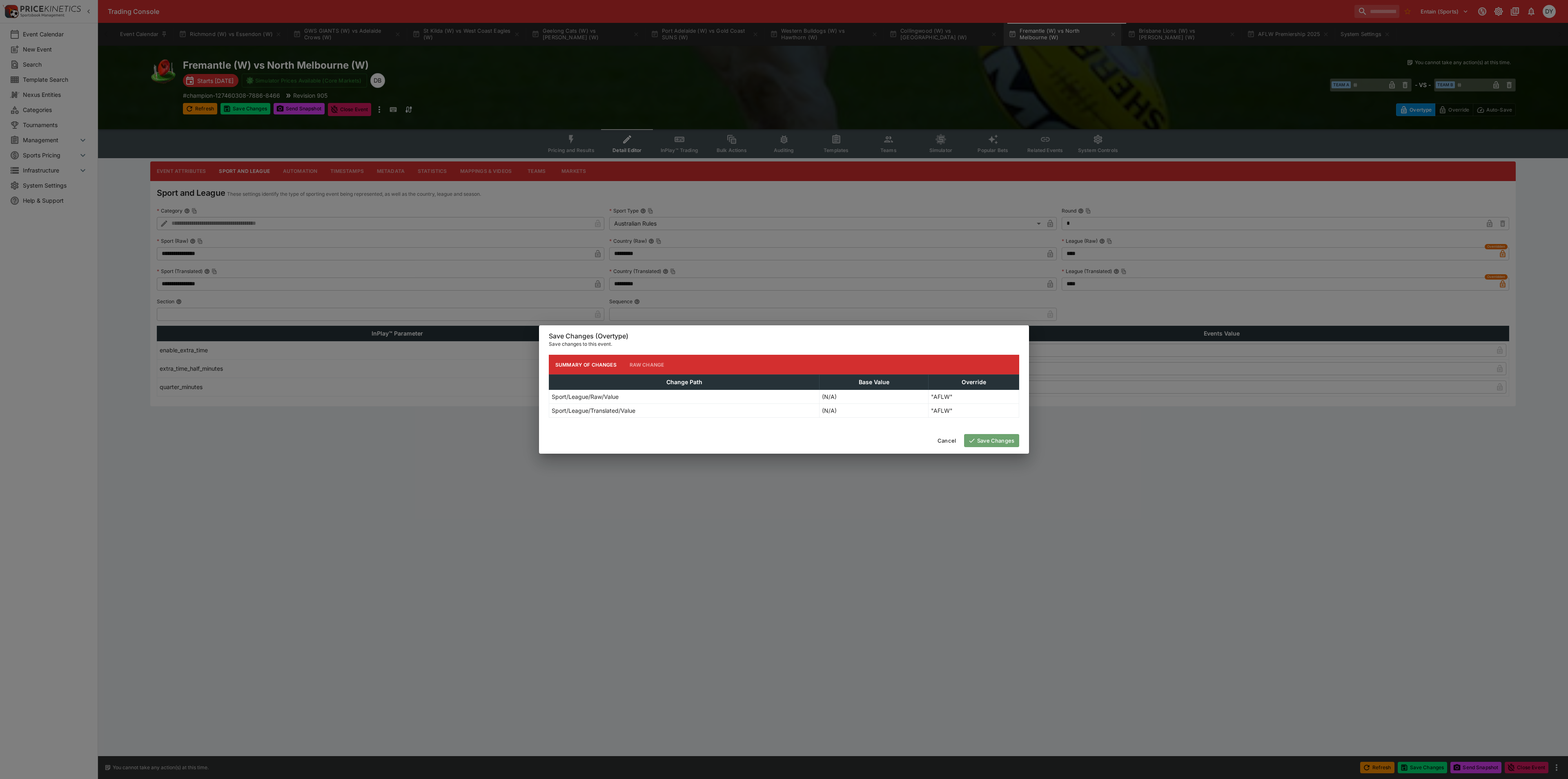
click at [1005, 437] on button "Save Changes" at bounding box center [992, 440] width 55 height 13
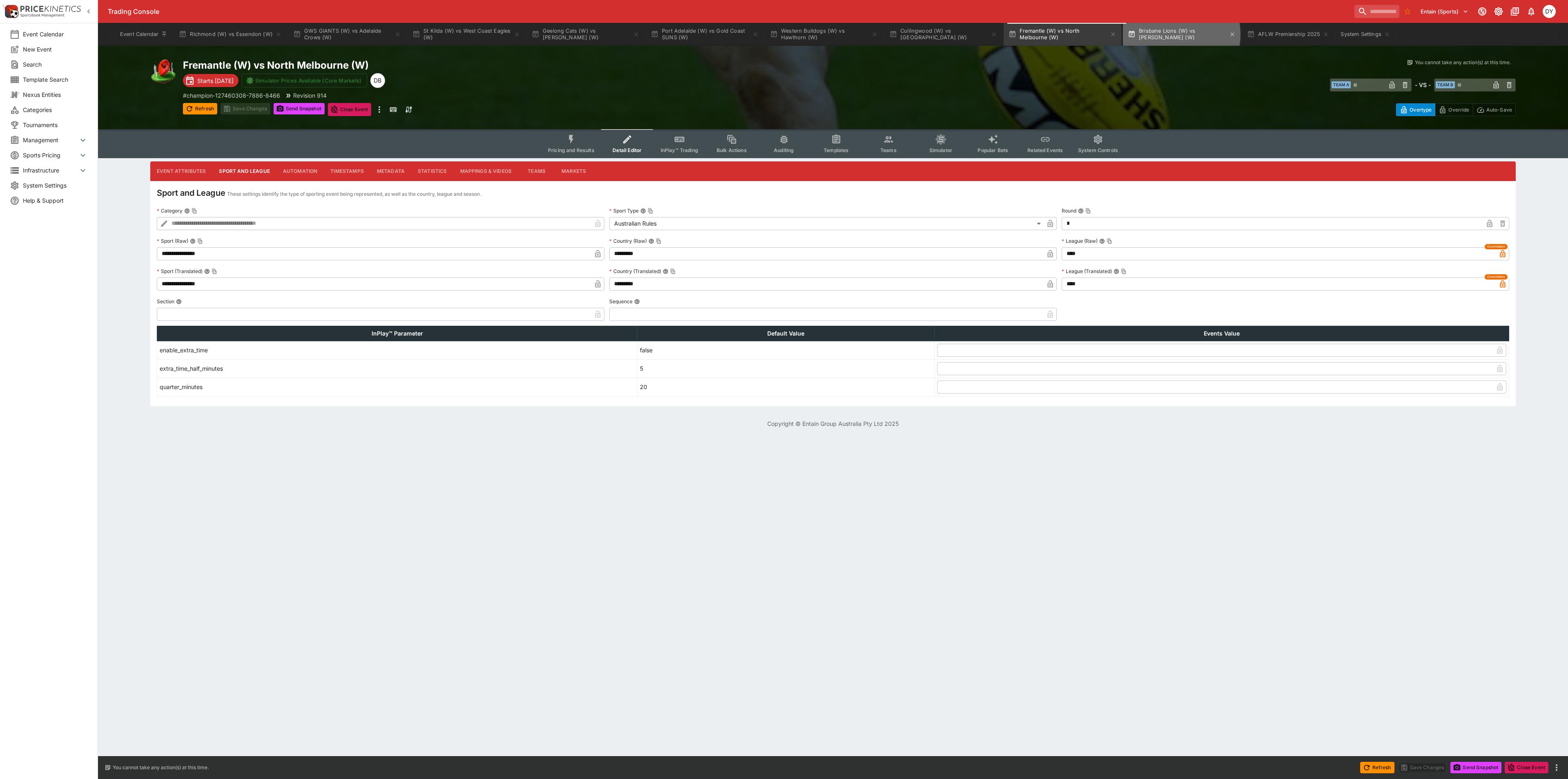
click at [1180, 35] on button "Brisbane Lions (W) vs Carlton (W)" at bounding box center [1181, 34] width 118 height 23
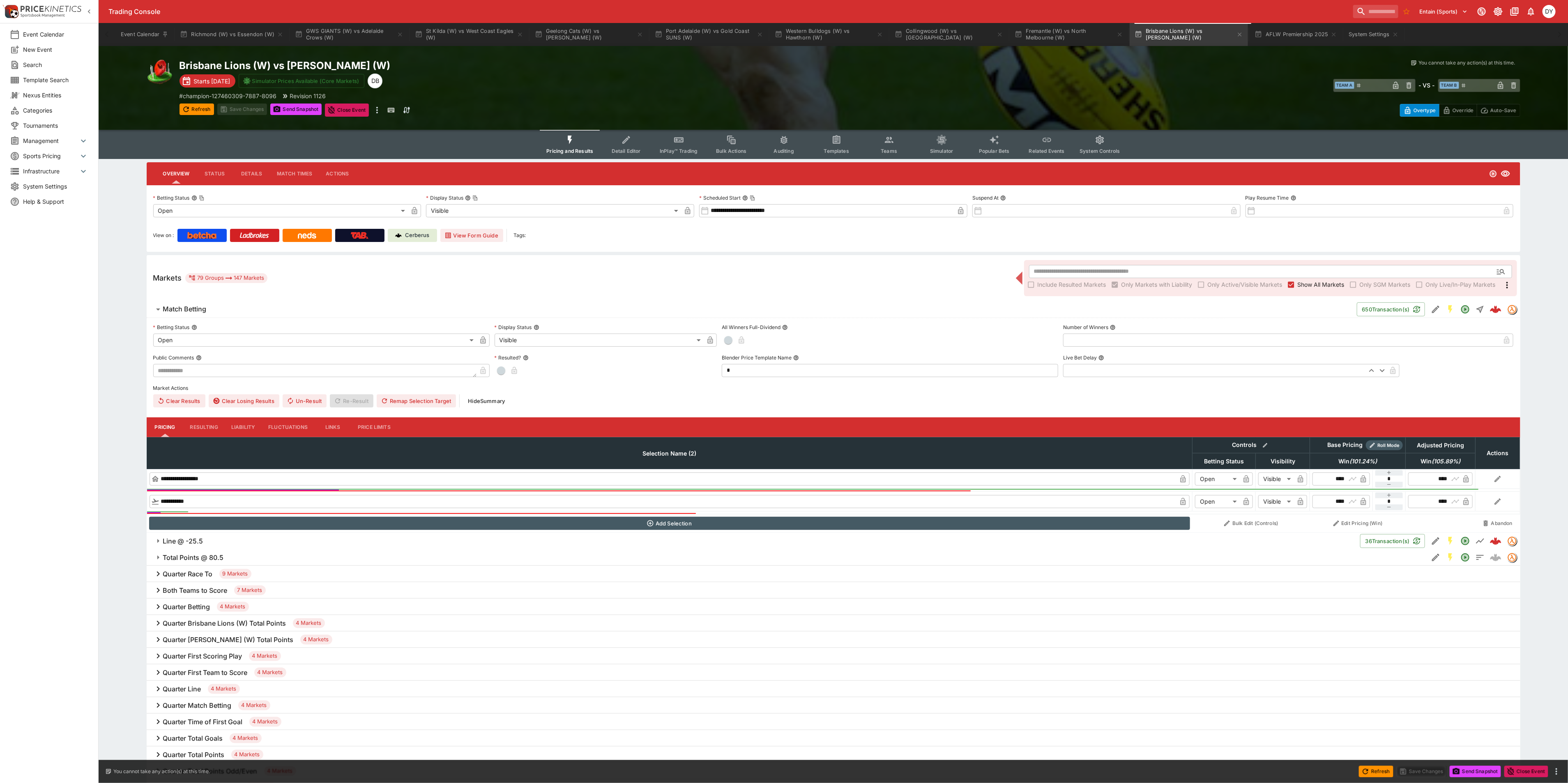
click at [631, 141] on icon "Event type filters" at bounding box center [627, 140] width 11 height 11
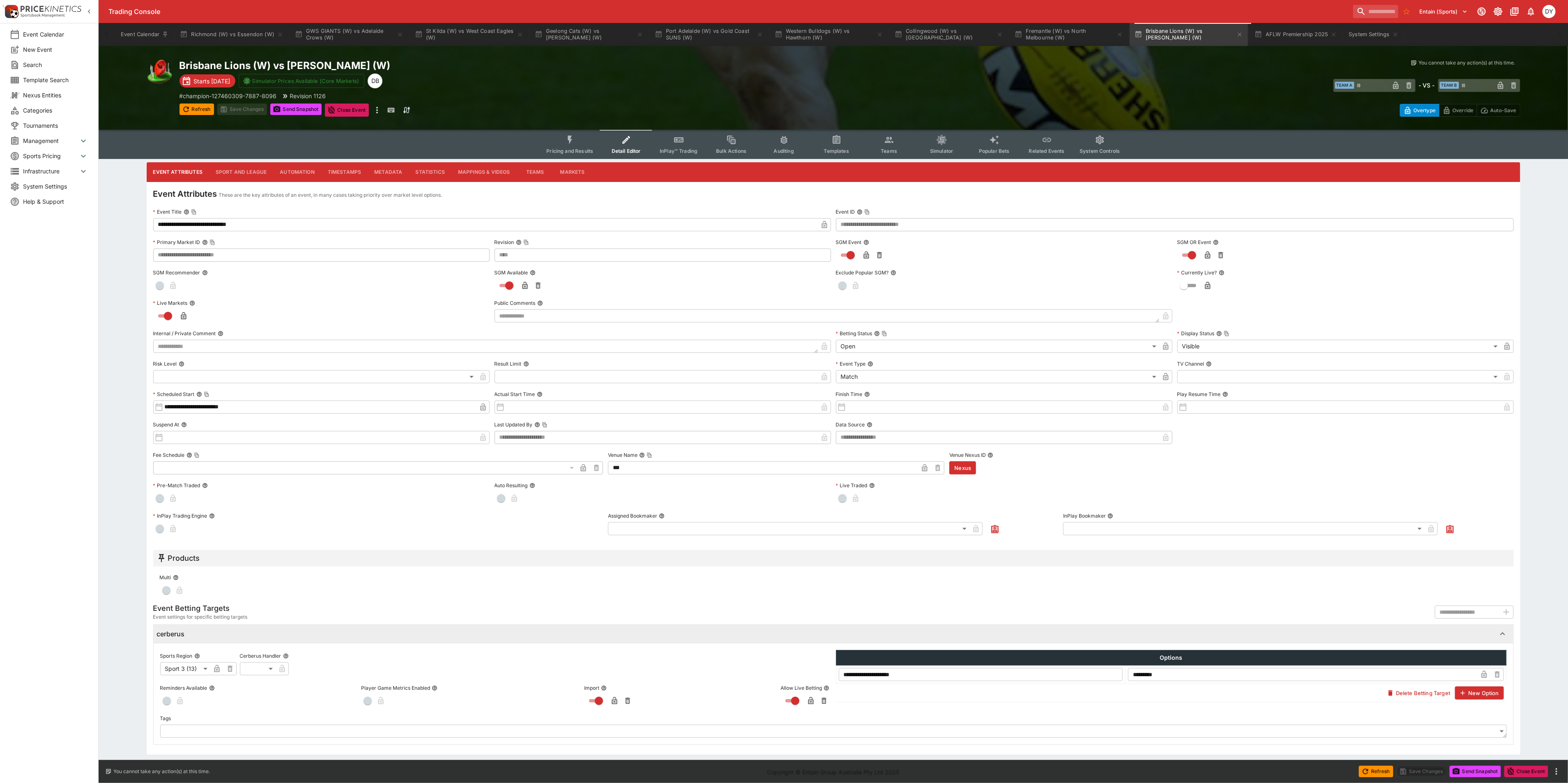
click at [238, 170] on button "Sport and League" at bounding box center [241, 172] width 64 height 20
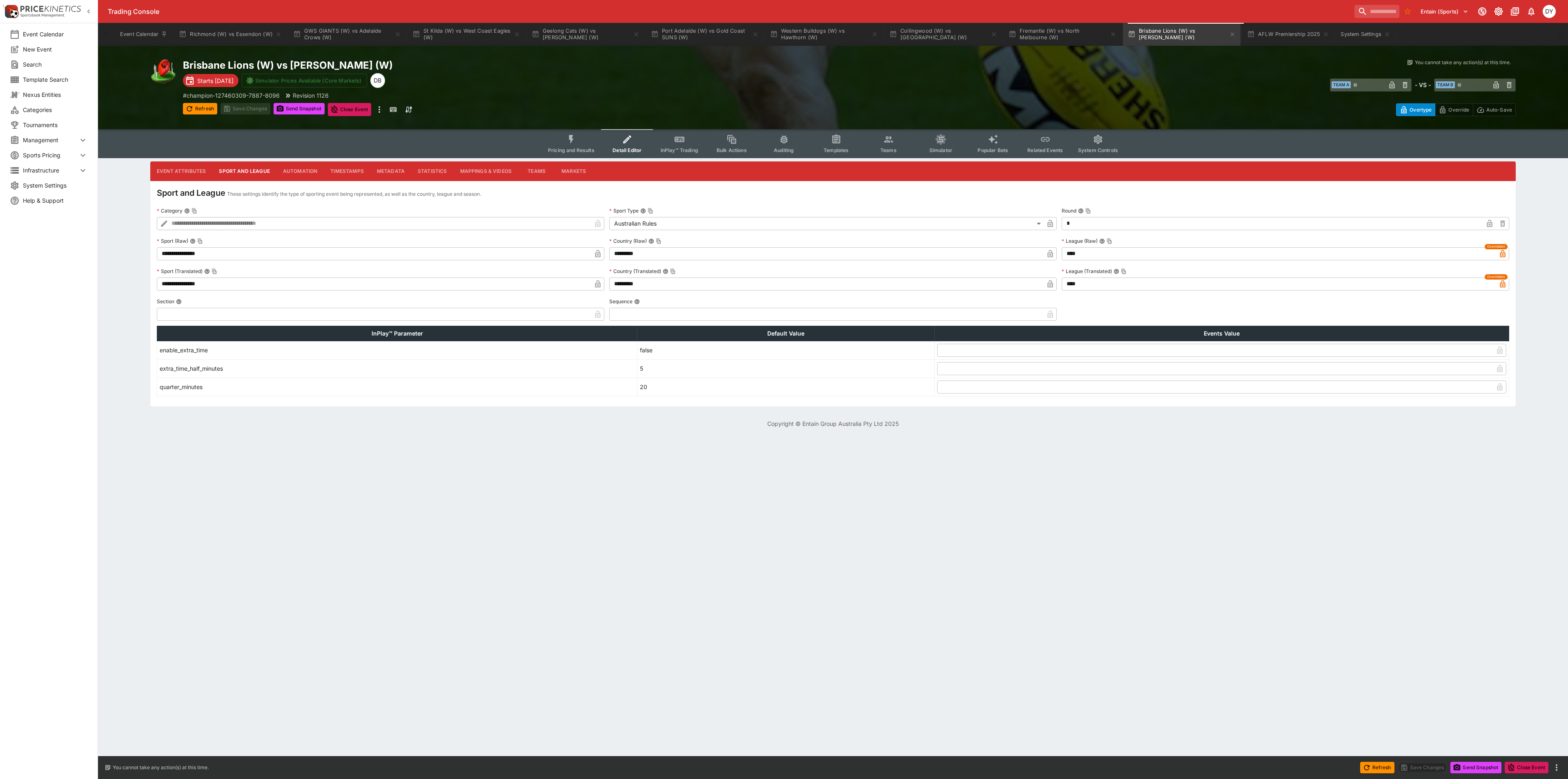
click at [560, 138] on button "Pricing and Results" at bounding box center [572, 144] width 60 height 29
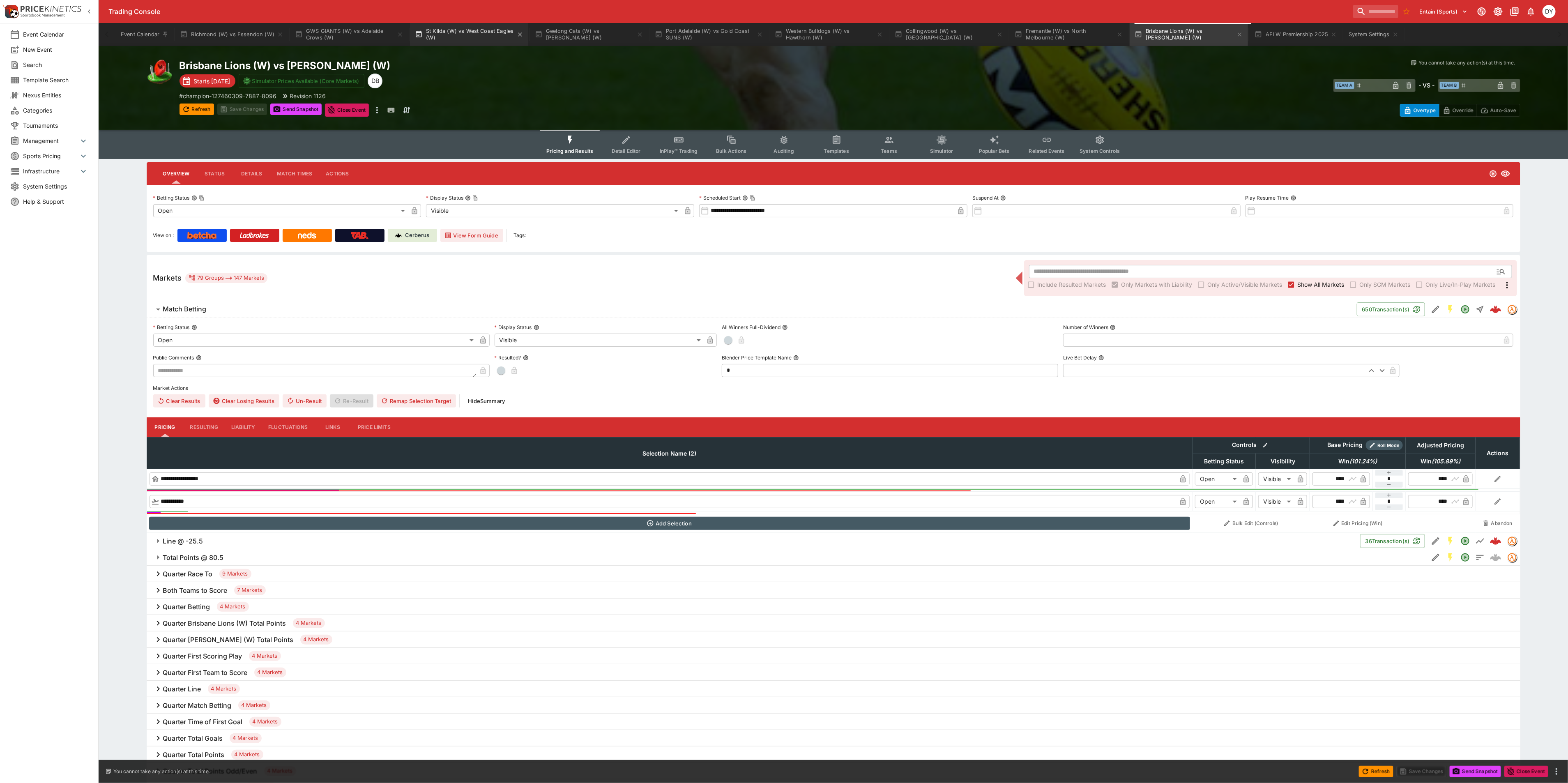
click at [449, 31] on button "St Kilda (W) vs West Coast Eagles (W)" at bounding box center [469, 34] width 118 height 23
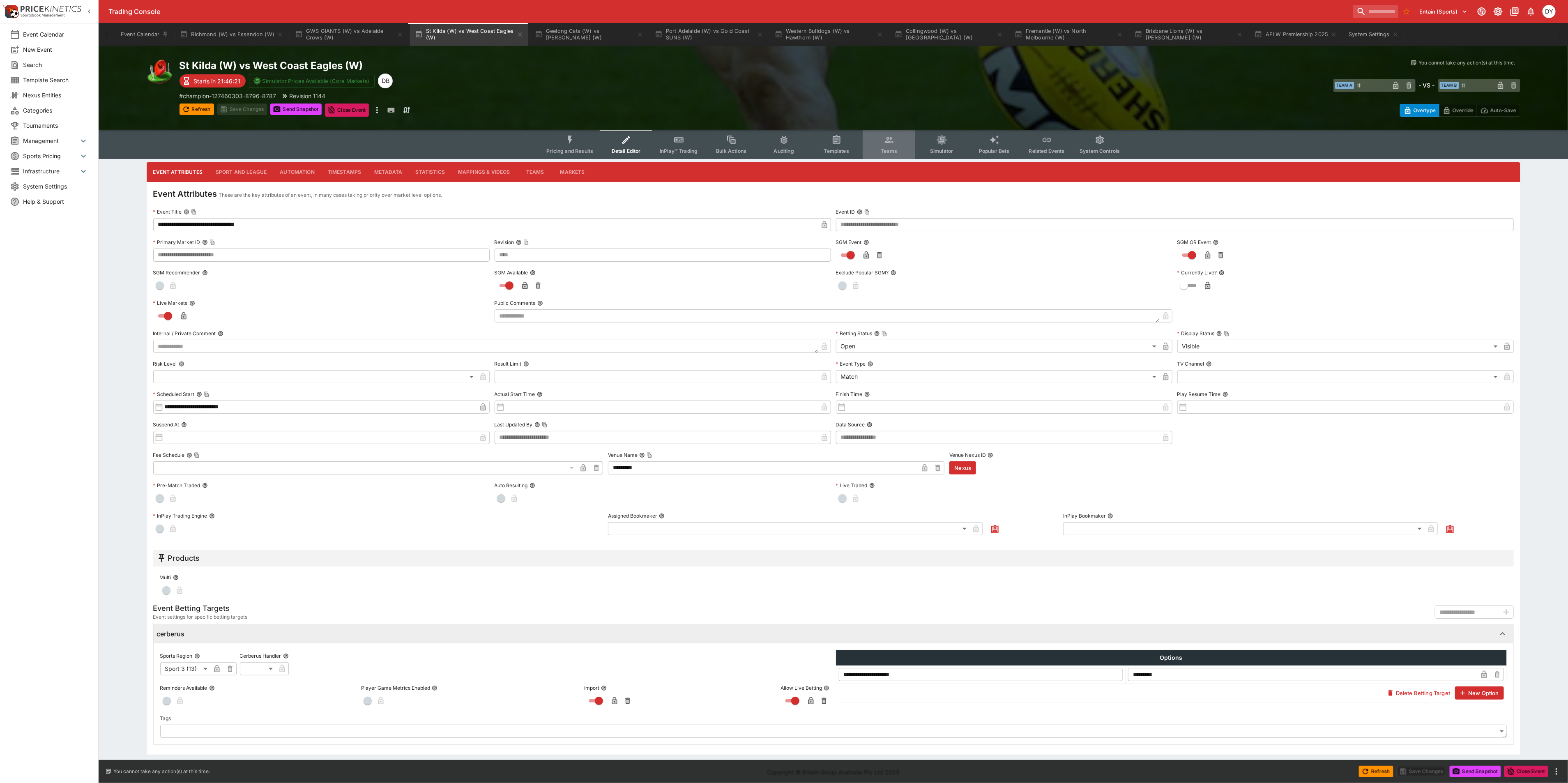
click at [894, 140] on button "Teams" at bounding box center [889, 144] width 53 height 29
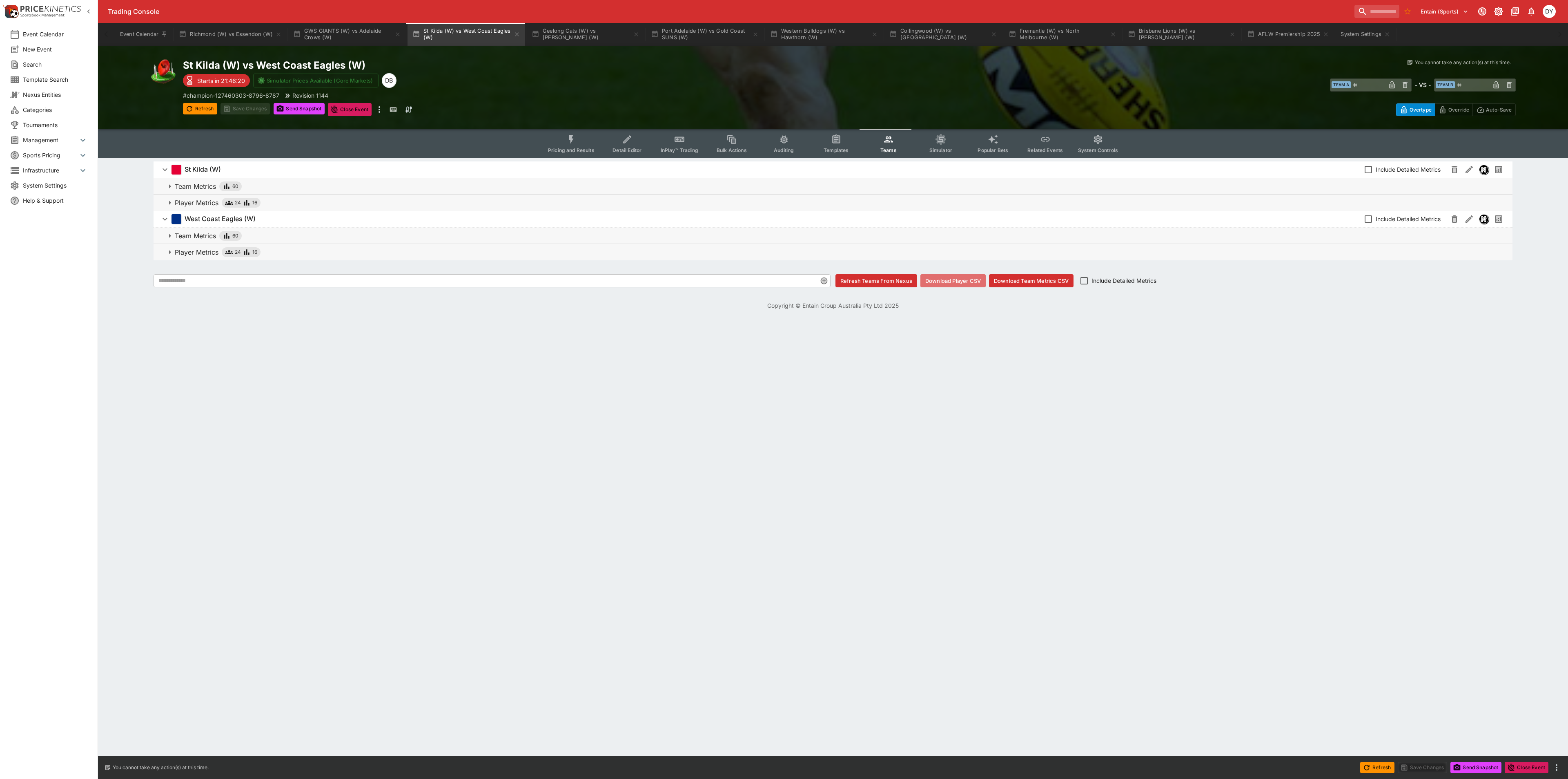
click at [941, 279] on button "Download Player CSV" at bounding box center [953, 281] width 65 height 13
click at [689, 133] on button "InPlay™ Trading" at bounding box center [679, 144] width 53 height 29
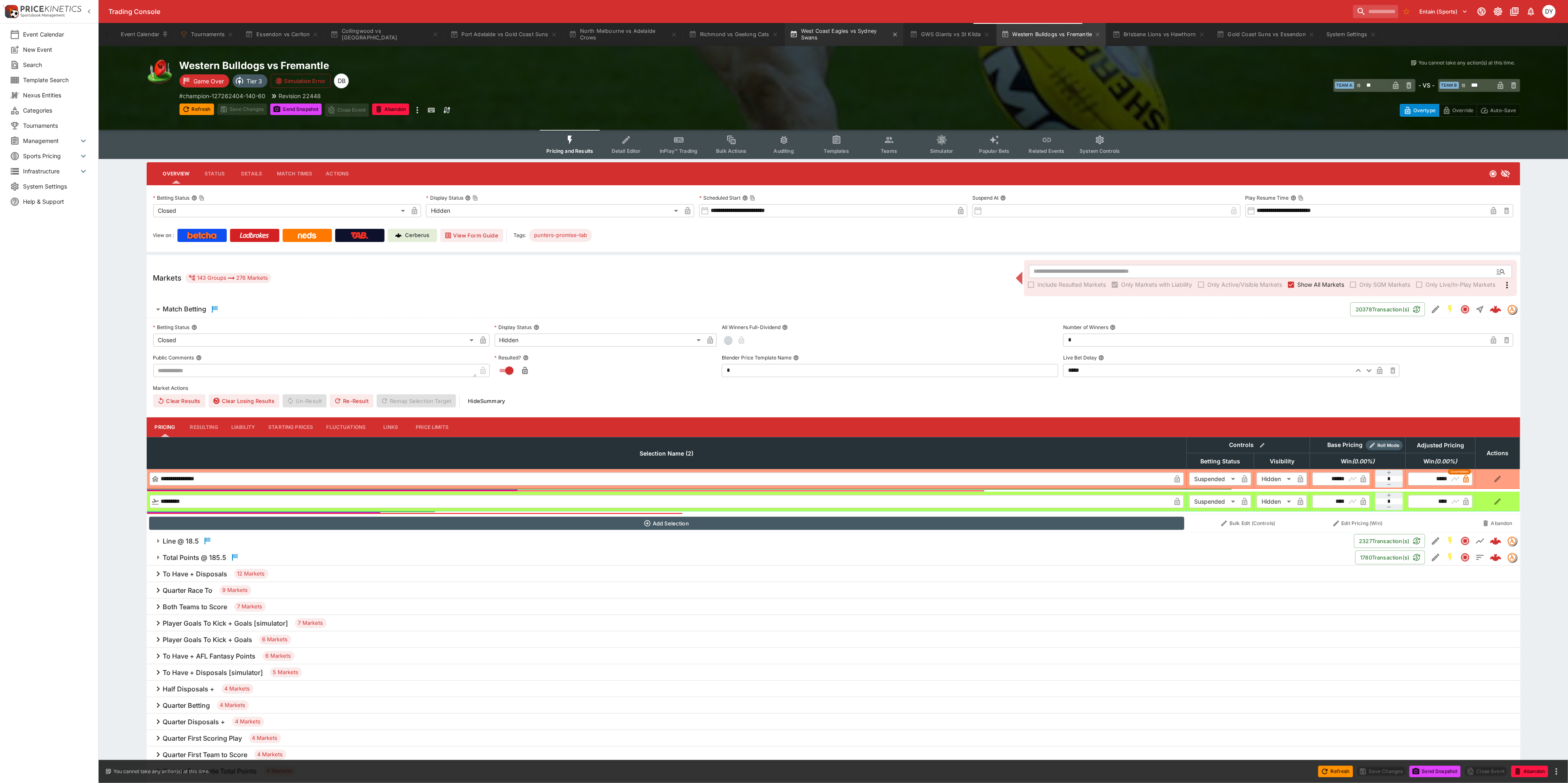
click at [826, 28] on button "West Coast Eagles vs Sydney Swans" at bounding box center [844, 34] width 118 height 23
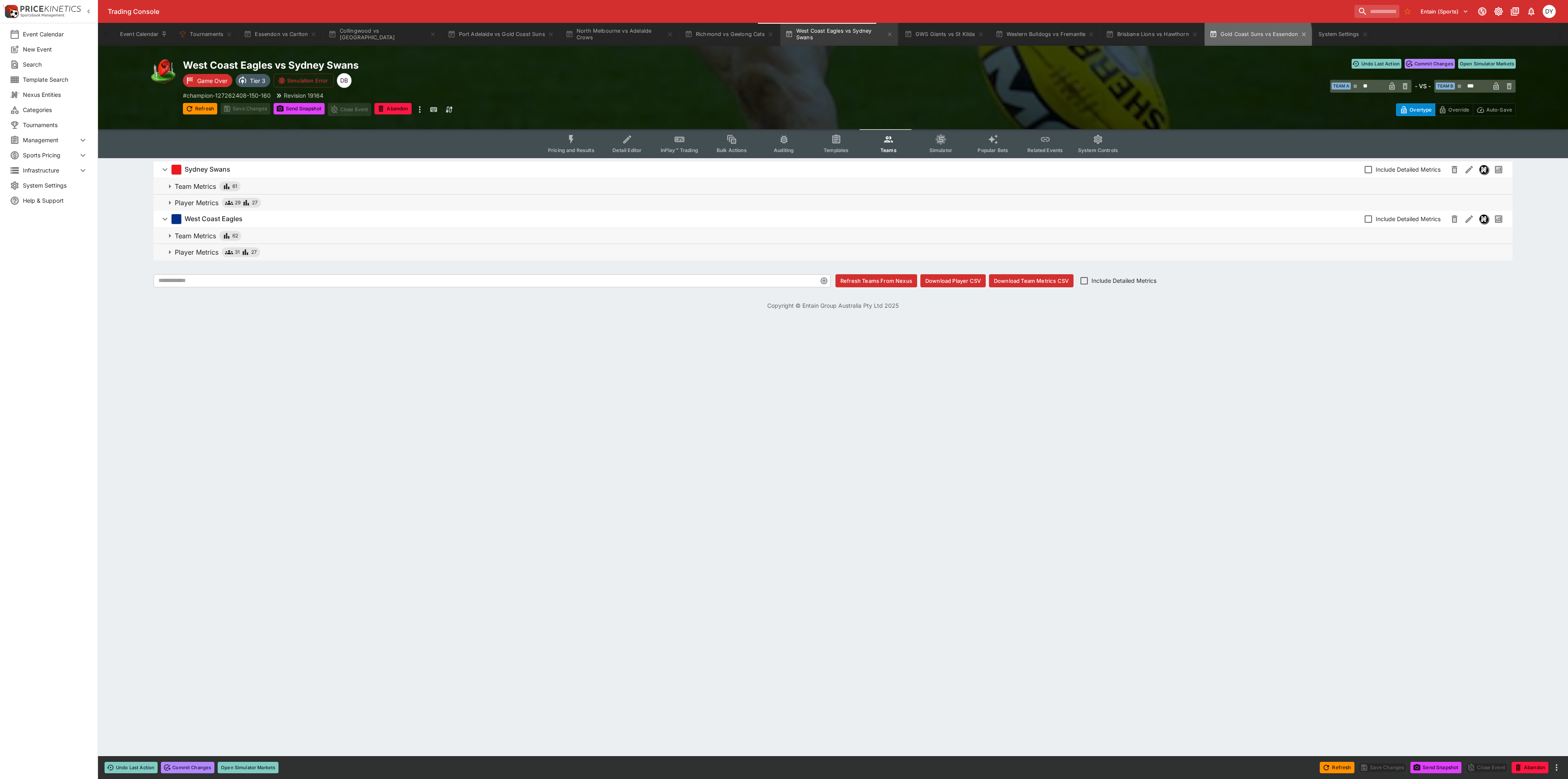
click at [1227, 37] on button "Gold Coast Suns vs Essendon" at bounding box center [1259, 34] width 108 height 23
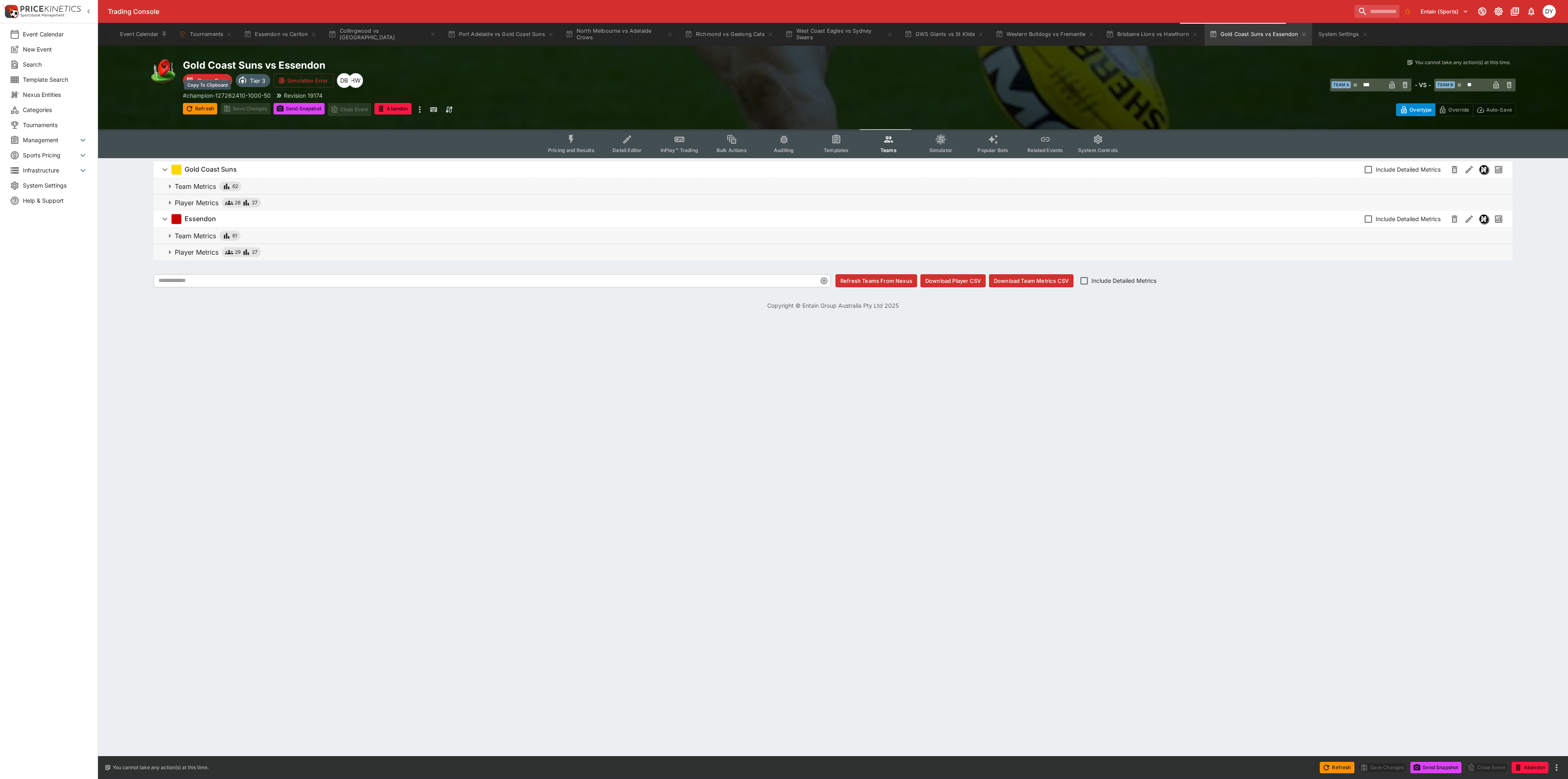
click at [221, 93] on p "# champion-127262410-1000-50" at bounding box center [227, 95] width 88 height 9
click at [951, 280] on button "Download Player CSV" at bounding box center [953, 281] width 65 height 13
